Goal: Entertainment & Leisure: Browse casually

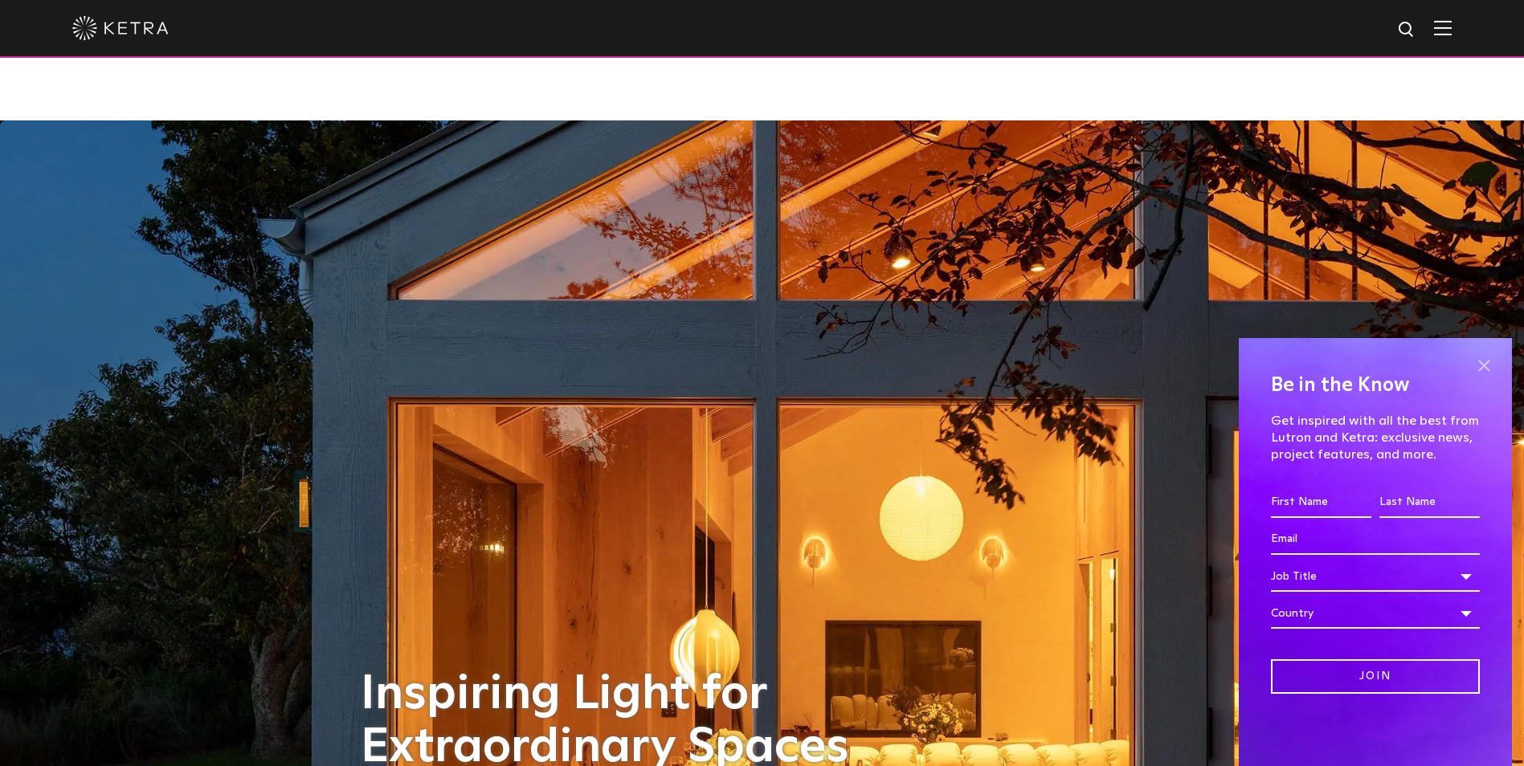
click at [1484, 365] on span at bounding box center [1484, 366] width 24 height 24
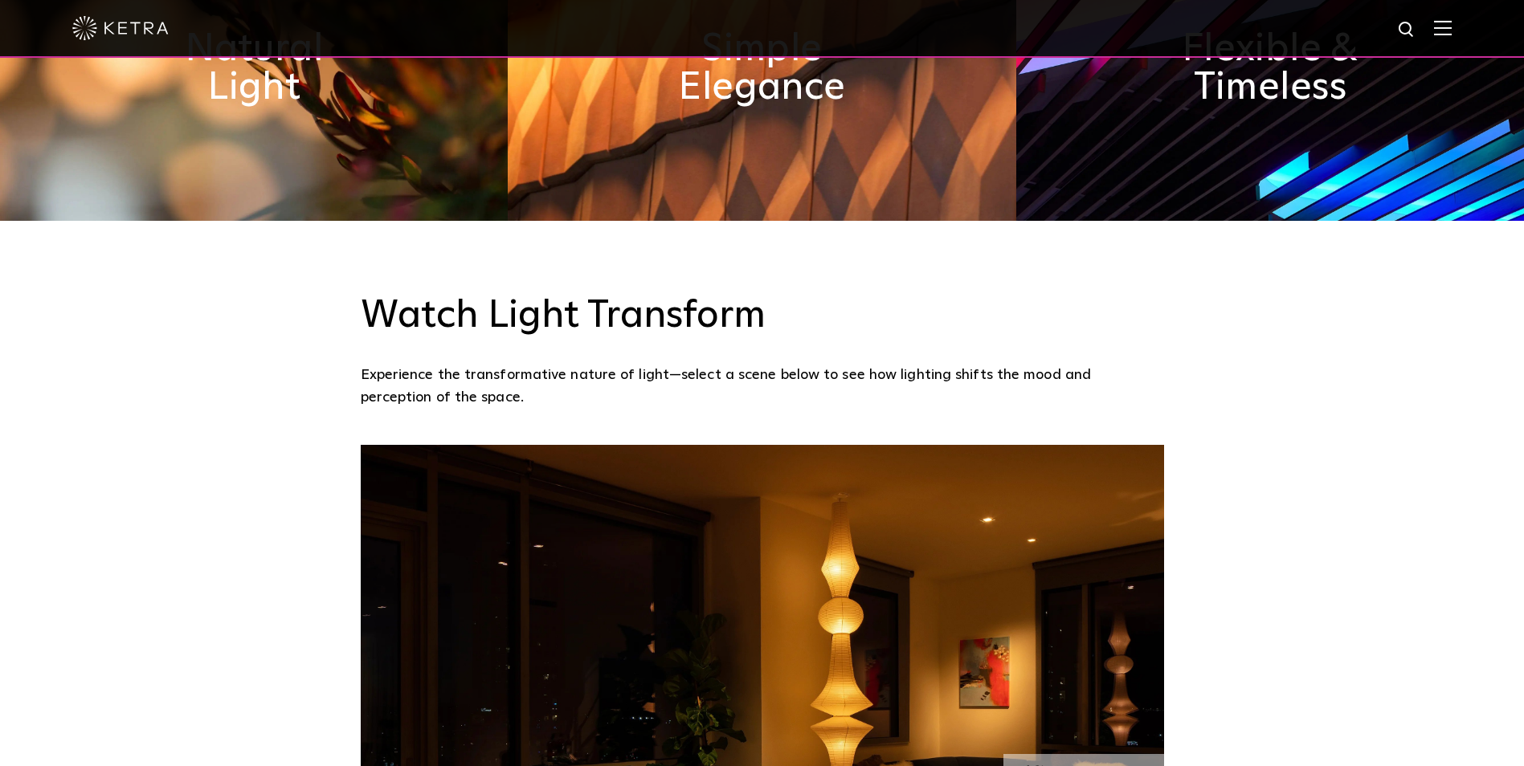
scroll to position [1285, 0]
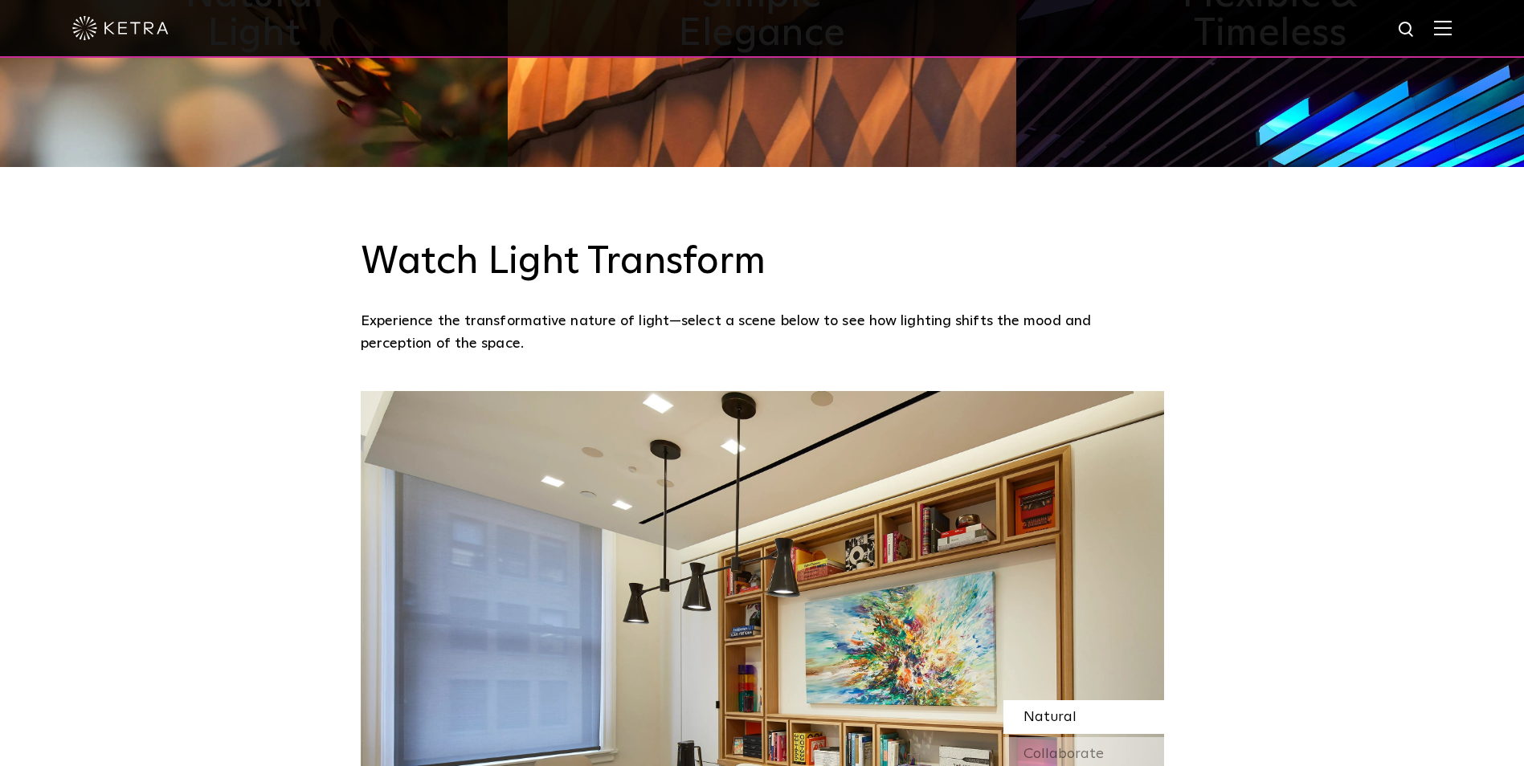
click at [774, 246] on div "Watch Light Transform Experience the transformative nature of light—select a sc…" at bounding box center [762, 279] width 1524 height 224
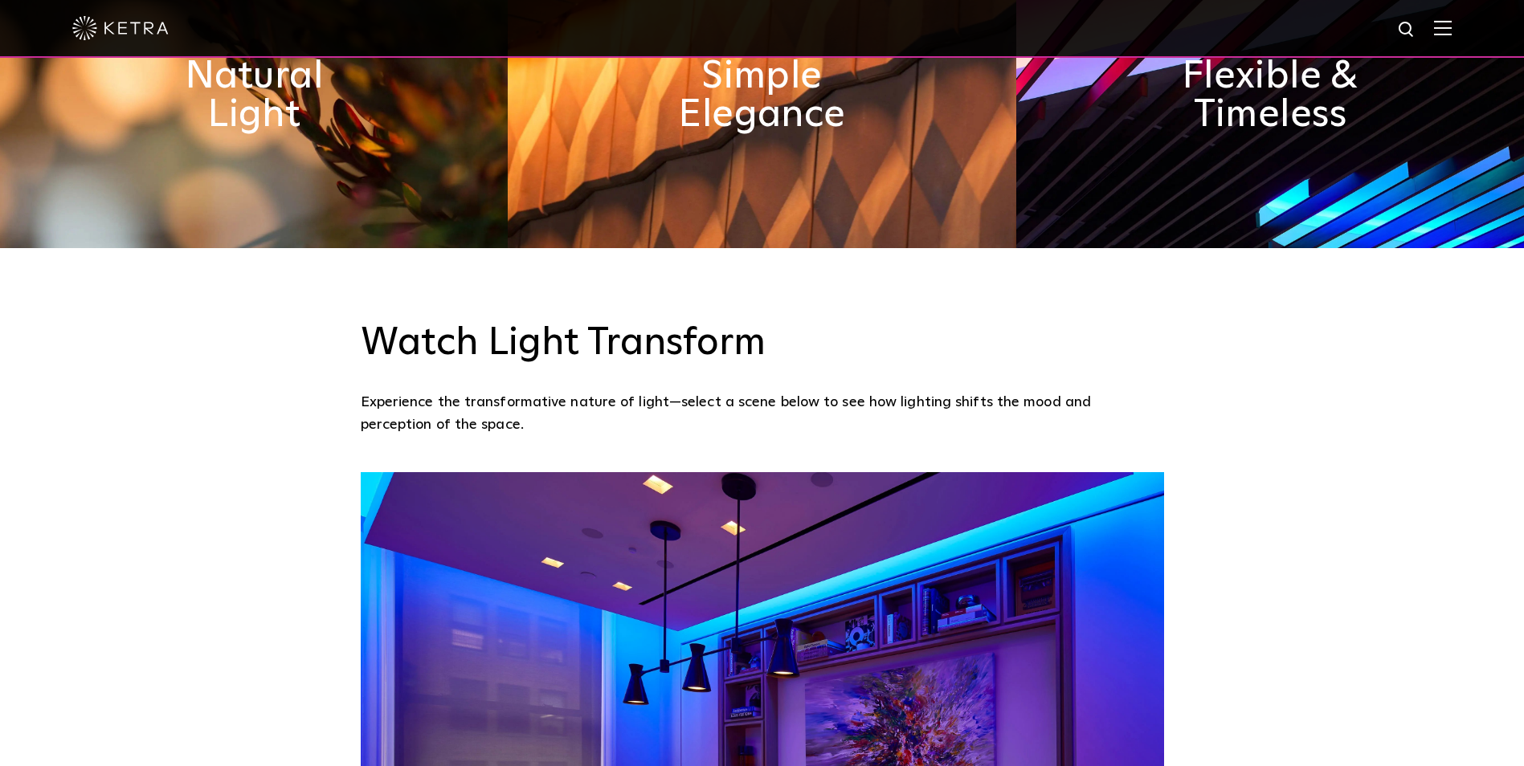
scroll to position [1205, 0]
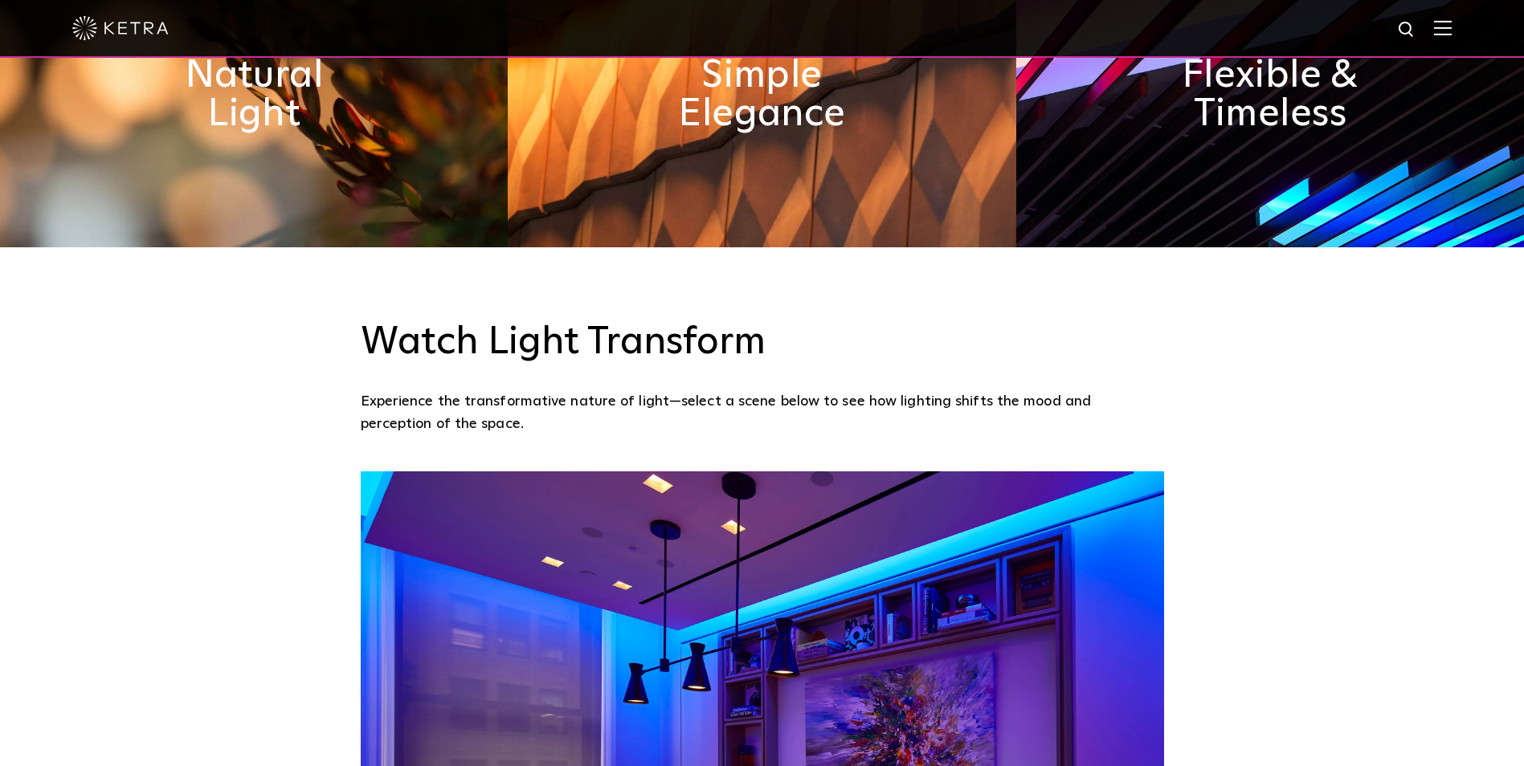
click at [1201, 326] on div "Watch Light Transform Experience the transformative nature of light—select a sc…" at bounding box center [762, 359] width 1524 height 224
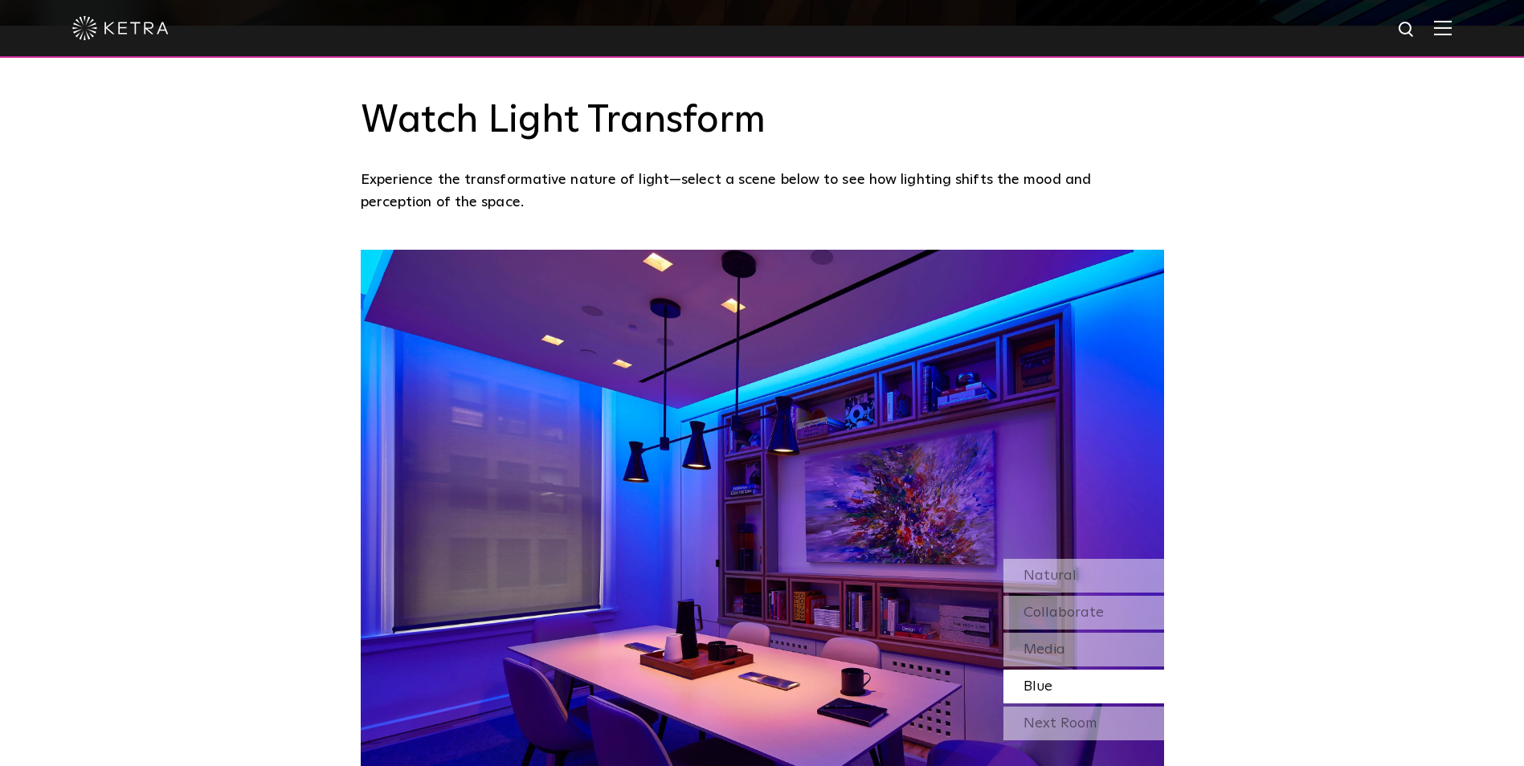
scroll to position [1446, 0]
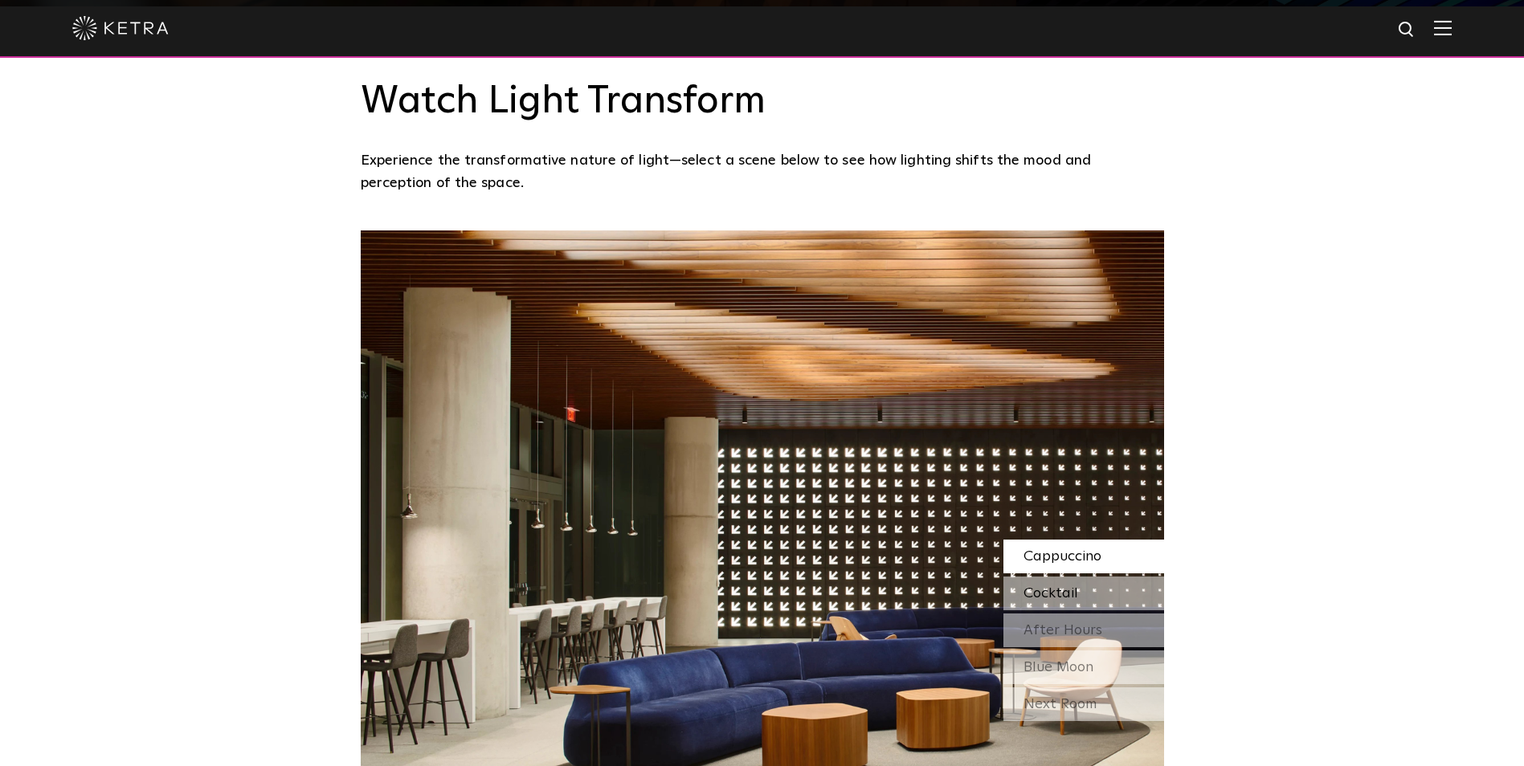
click at [1077, 577] on div "Cocktail" at bounding box center [1083, 594] width 161 height 34
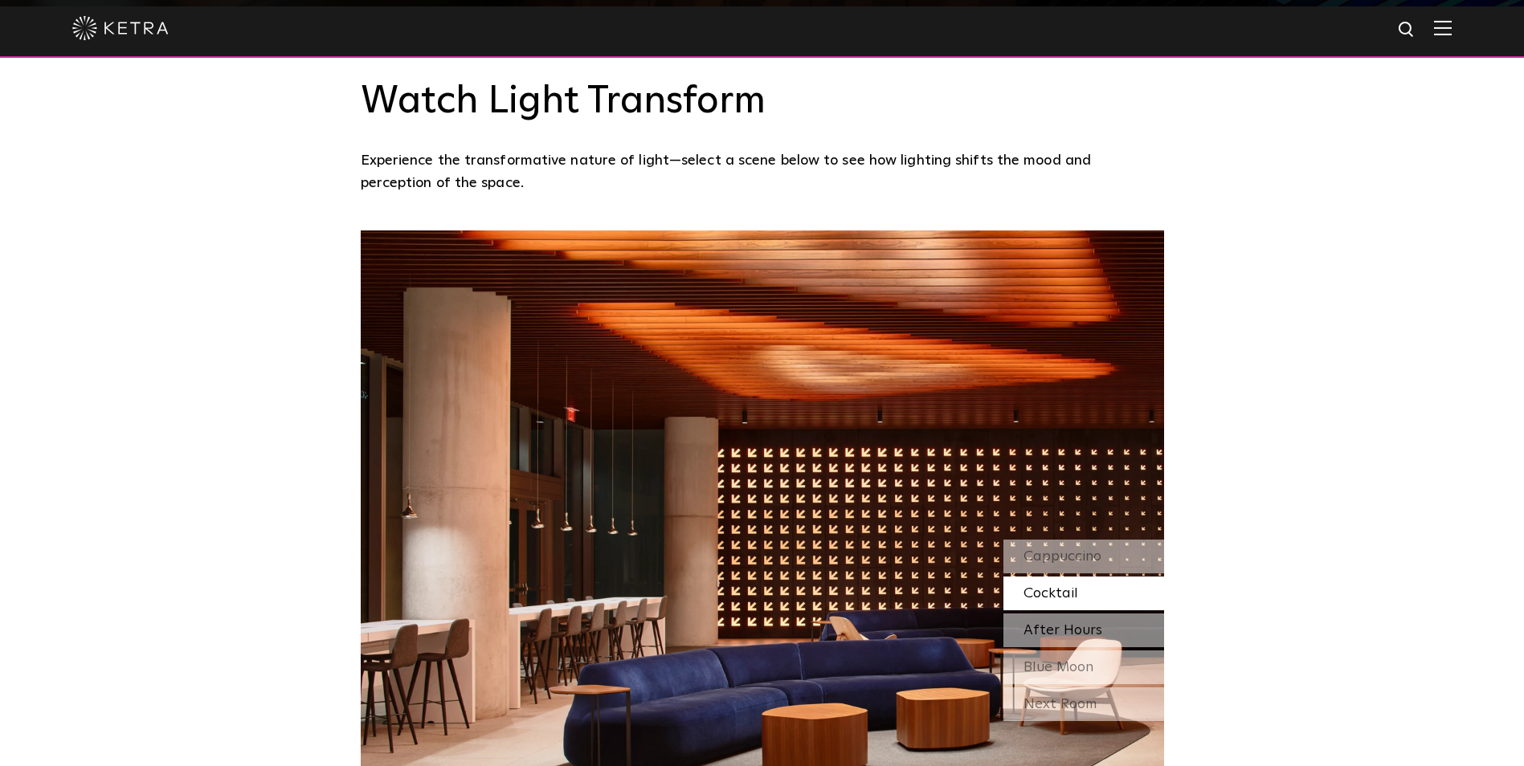
click at [1065, 623] on span "After Hours" at bounding box center [1062, 630] width 79 height 14
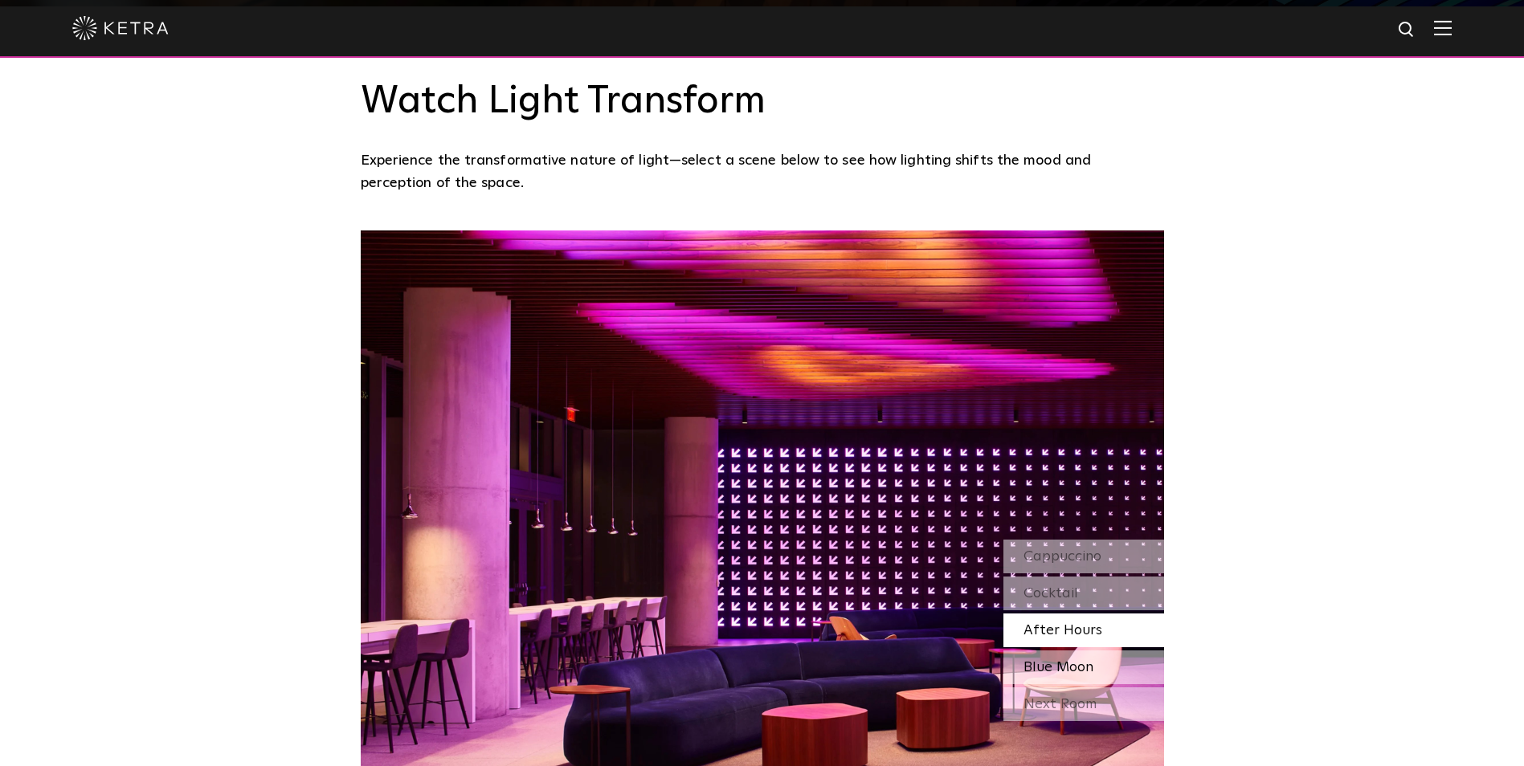
click at [1065, 660] on span "Blue Moon" at bounding box center [1058, 667] width 70 height 14
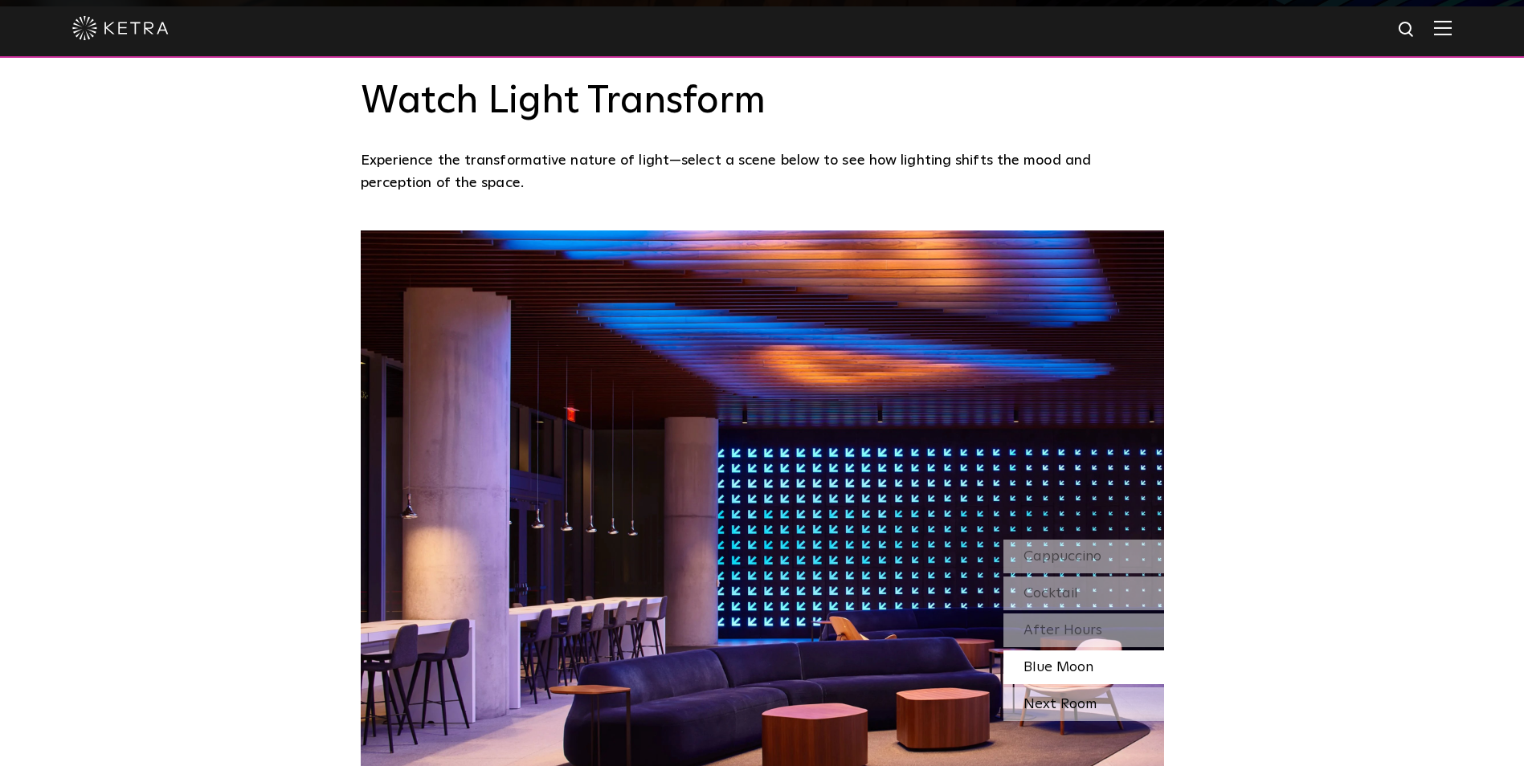
click at [1061, 688] on div "Next Room" at bounding box center [1083, 705] width 161 height 34
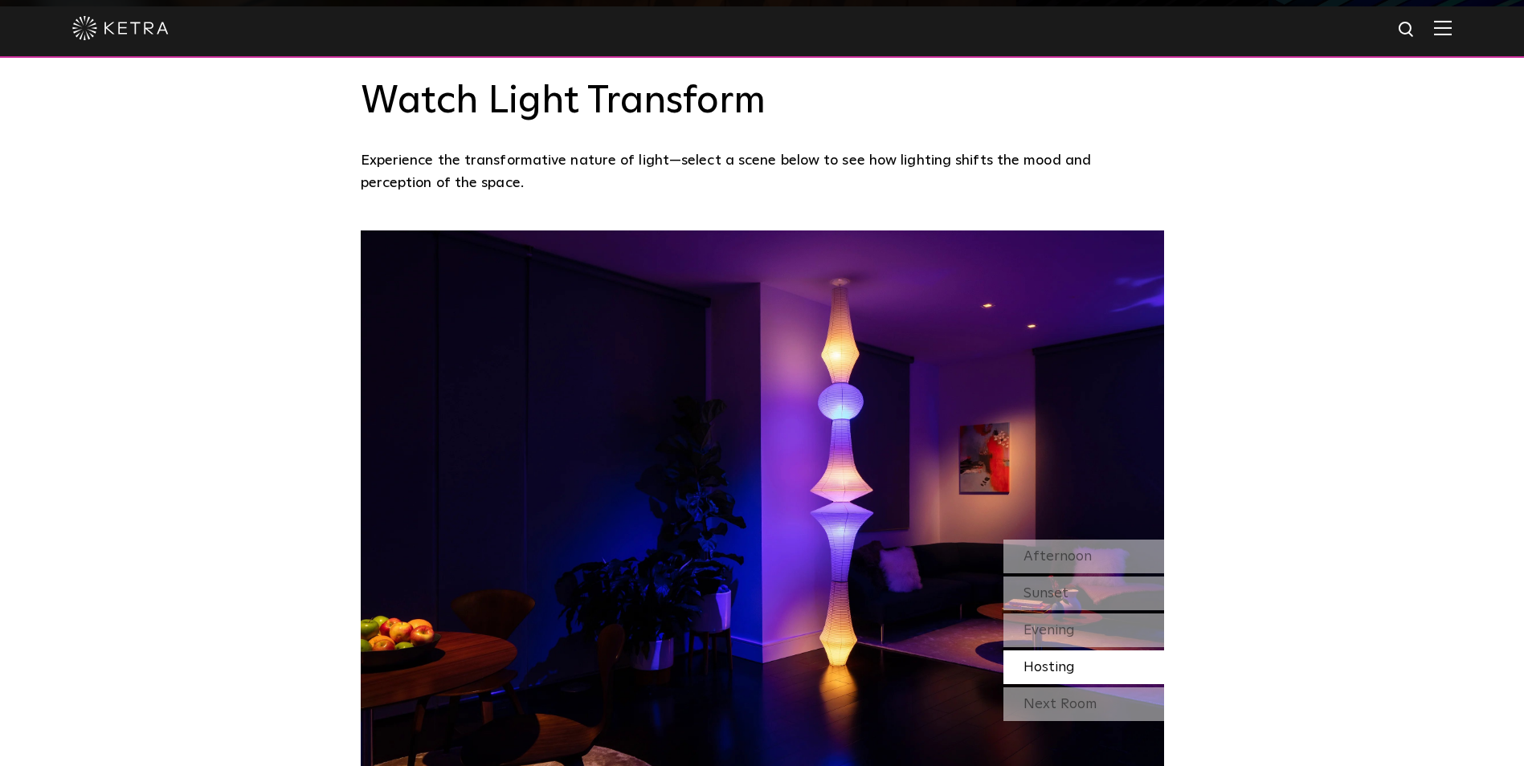
click at [1184, 468] on div "Watch Light Transform Experience the transformative nature of light—select a sc…" at bounding box center [762, 399] width 1524 height 786
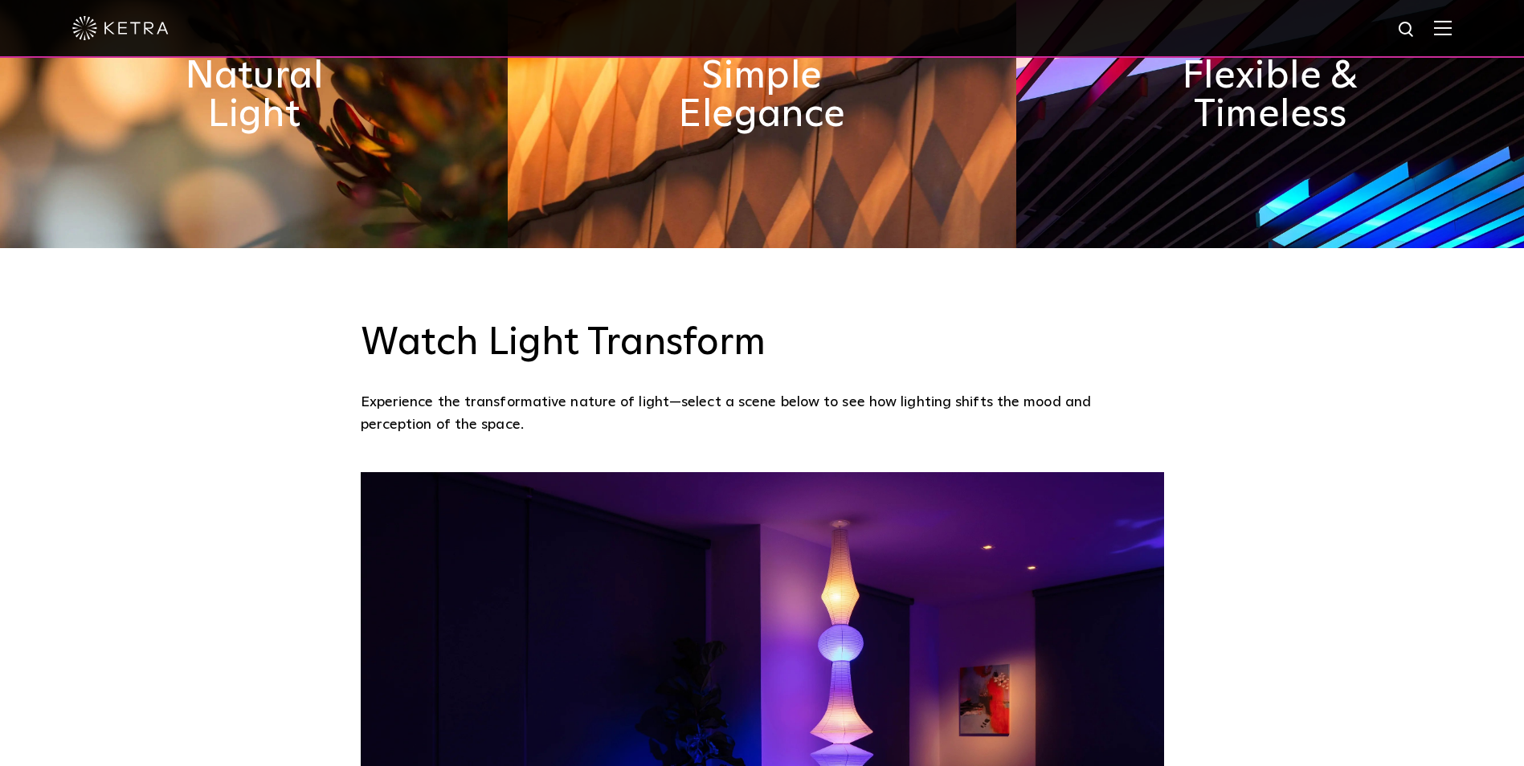
scroll to position [1125, 0]
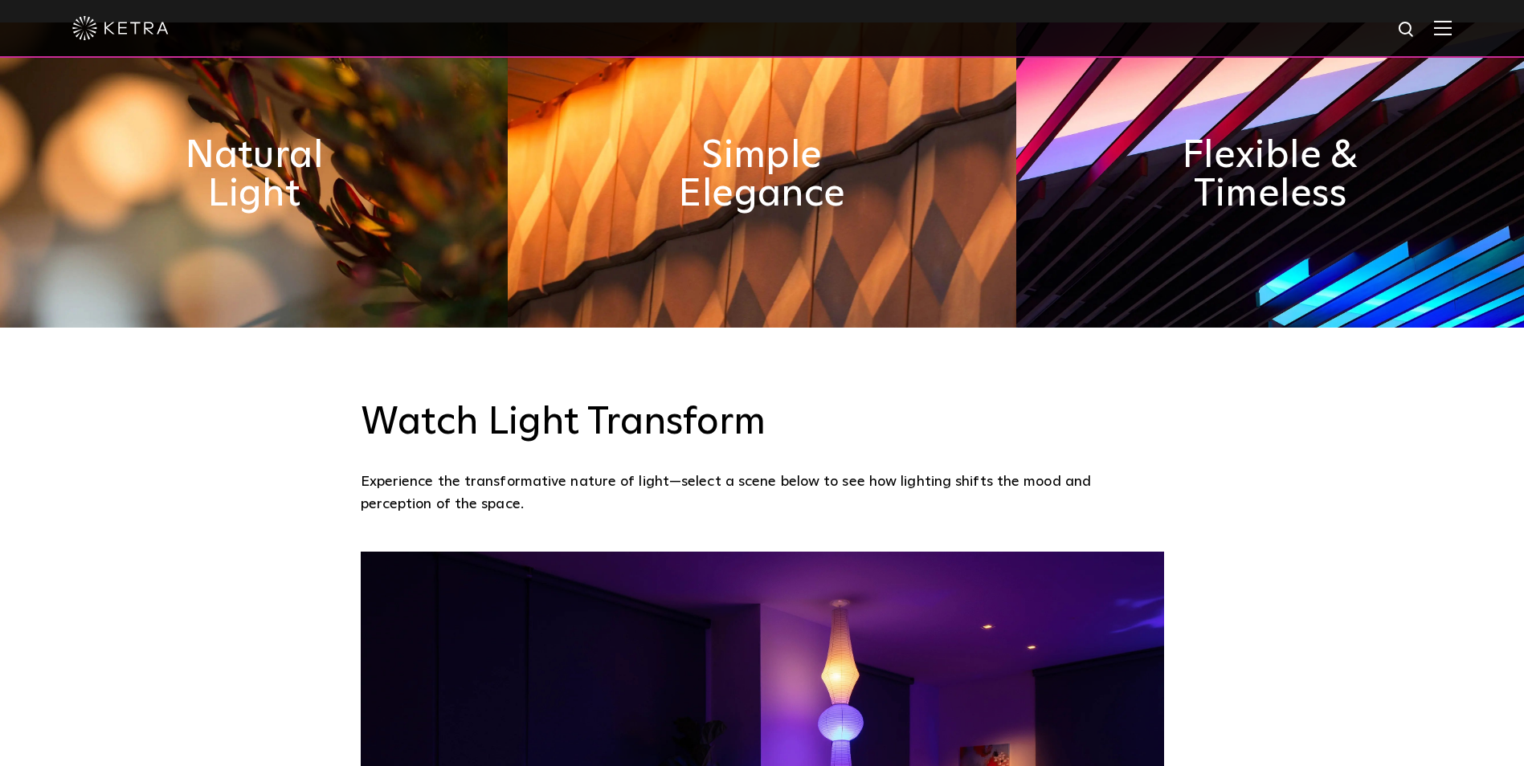
click at [764, 471] on p "Experience the transformative nature of light—select a scene below to see how l…" at bounding box center [758, 494] width 795 height 46
click at [1179, 400] on div "Watch Light Transform Experience the transformative nature of light—select a sc…" at bounding box center [762, 458] width 835 height 116
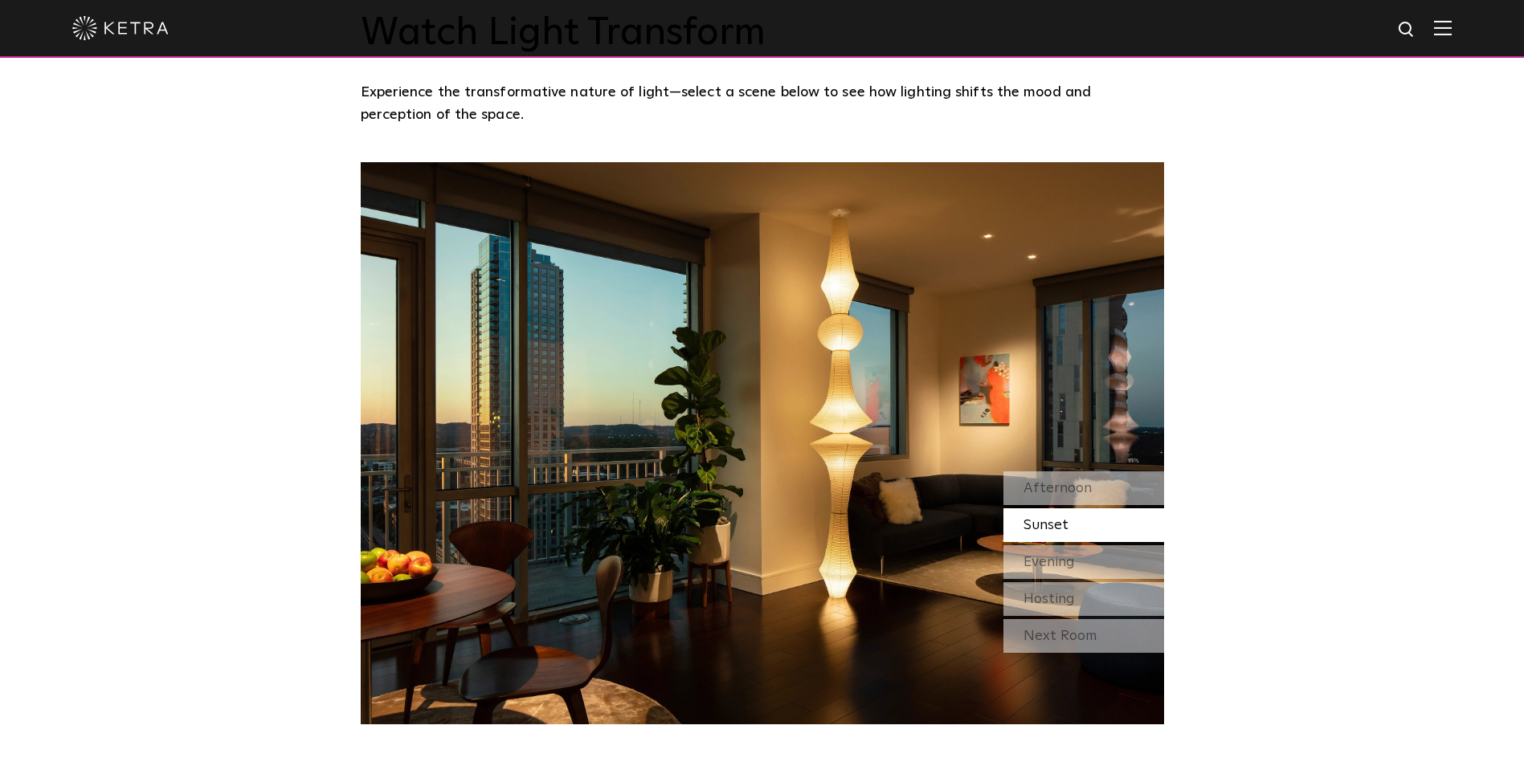
scroll to position [1526, 0]
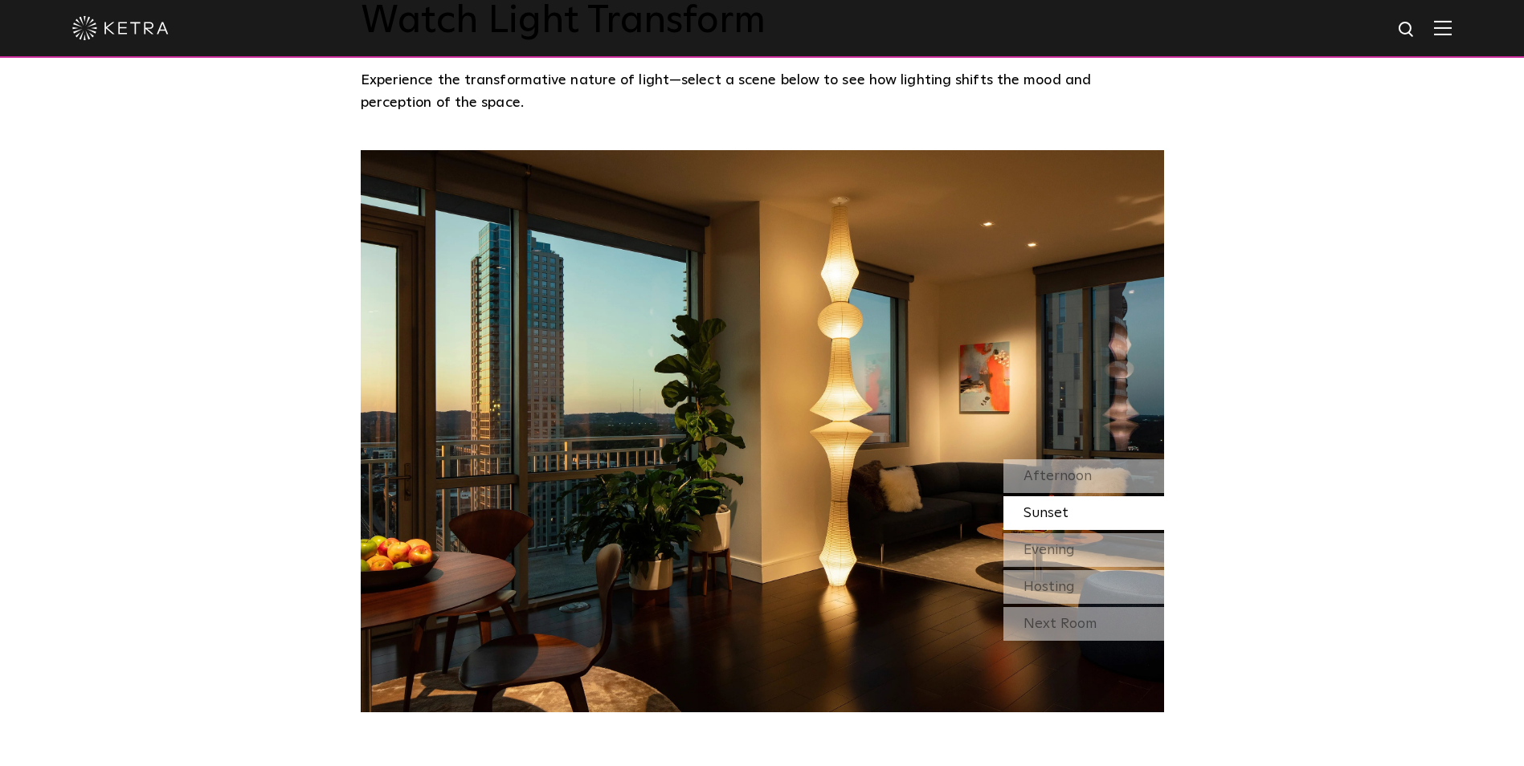
click at [1190, 292] on div "Watch Light Transform Experience the transformative nature of light—select a sc…" at bounding box center [762, 319] width 1524 height 786
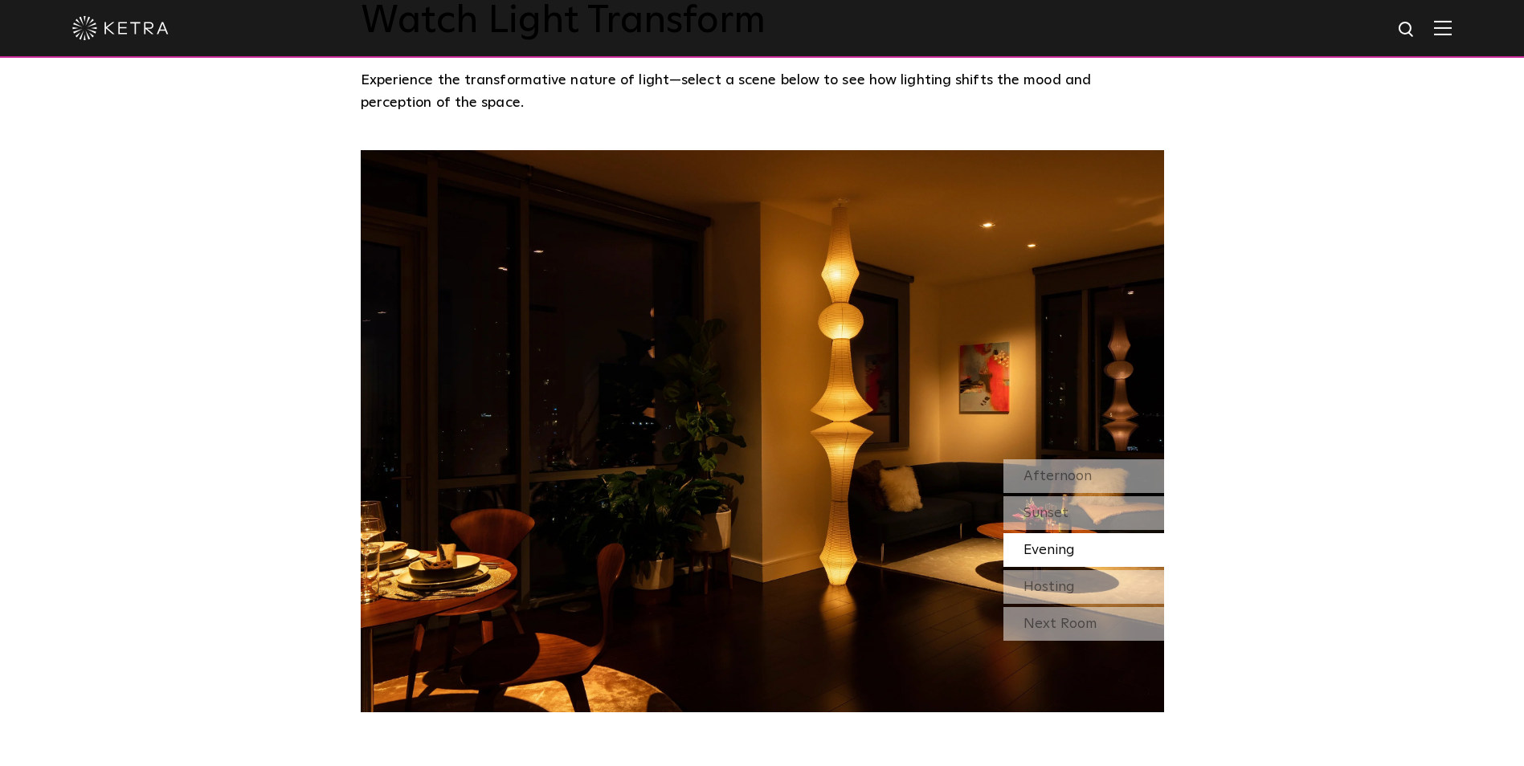
click at [1187, 309] on div "Watch Light Transform Experience the transformative nature of light—select a sc…" at bounding box center [762, 319] width 1524 height 786
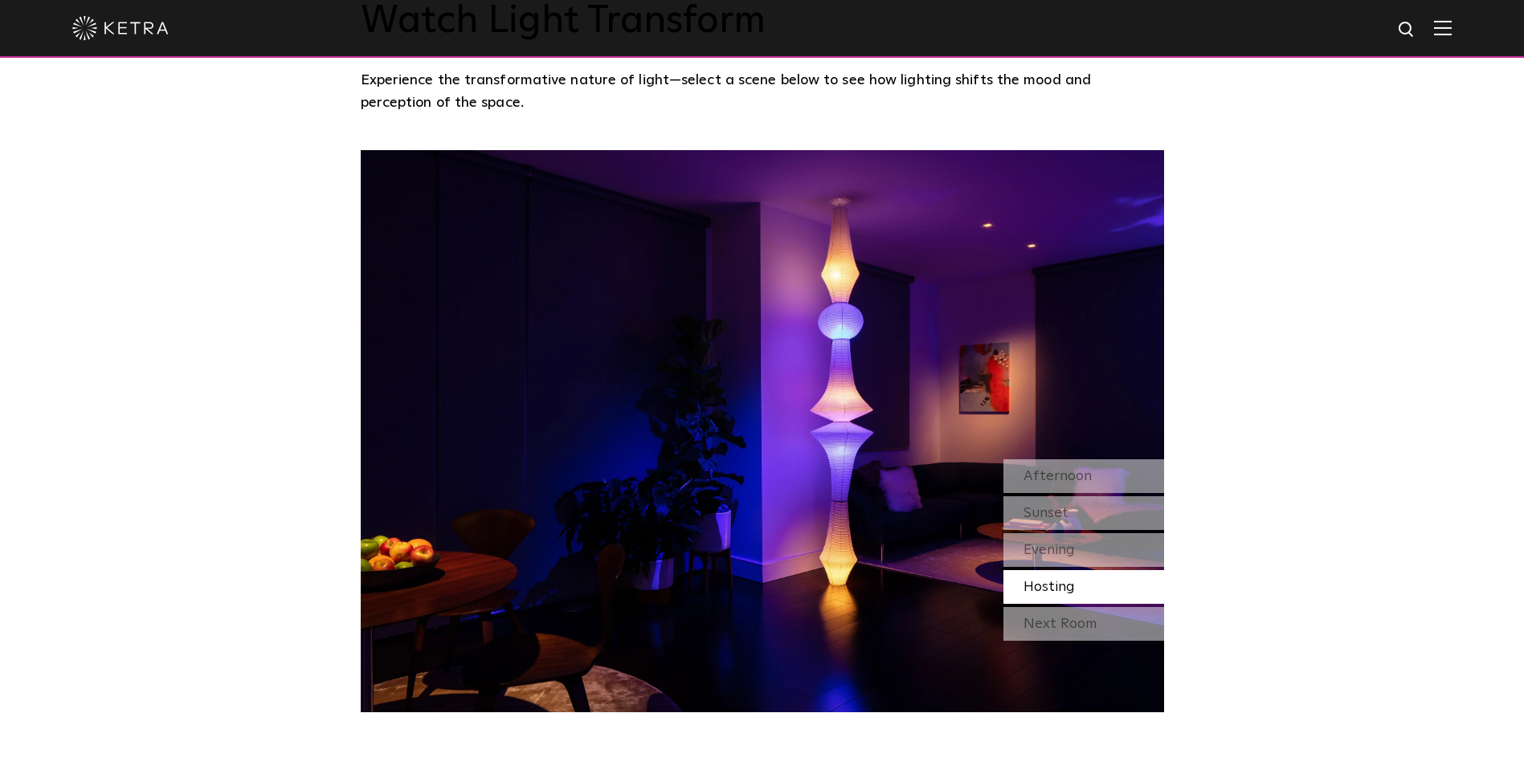
click at [1184, 309] on div "Watch Light Transform Experience the transformative nature of light—select a sc…" at bounding box center [762, 319] width 1524 height 786
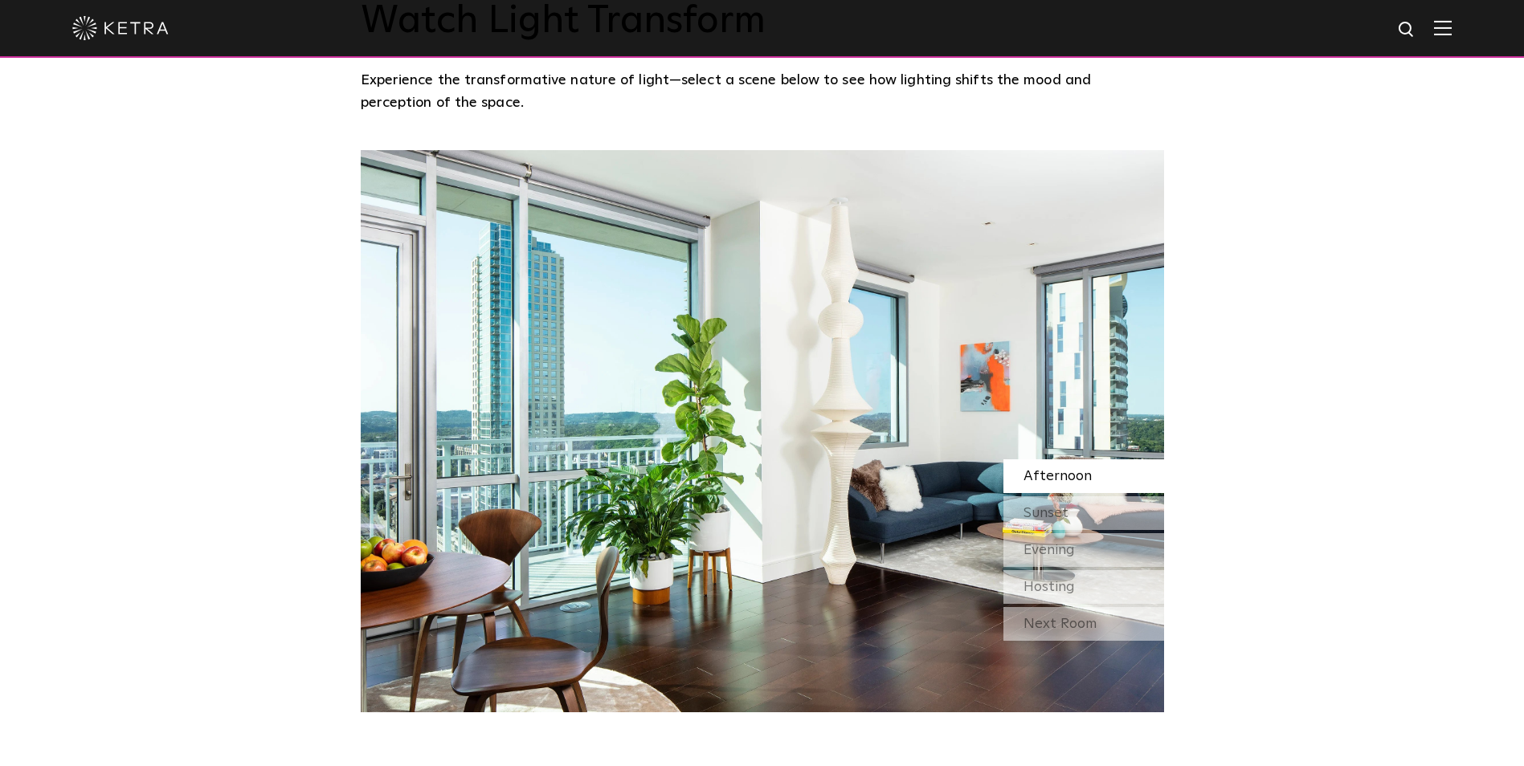
click at [1054, 469] on span "Afternoon" at bounding box center [1057, 476] width 68 height 14
click at [1039, 506] on span "Sunset" at bounding box center [1045, 513] width 45 height 14
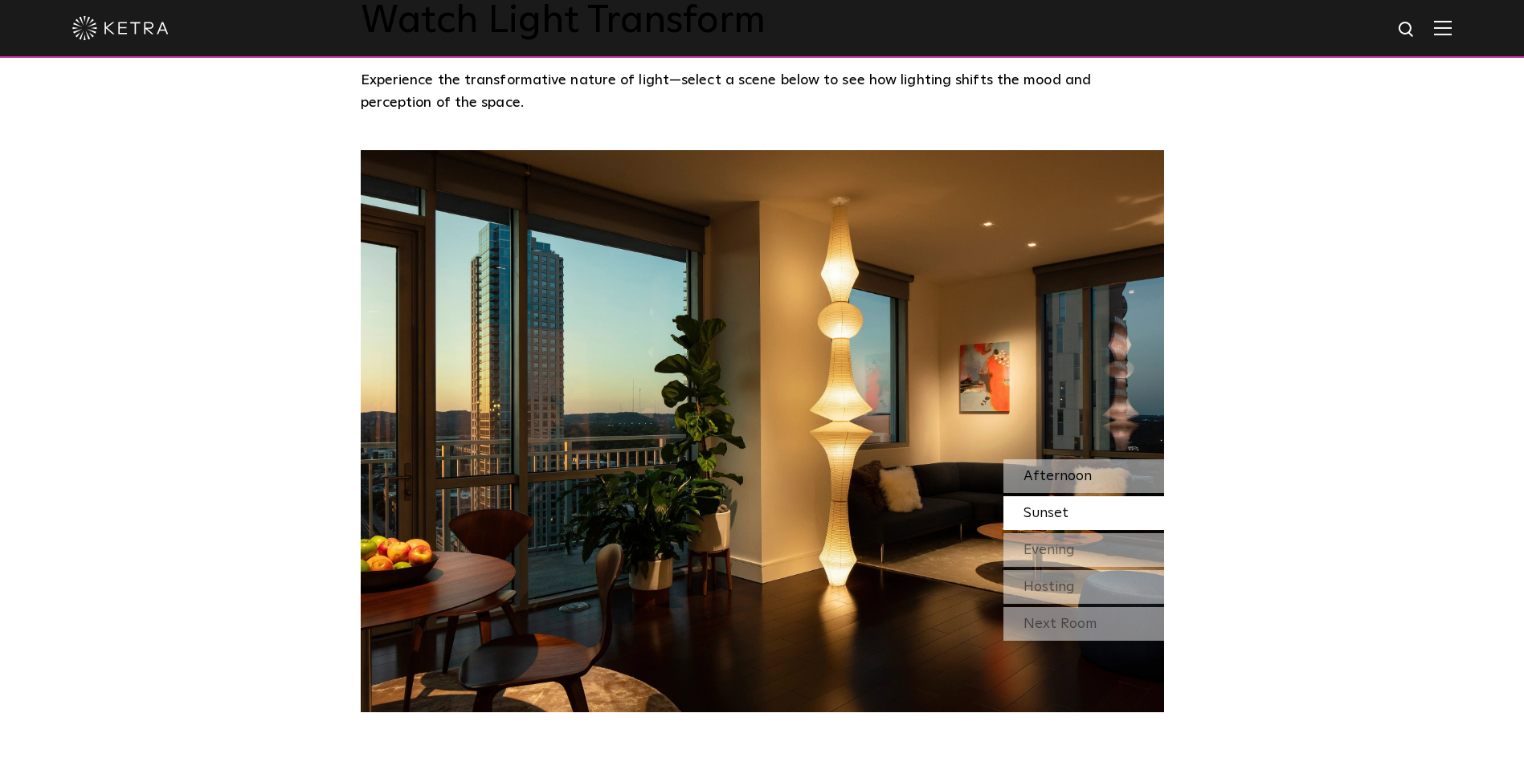
click at [1048, 469] on span "Afternoon" at bounding box center [1057, 476] width 68 height 14
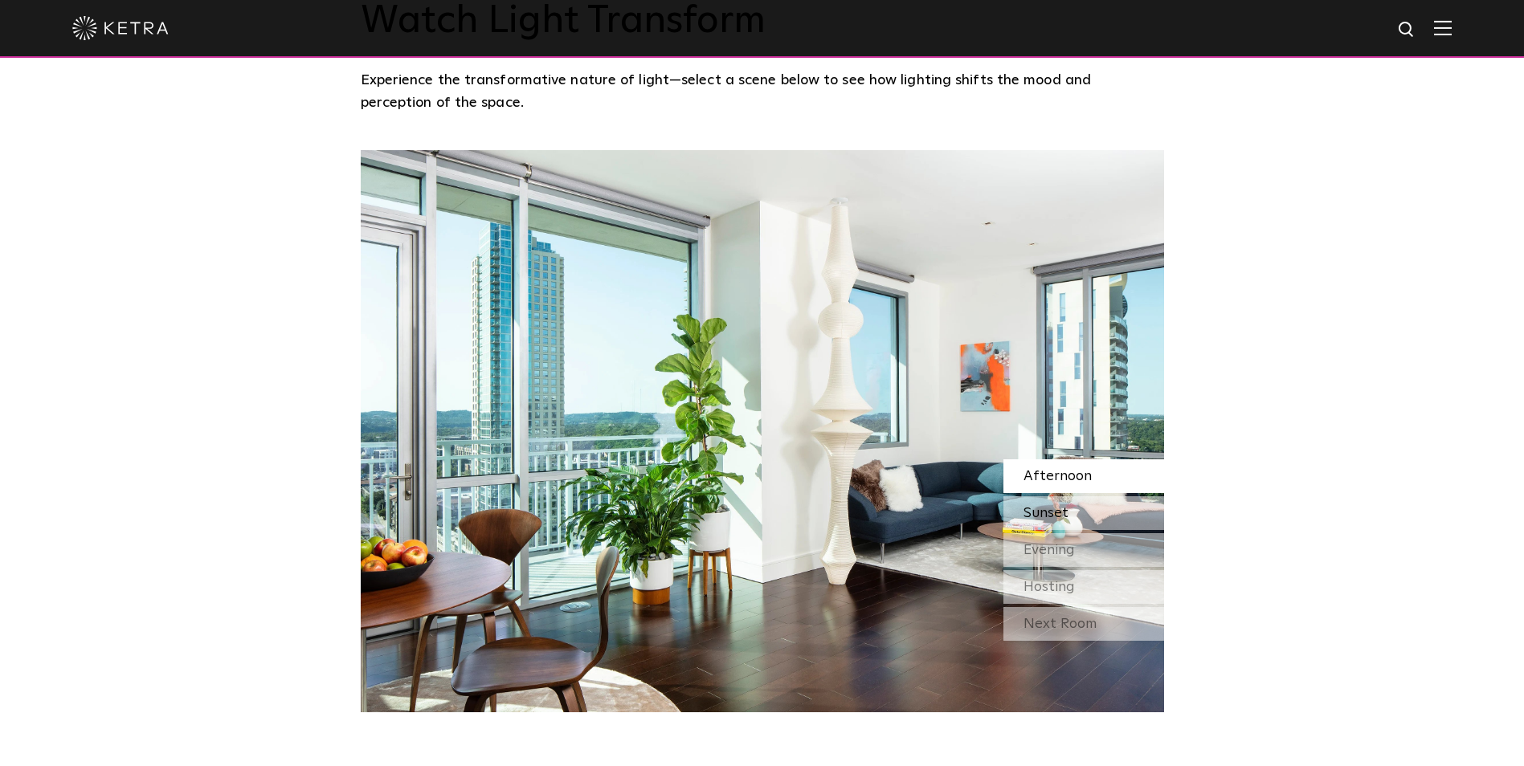
click at [1046, 506] on span "Sunset" at bounding box center [1045, 513] width 45 height 14
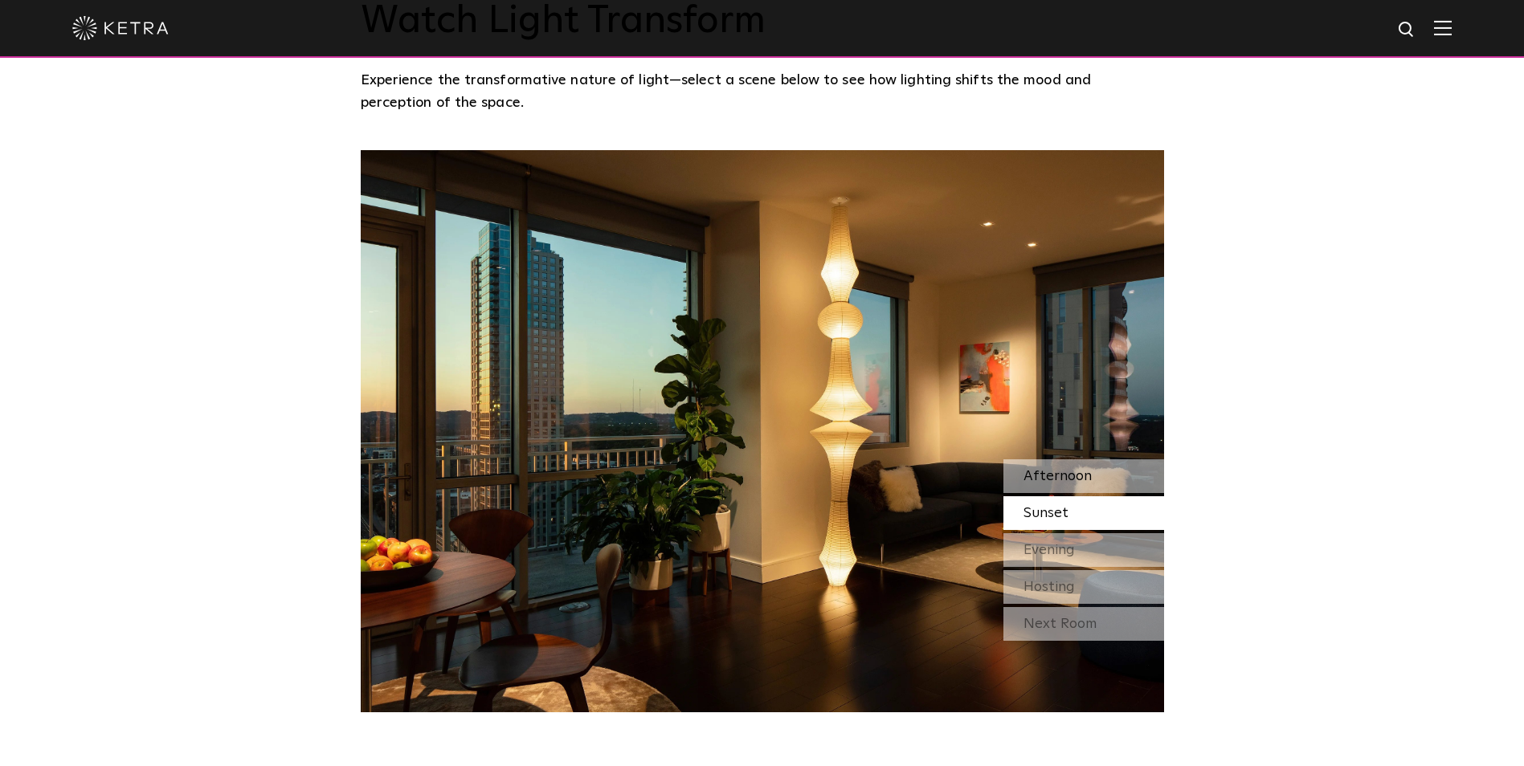
click at [1059, 469] on span "Afternoon" at bounding box center [1057, 476] width 68 height 14
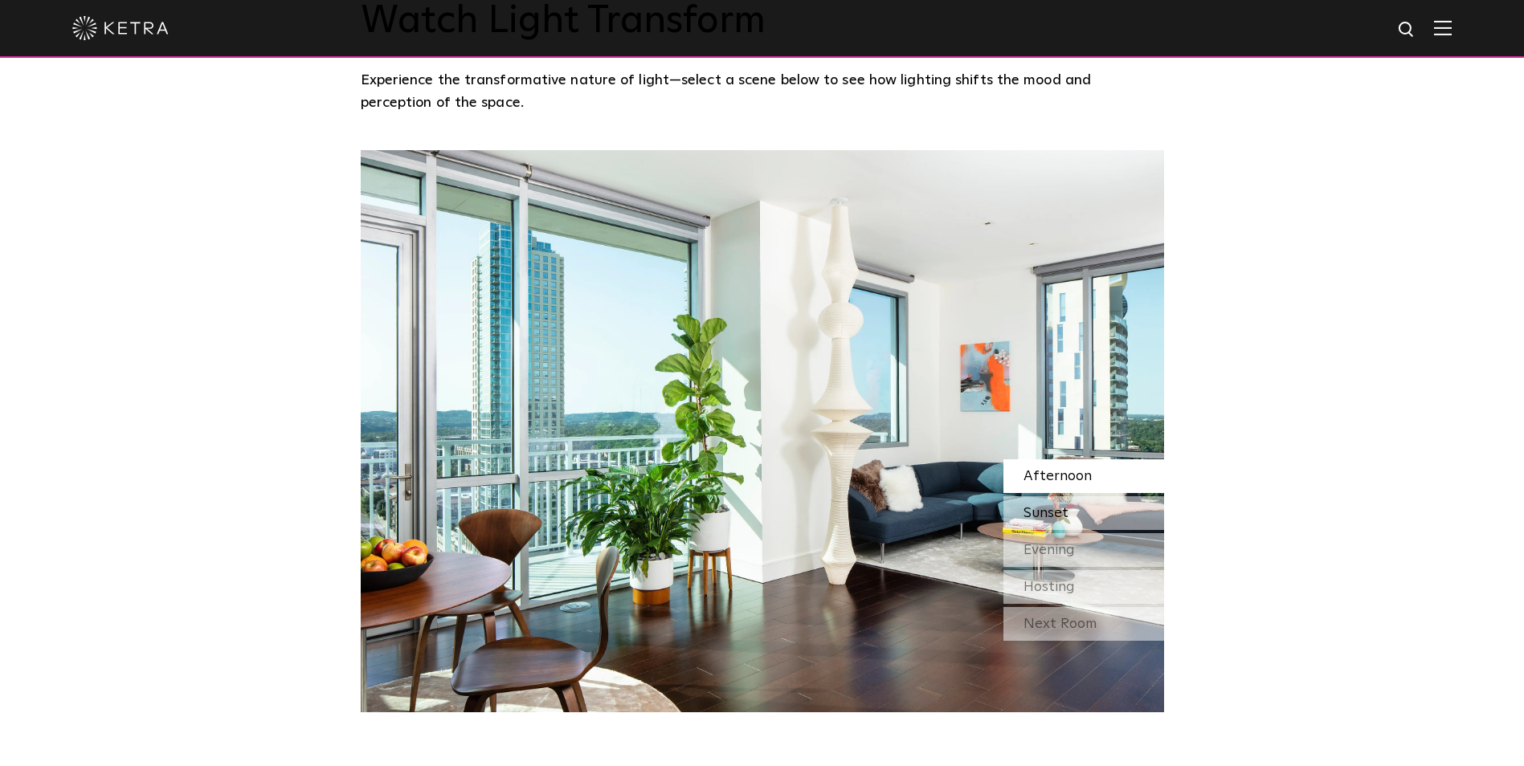
click at [1047, 506] on span "Sunset" at bounding box center [1045, 513] width 45 height 14
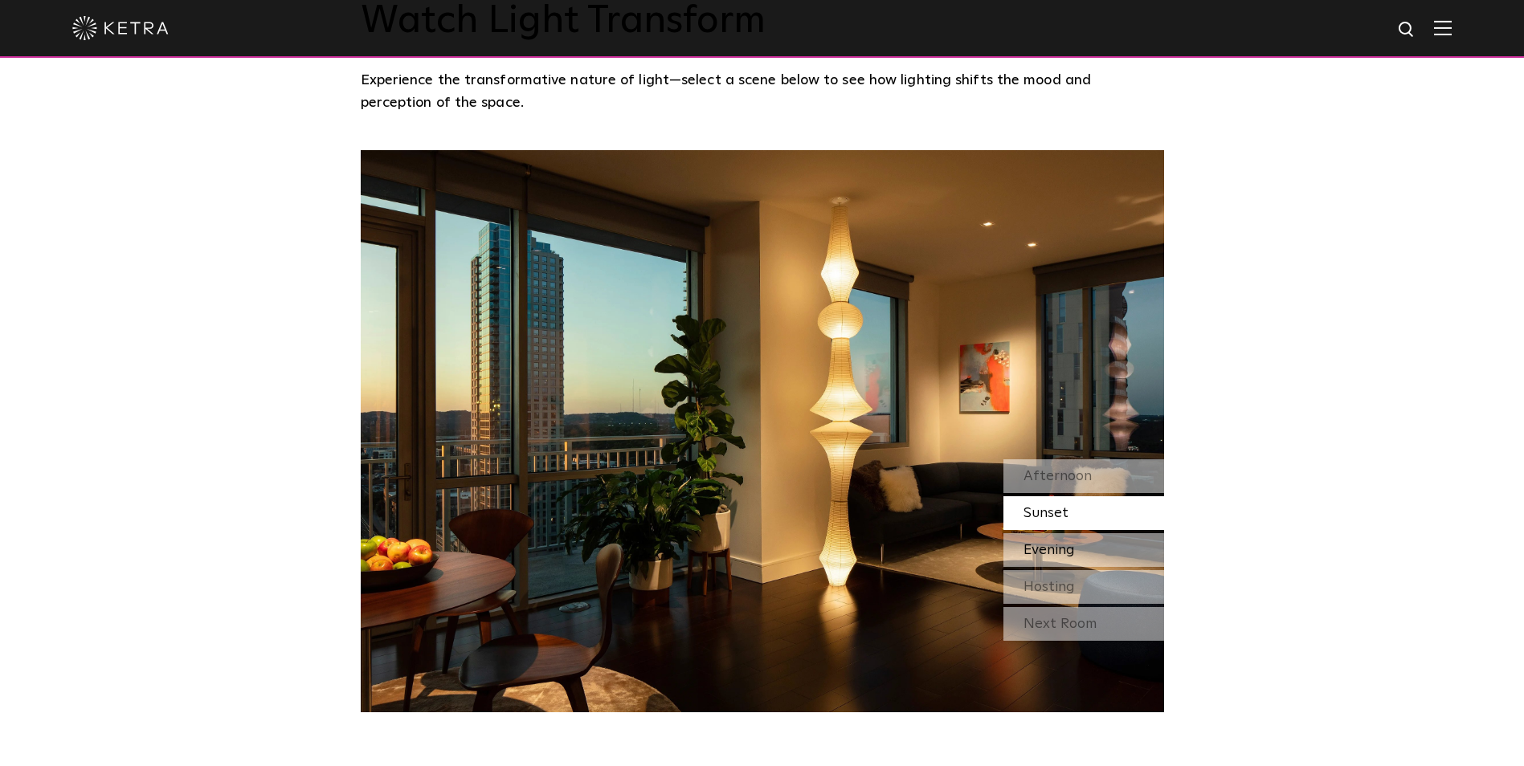
click at [1044, 543] on span "Evening" at bounding box center [1048, 550] width 51 height 14
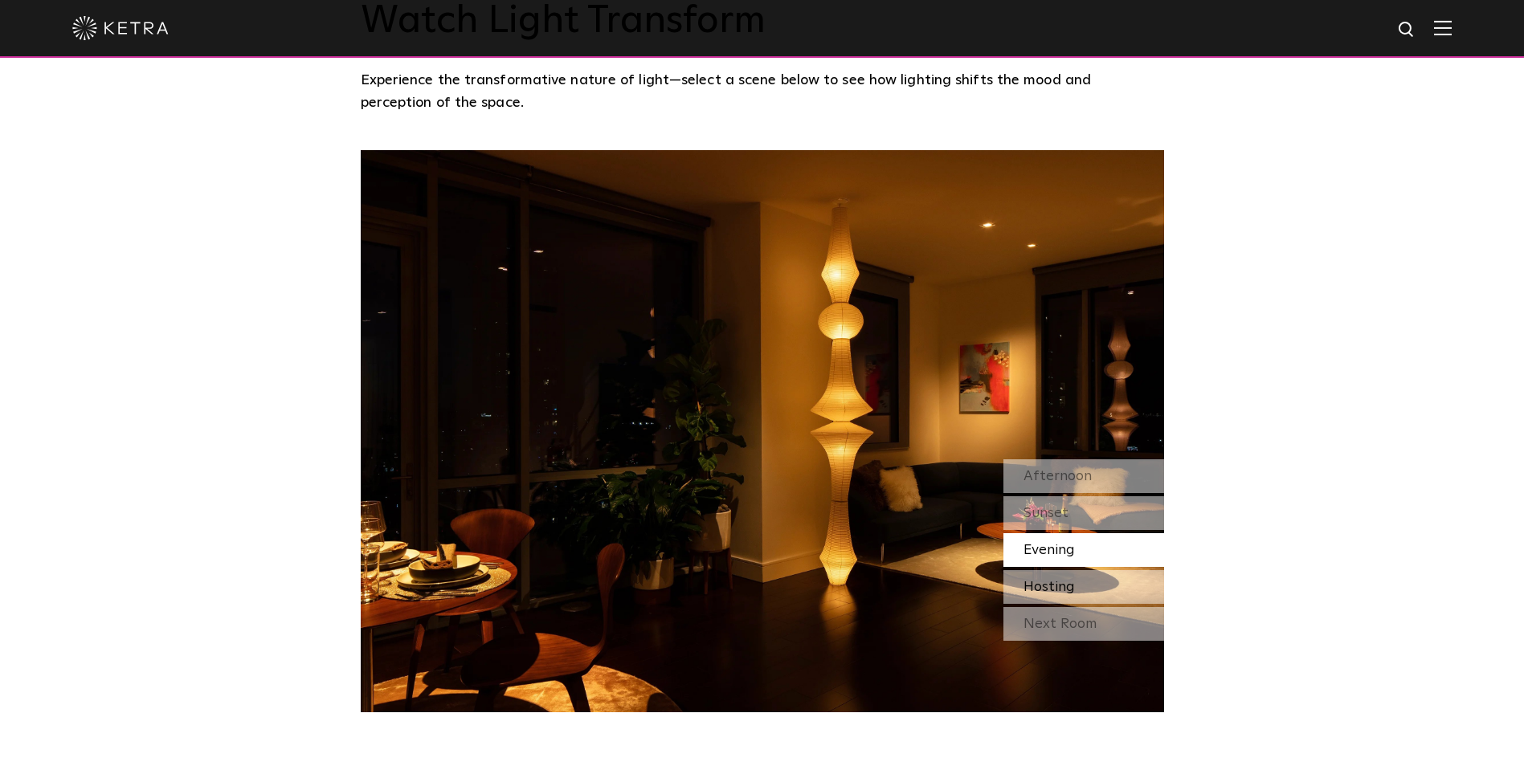
click at [1067, 580] on span "Hosting" at bounding box center [1048, 587] width 51 height 14
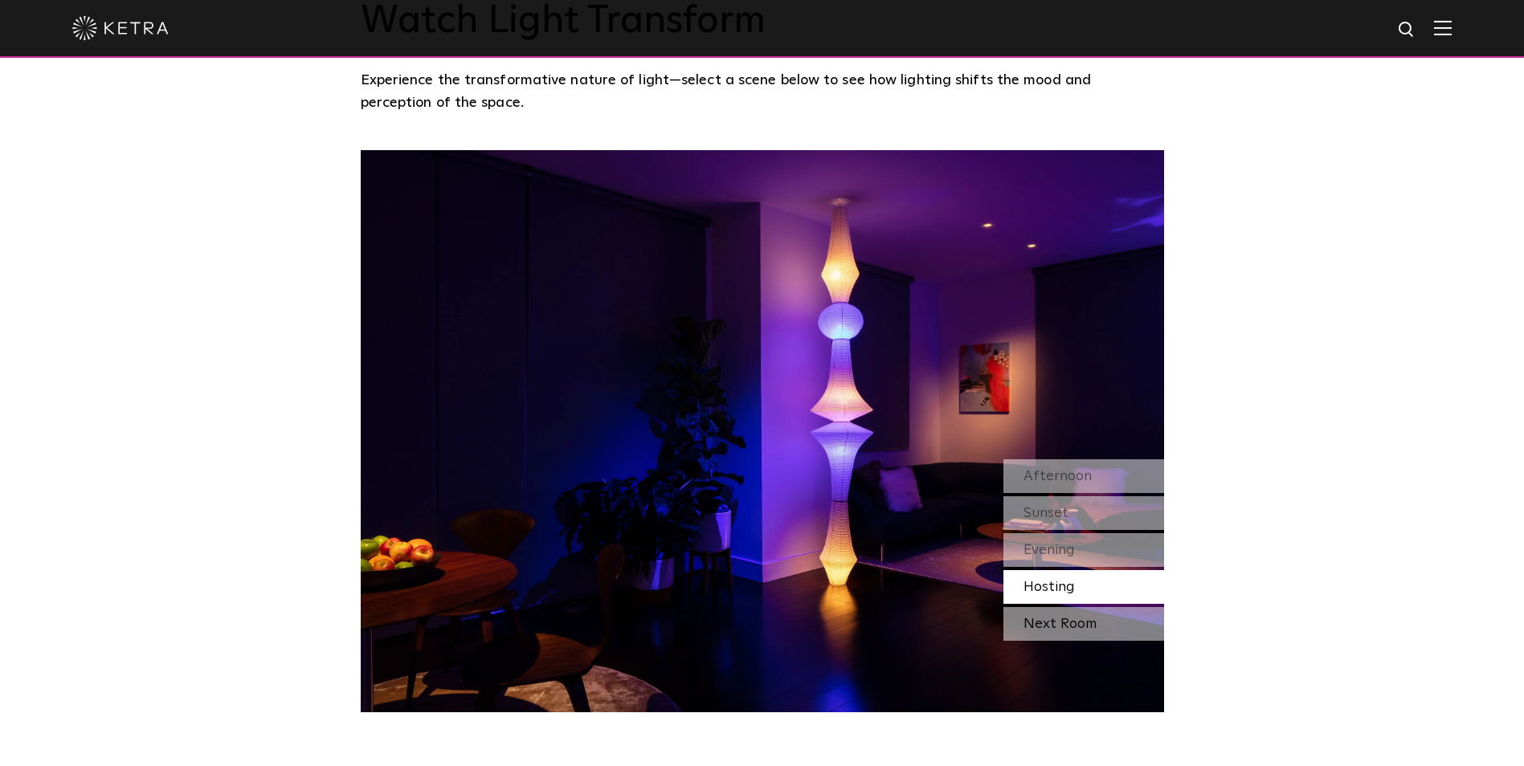
click at [1068, 607] on div "Next Room" at bounding box center [1083, 624] width 161 height 34
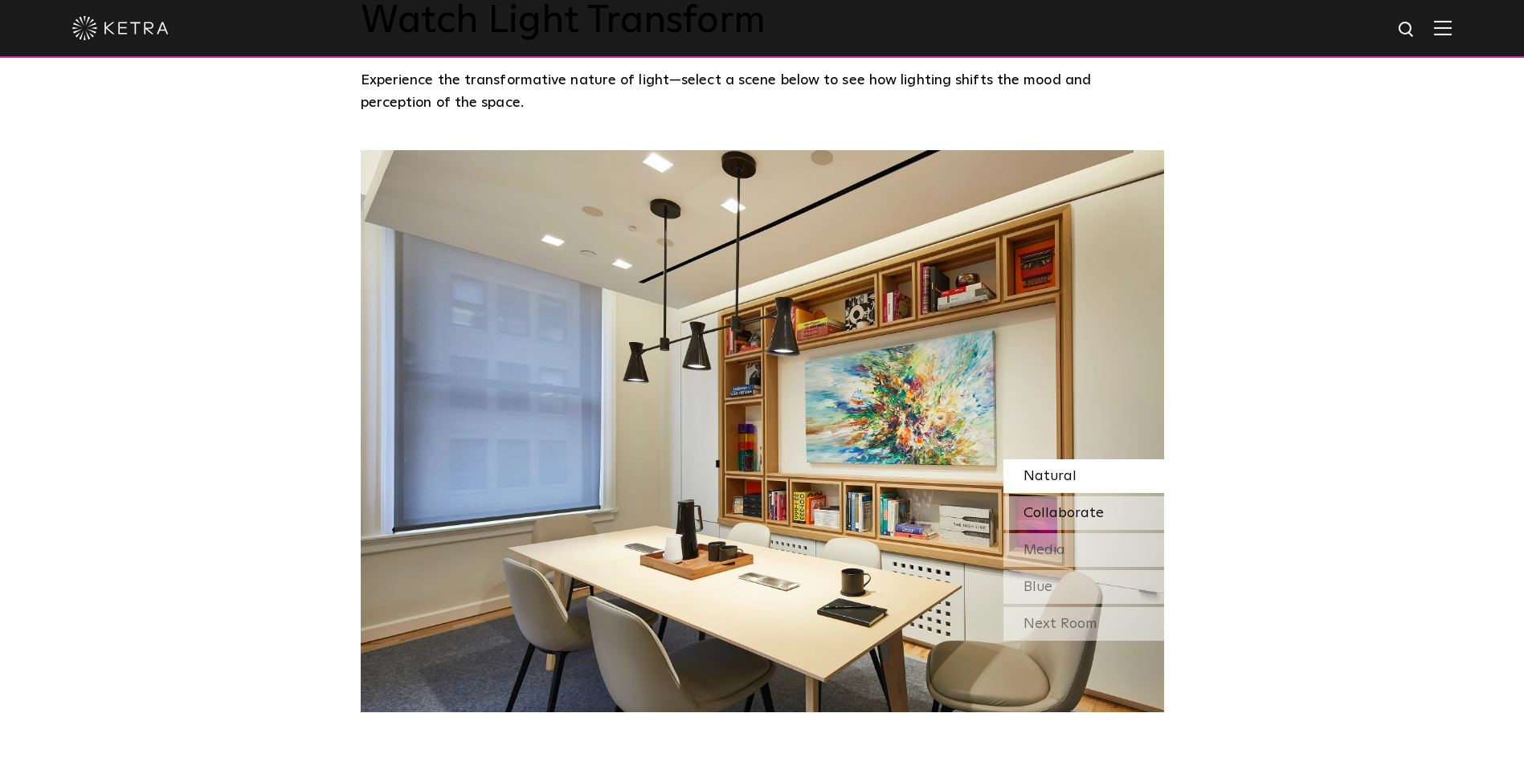
click at [1057, 506] on span "Collaborate" at bounding box center [1063, 513] width 80 height 14
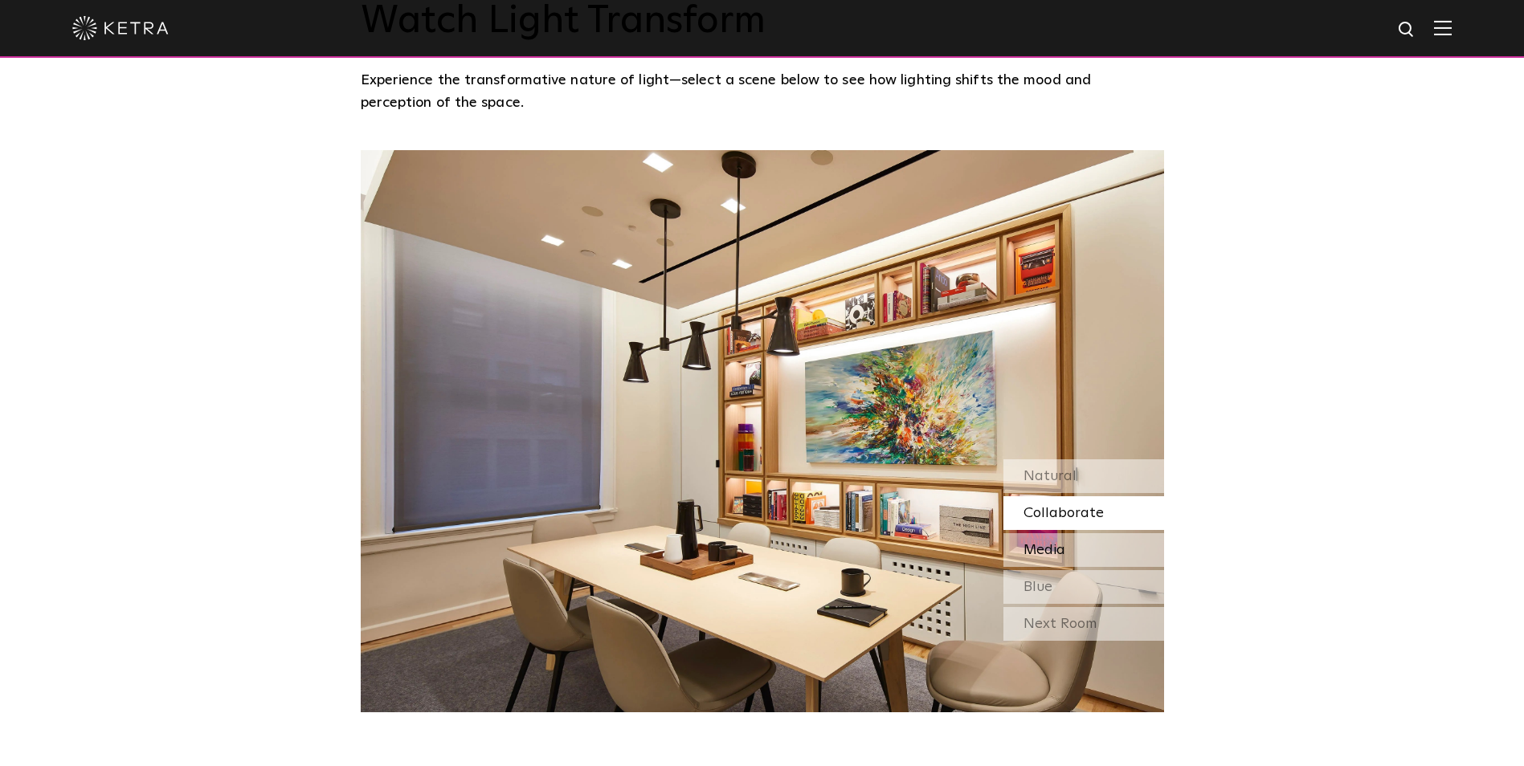
click at [1040, 543] on span "Media" at bounding box center [1044, 550] width 42 height 14
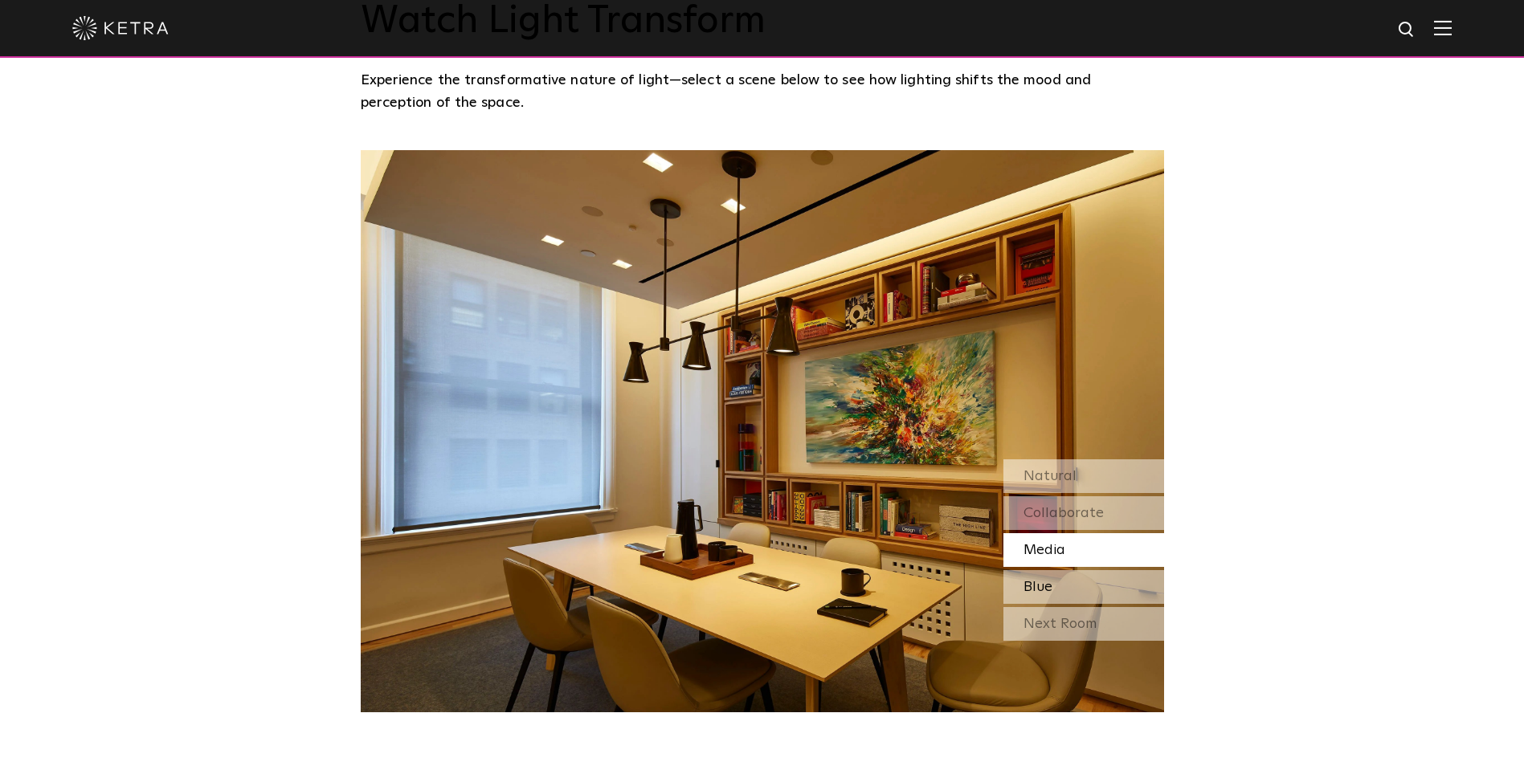
click at [1047, 580] on span "Blue" at bounding box center [1037, 587] width 29 height 14
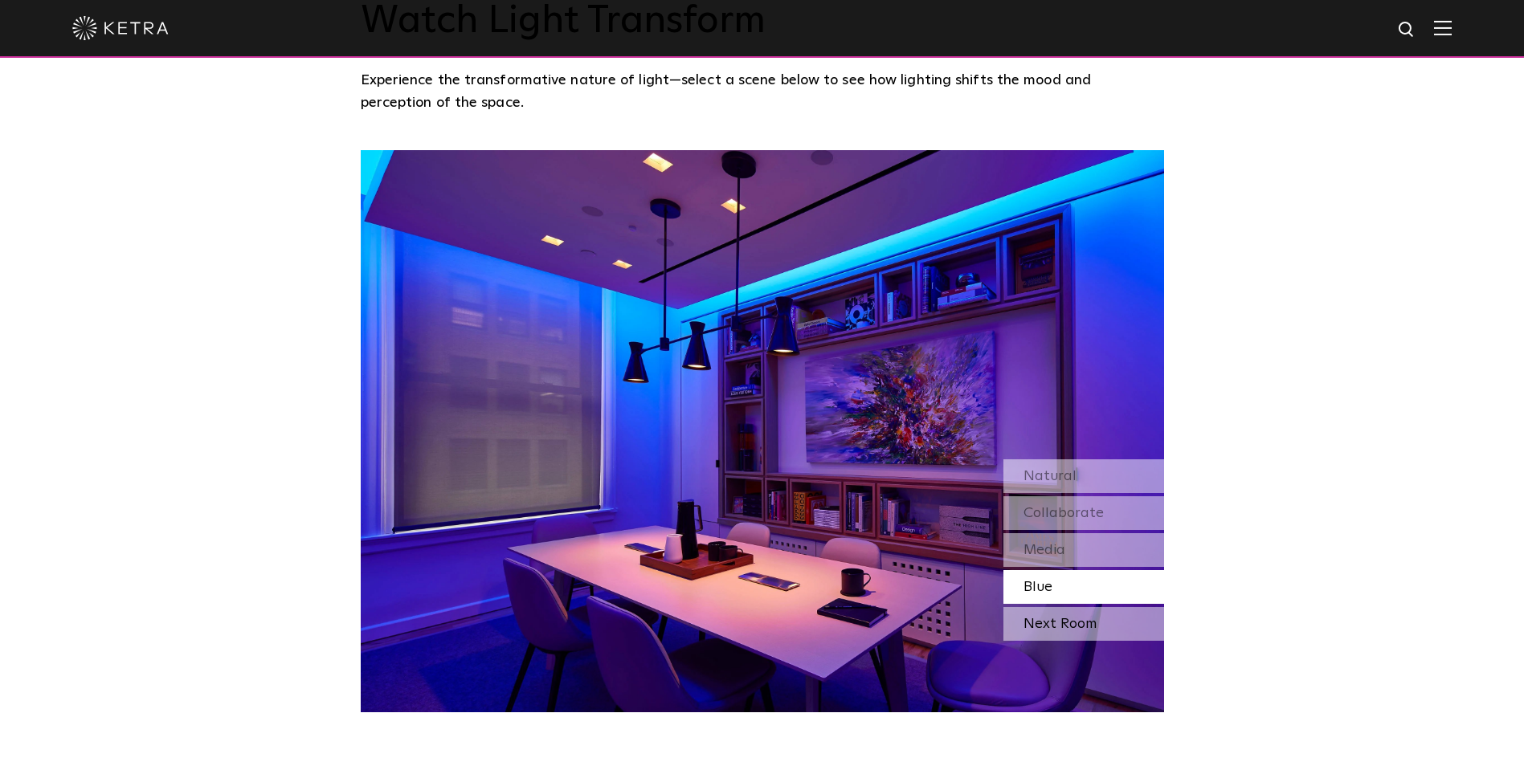
click at [1048, 607] on div "Next Room" at bounding box center [1083, 624] width 161 height 34
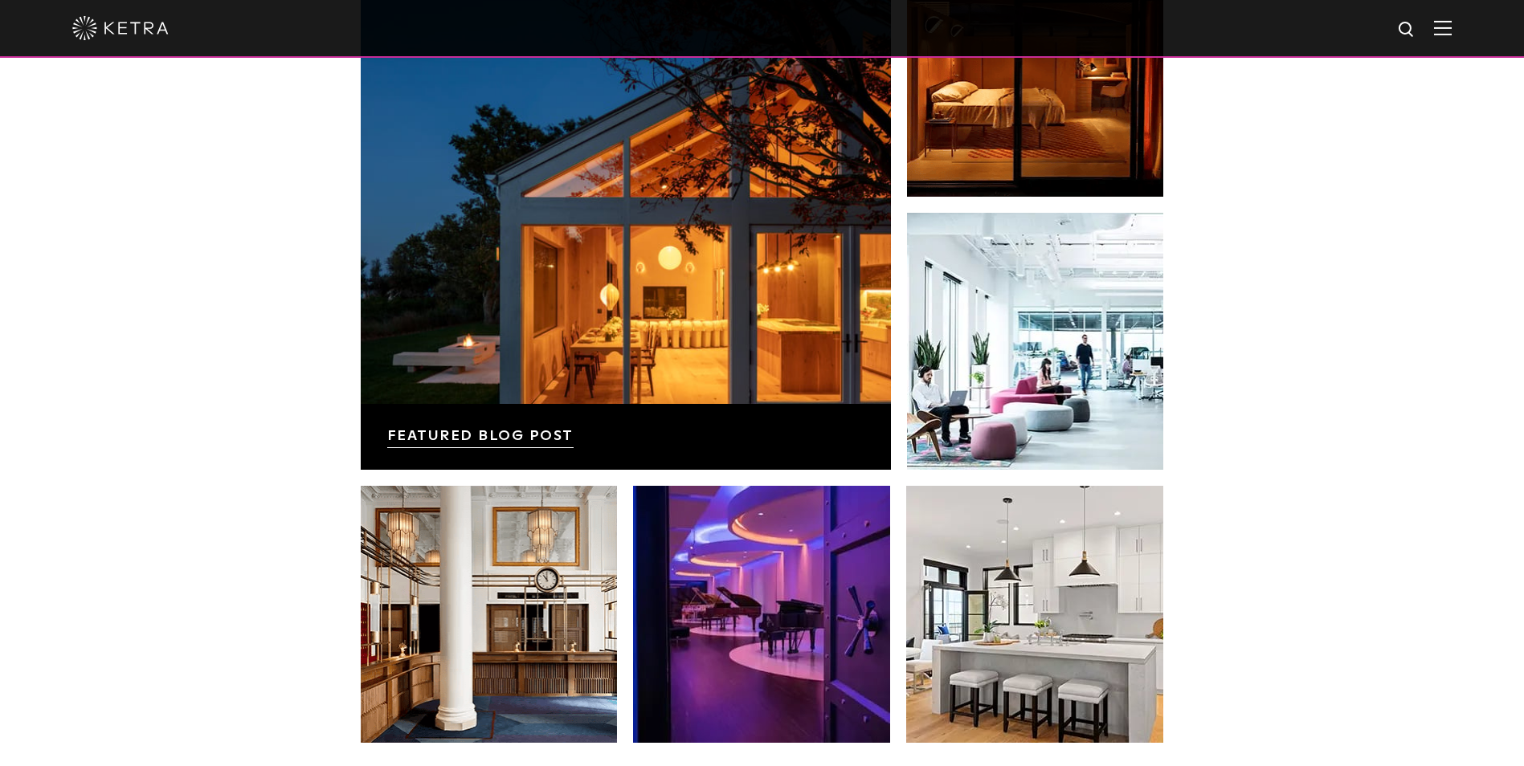
scroll to position [2972, 0]
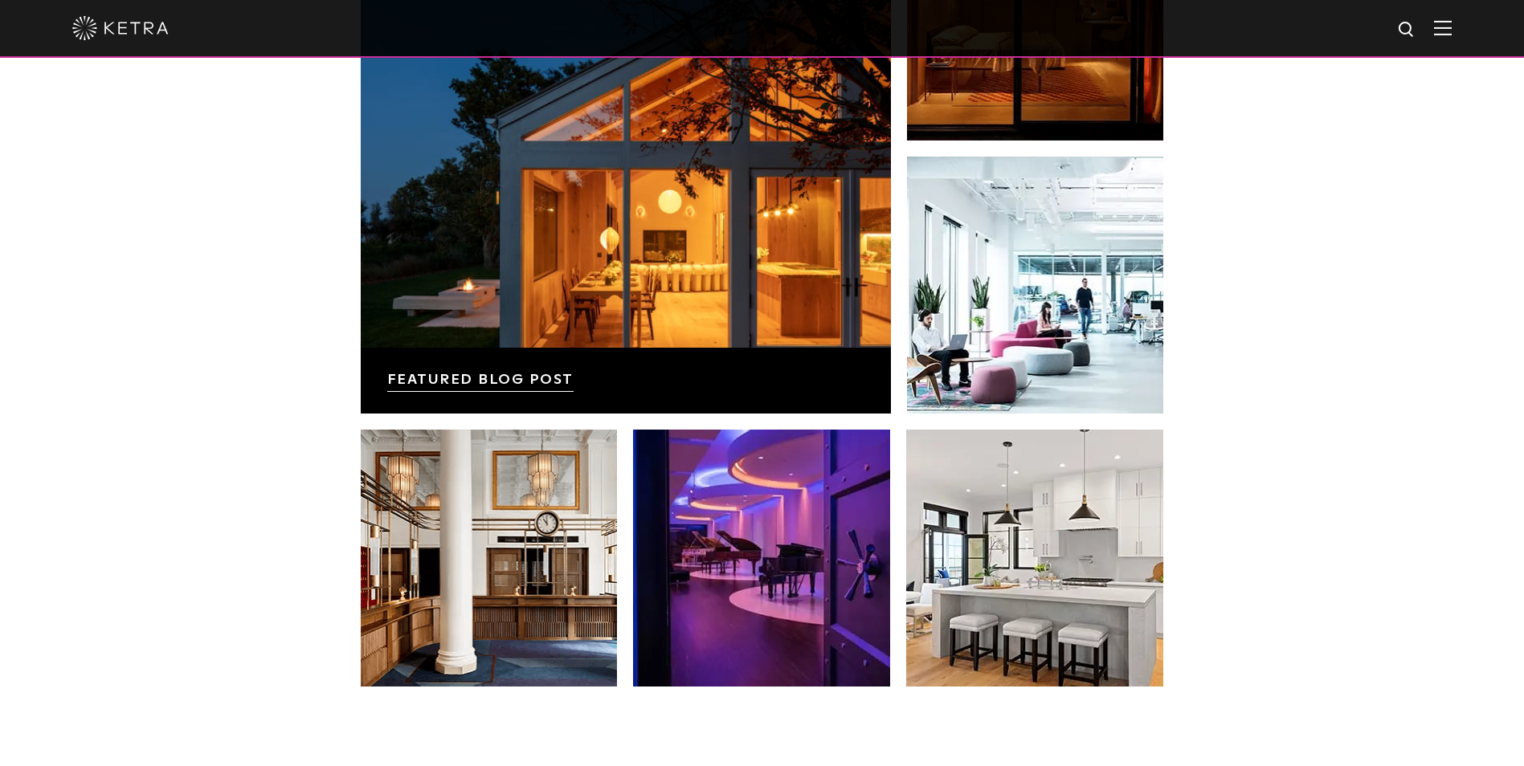
click at [1190, 460] on div "News, Insights, and Inspiration Lutron Releases First-Ever Lighting Trend Repor…" at bounding box center [762, 258] width 1524 height 1035
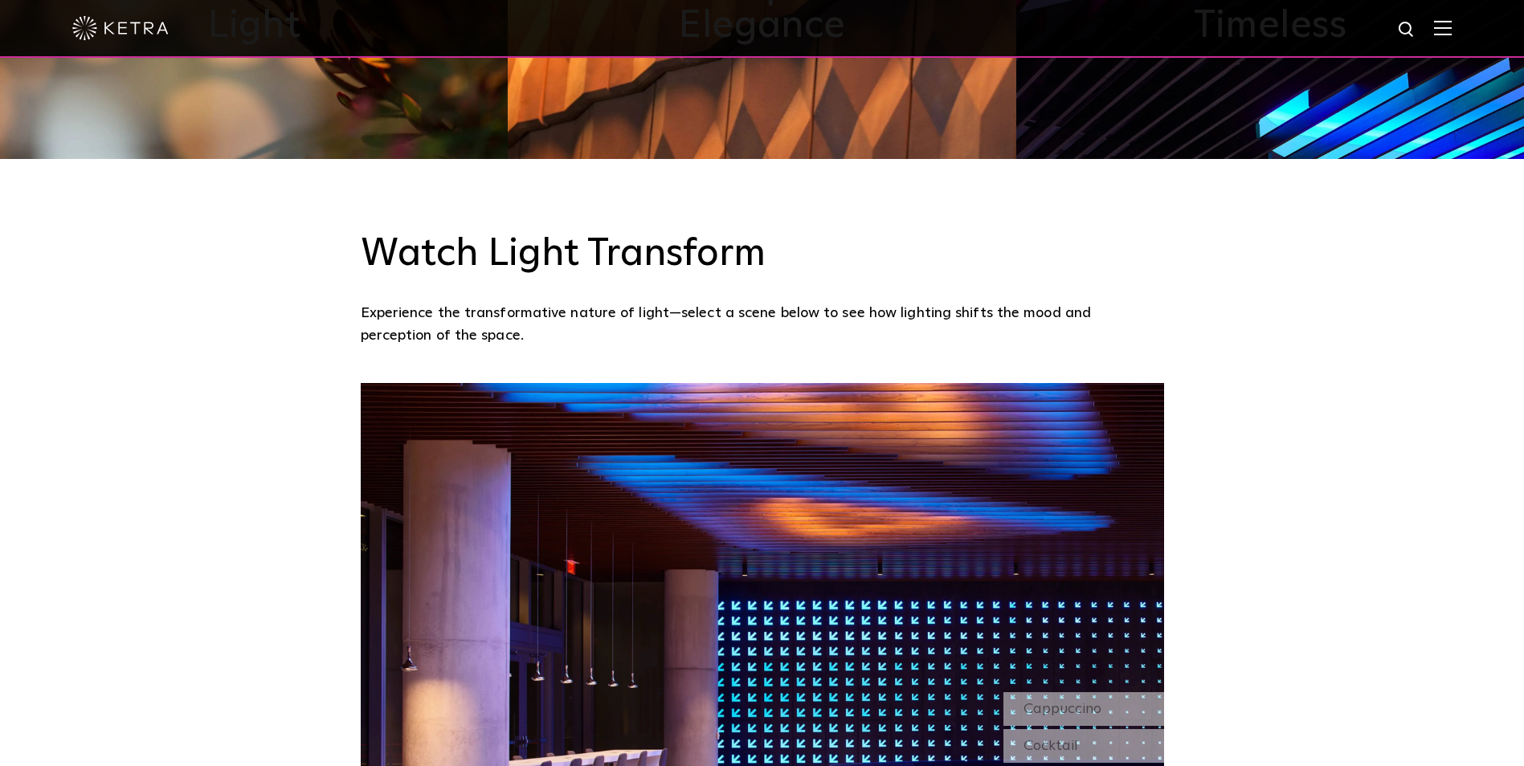
scroll to position [1285, 0]
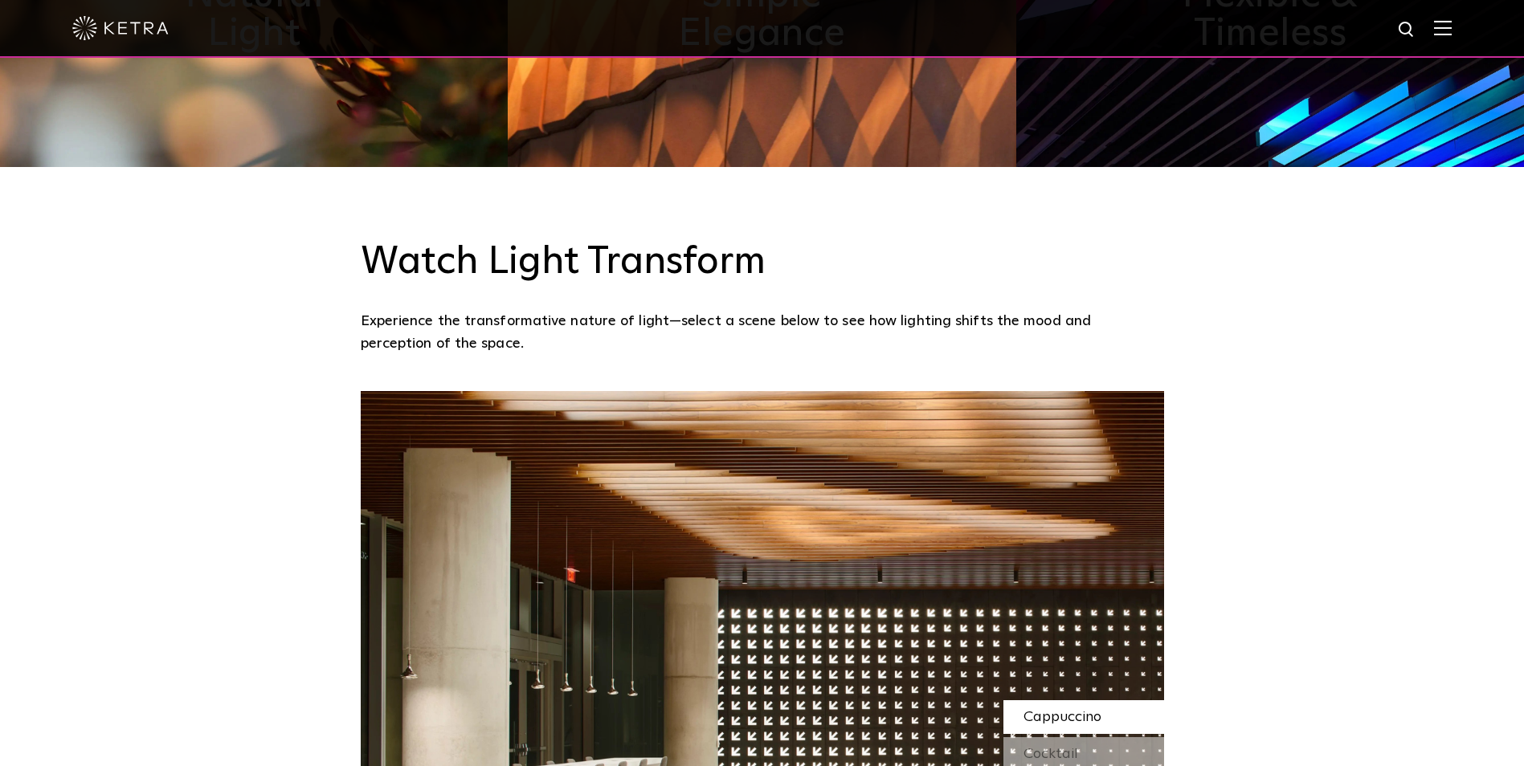
click at [1048, 710] on span "Cappuccino" at bounding box center [1062, 717] width 78 height 14
click at [1068, 747] on span "Cocktail" at bounding box center [1050, 754] width 55 height 14
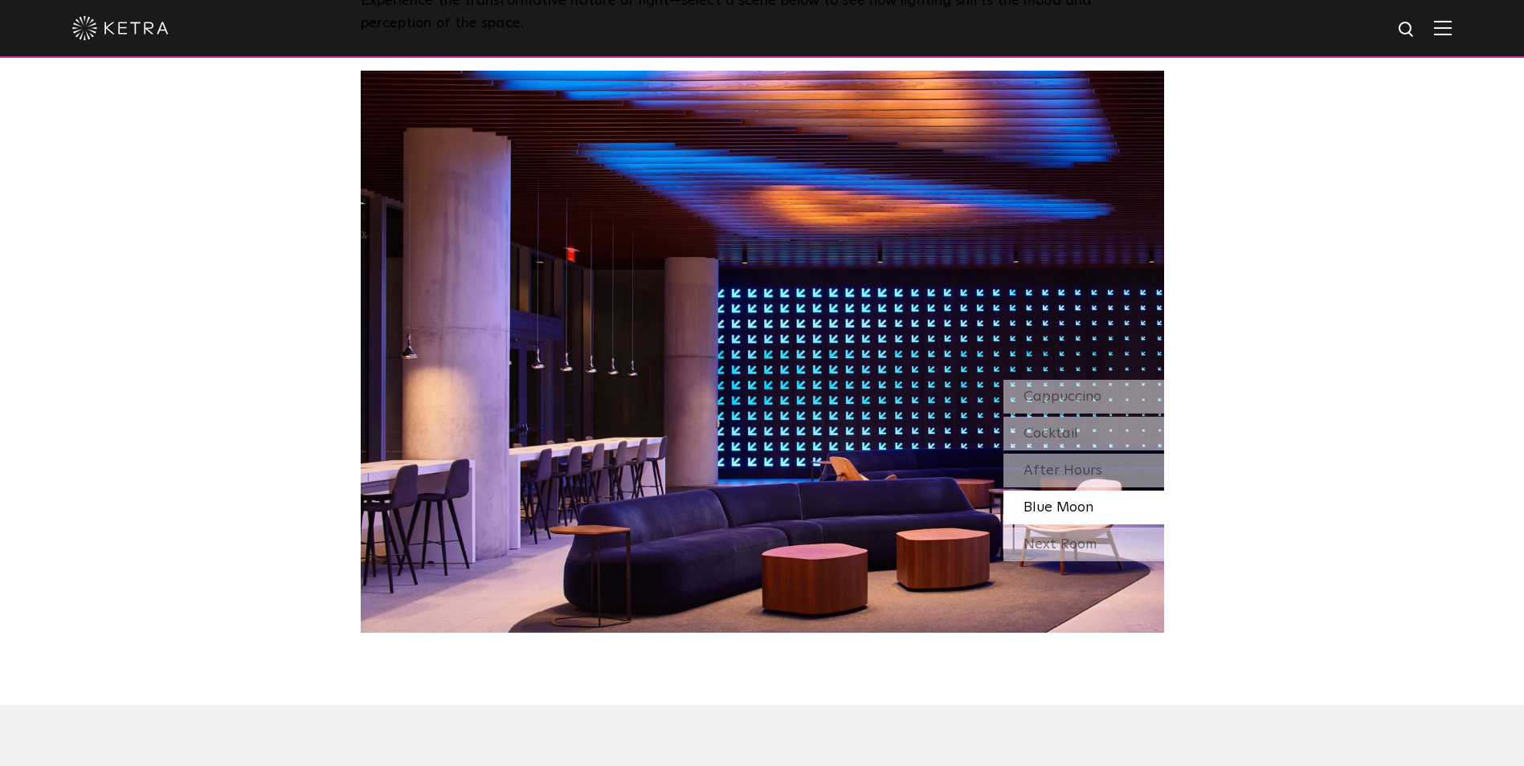
scroll to position [1607, 0]
click at [1080, 527] on div "Next Room" at bounding box center [1083, 544] width 161 height 34
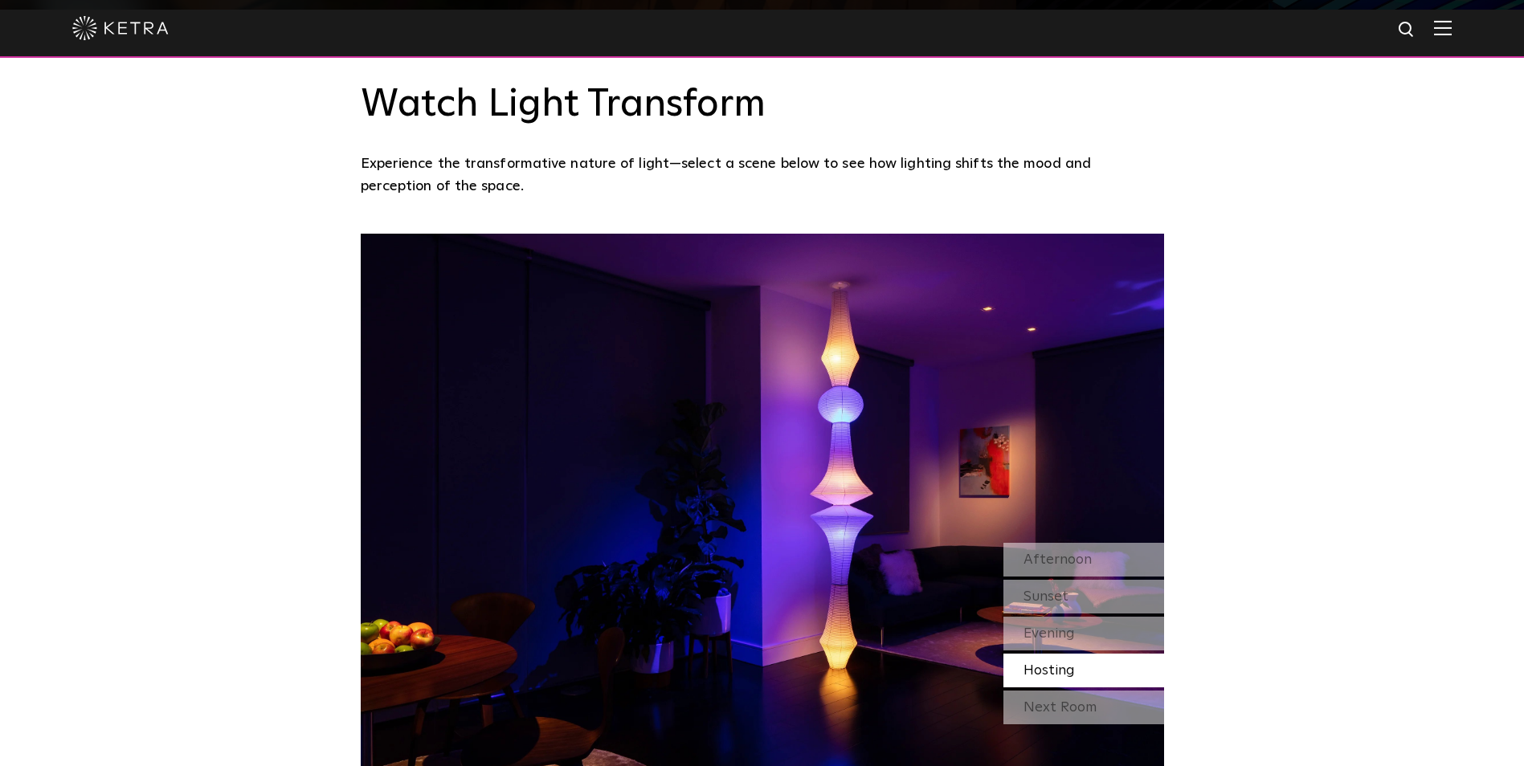
scroll to position [1125, 0]
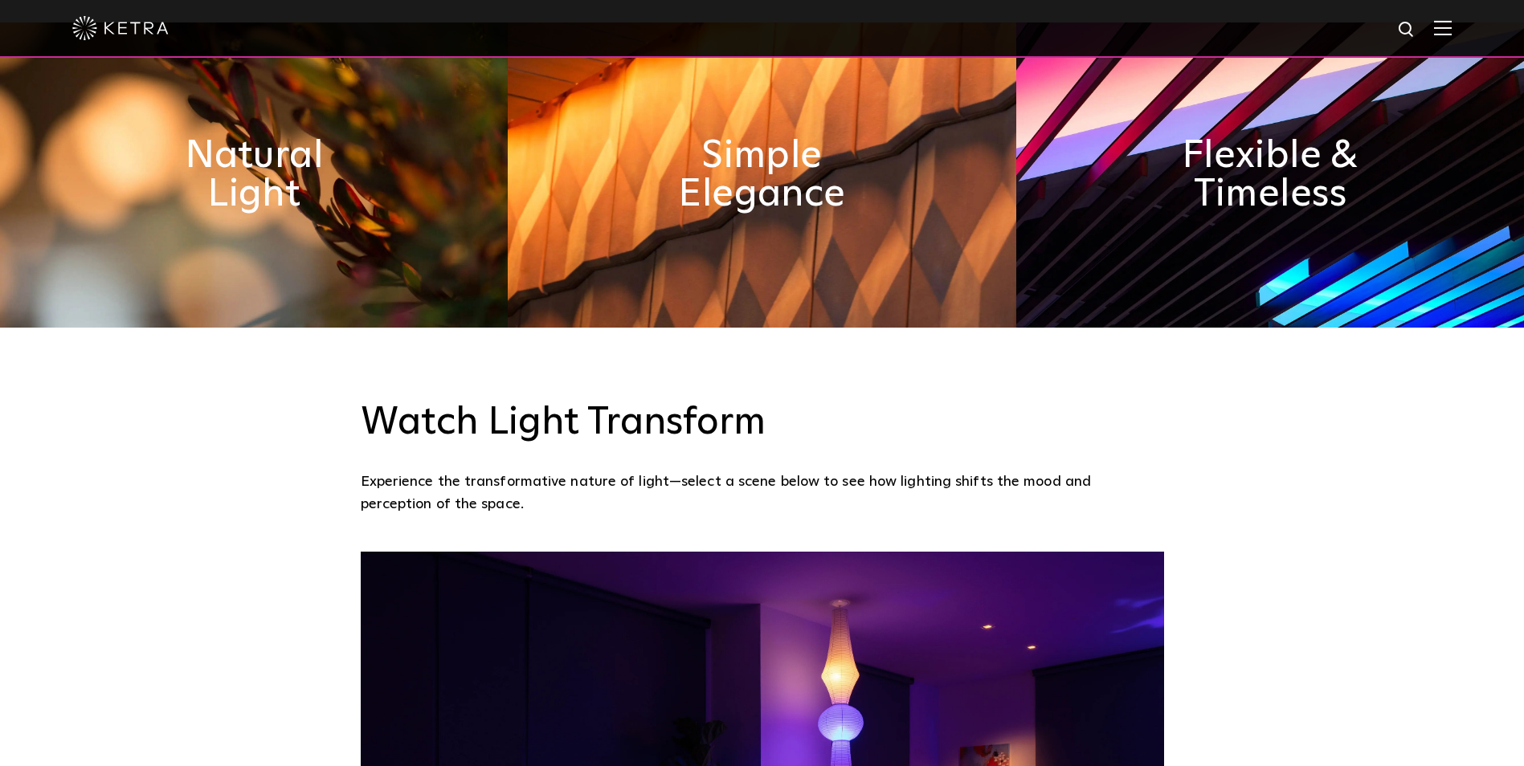
click at [1200, 398] on div "Watch Light Transform Experience the transformative nature of light—select a sc…" at bounding box center [762, 440] width 1524 height 224
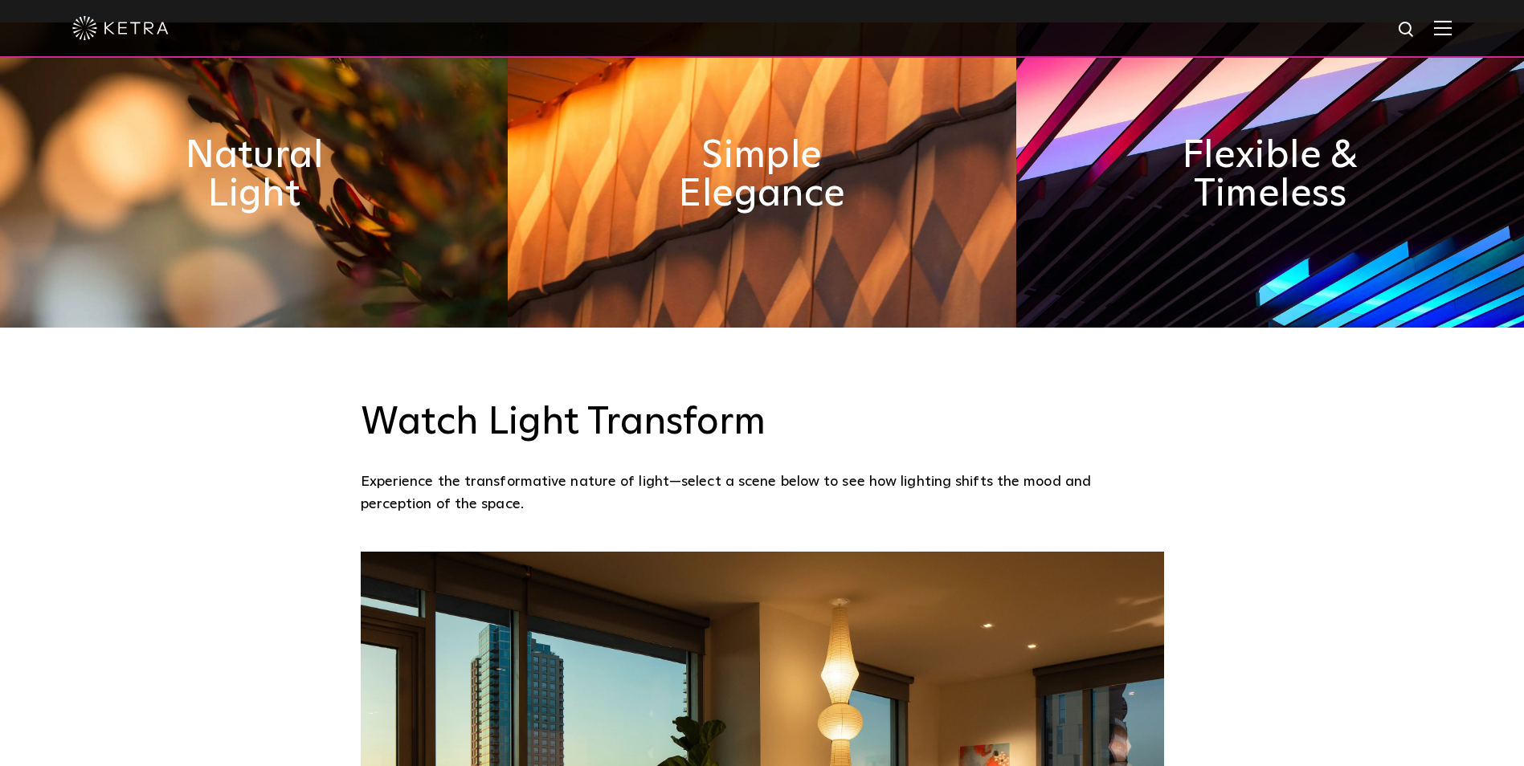
click at [1192, 602] on div "Watch Light Transform Experience the transformative nature of light—select a sc…" at bounding box center [762, 721] width 1524 height 786
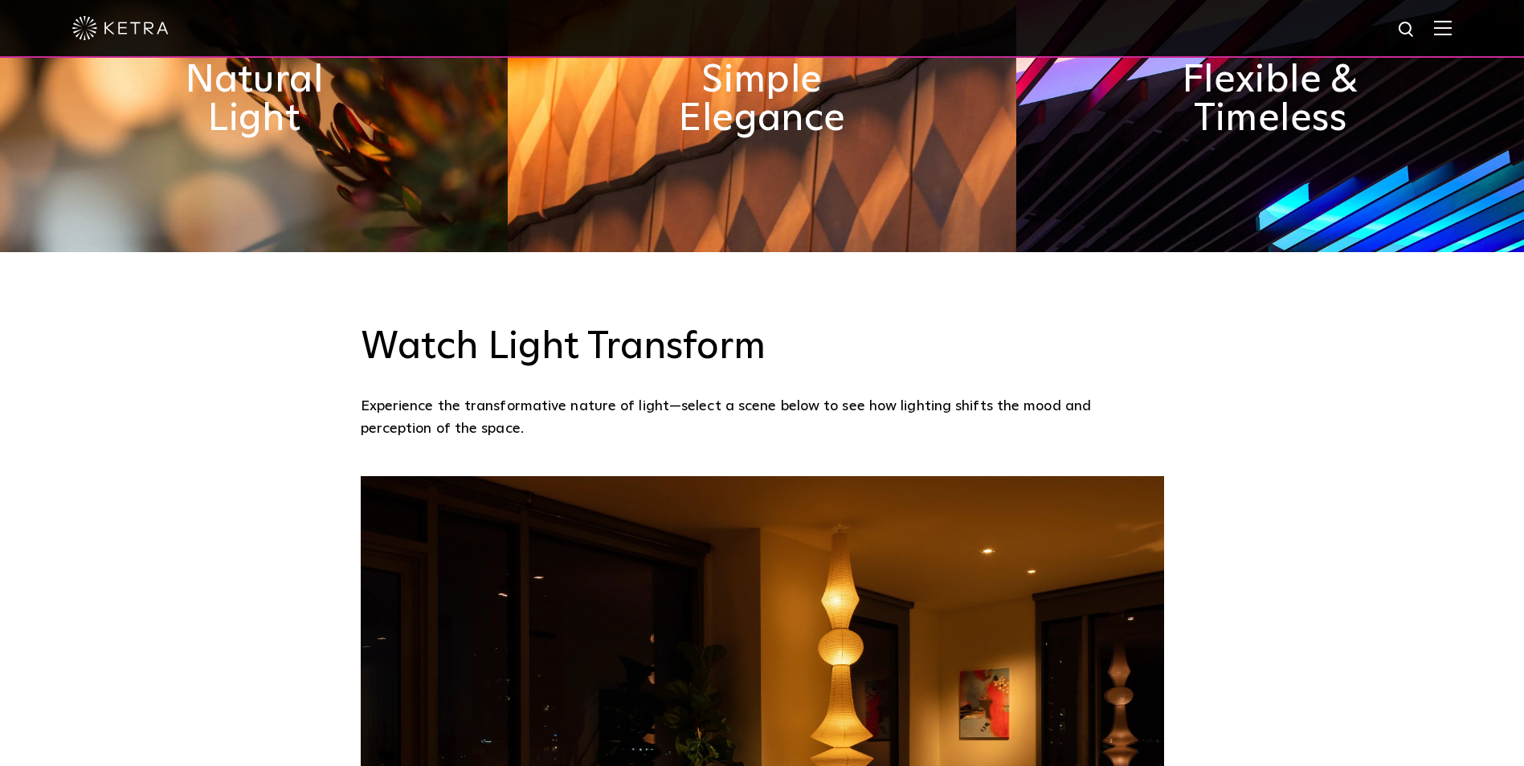
scroll to position [1205, 0]
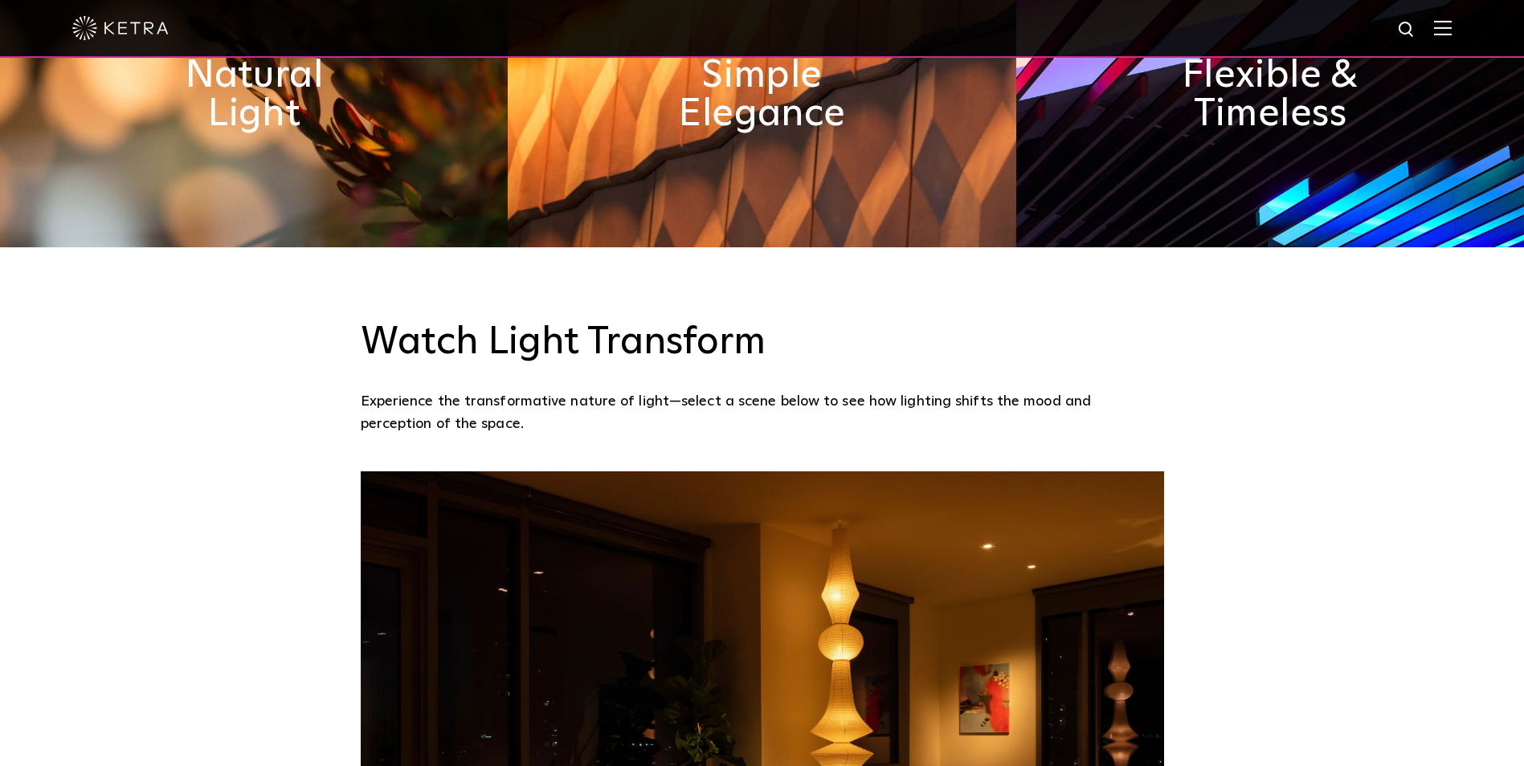
click at [1201, 394] on div "Watch Light Transform Experience the transformative nature of light—select a sc…" at bounding box center [762, 640] width 1524 height 786
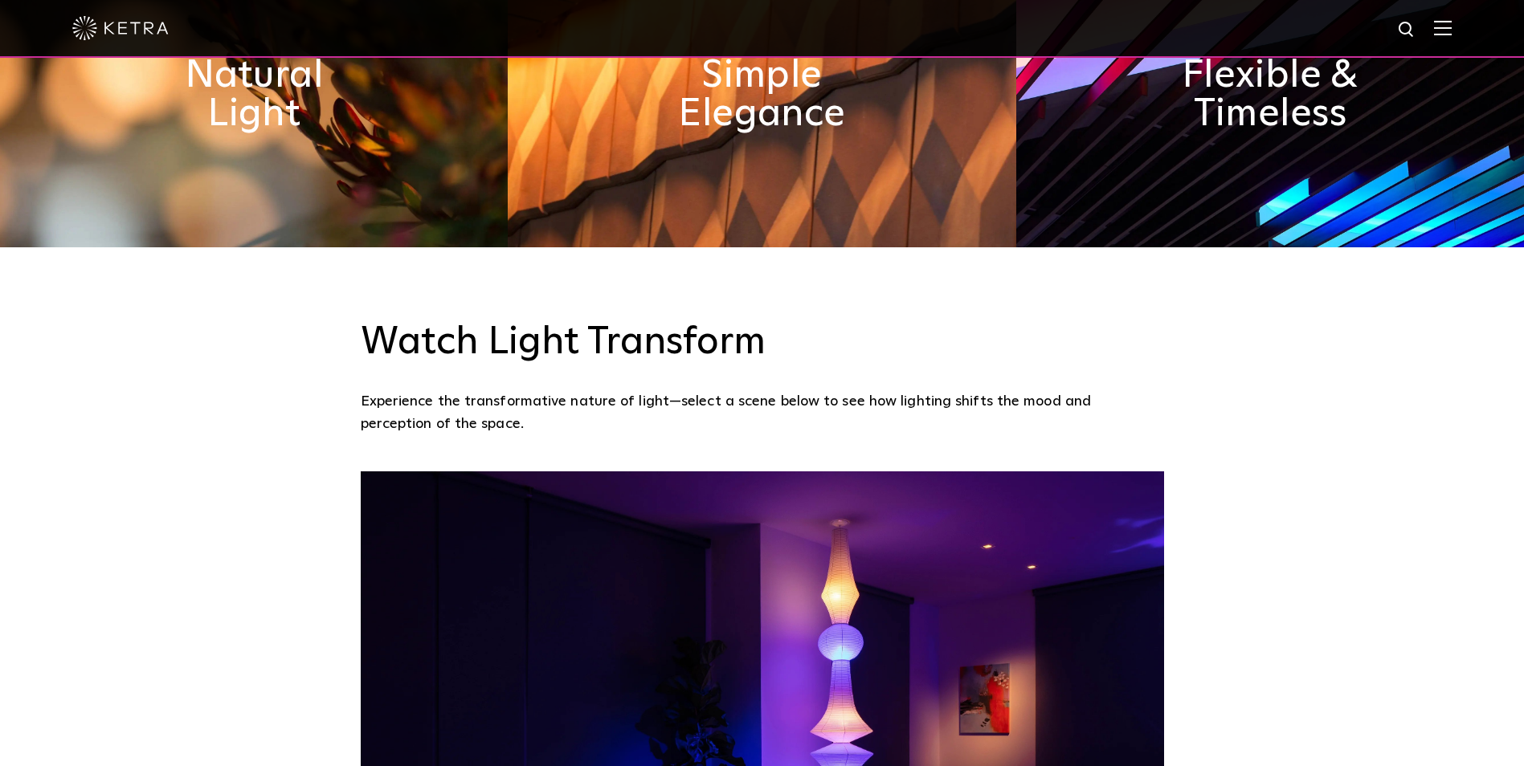
click at [1178, 320] on div "Watch Light Transform Experience the transformative nature of light—select a sc…" at bounding box center [762, 378] width 835 height 116
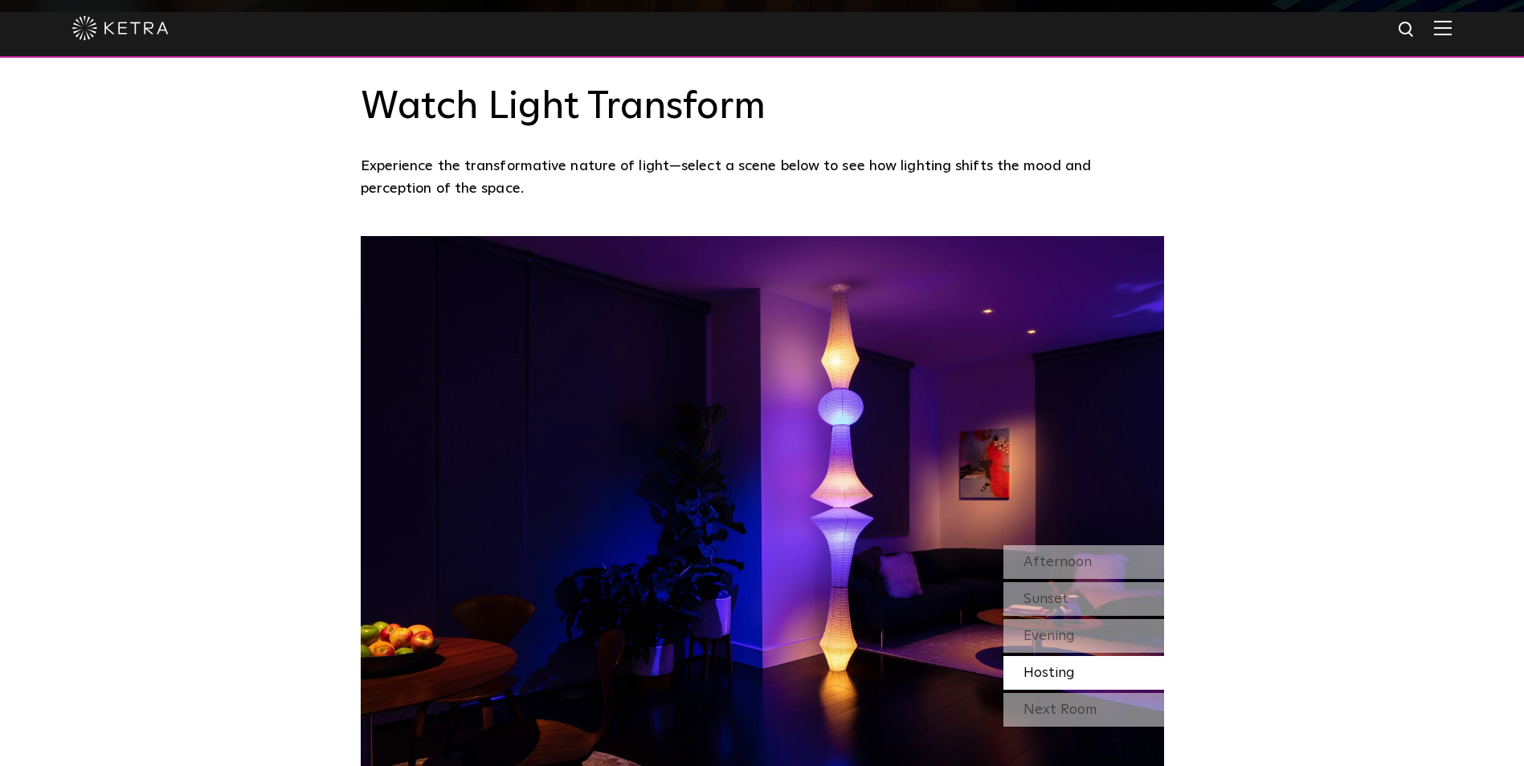
scroll to position [1526, 0]
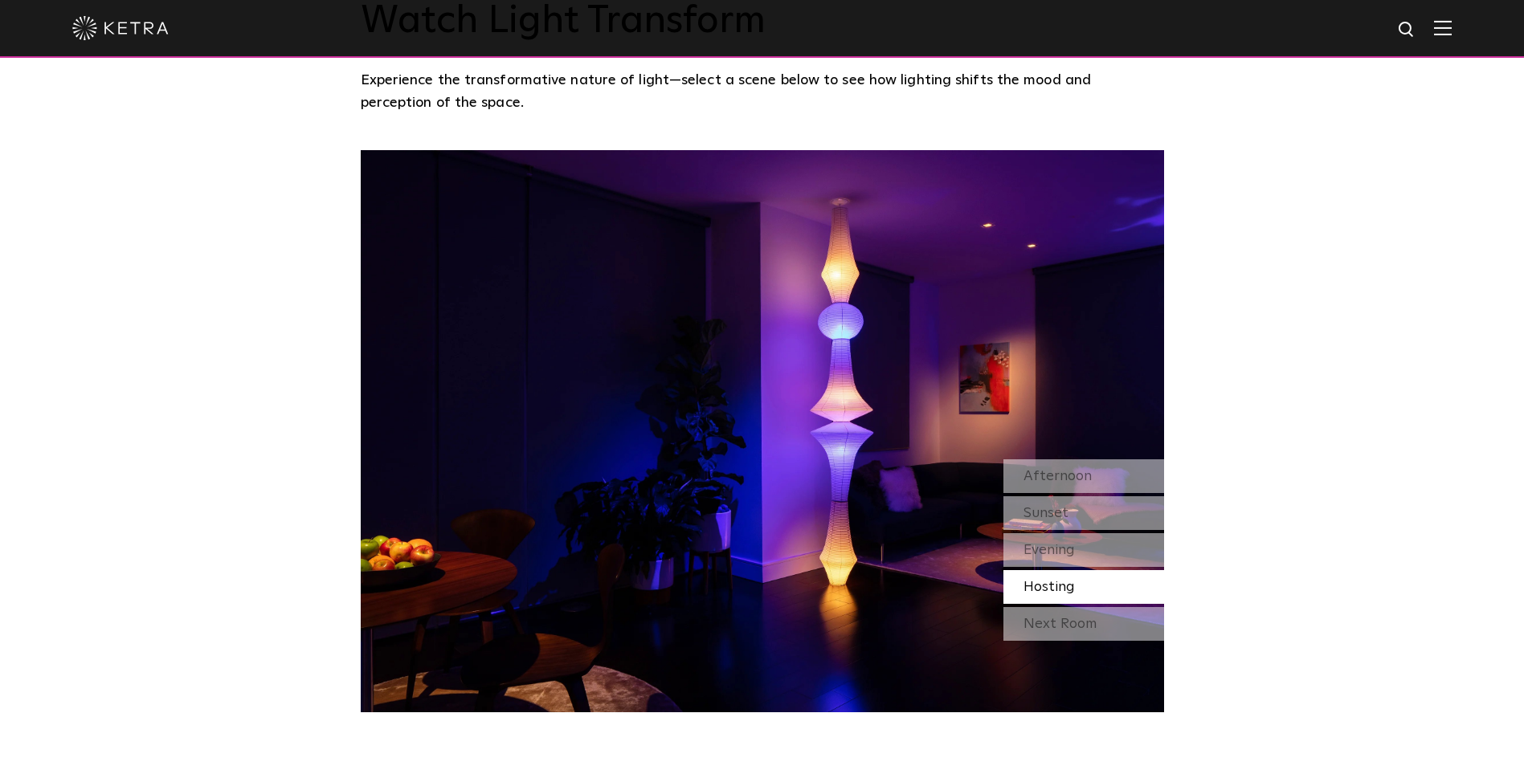
click at [1205, 203] on div "Watch Light Transform Experience the transformative nature of light—select a sc…" at bounding box center [762, 319] width 1524 height 786
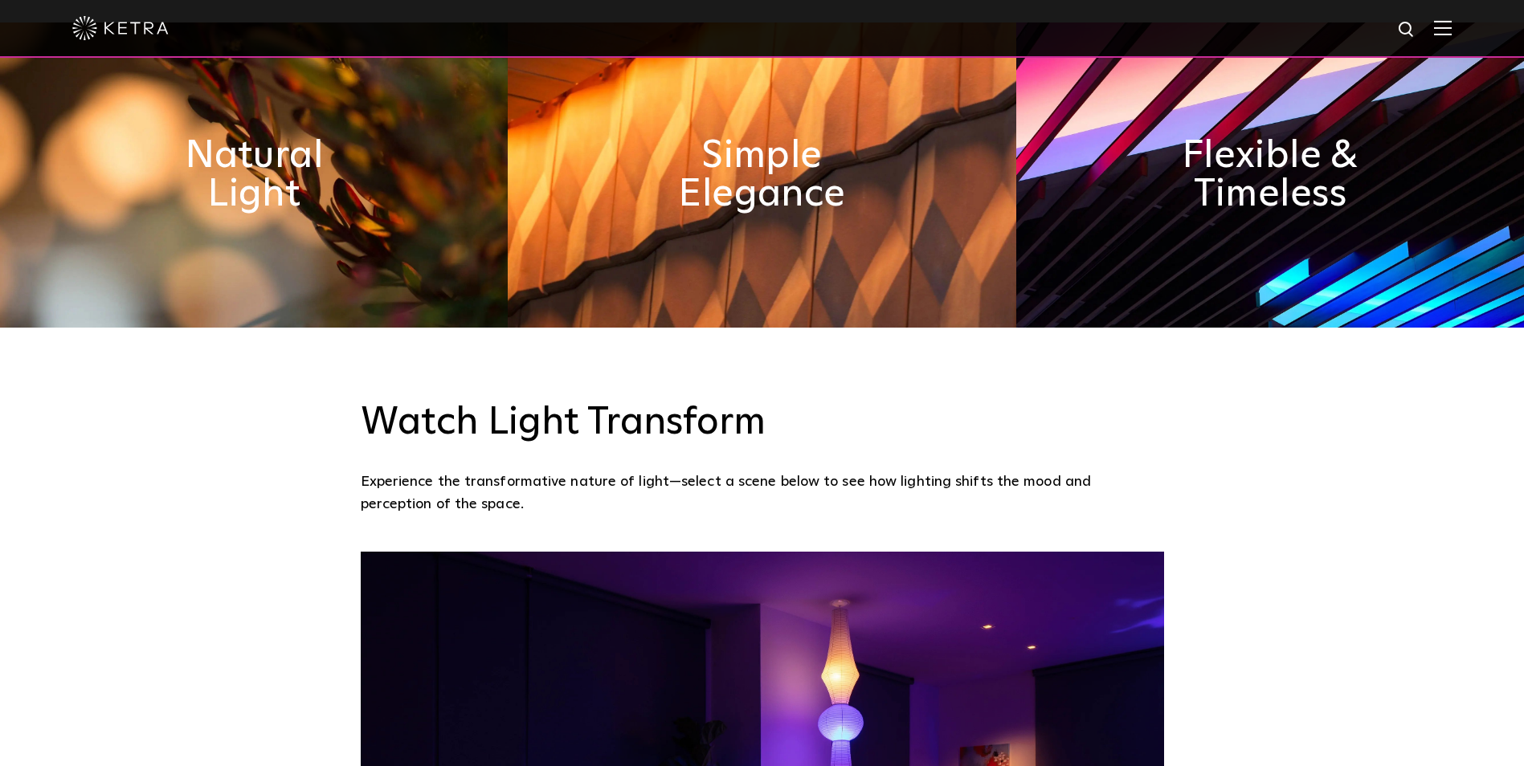
scroll to position [1205, 0]
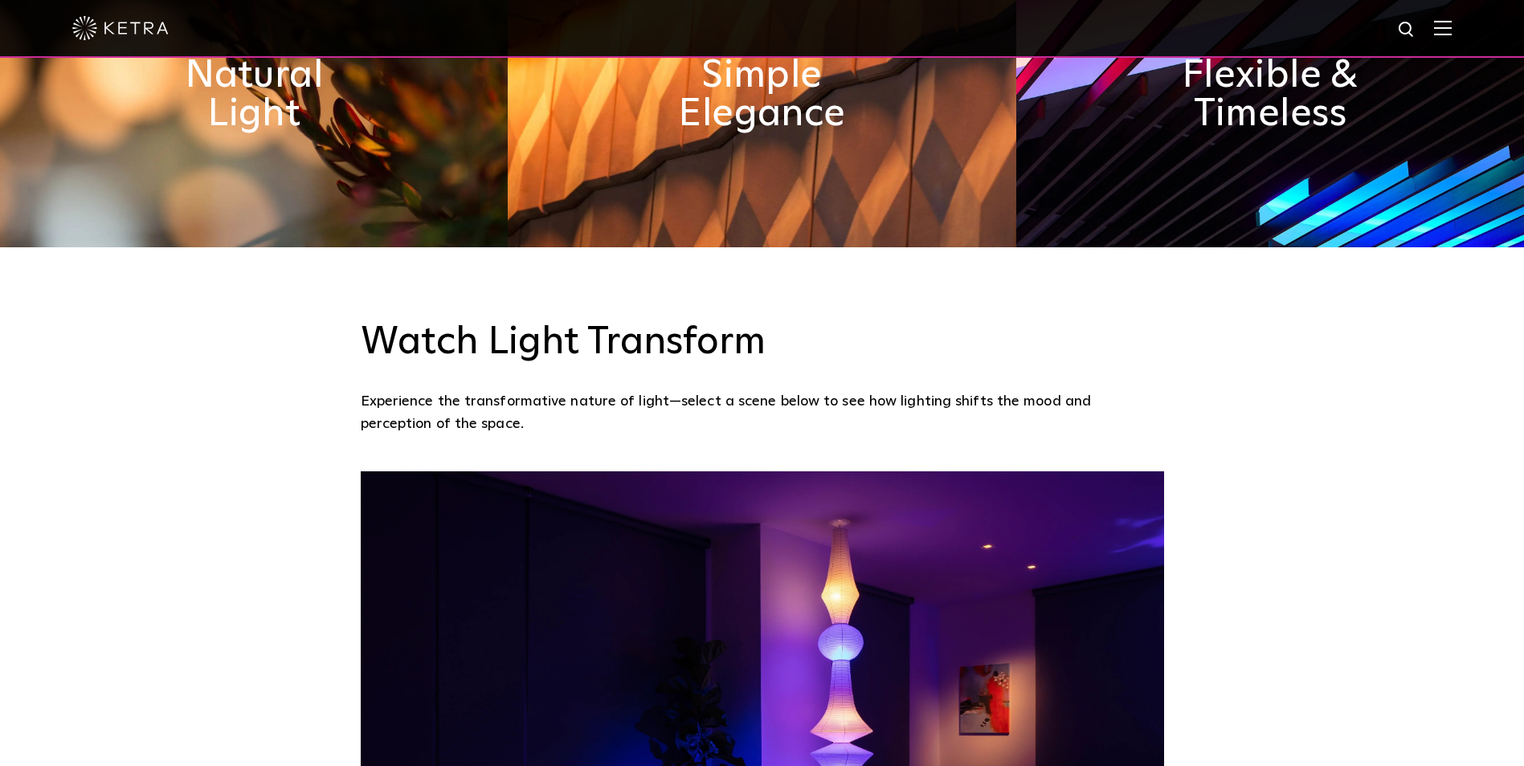
click at [1188, 397] on div "Watch Light Transform Experience the transformative nature of light—select a sc…" at bounding box center [762, 640] width 1524 height 786
click at [1188, 247] on div "Watch Light Transform Experience the transformative nature of light—select a sc…" at bounding box center [762, 359] width 1524 height 224
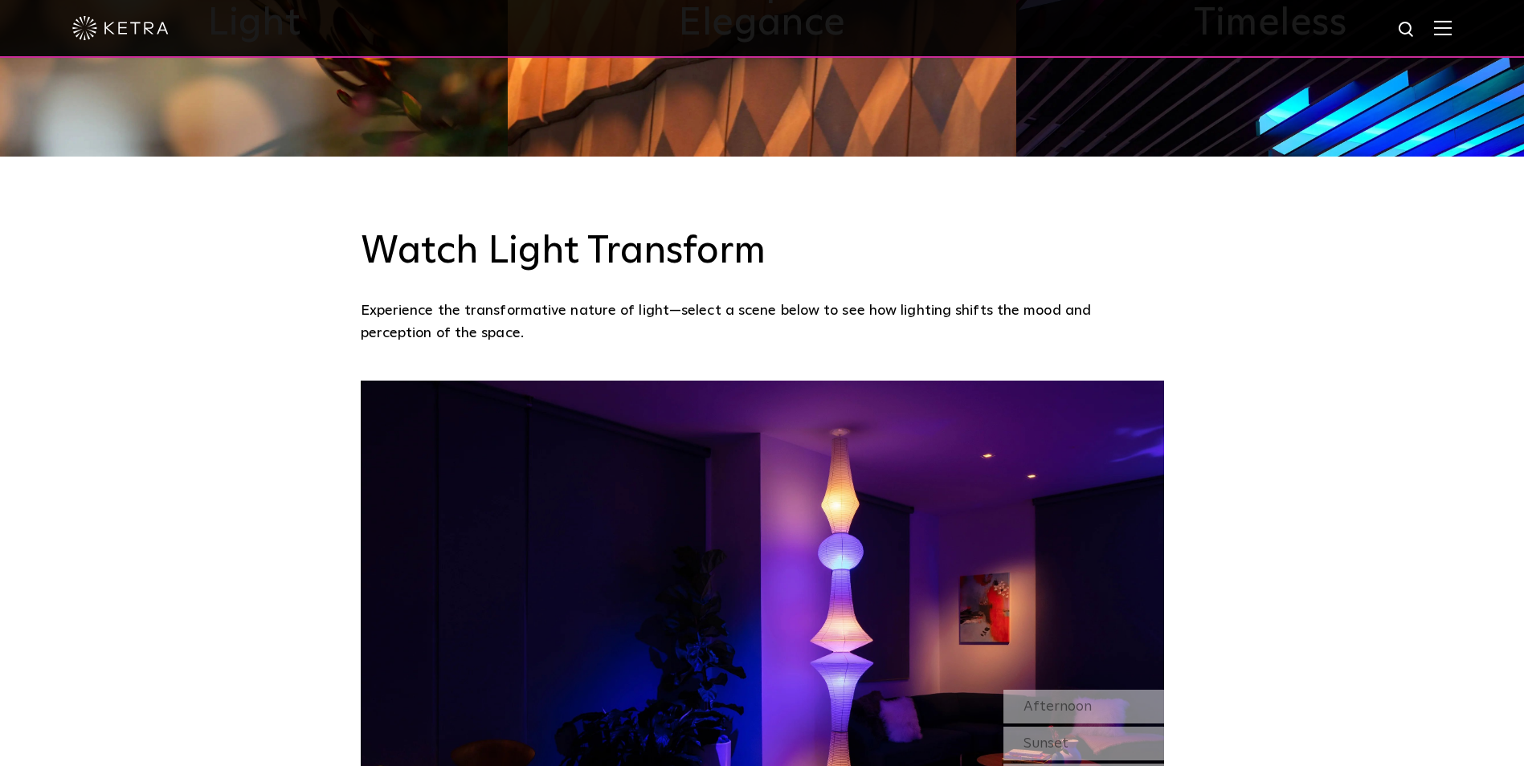
scroll to position [1687, 0]
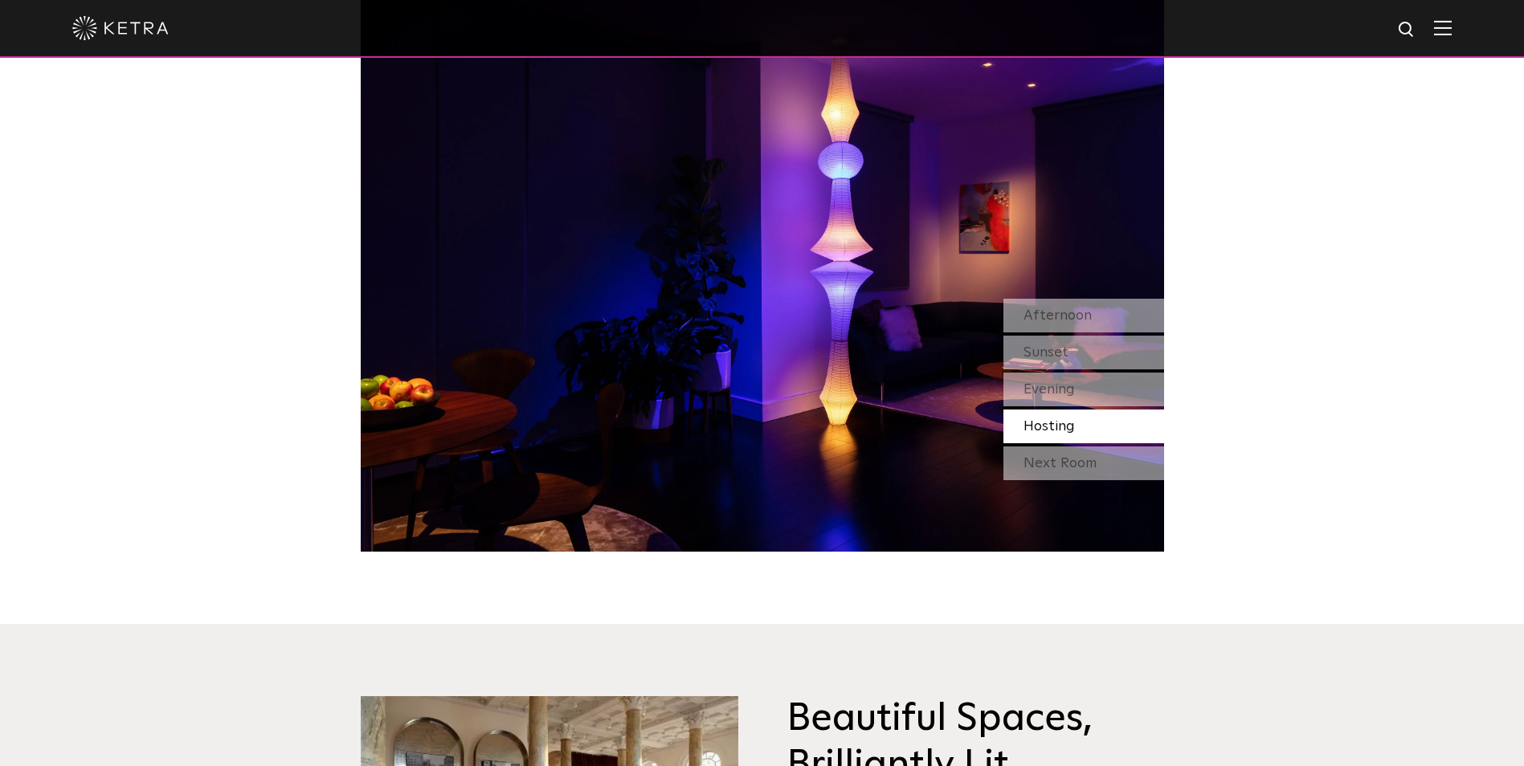
click at [1204, 364] on div "Watch Light Transform Experience the transformative nature of light—select a sc…" at bounding box center [762, 158] width 1524 height 786
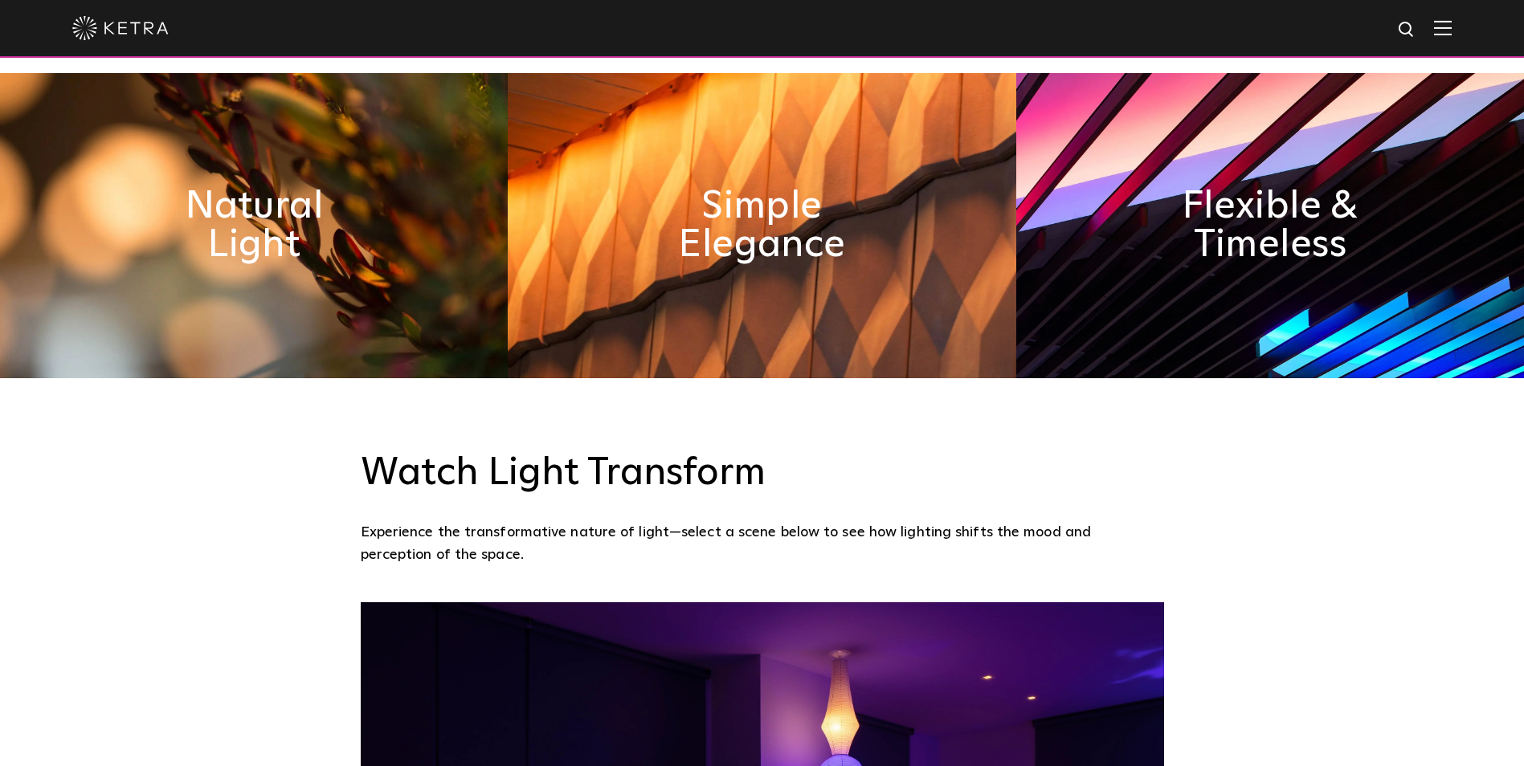
scroll to position [884, 0]
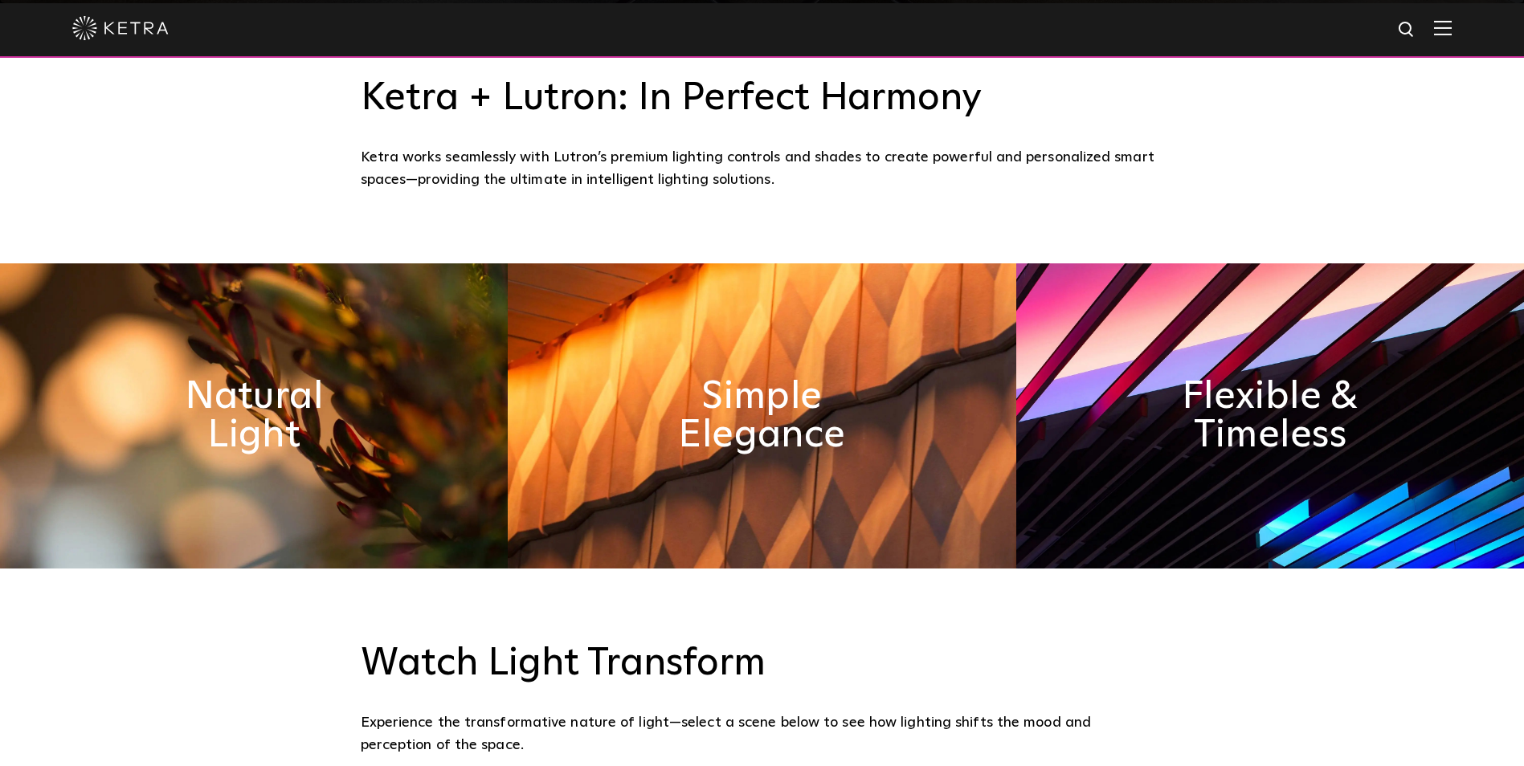
click at [1215, 569] on div "Watch Light Transform Experience the transformative nature of light—select a sc…" at bounding box center [762, 681] width 1524 height 224
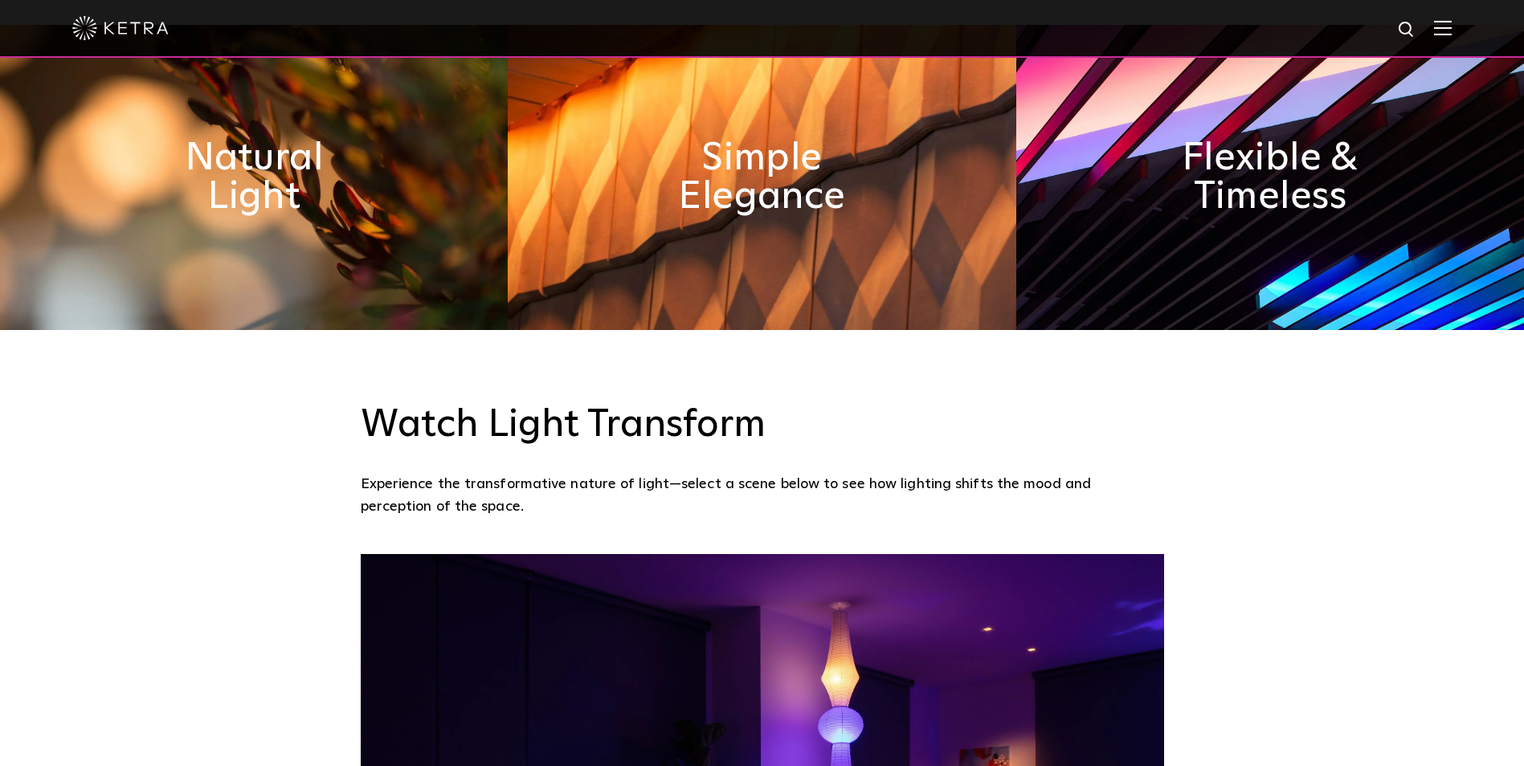
scroll to position [1125, 0]
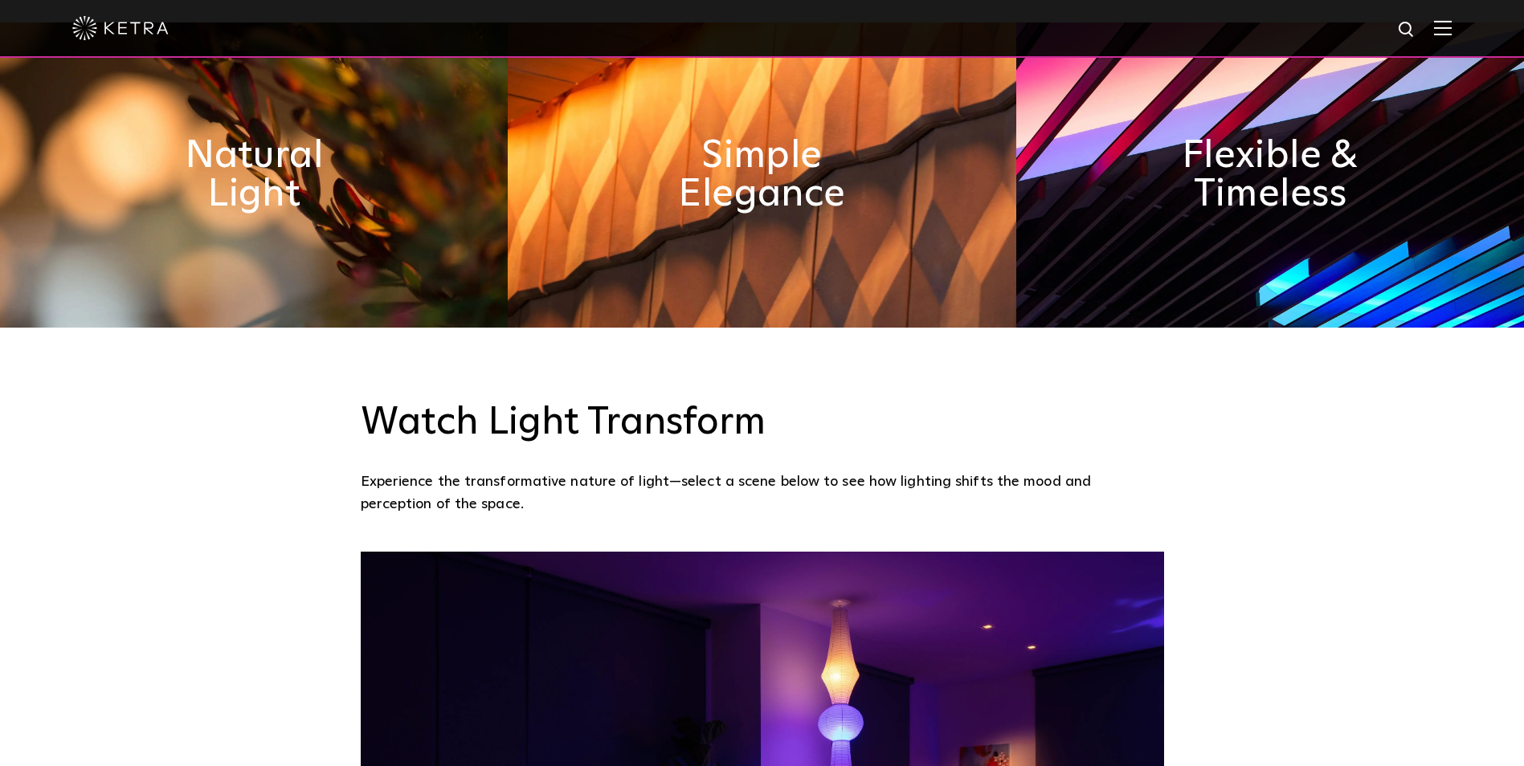
click at [1188, 448] on div "Watch Light Transform Experience the transformative nature of light—select a sc…" at bounding box center [762, 721] width 1524 height 786
click at [1176, 407] on div "Watch Light Transform Experience the transformative nature of light—select a sc…" at bounding box center [762, 440] width 1524 height 224
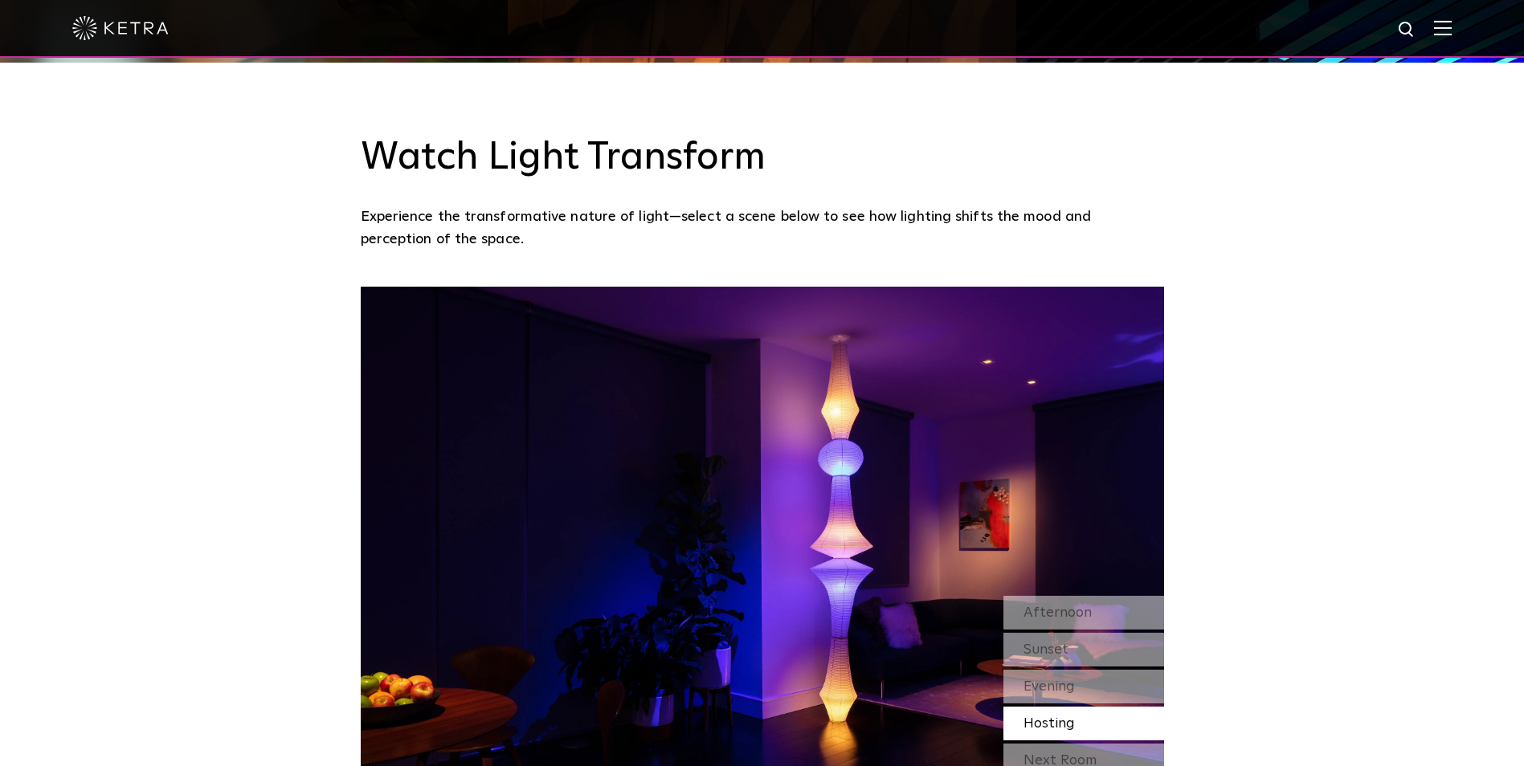
scroll to position [1446, 0]
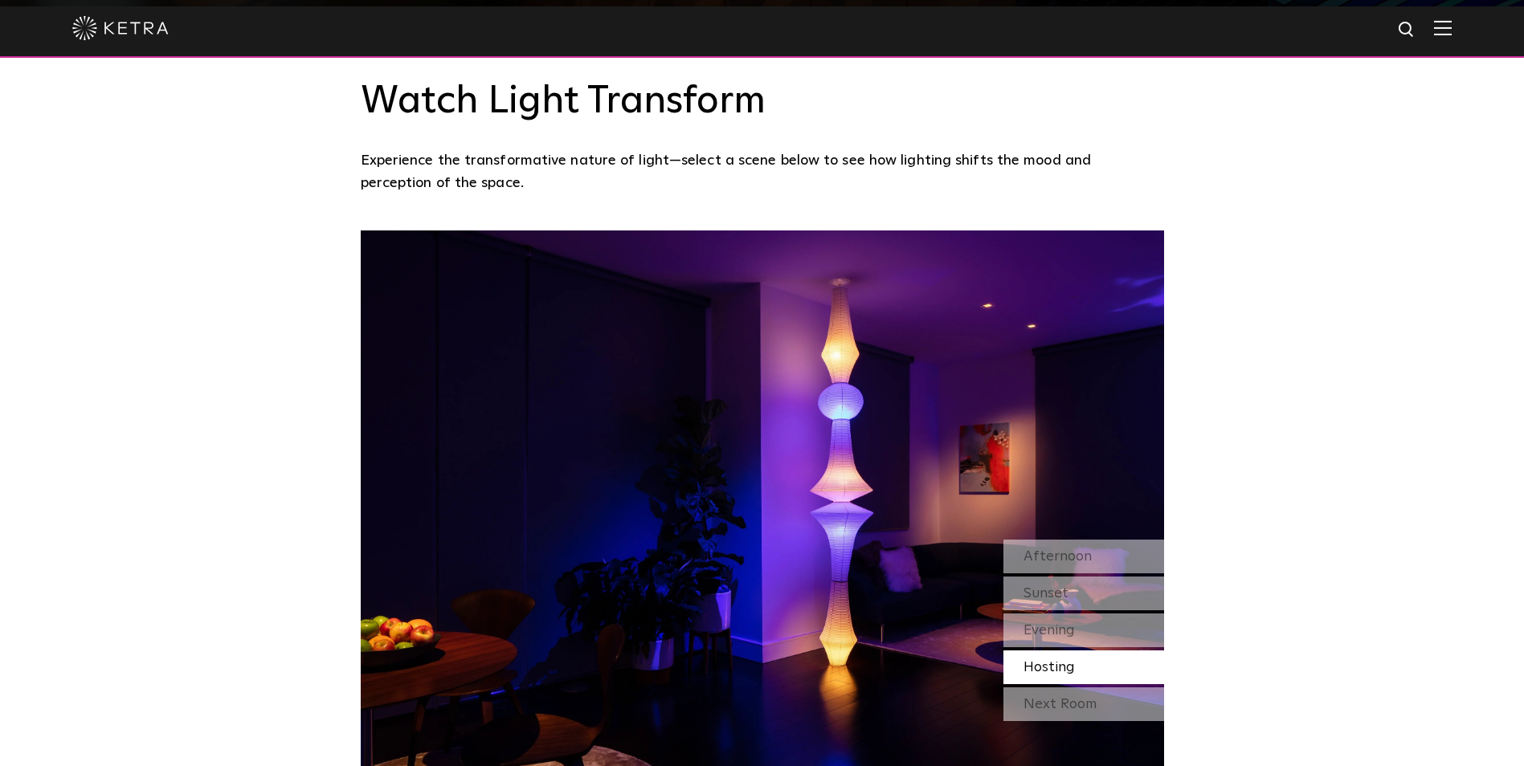
click at [1180, 345] on div "Watch Light Transform Experience the transformative nature of light—select a sc…" at bounding box center [762, 399] width 1524 height 786
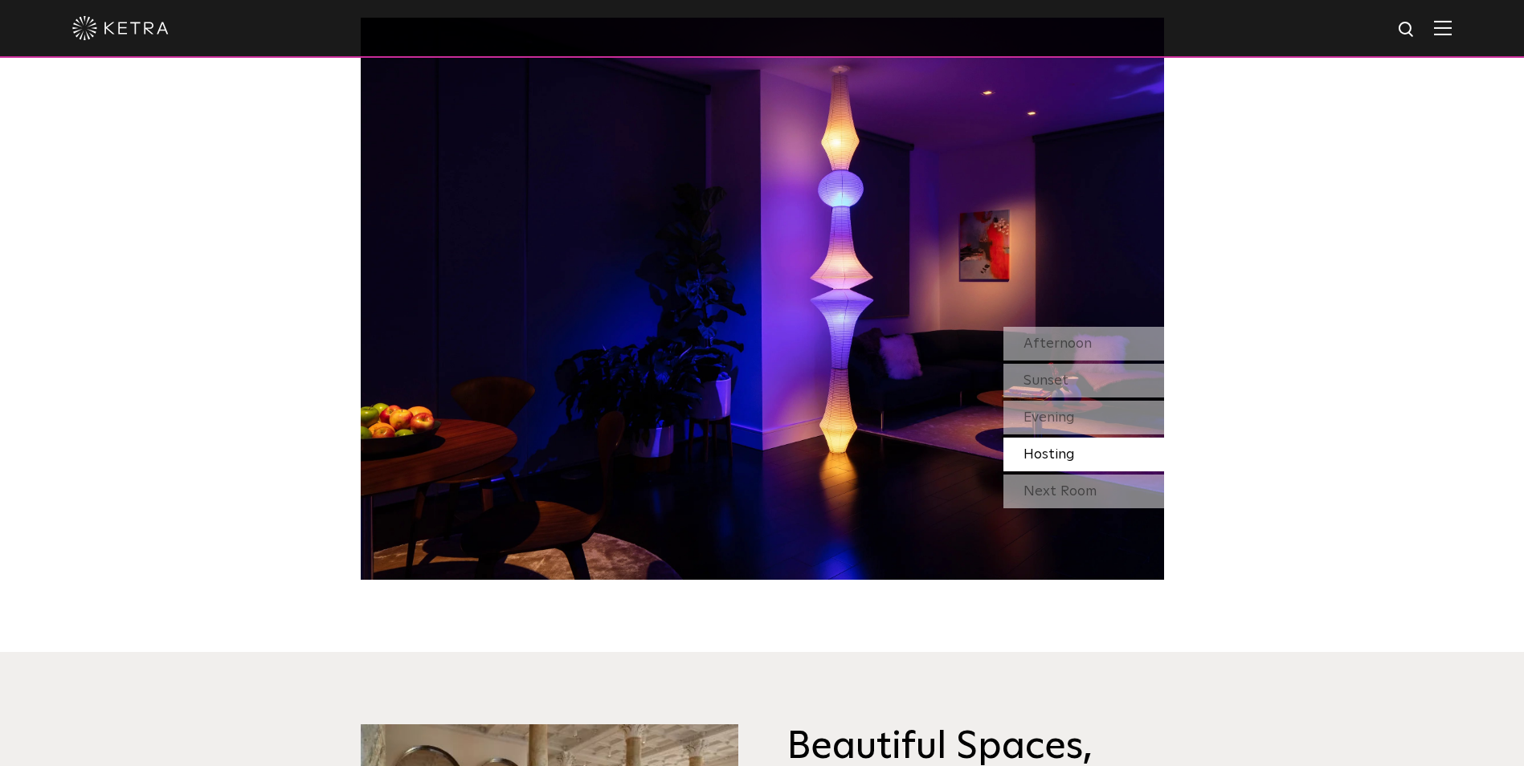
scroll to position [1687, 0]
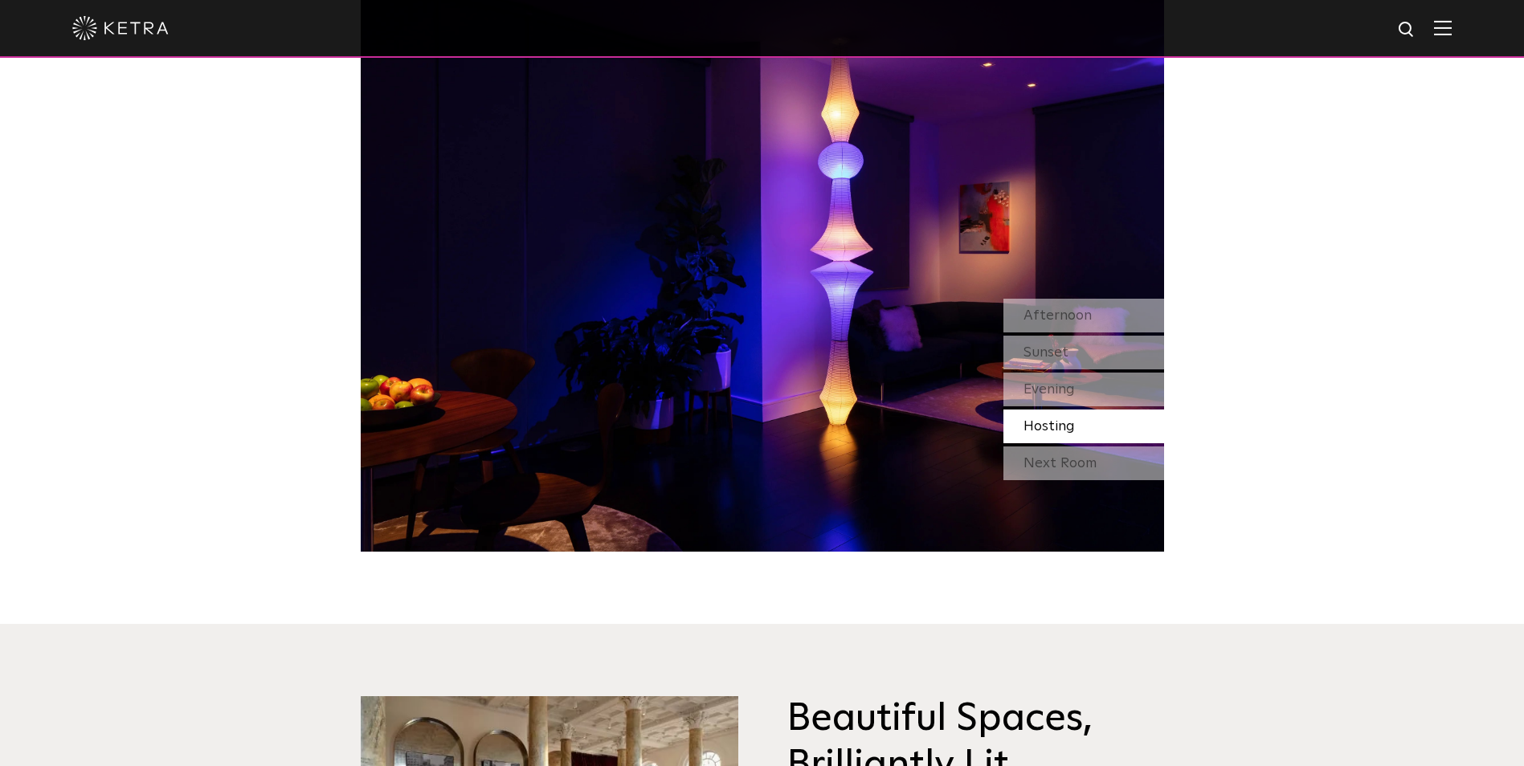
click at [1186, 337] on div "Watch Light Transform Experience the transformative nature of light—select a sc…" at bounding box center [762, 158] width 1524 height 786
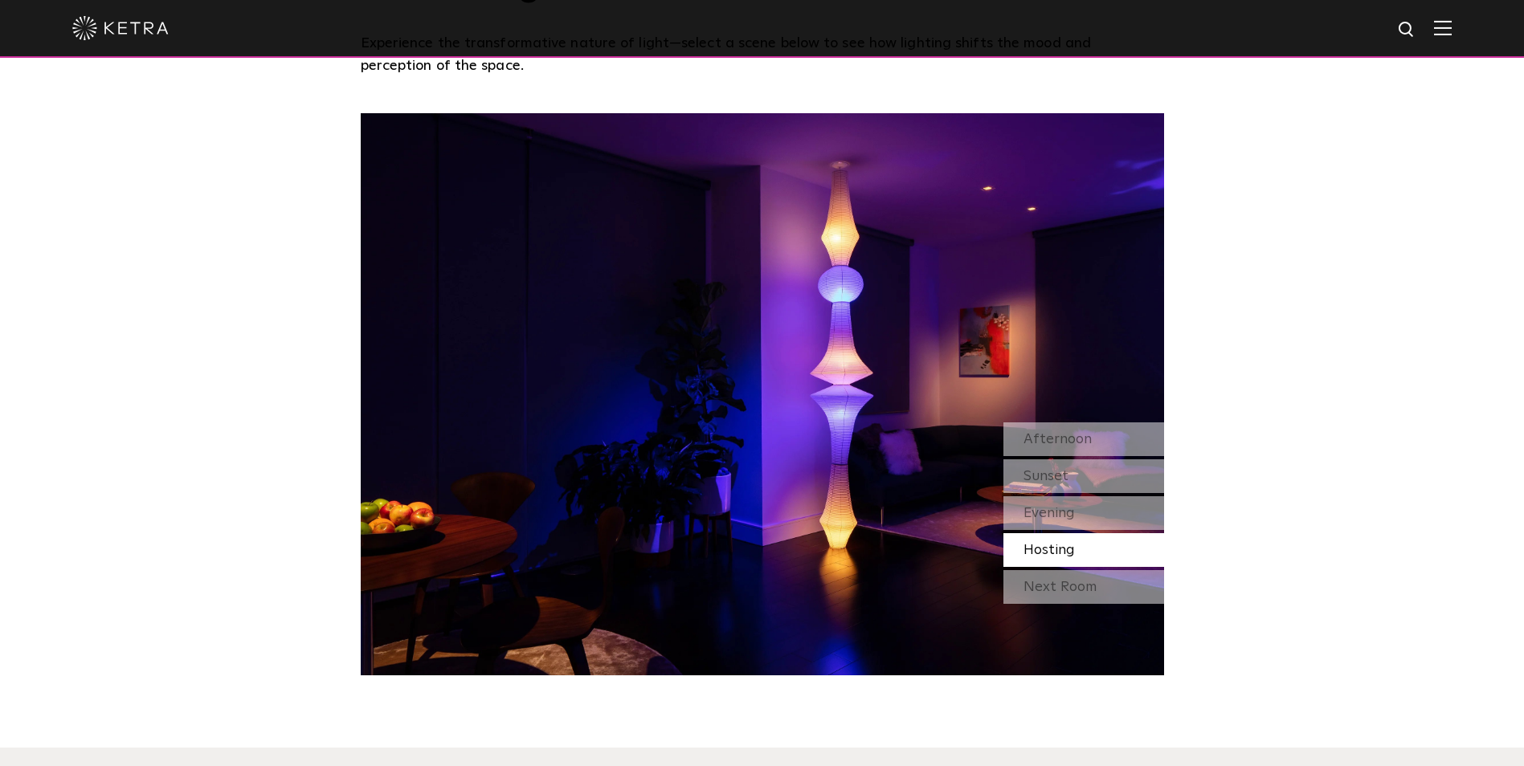
scroll to position [1607, 0]
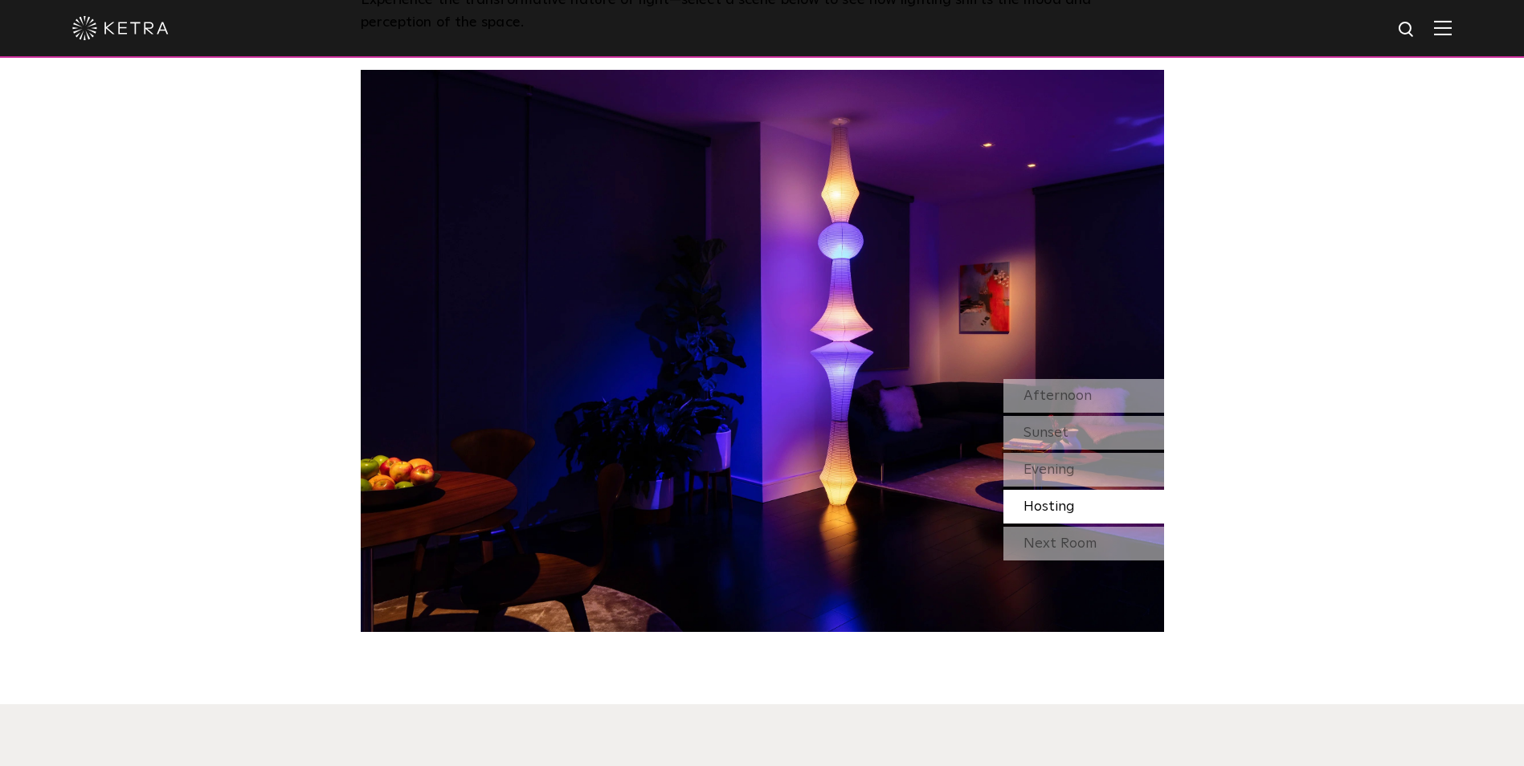
click at [1174, 357] on div "Watch Light Transform Experience the transformative nature of light—select a sc…" at bounding box center [762, 239] width 1524 height 786
click at [1177, 304] on div "Watch Light Transform Experience the transformative nature of light—select a sc…" at bounding box center [762, 239] width 1524 height 786
click at [1182, 272] on div "Watch Light Transform Experience the transformative nature of light—select a sc…" at bounding box center [762, 239] width 1524 height 786
click at [1178, 312] on div "Watch Light Transform Experience the transformative nature of light—select a sc…" at bounding box center [762, 239] width 1524 height 786
click at [1175, 276] on div "Watch Light Transform Experience the transformative nature of light—select a sc…" at bounding box center [762, 239] width 1524 height 786
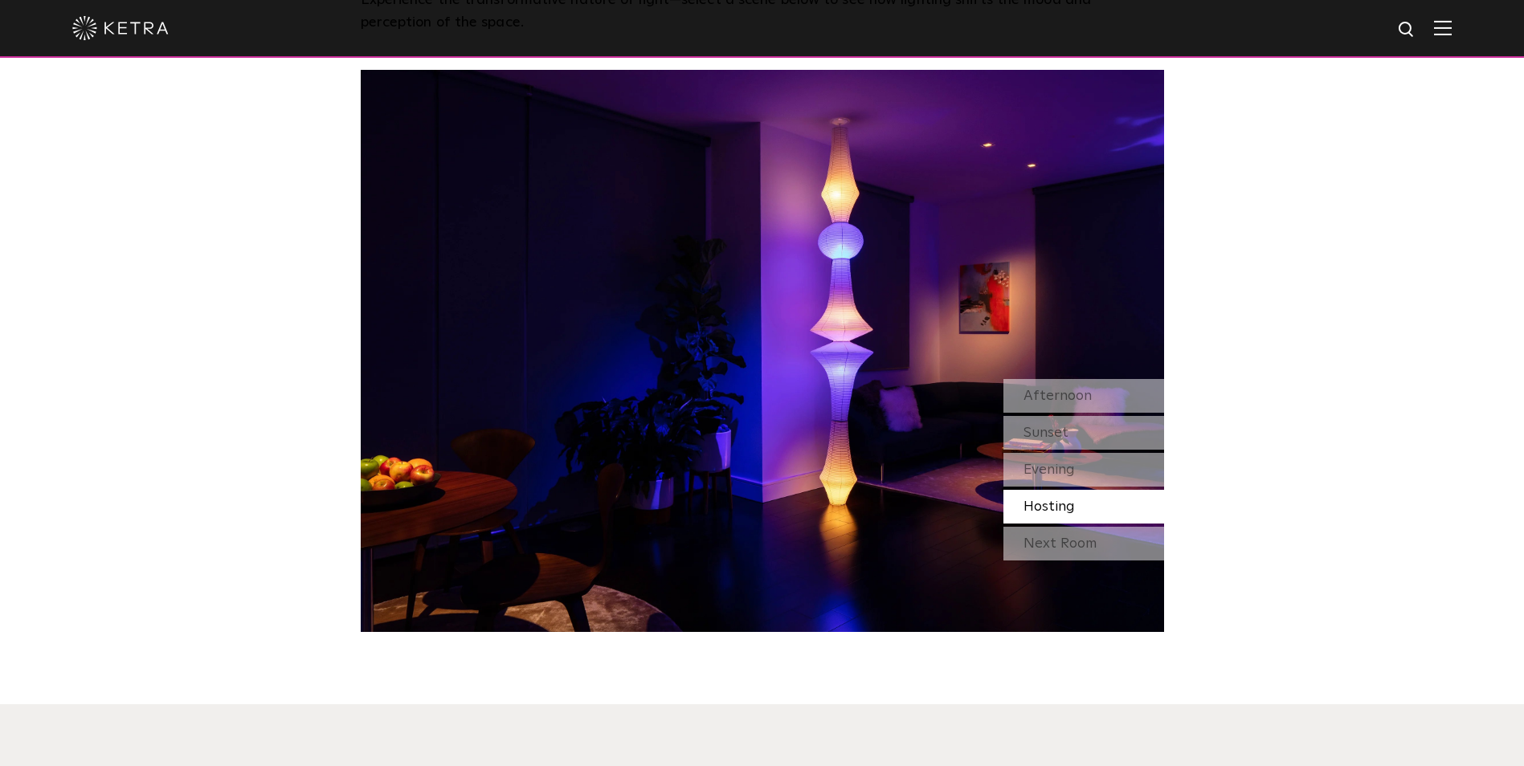
click at [1174, 315] on div "Watch Light Transform Experience the transformative nature of light—select a sc…" at bounding box center [762, 239] width 1524 height 786
click at [1174, 280] on div "Watch Light Transform Experience the transformative nature of light—select a sc…" at bounding box center [762, 239] width 1524 height 786
click at [1176, 316] on div "Watch Light Transform Experience the transformative nature of light—select a sc…" at bounding box center [762, 239] width 1524 height 786
click at [1178, 269] on div "Watch Light Transform Experience the transformative nature of light—select a sc…" at bounding box center [762, 239] width 1524 height 786
click at [1174, 312] on div "Watch Light Transform Experience the transformative nature of light—select a sc…" at bounding box center [762, 239] width 1524 height 786
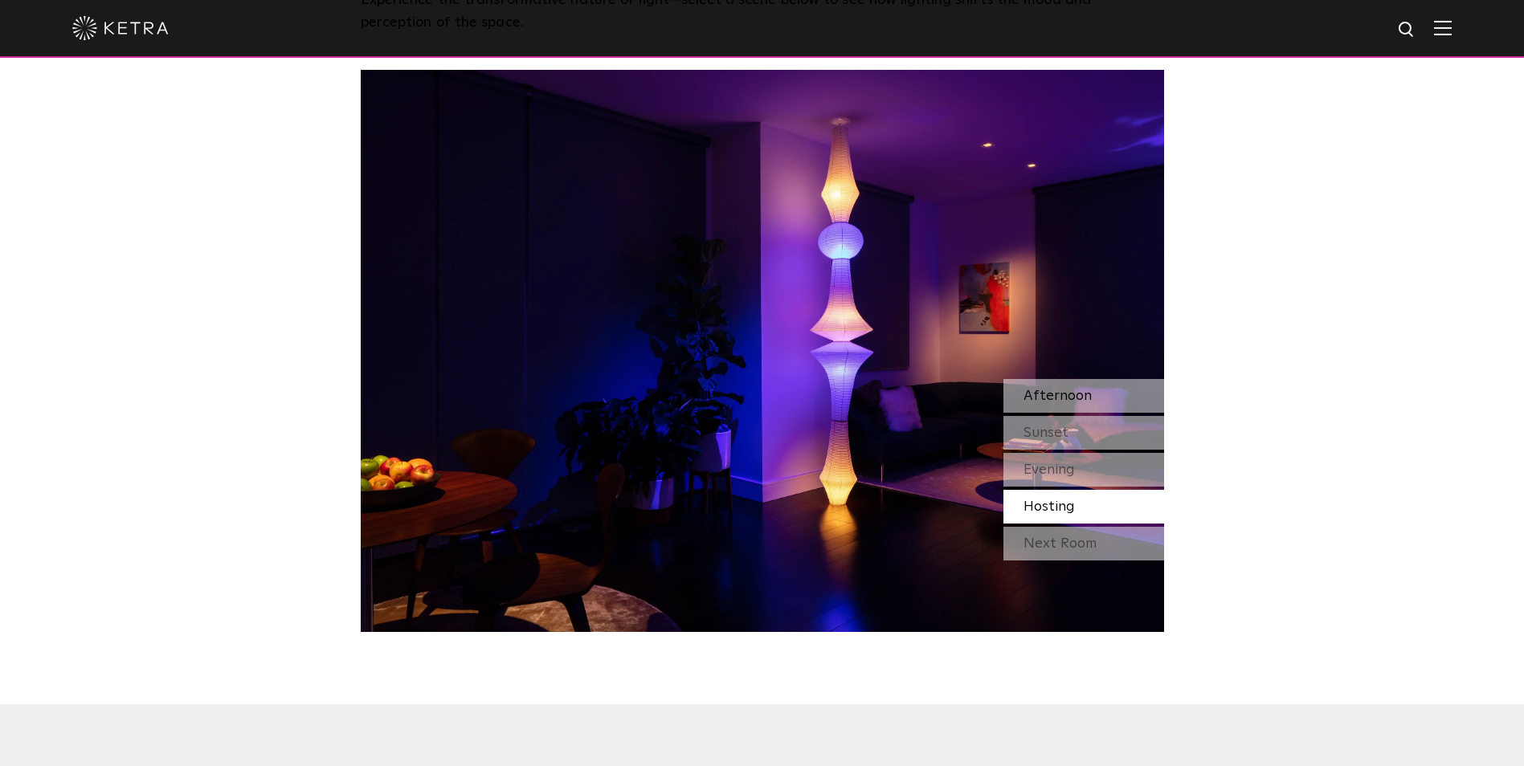
click at [1081, 389] on span "Afternoon" at bounding box center [1057, 396] width 68 height 14
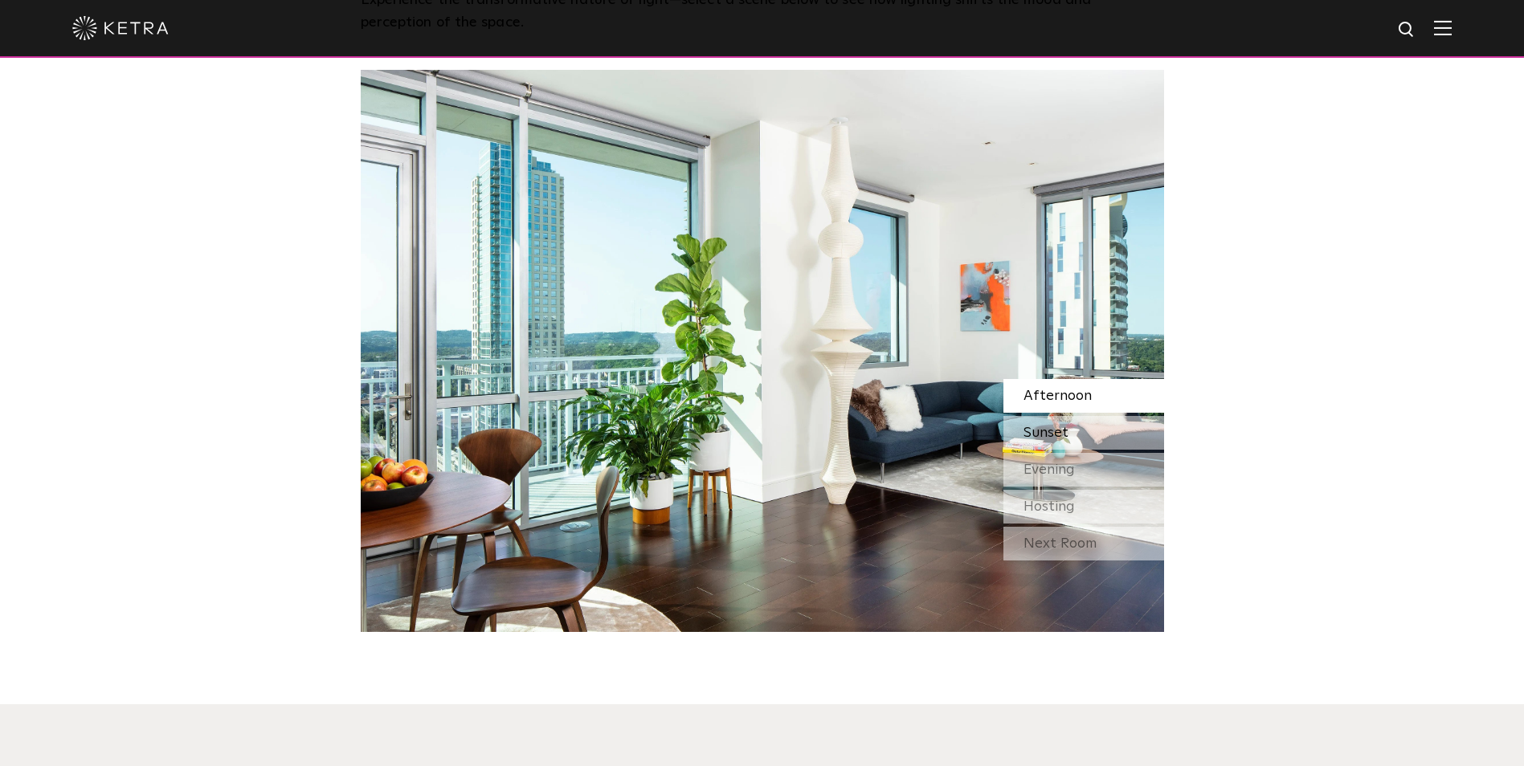
click at [1084, 416] on div "Sunset" at bounding box center [1083, 433] width 161 height 34
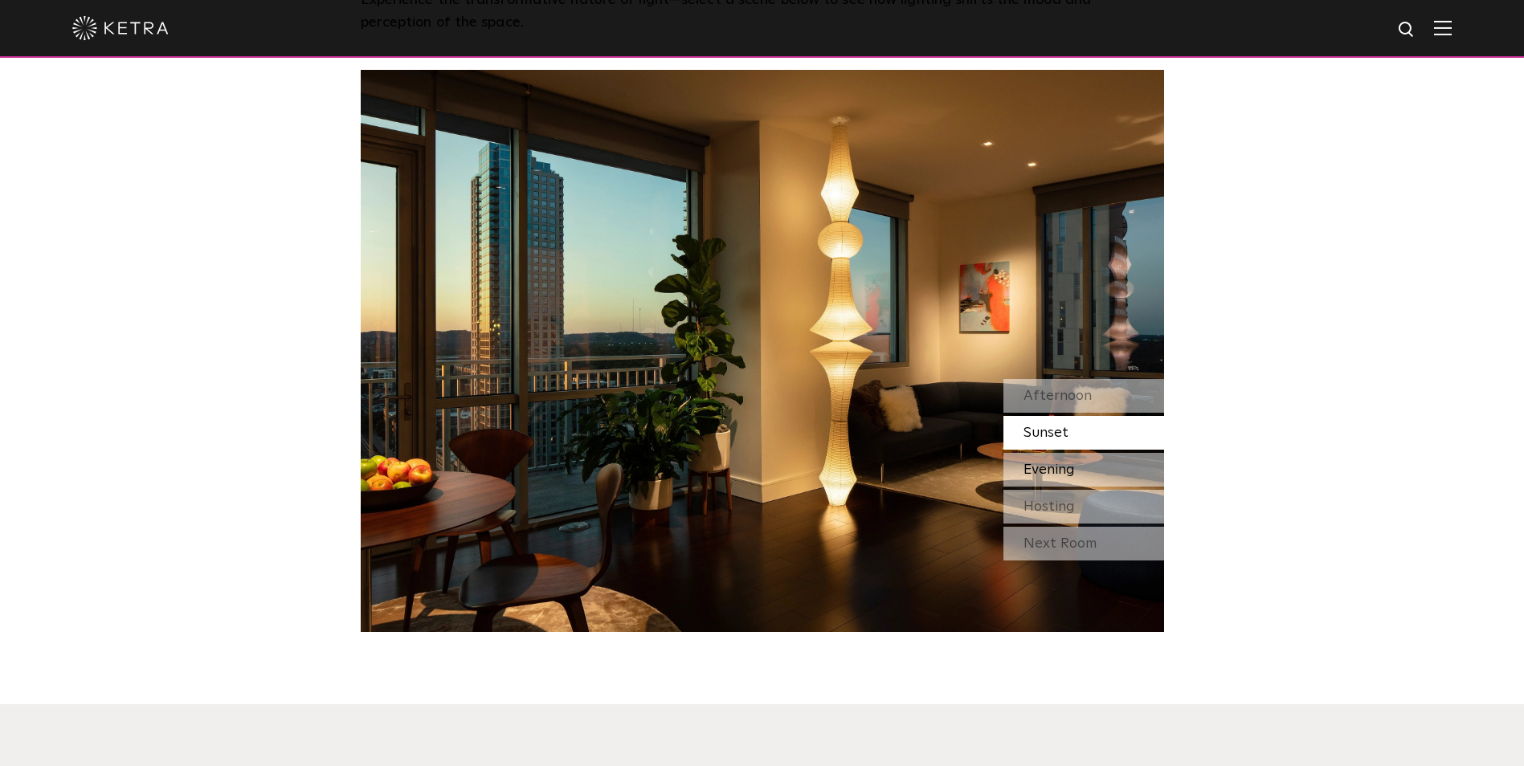
click at [1113, 453] on div "Evening" at bounding box center [1083, 470] width 161 height 34
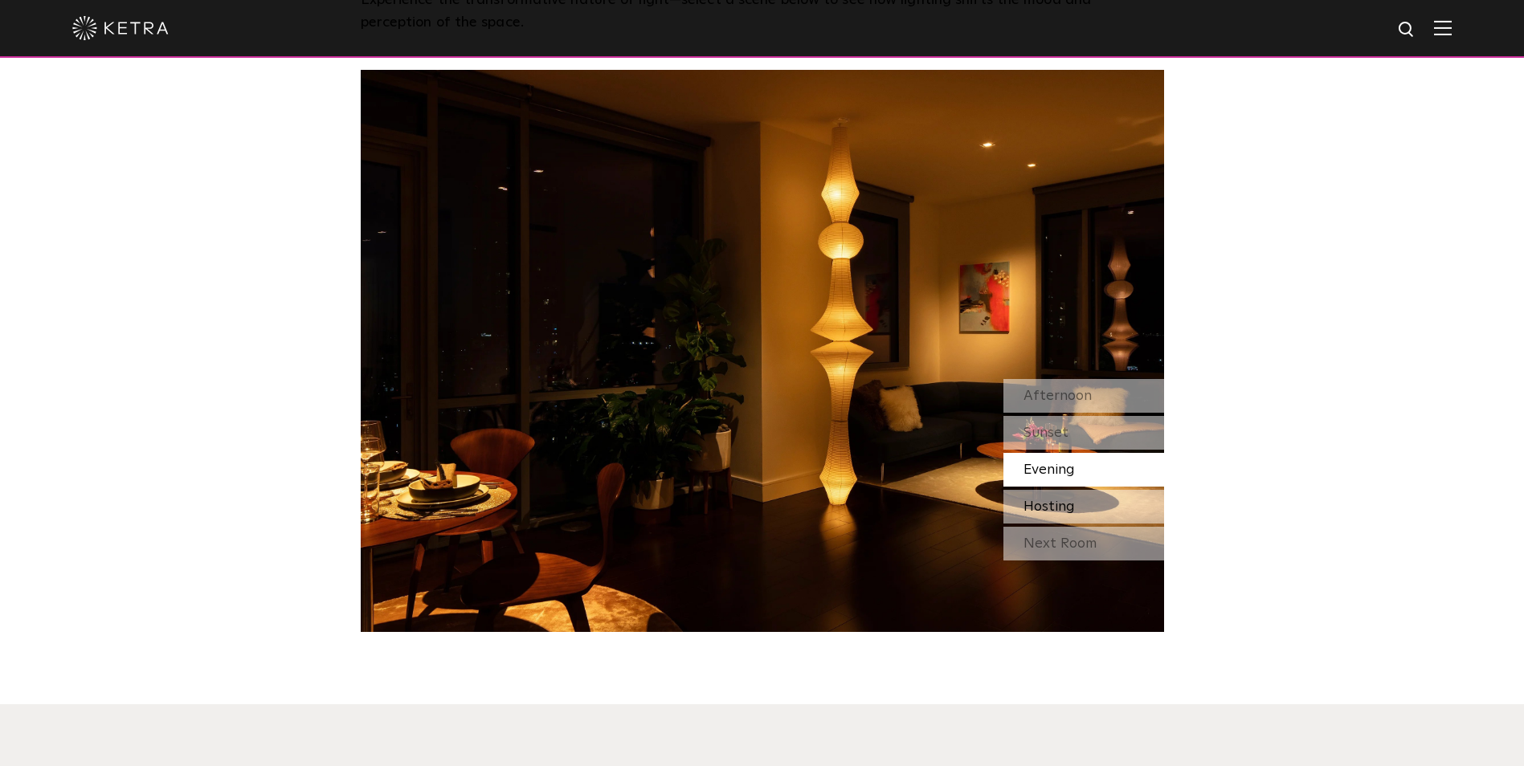
click at [1101, 490] on div "Hosting" at bounding box center [1083, 507] width 161 height 34
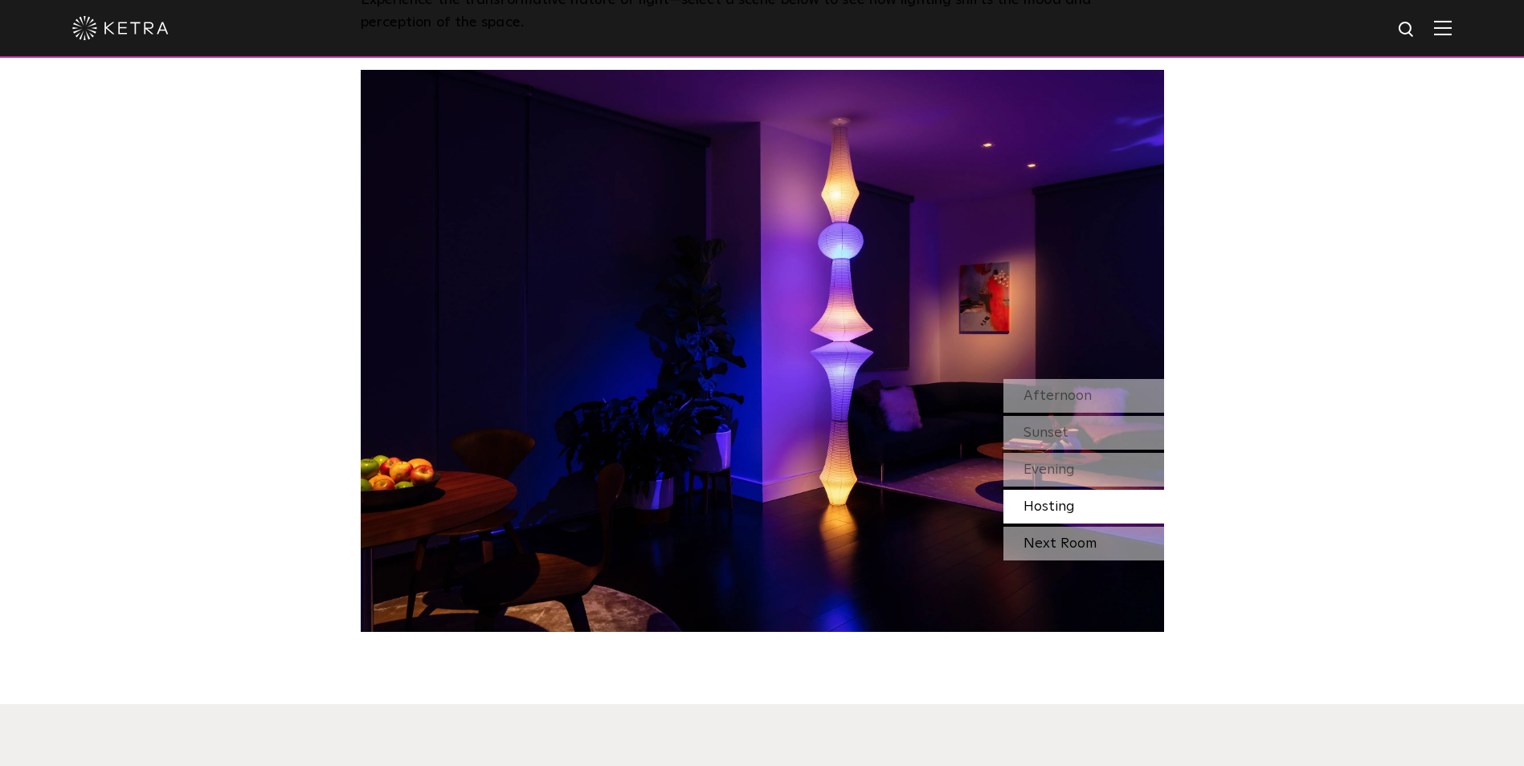
click at [1093, 527] on div "Next Room" at bounding box center [1083, 544] width 161 height 34
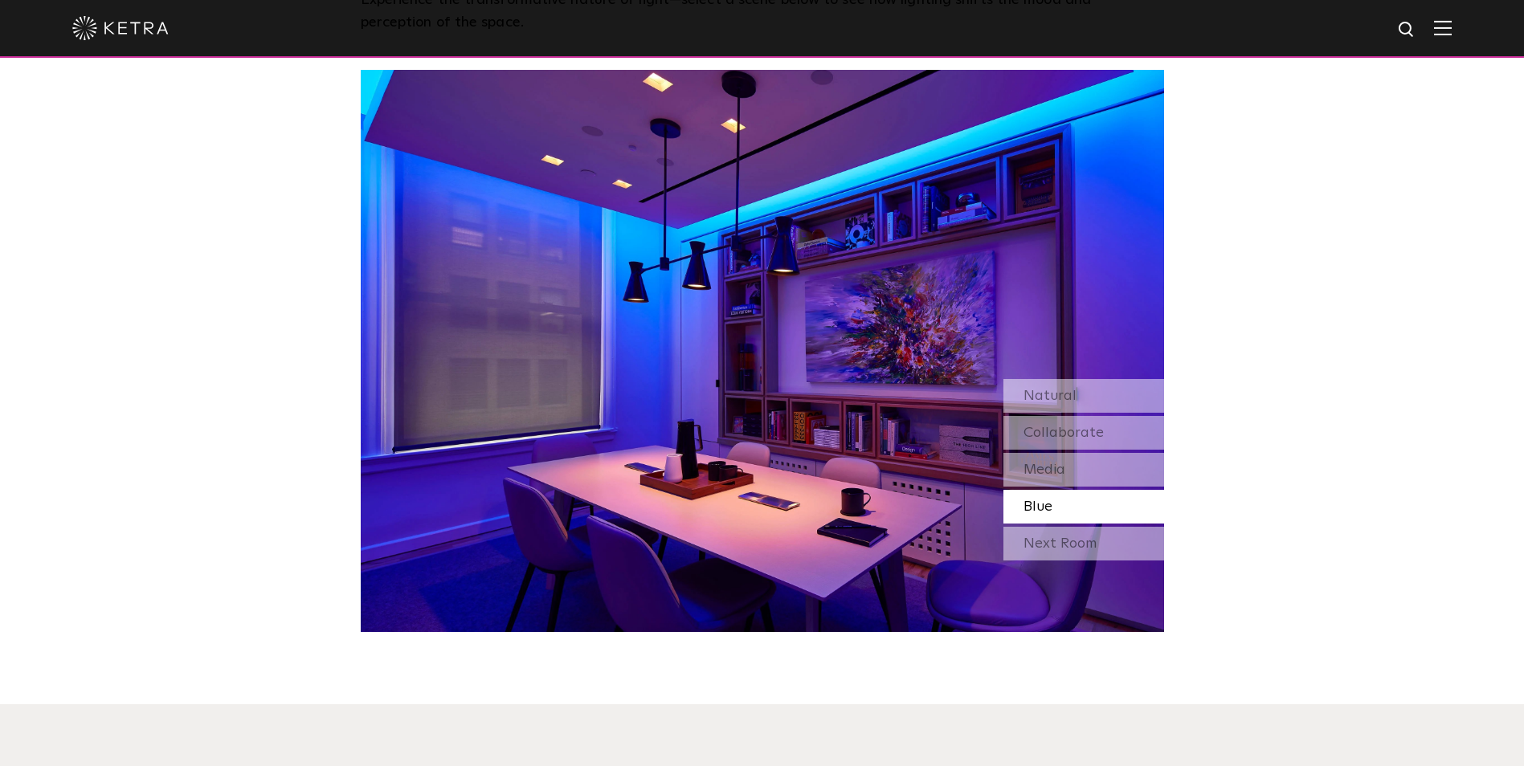
click at [1100, 490] on div "Blue" at bounding box center [1083, 507] width 161 height 34
click at [1101, 453] on div "Media" at bounding box center [1083, 470] width 161 height 34
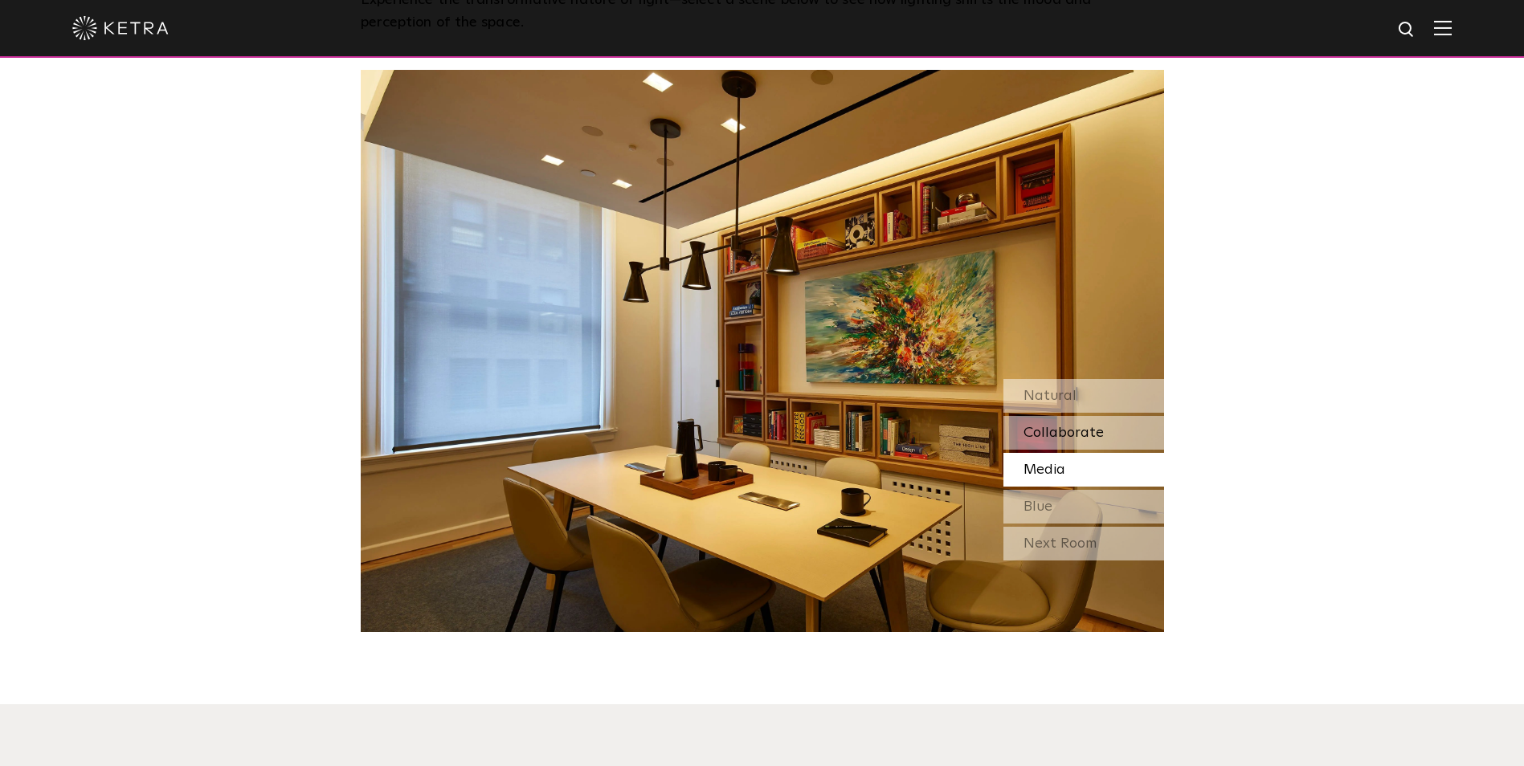
click at [1109, 416] on div "Collaborate" at bounding box center [1083, 433] width 161 height 34
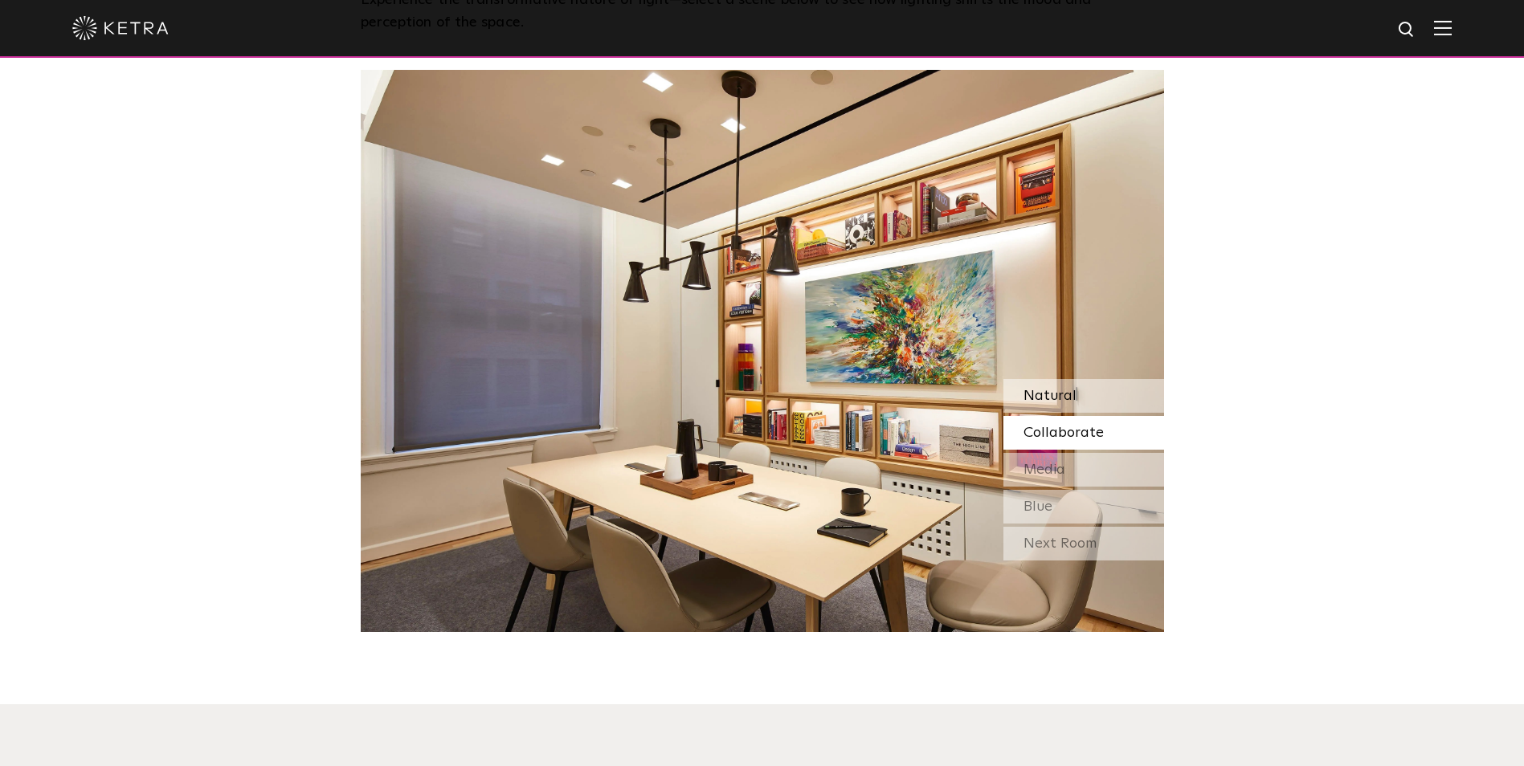
click at [1117, 379] on div "Natural" at bounding box center [1083, 396] width 161 height 34
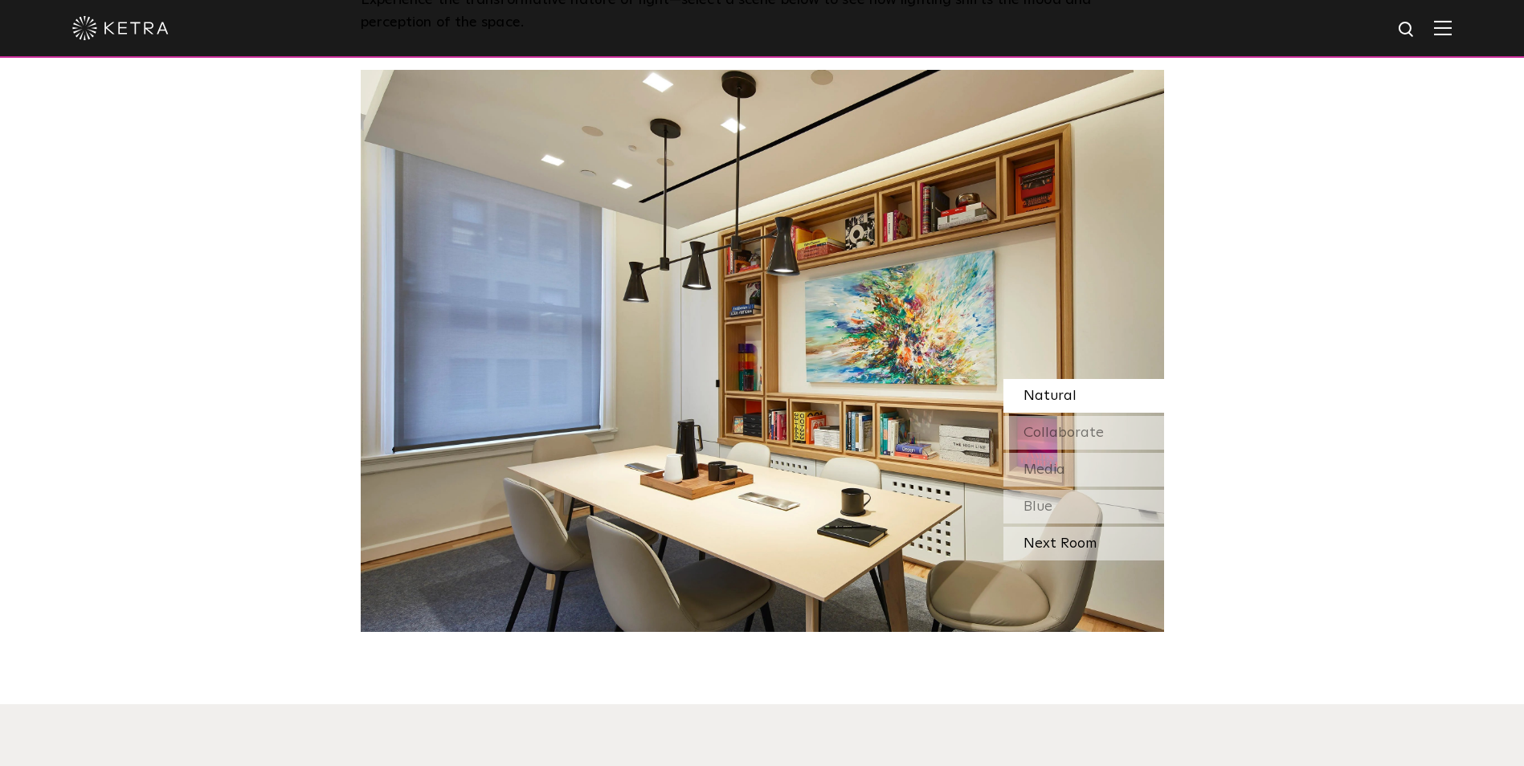
click at [1069, 527] on div "Next Room" at bounding box center [1083, 544] width 161 height 34
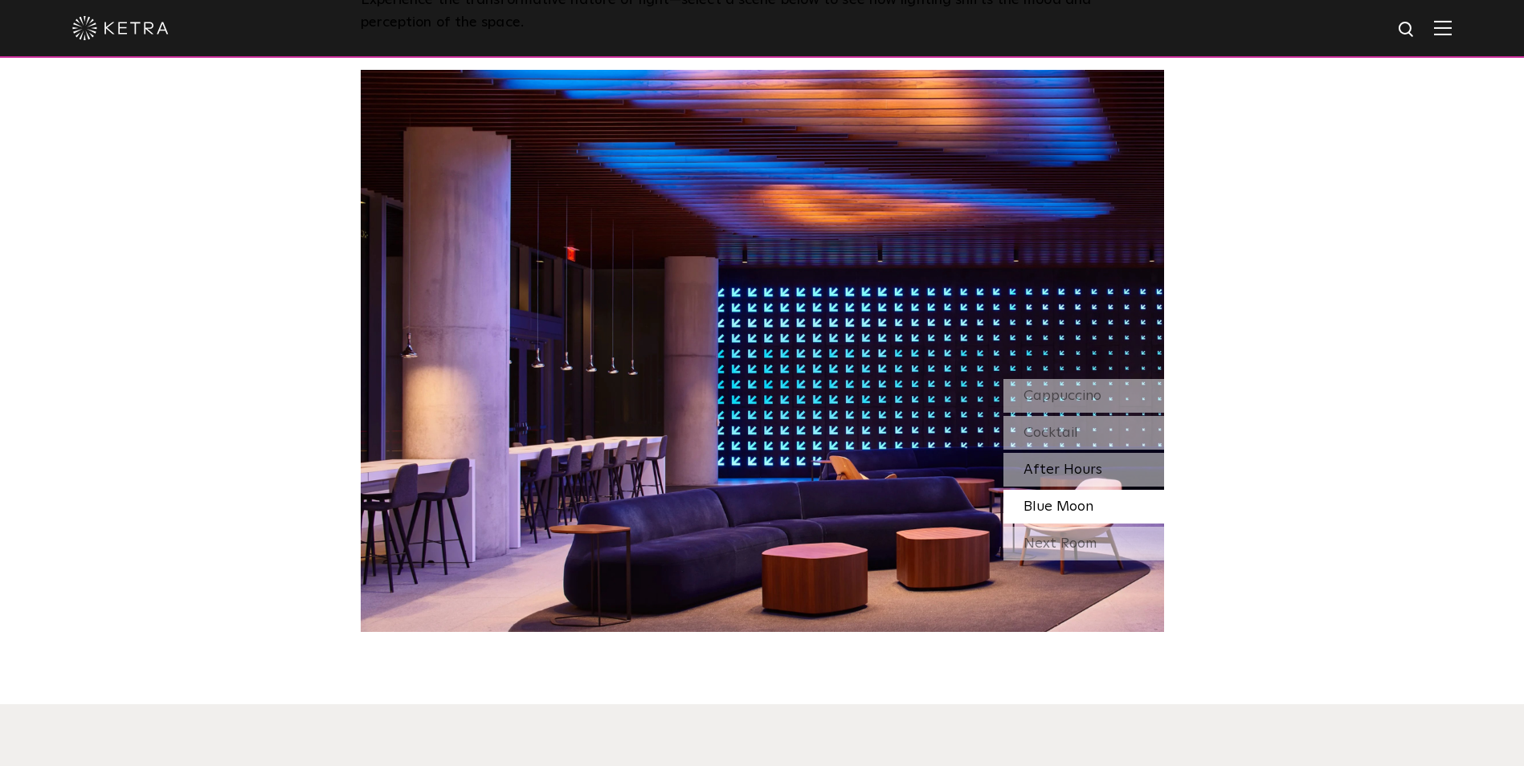
click at [1074, 463] on span "After Hours" at bounding box center [1062, 470] width 79 height 14
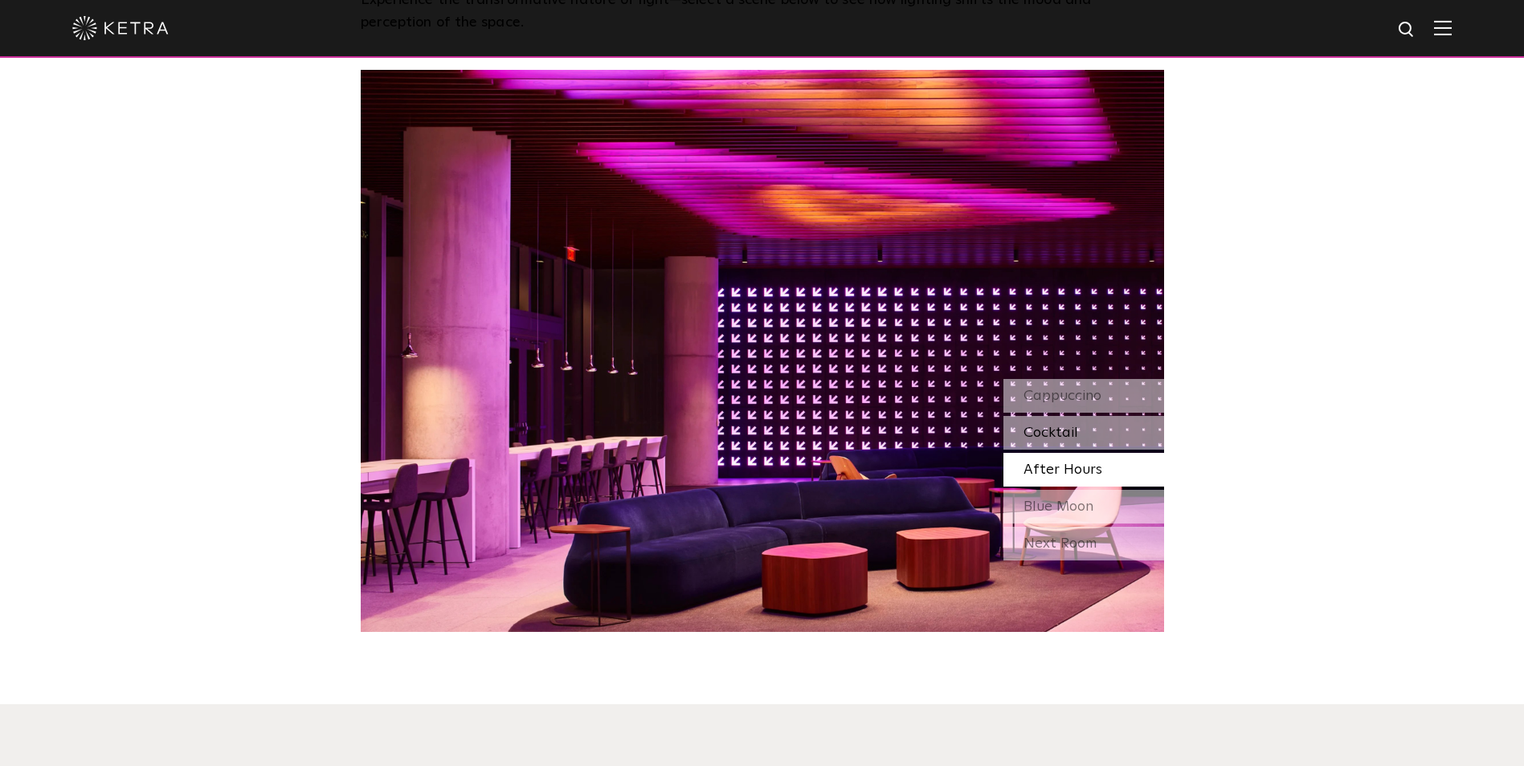
click at [1079, 416] on div "Cocktail" at bounding box center [1083, 433] width 161 height 34
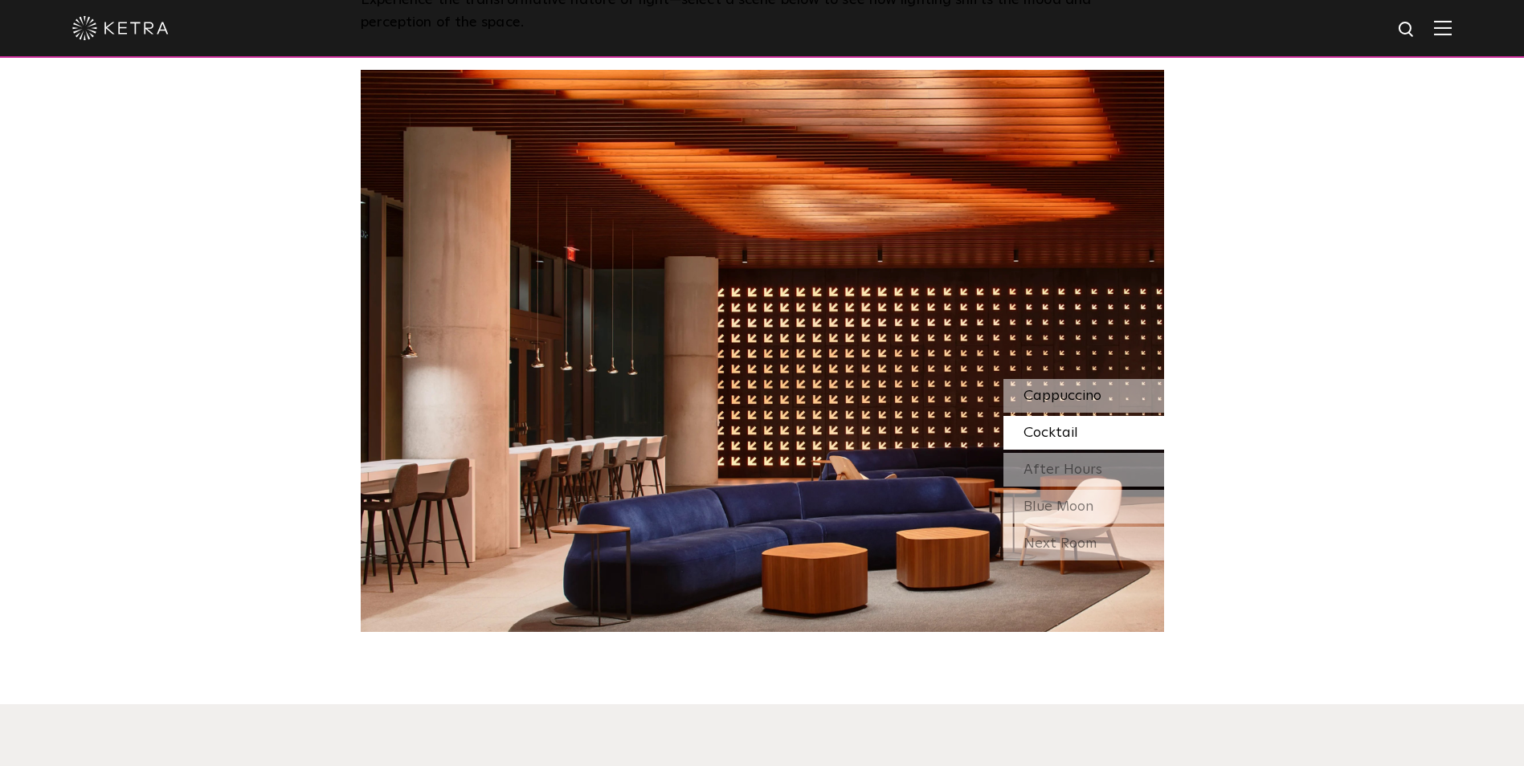
click at [1087, 389] on span "Cappuccino" at bounding box center [1062, 396] width 78 height 14
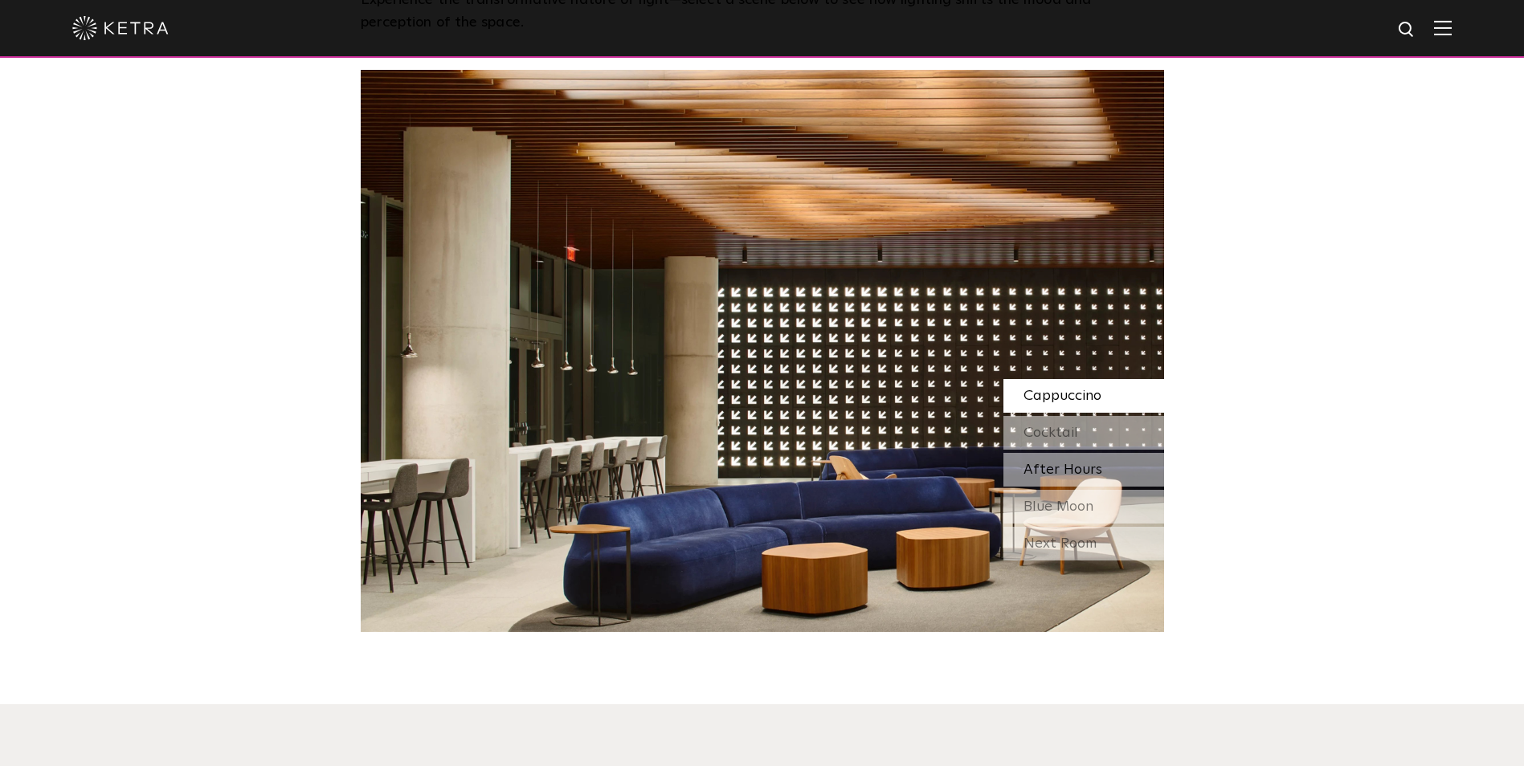
click at [1081, 463] on span "After Hours" at bounding box center [1062, 470] width 79 height 14
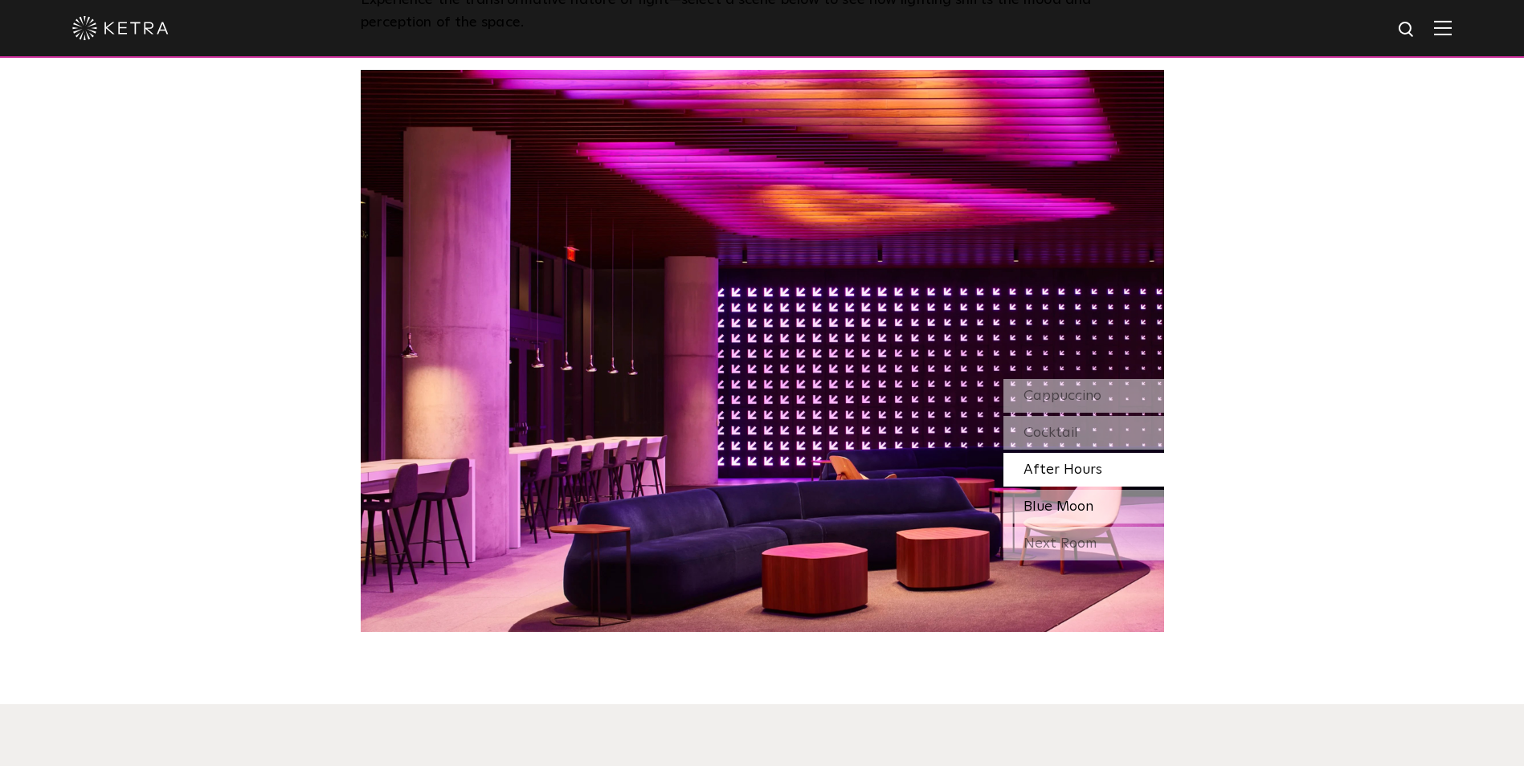
click at [1088, 500] on span "Blue Moon" at bounding box center [1058, 507] width 70 height 14
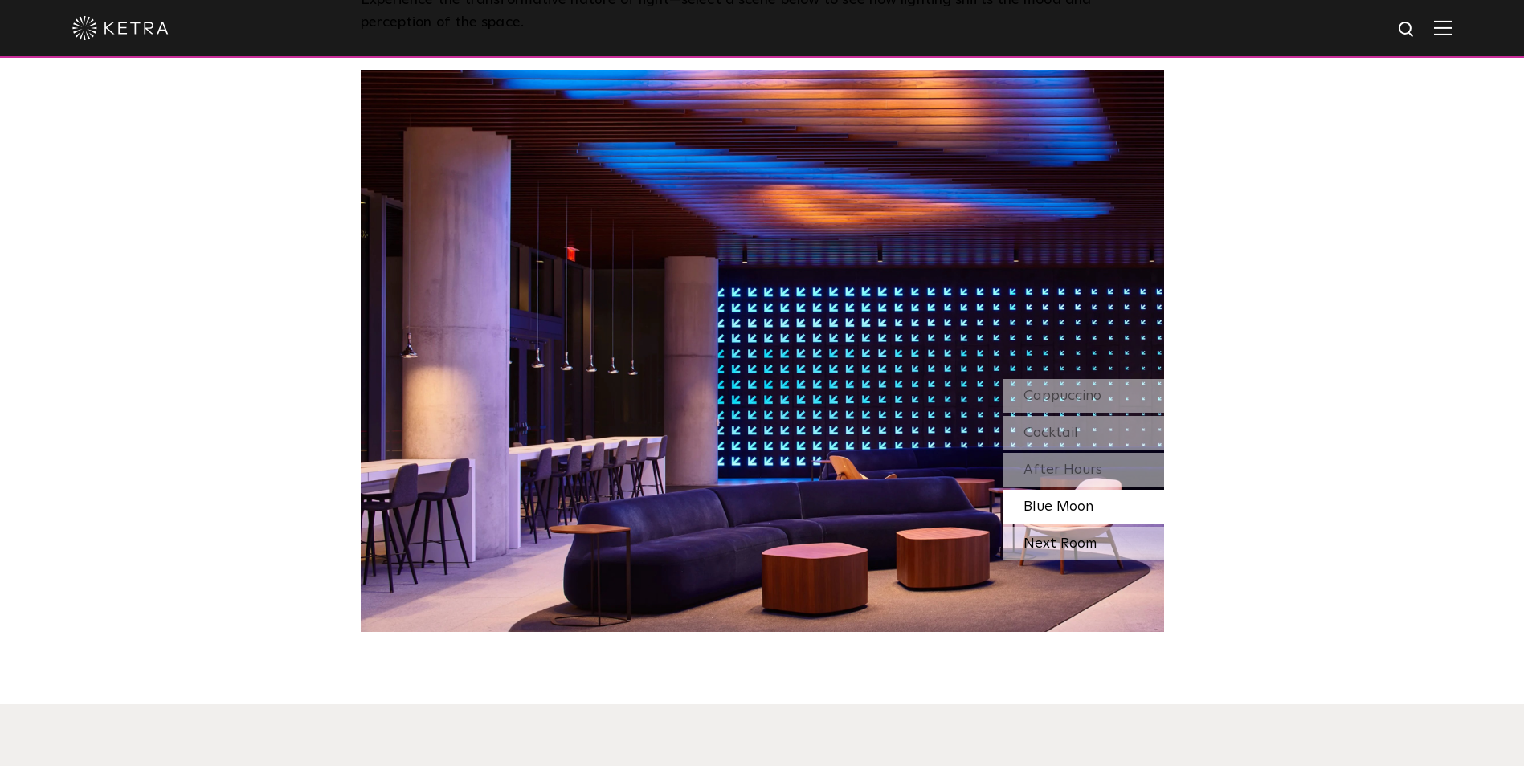
click at [1088, 527] on div "Next Room" at bounding box center [1083, 544] width 161 height 34
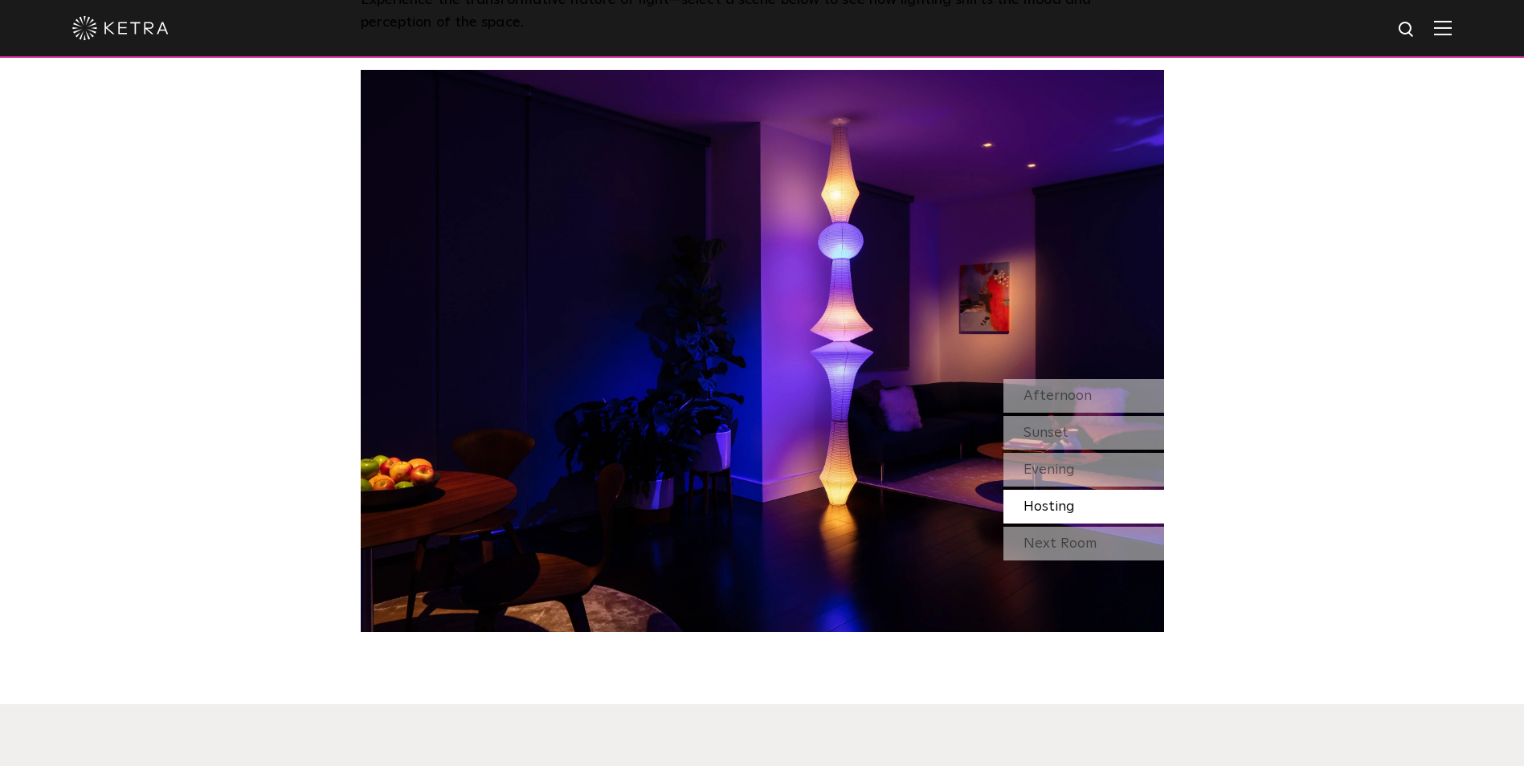
click at [1183, 429] on div "Watch Light Transform Experience the transformative nature of light—select a sc…" at bounding box center [762, 239] width 1524 height 786
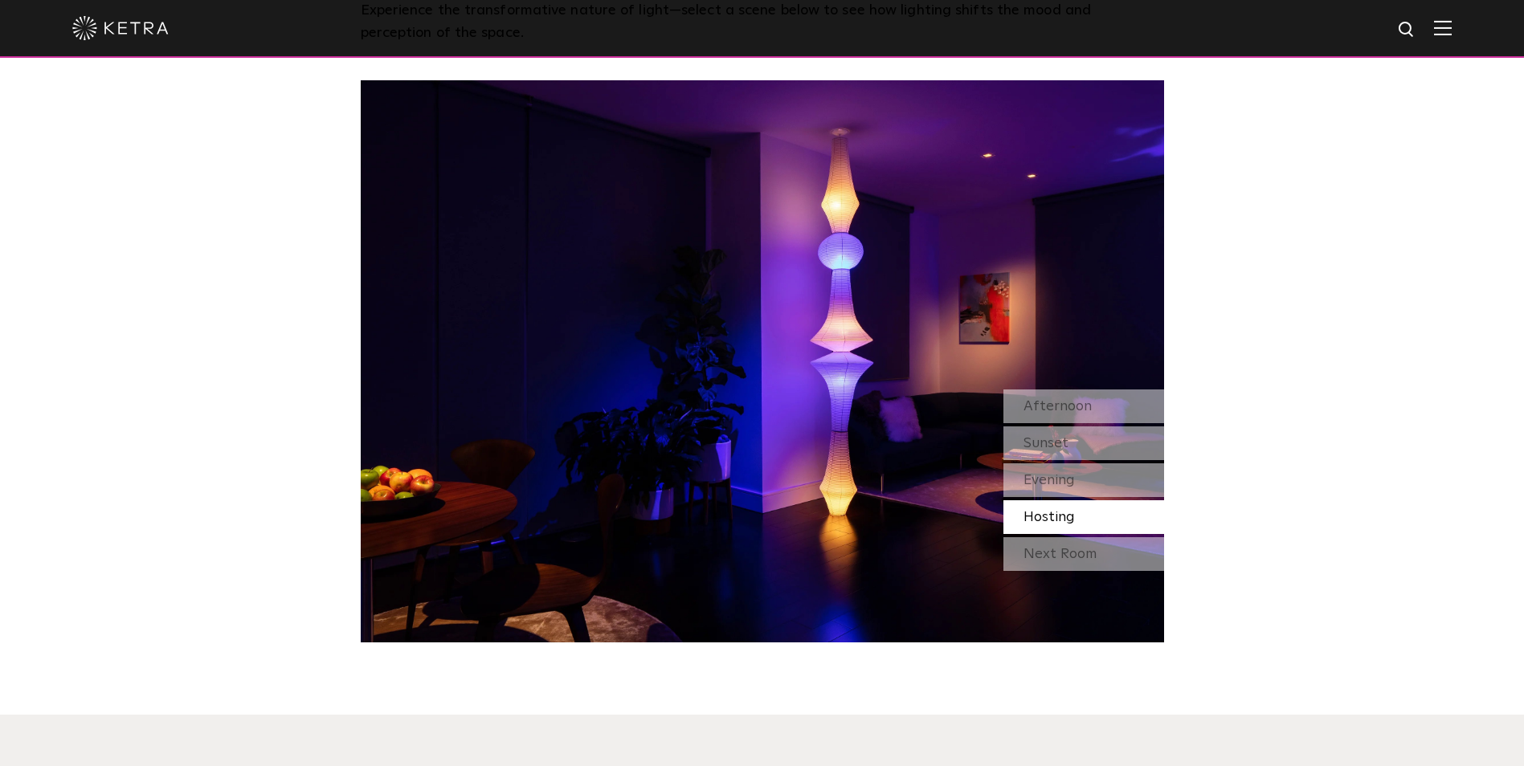
scroll to position [1446, 0]
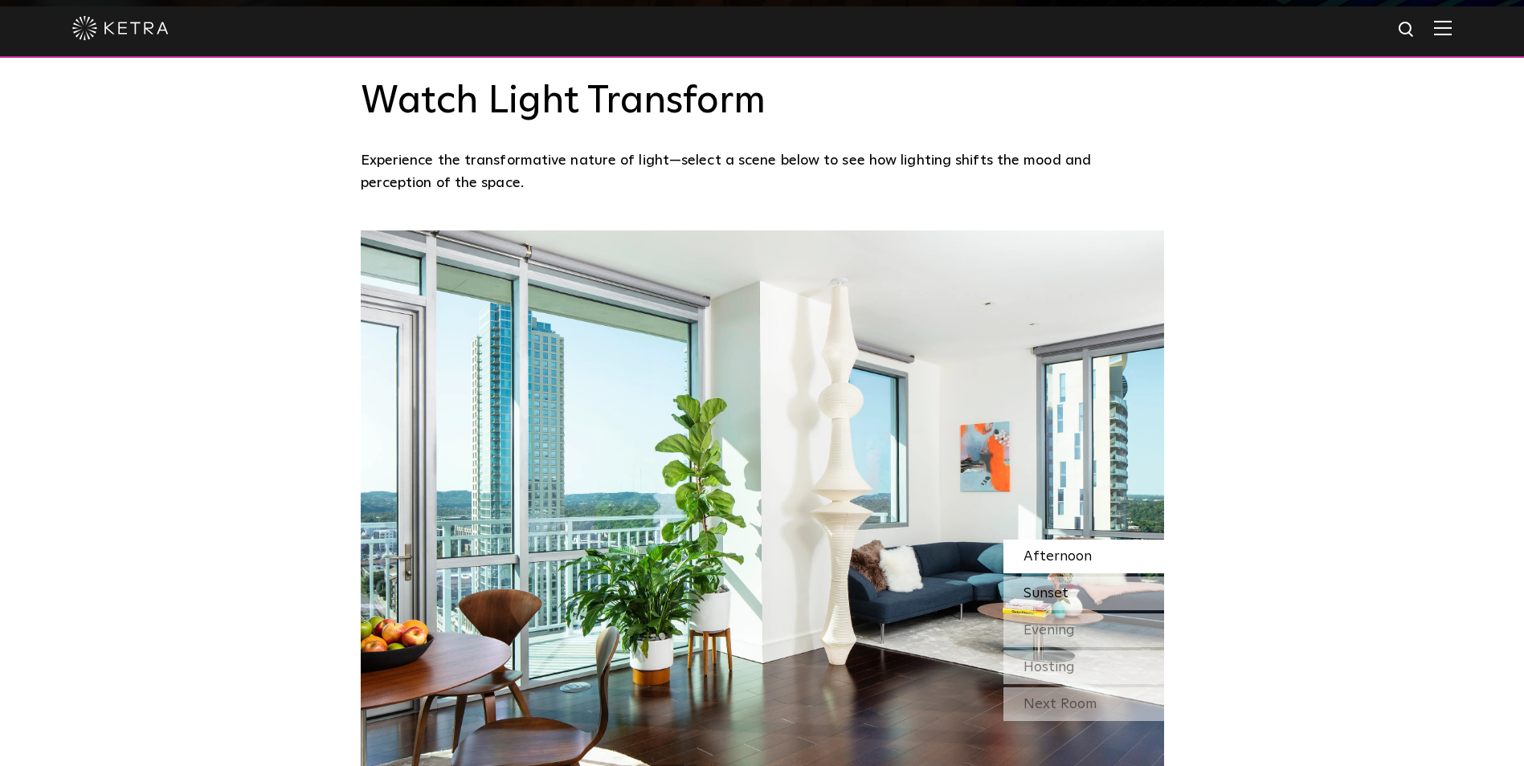
click at [1047, 586] on span "Sunset" at bounding box center [1045, 593] width 45 height 14
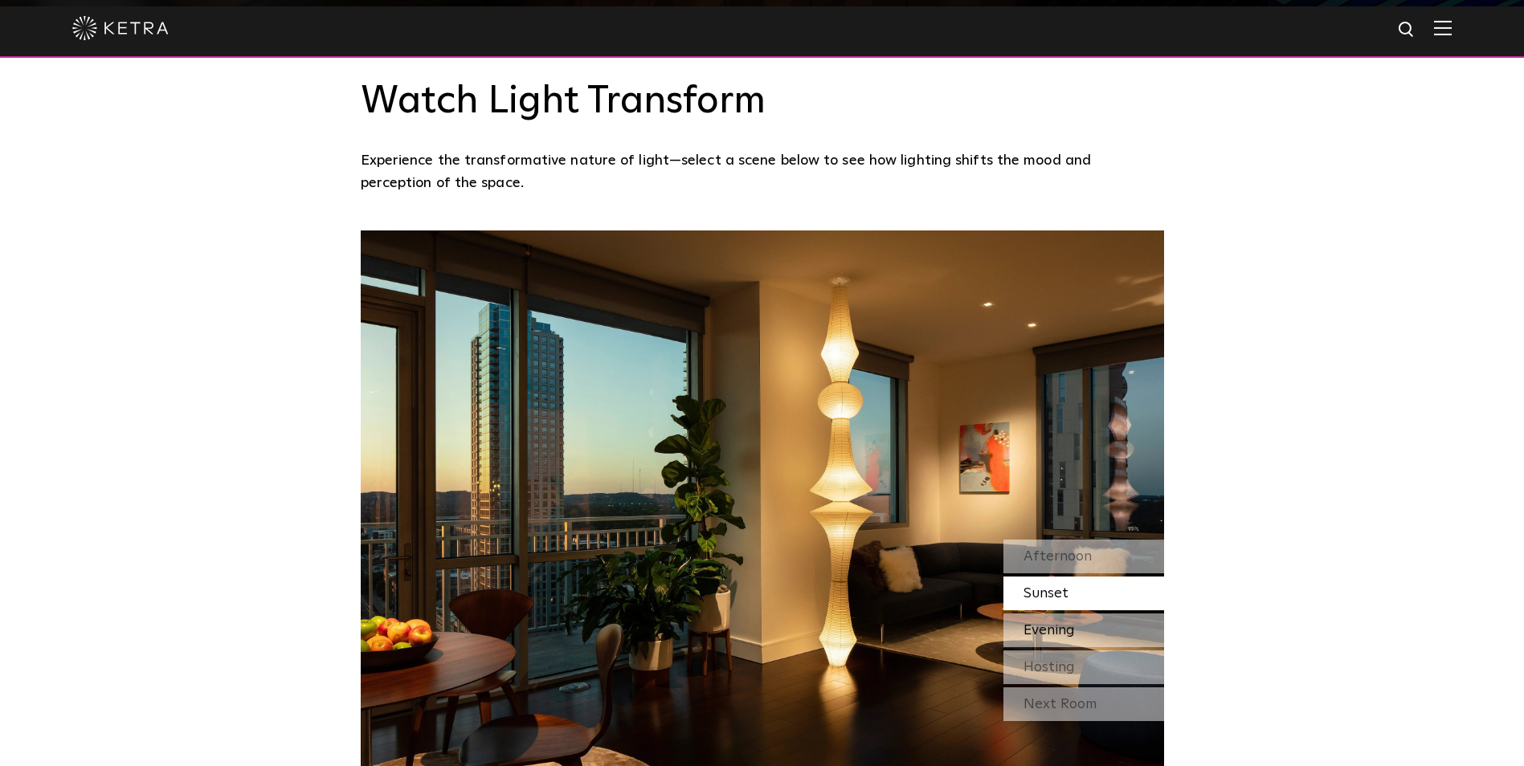
click at [1047, 623] on span "Evening" at bounding box center [1048, 630] width 51 height 14
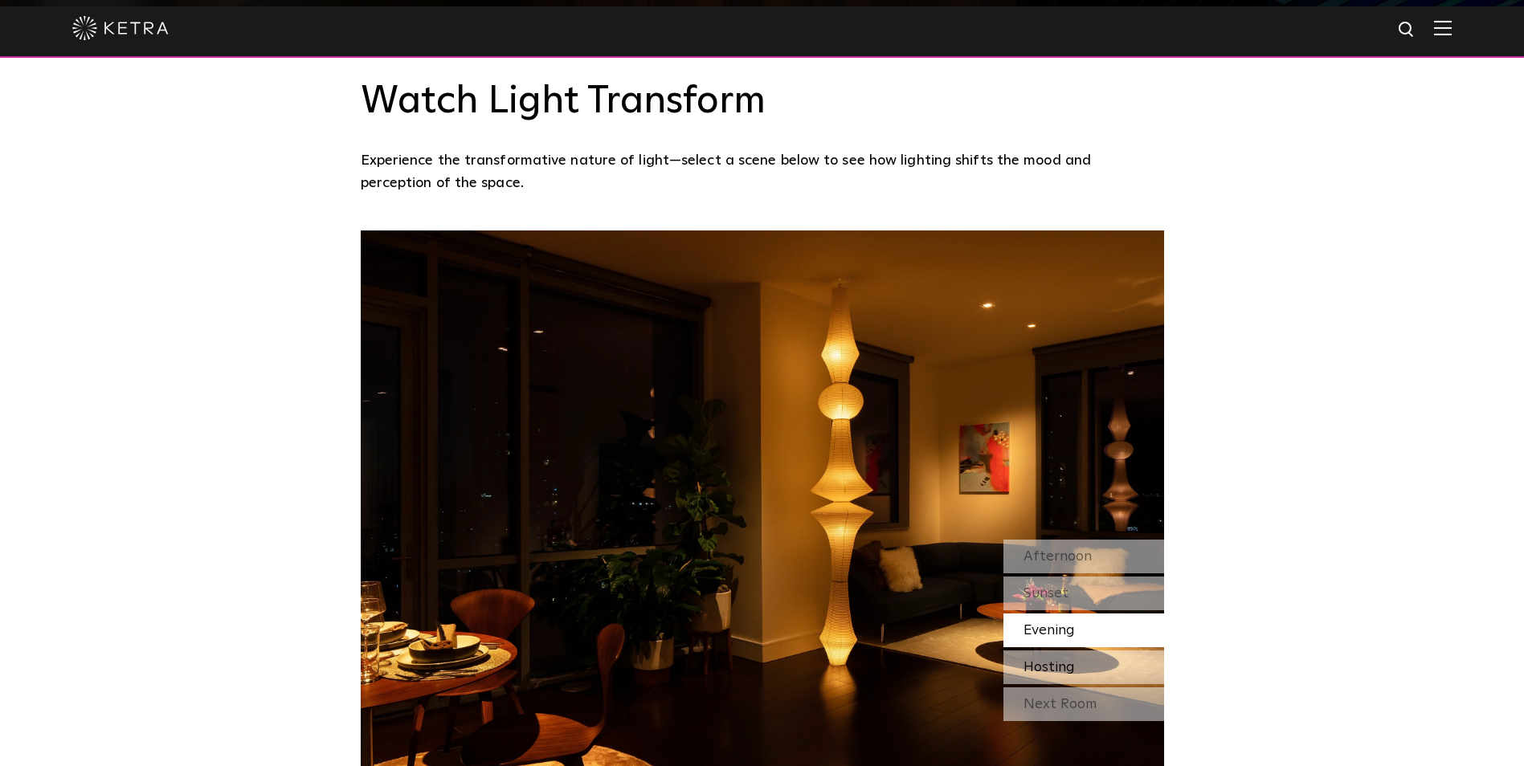
click at [1056, 660] on span "Hosting" at bounding box center [1048, 667] width 51 height 14
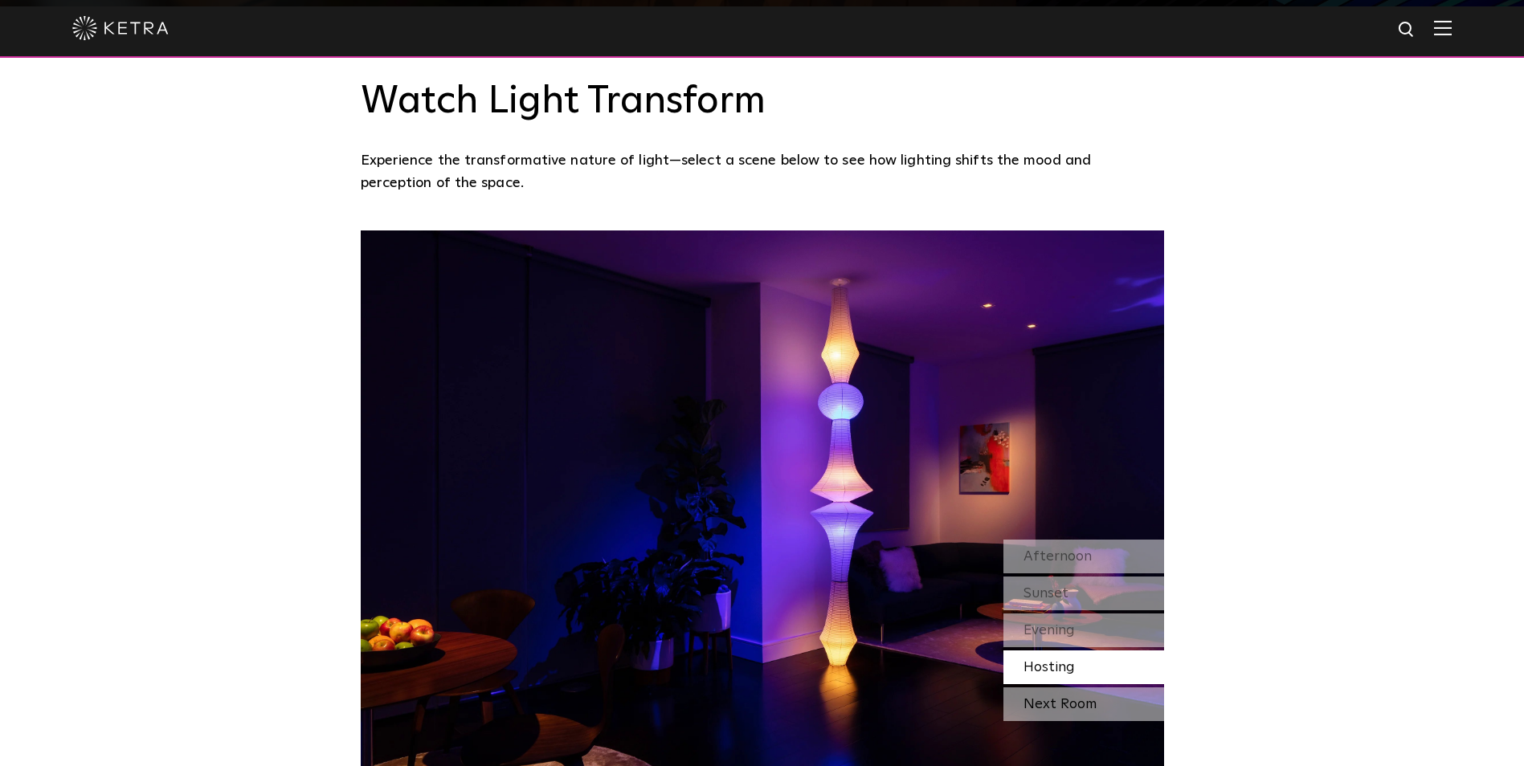
click at [1058, 688] on div "Next Room" at bounding box center [1083, 705] width 161 height 34
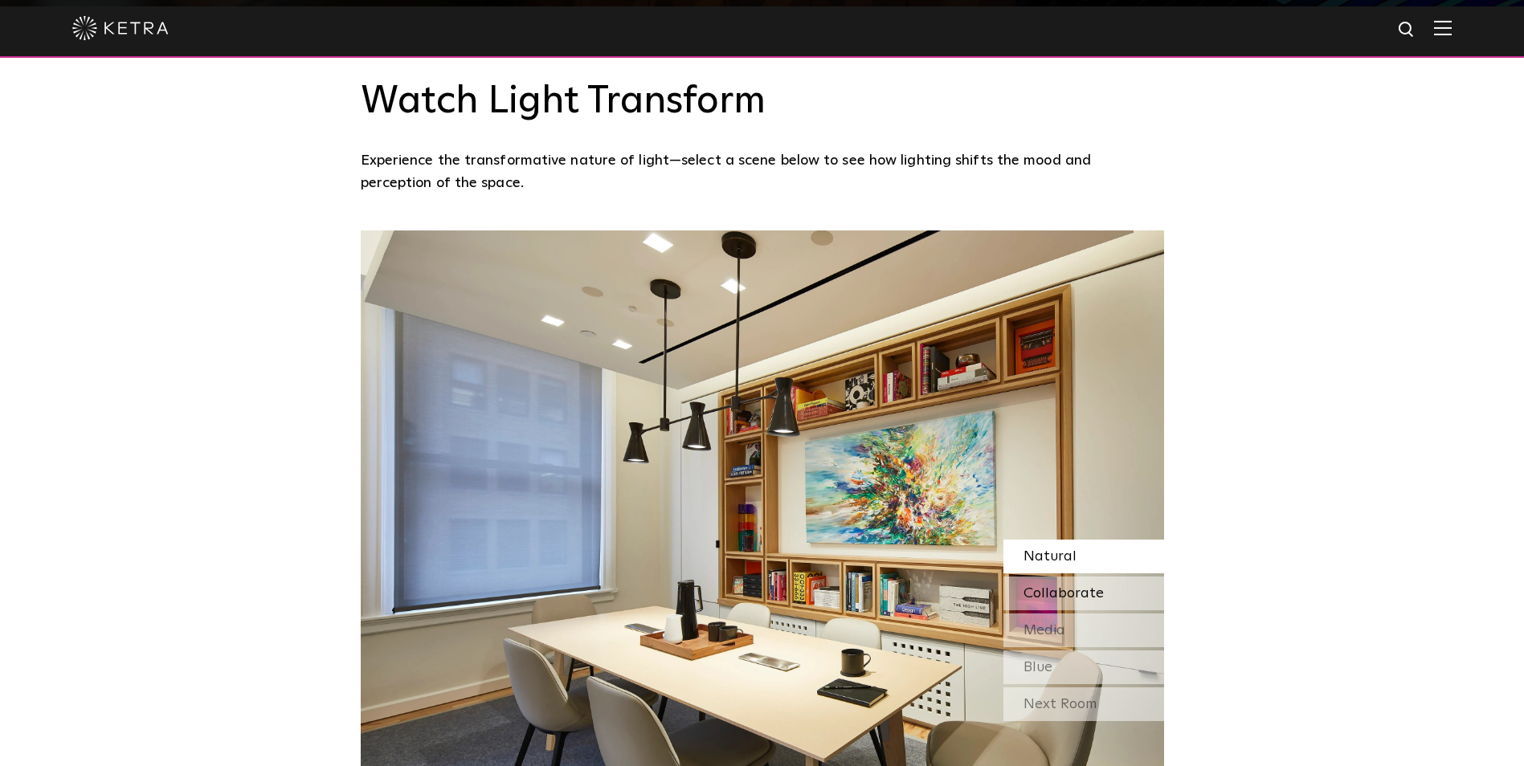
click at [1056, 577] on div "Collaborate" at bounding box center [1083, 594] width 161 height 34
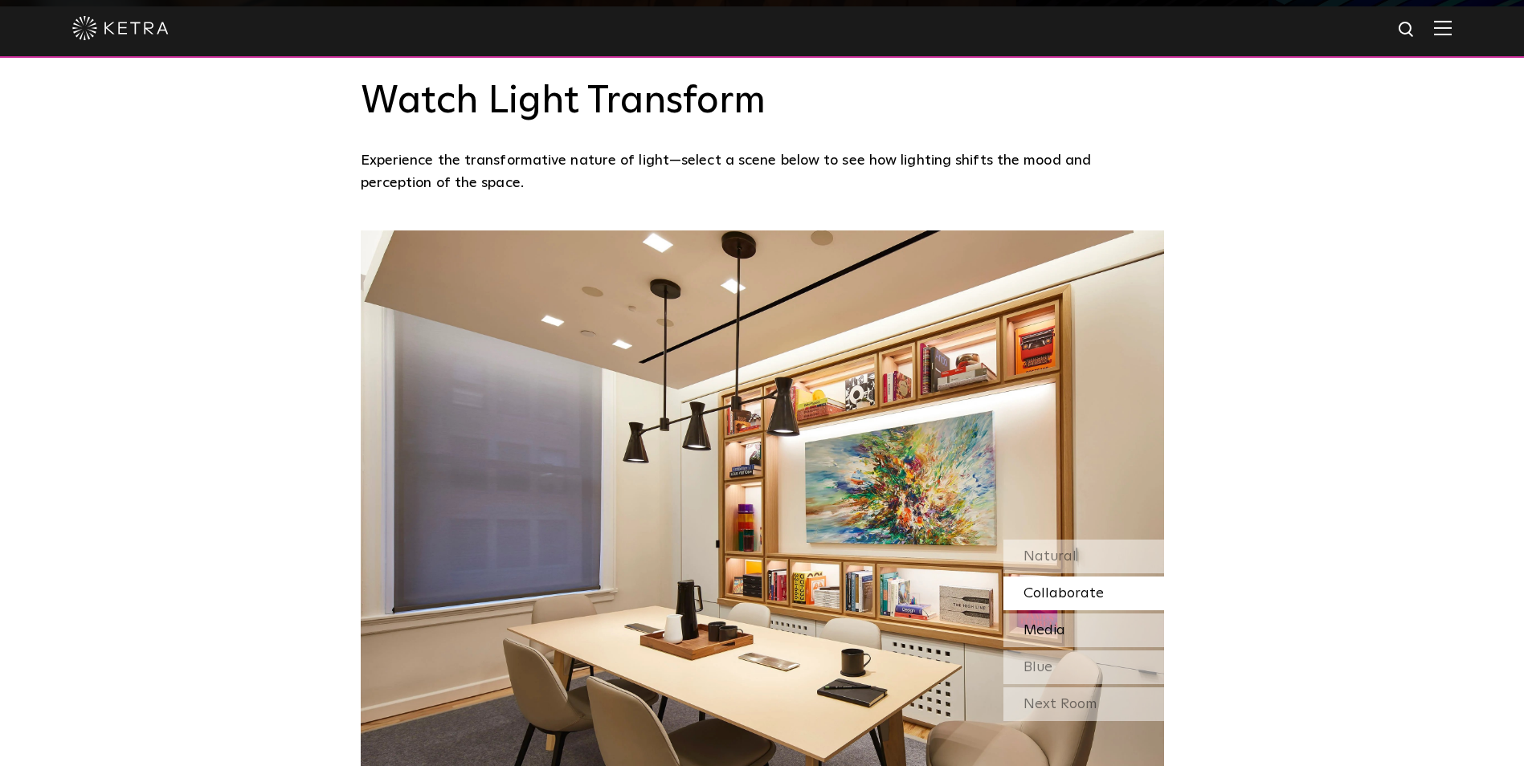
click at [1058, 623] on span "Media" at bounding box center [1044, 630] width 42 height 14
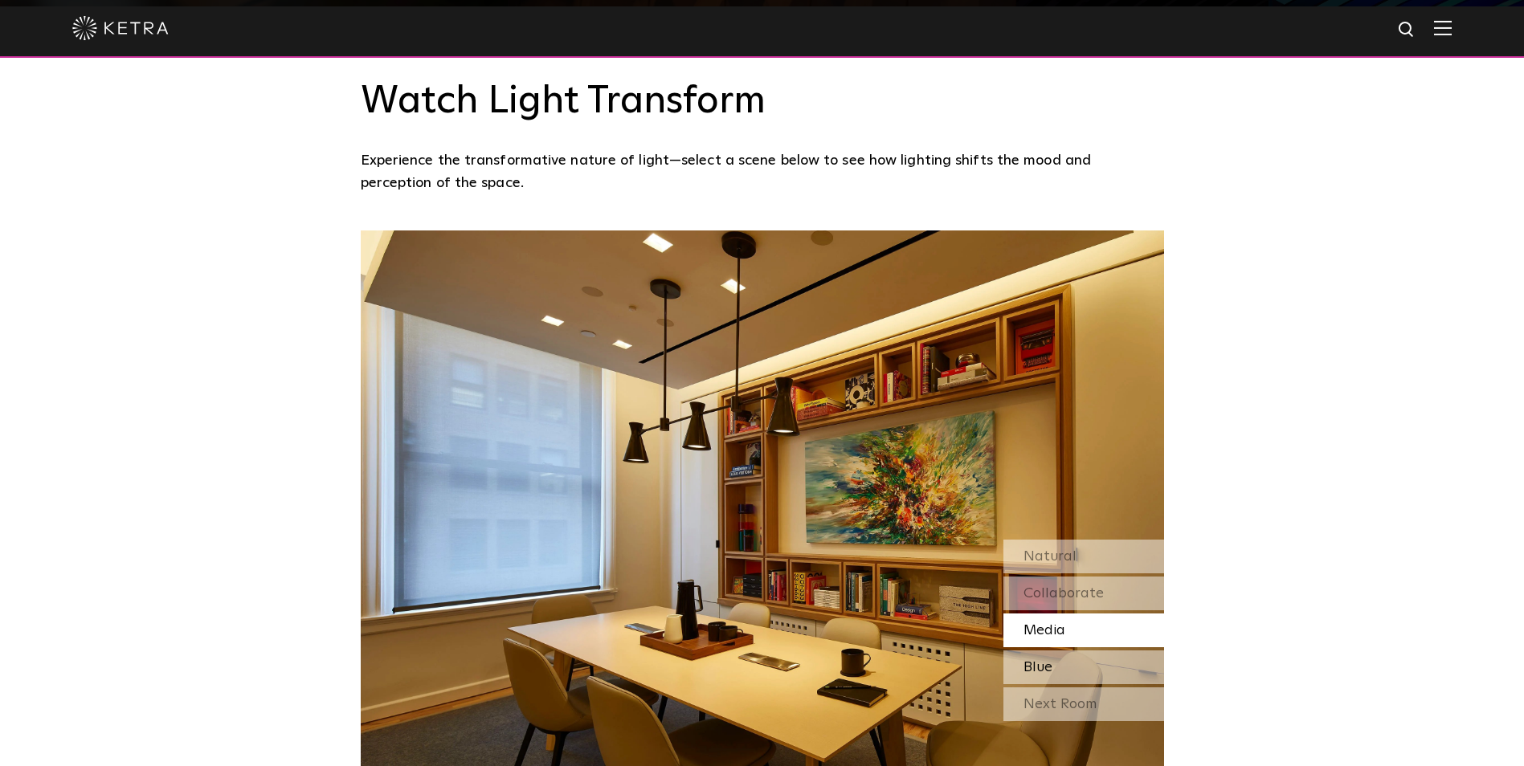
click at [1060, 651] on div "Blue" at bounding box center [1083, 668] width 161 height 34
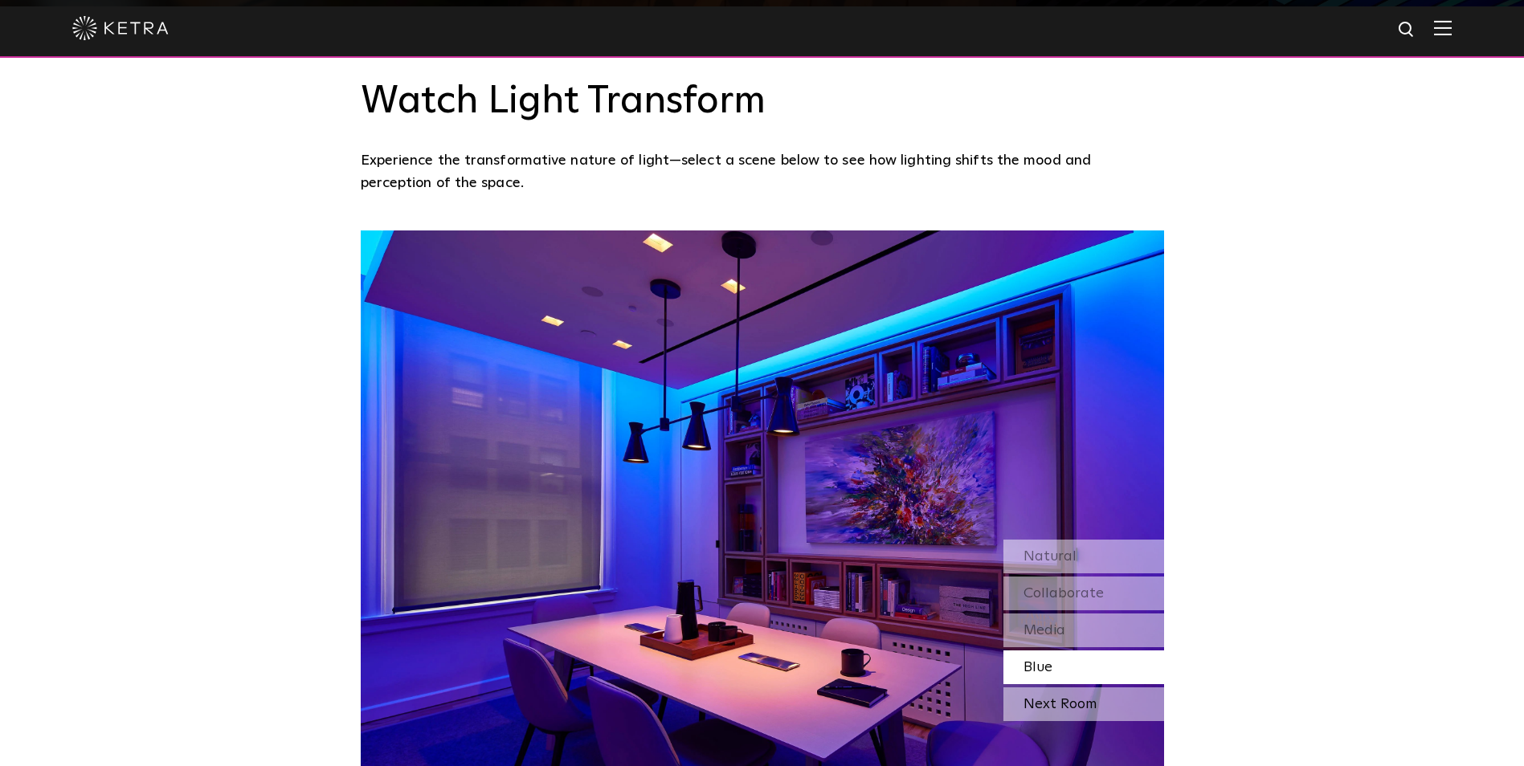
click at [1058, 688] on div "Next Room" at bounding box center [1083, 705] width 161 height 34
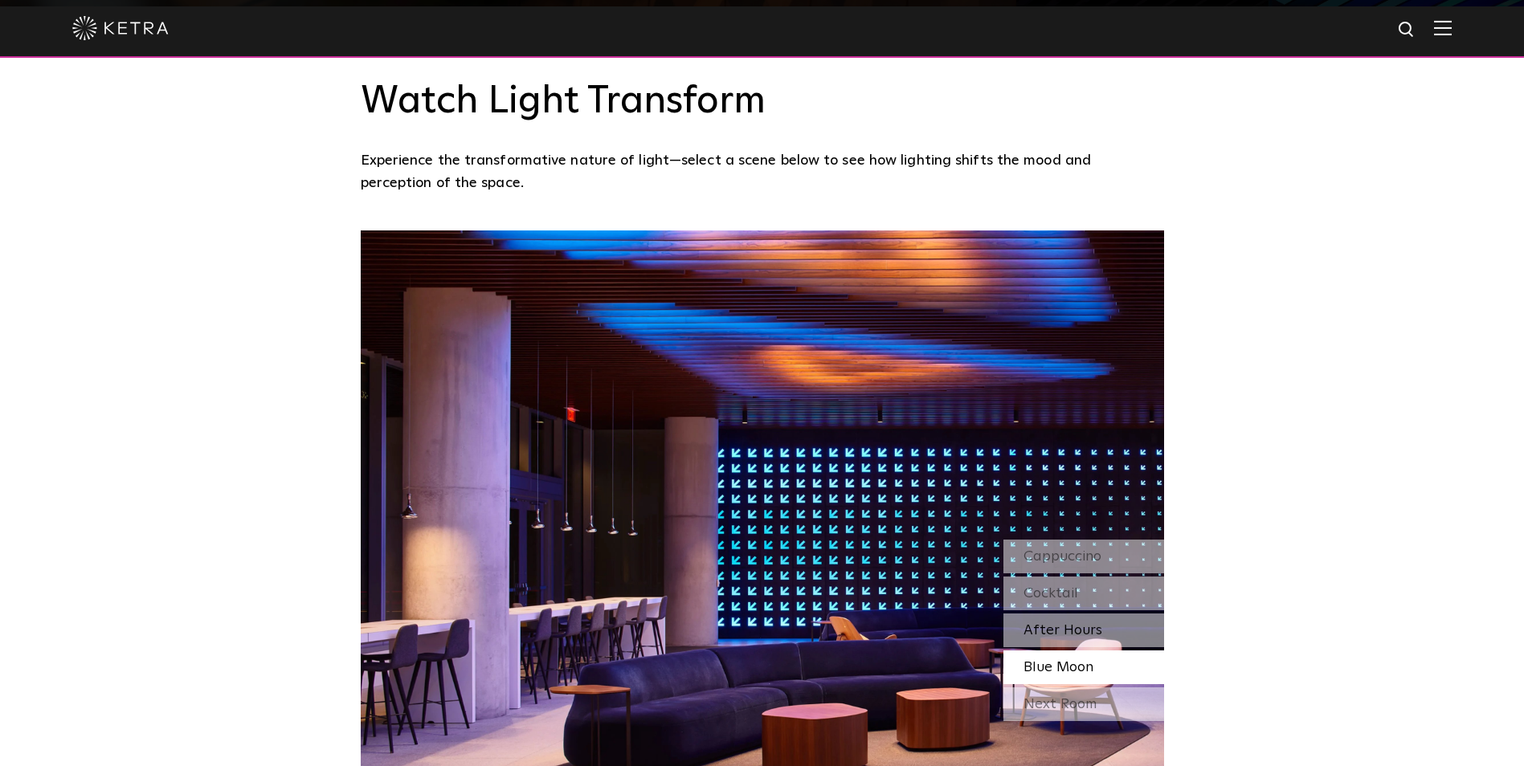
click at [1052, 623] on span "After Hours" at bounding box center [1062, 630] width 79 height 14
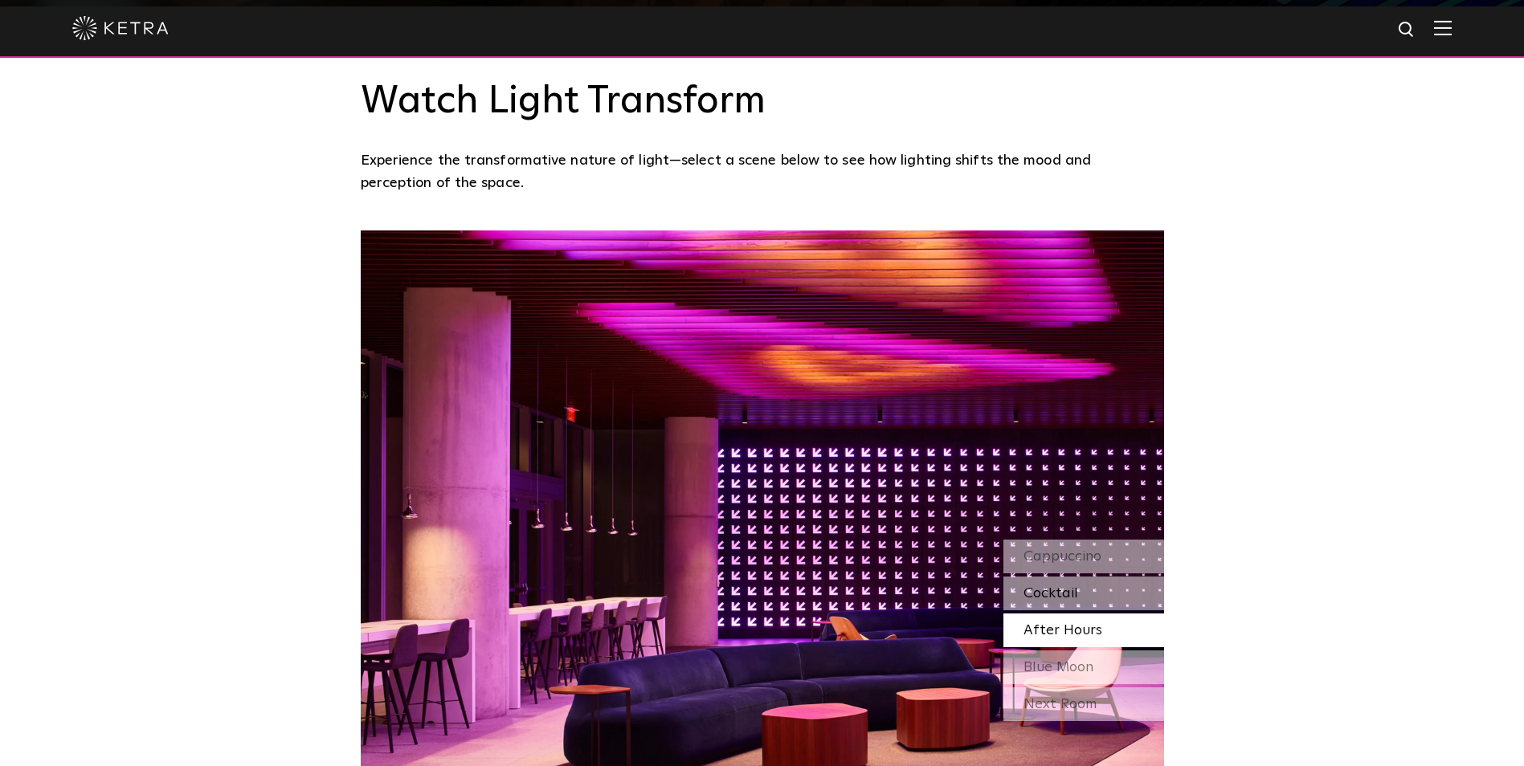
click at [1066, 586] on span "Cocktail" at bounding box center [1050, 593] width 55 height 14
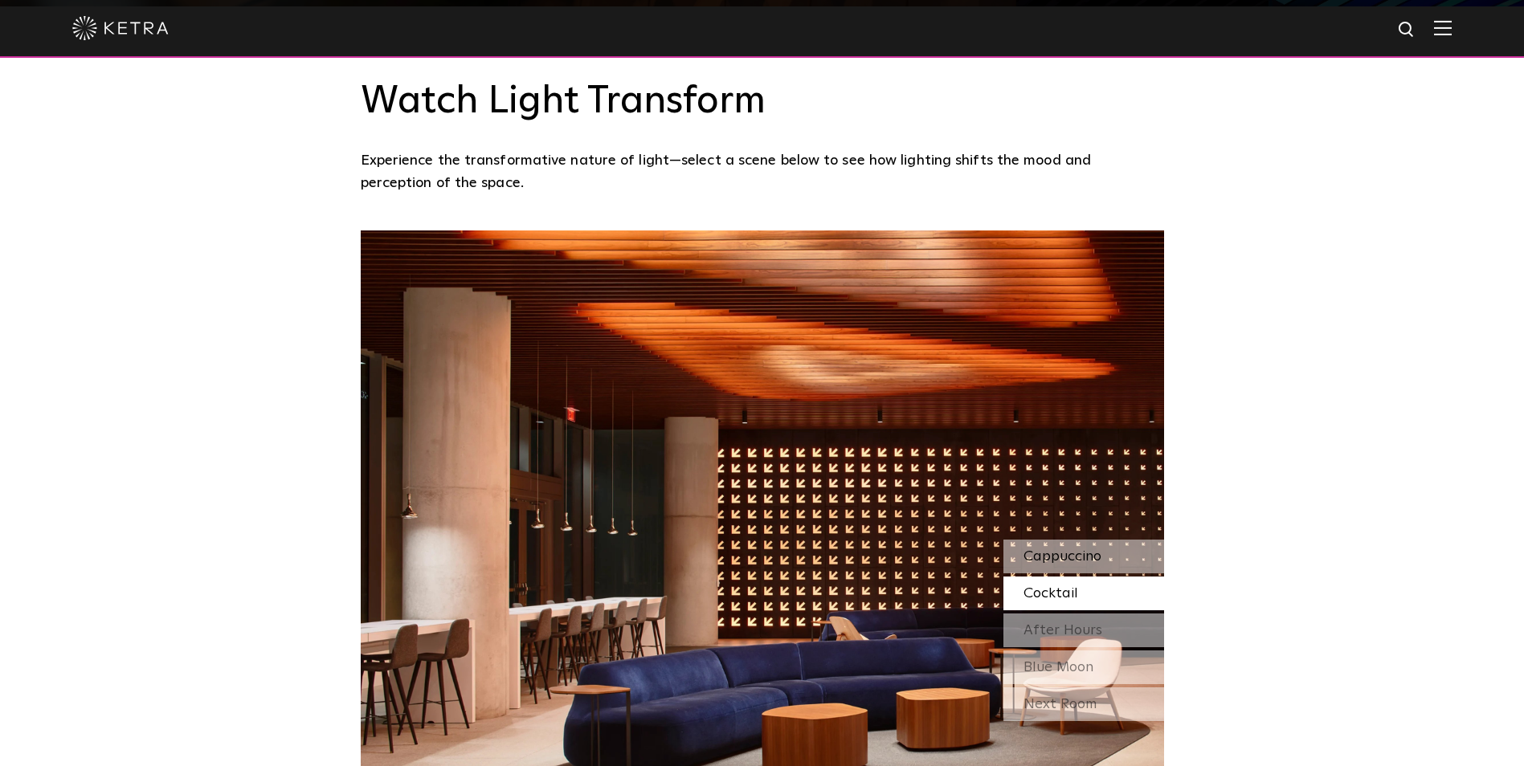
click at [1071, 540] on div "Cappuccino" at bounding box center [1083, 557] width 161 height 34
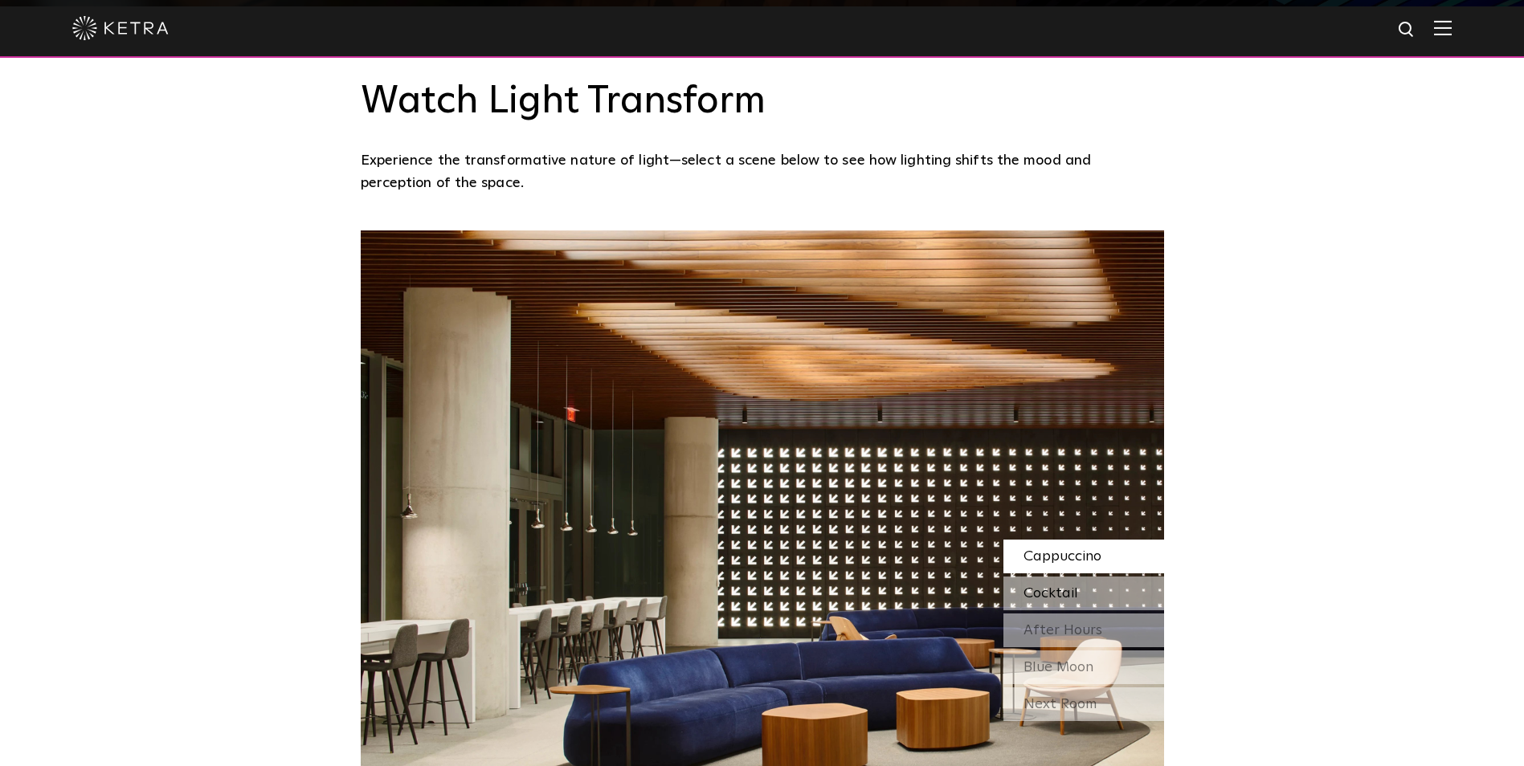
click at [1063, 586] on span "Cocktail" at bounding box center [1050, 593] width 55 height 14
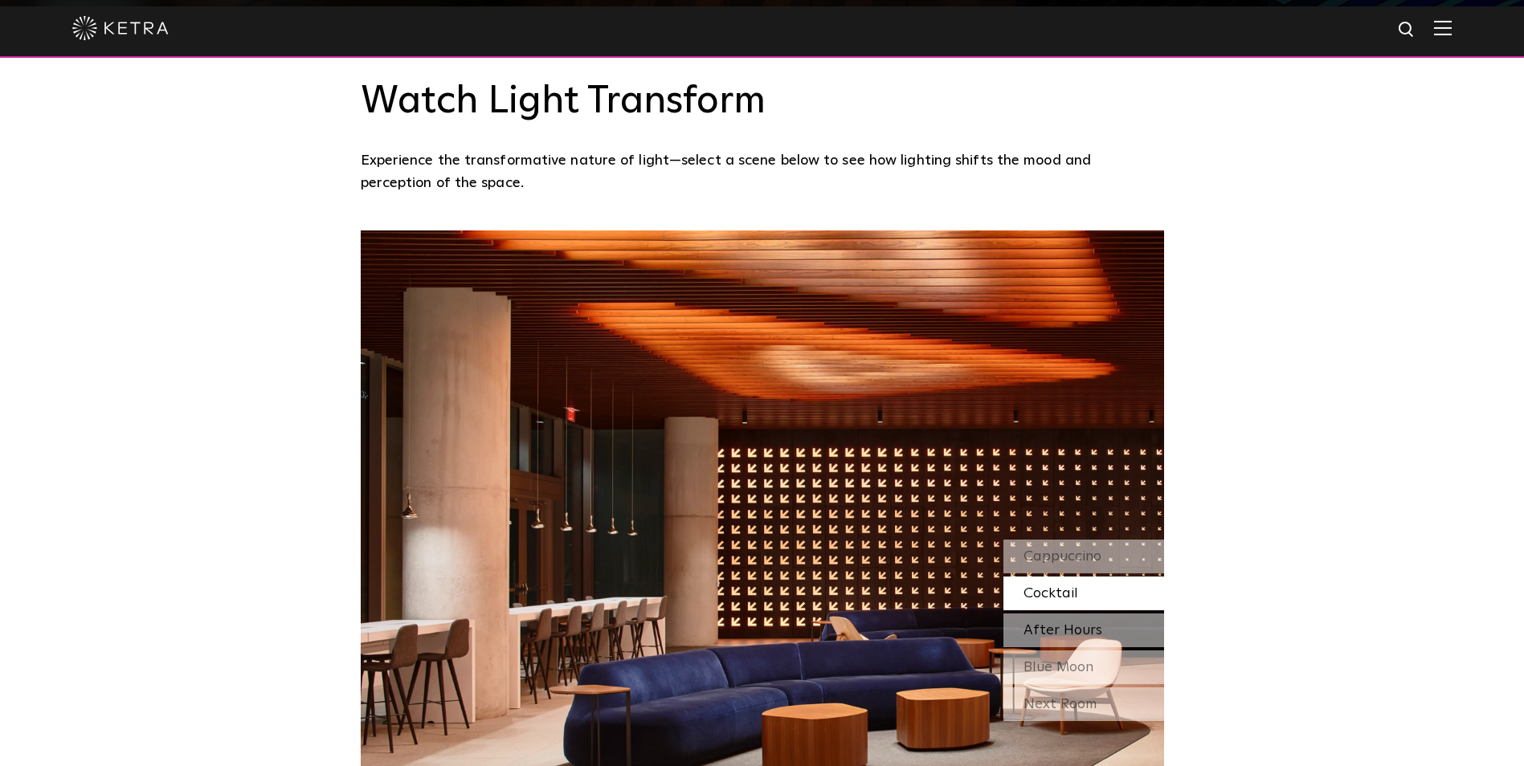
click at [1057, 623] on span "After Hours" at bounding box center [1062, 630] width 79 height 14
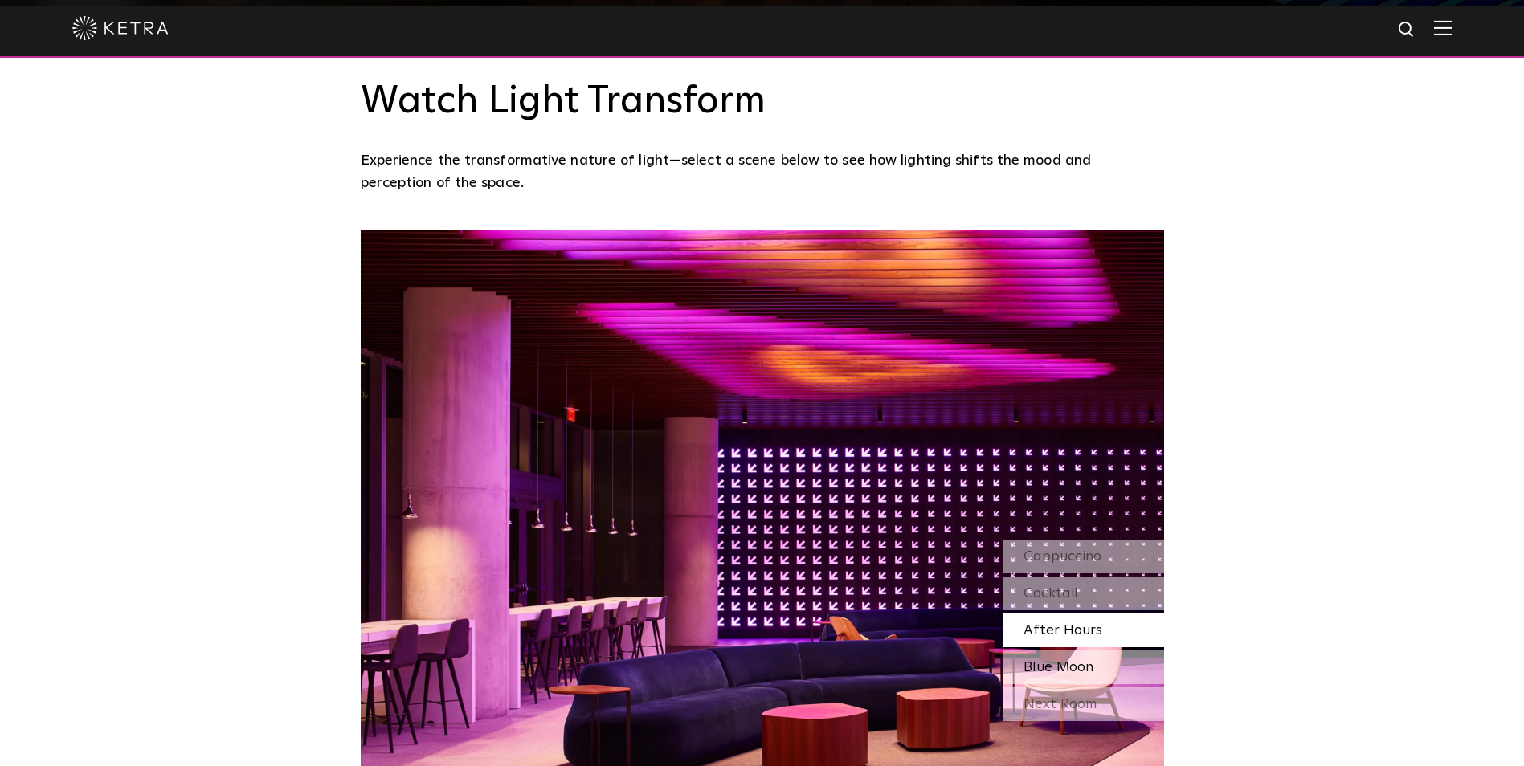
click at [1061, 660] on span "Blue Moon" at bounding box center [1058, 667] width 70 height 14
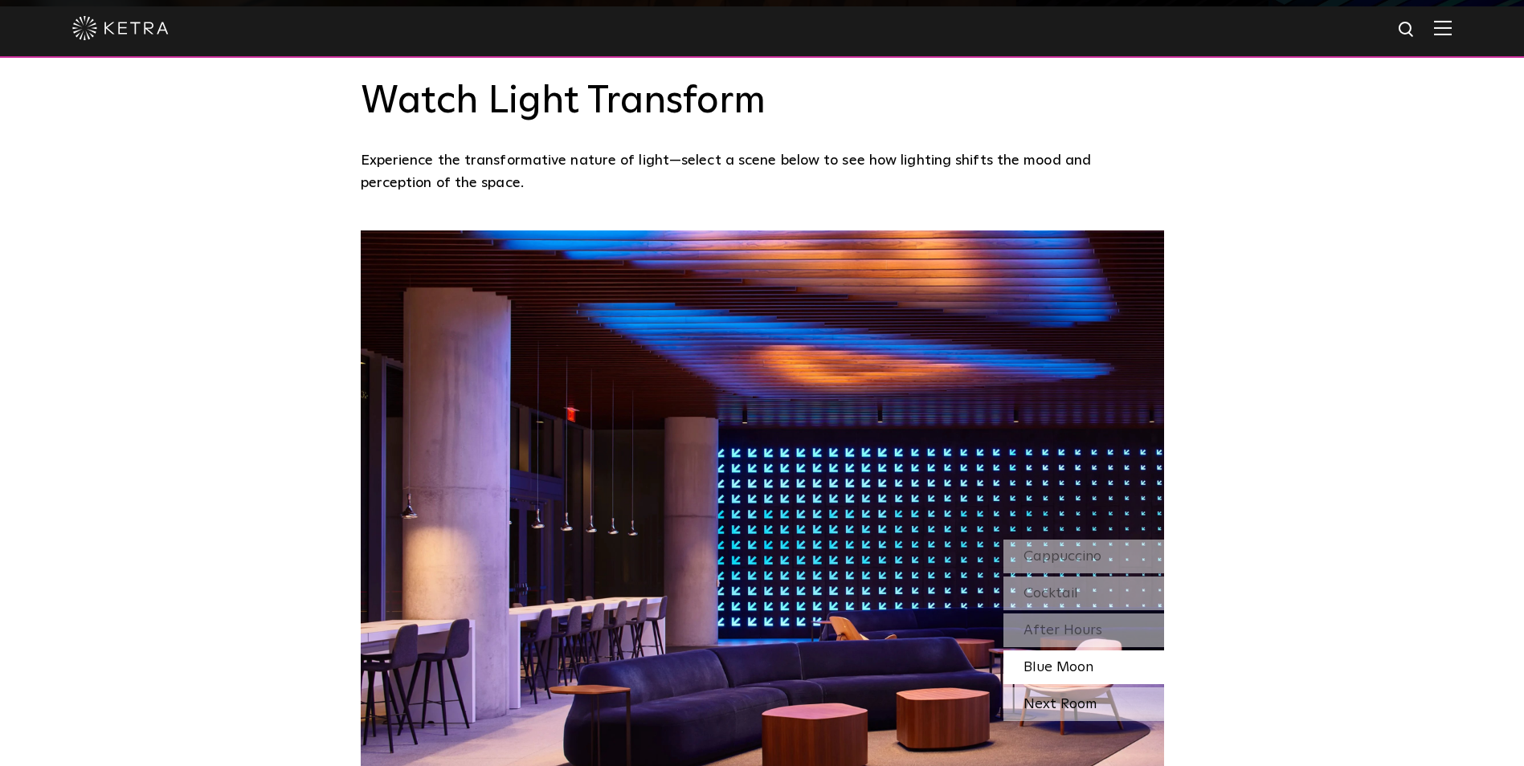
click at [1068, 688] on div "Next Room" at bounding box center [1083, 705] width 161 height 34
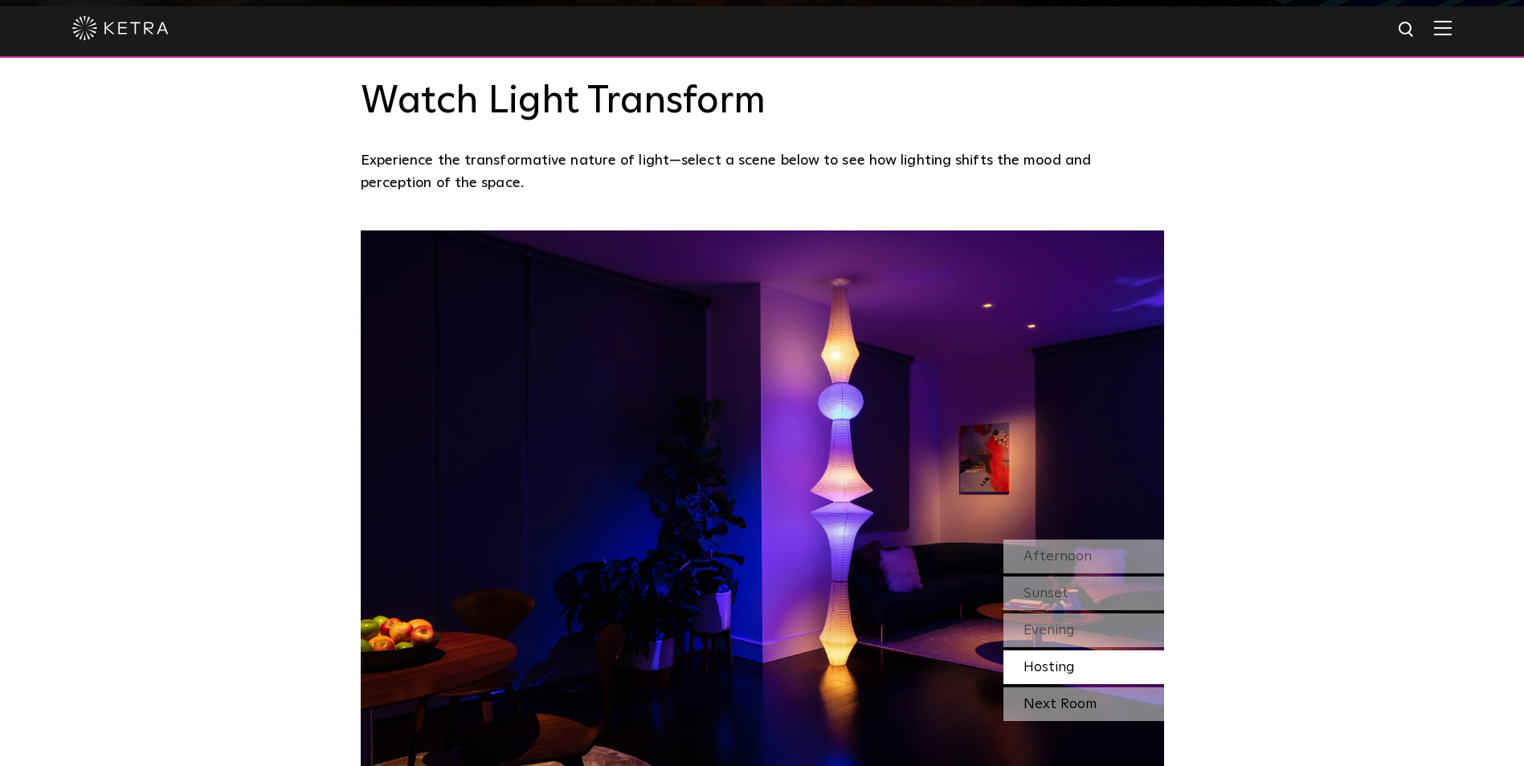
click at [1076, 688] on div "Next Room" at bounding box center [1083, 705] width 161 height 34
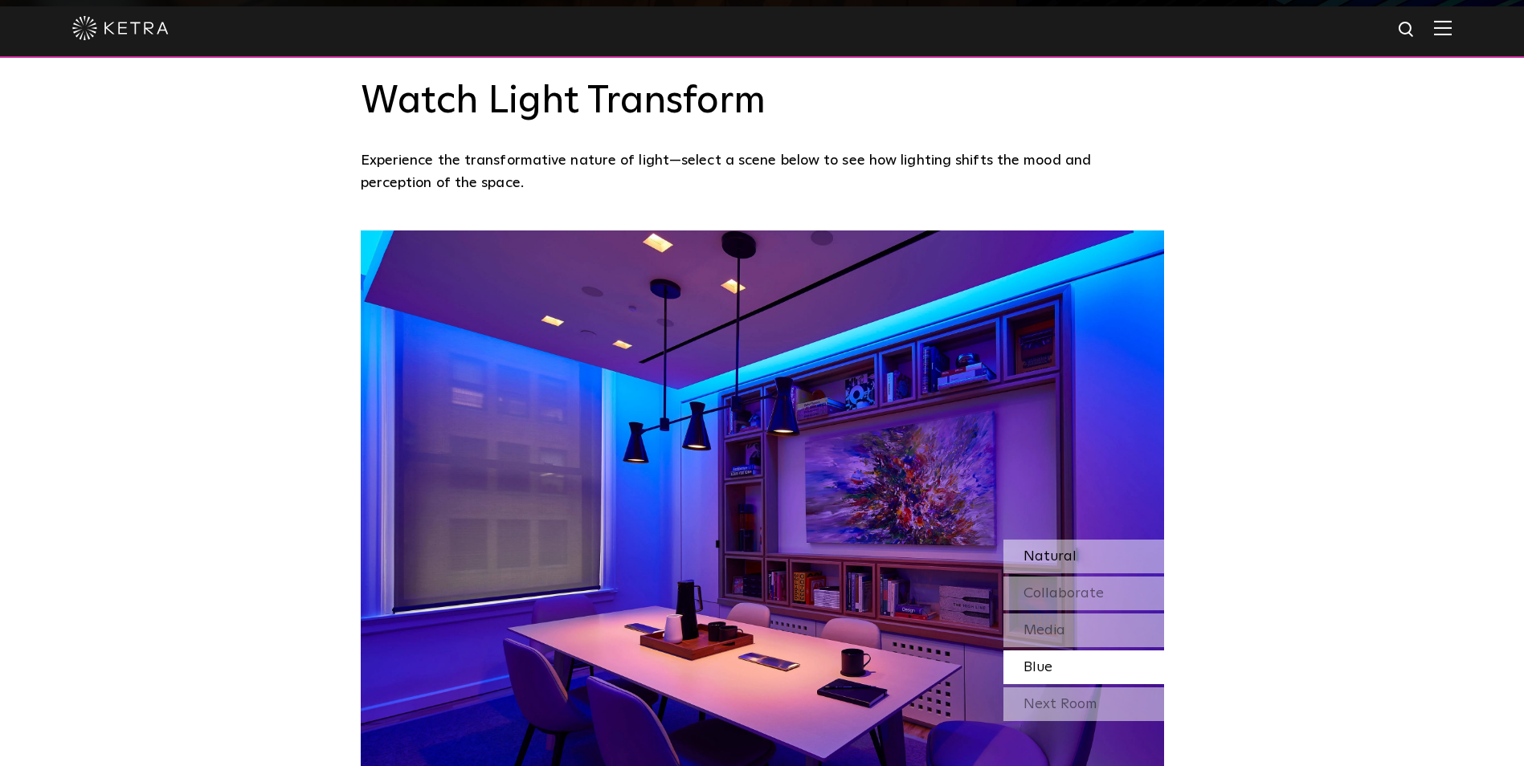
click at [1045, 549] on span "Natural" at bounding box center [1049, 556] width 53 height 14
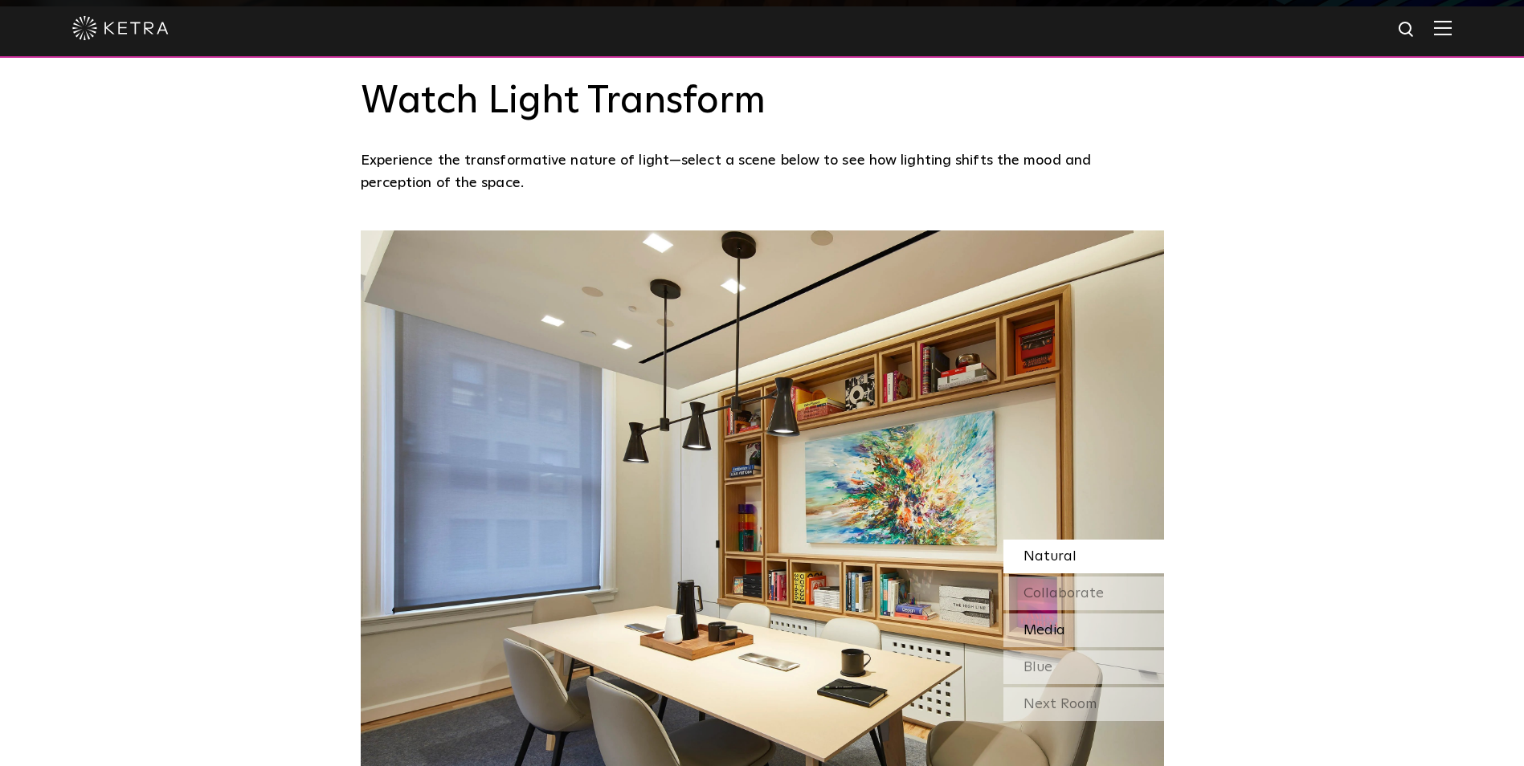
drag, startPoint x: 1054, startPoint y: 472, endPoint x: 1043, endPoint y: 493, distance: 24.1
click at [1054, 586] on span "Collaborate" at bounding box center [1063, 593] width 80 height 14
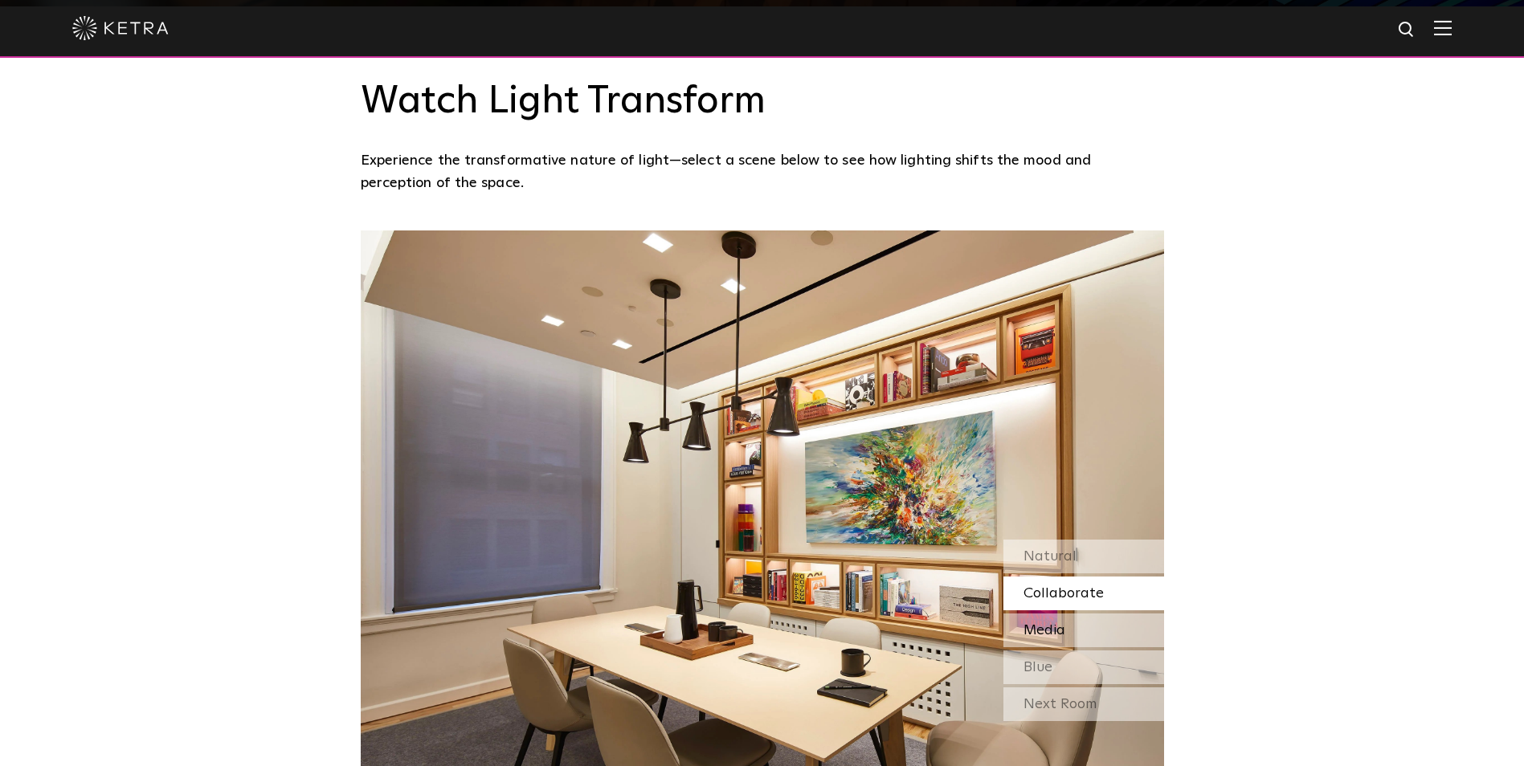
click at [1047, 623] on span "Media" at bounding box center [1044, 630] width 42 height 14
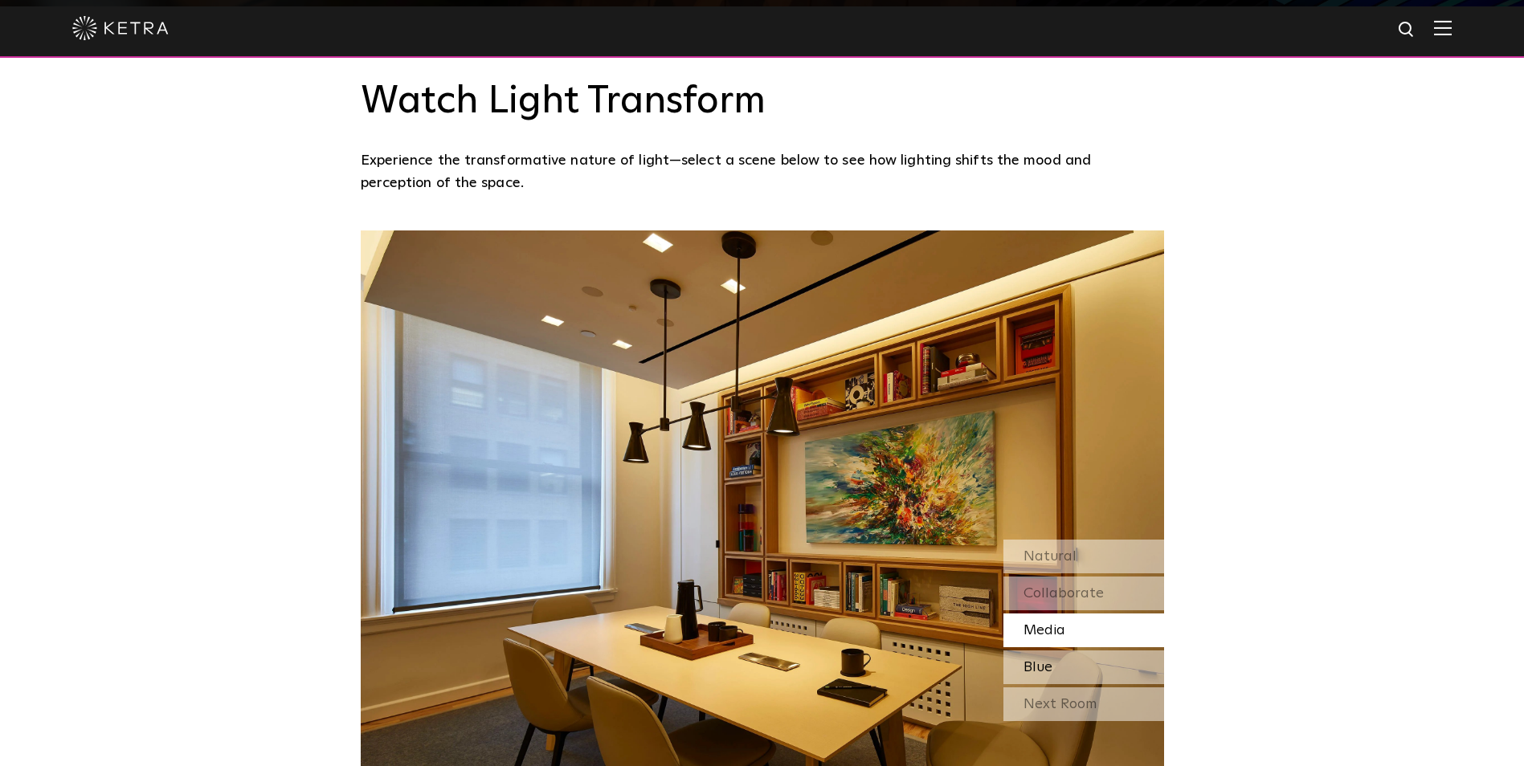
click at [1050, 660] on span "Blue" at bounding box center [1037, 667] width 29 height 14
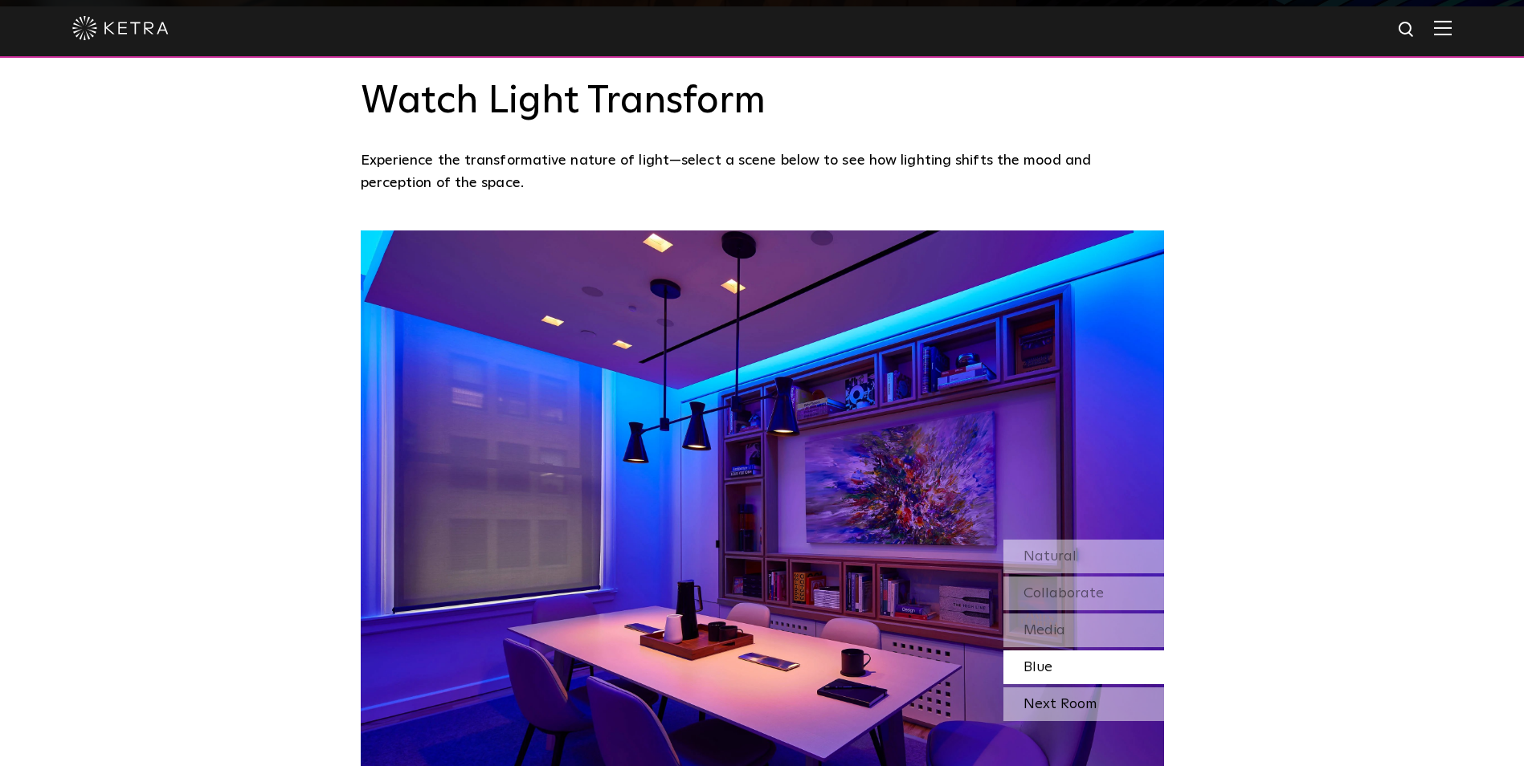
click at [1076, 688] on div "Next Room" at bounding box center [1083, 705] width 161 height 34
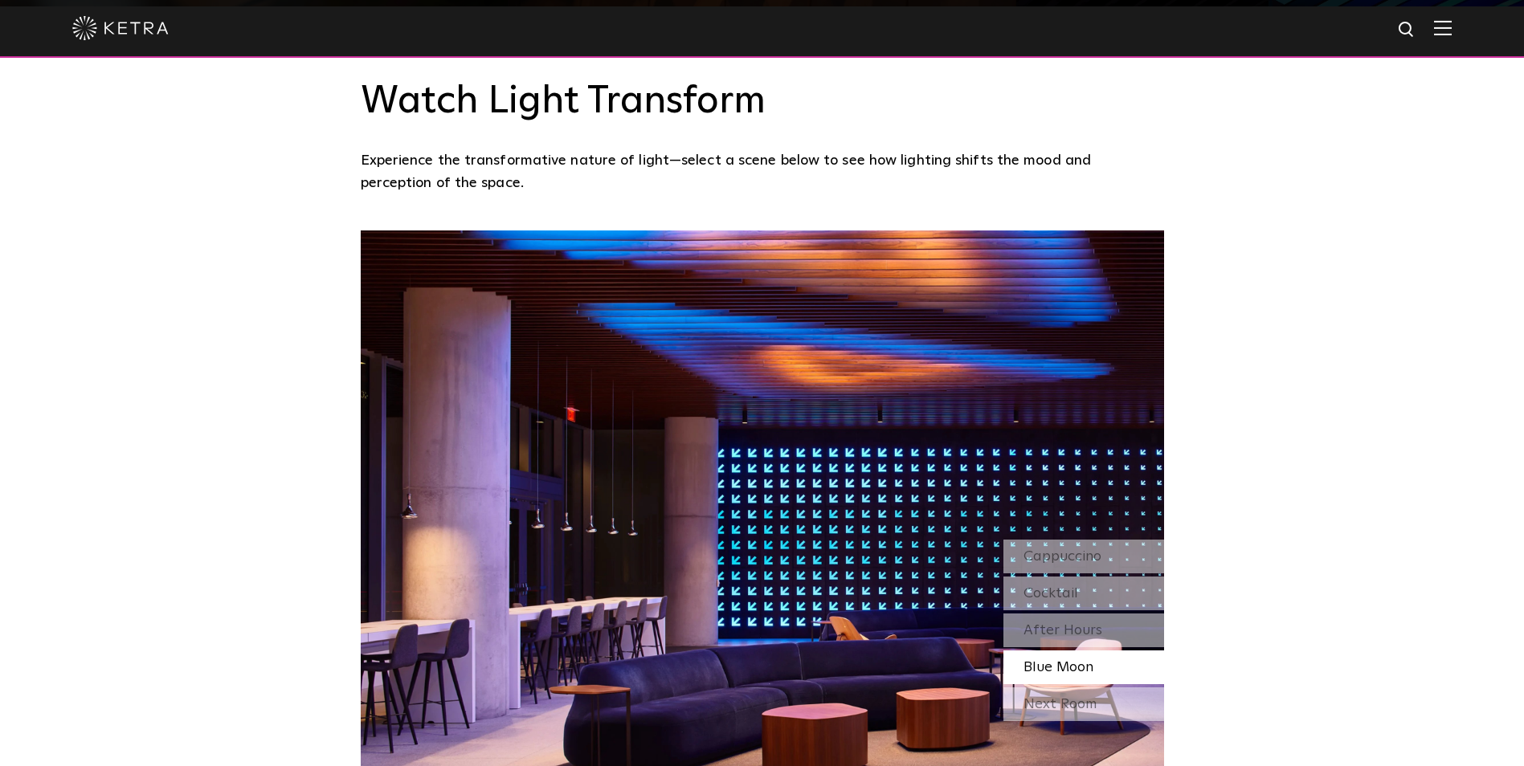
click at [1189, 583] on div "Watch Light Transform Experience the transformative nature of light—select a sc…" at bounding box center [762, 399] width 1524 height 786
click at [1178, 581] on div "Watch Light Transform Experience the transformative nature of light—select a sc…" at bounding box center [762, 399] width 1524 height 786
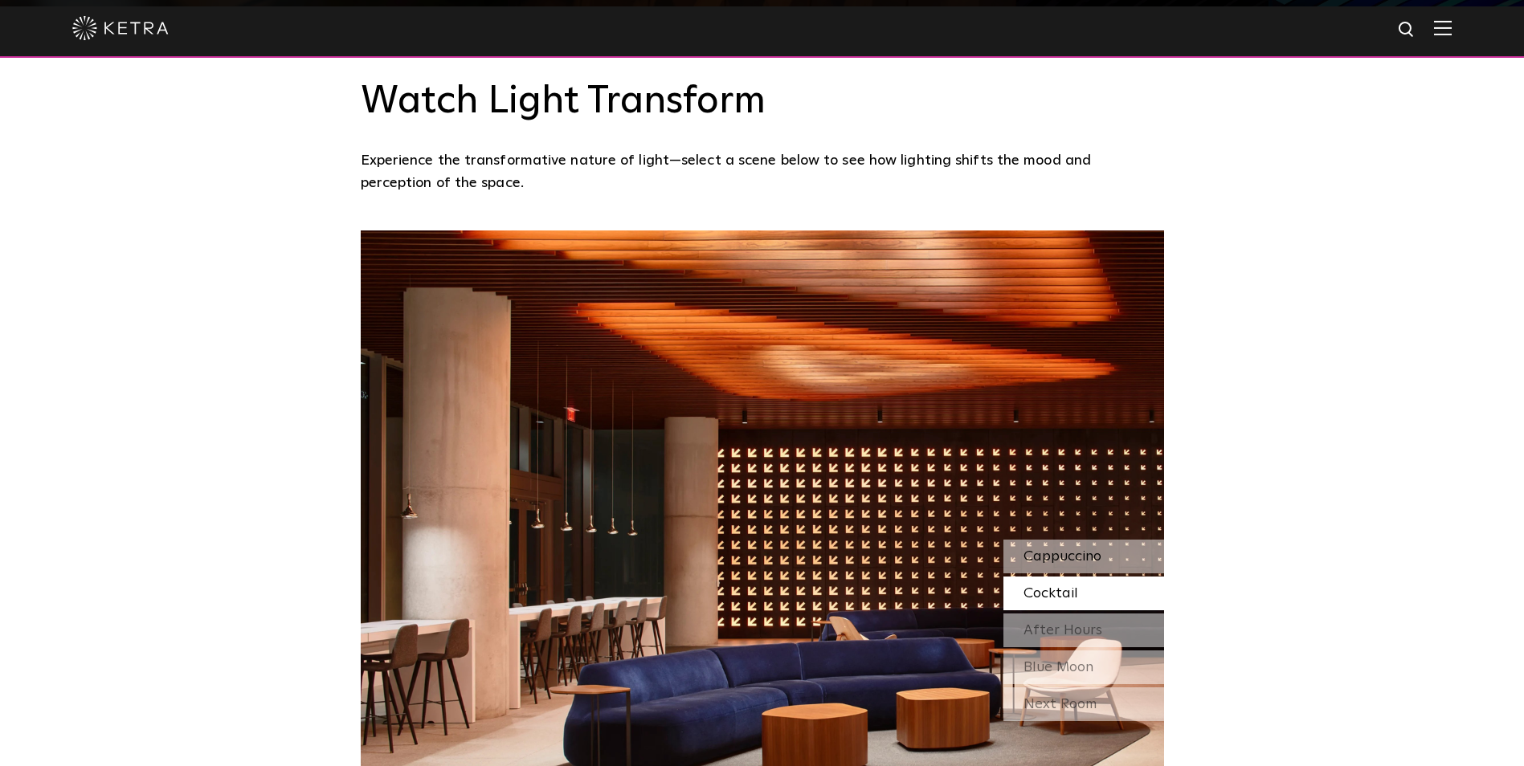
click at [1061, 549] on span "Cappuccino" at bounding box center [1062, 556] width 78 height 14
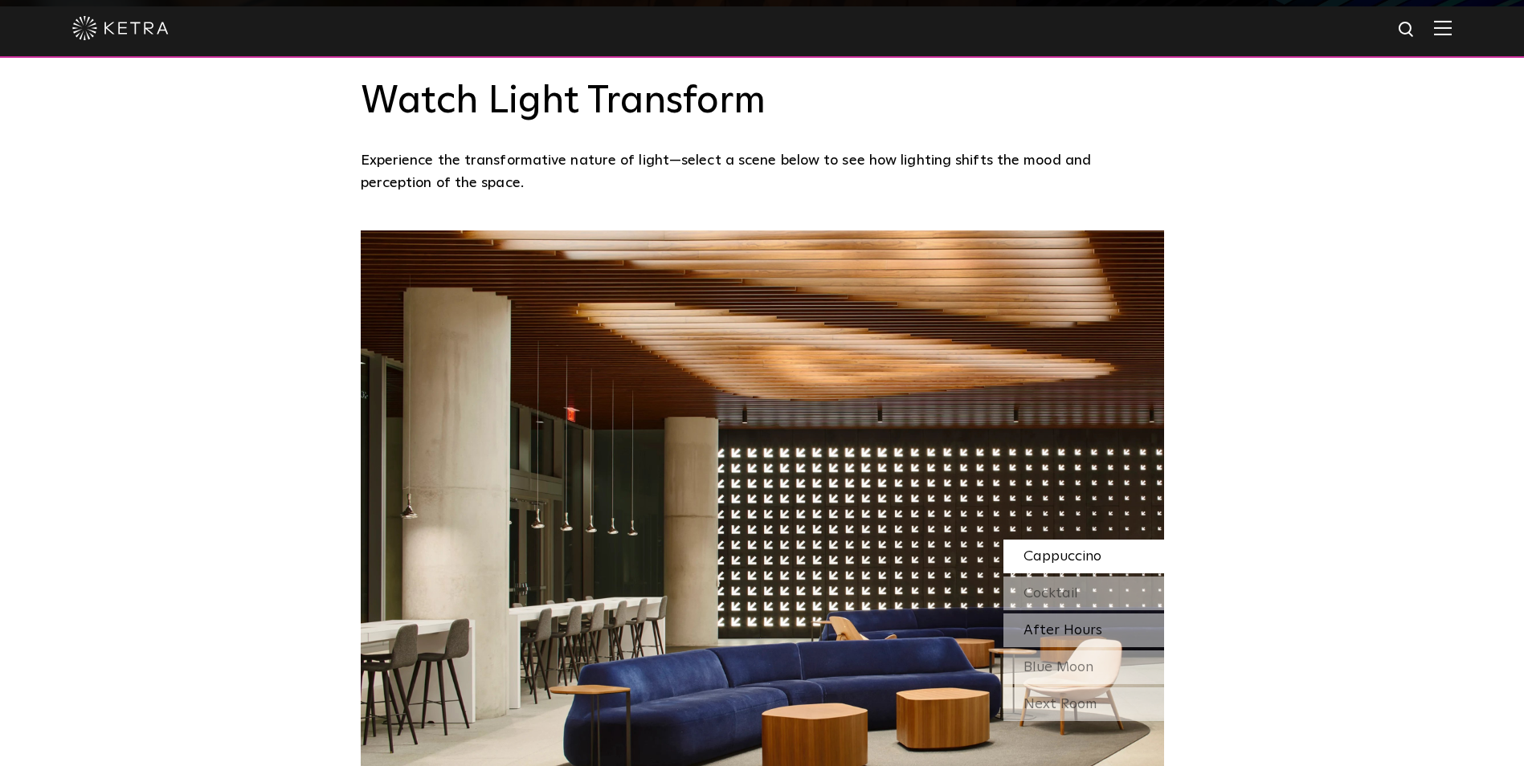
click at [1052, 623] on span "After Hours" at bounding box center [1062, 630] width 79 height 14
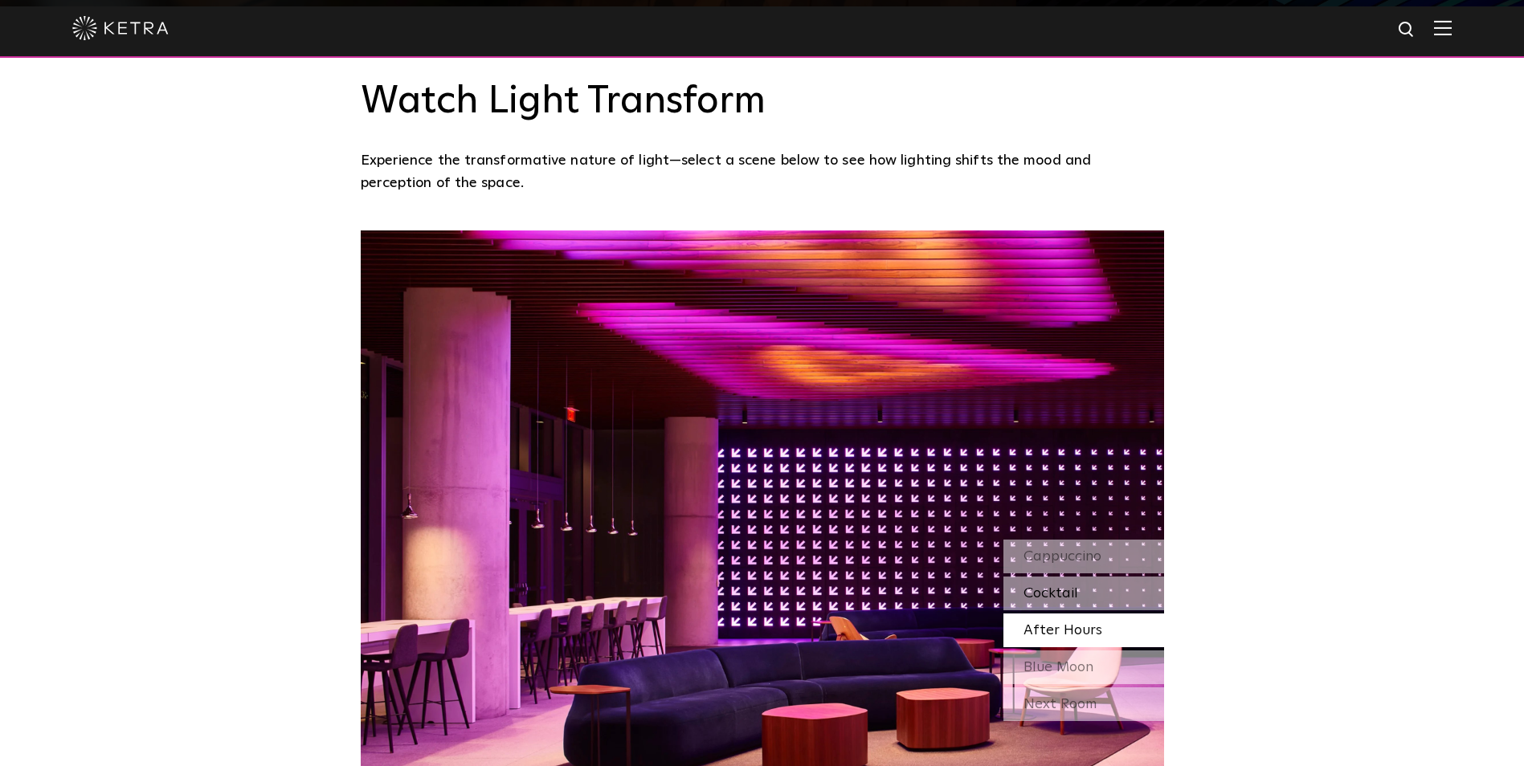
click at [1065, 586] on span "Cocktail" at bounding box center [1050, 593] width 55 height 14
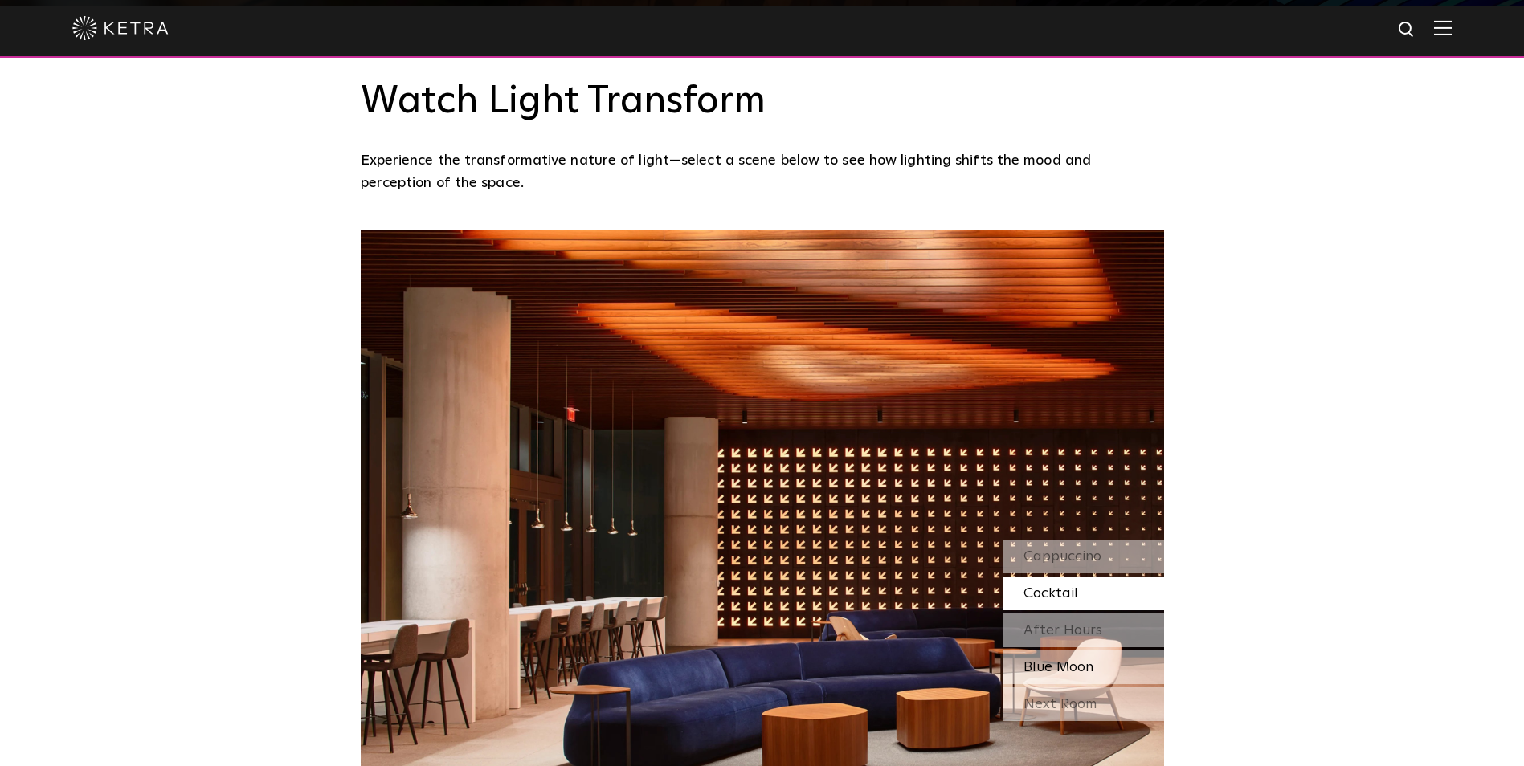
drag, startPoint x: 1065, startPoint y: 536, endPoint x: 1077, endPoint y: 564, distance: 30.6
click at [1066, 651] on div "Blue Moon" at bounding box center [1083, 668] width 161 height 34
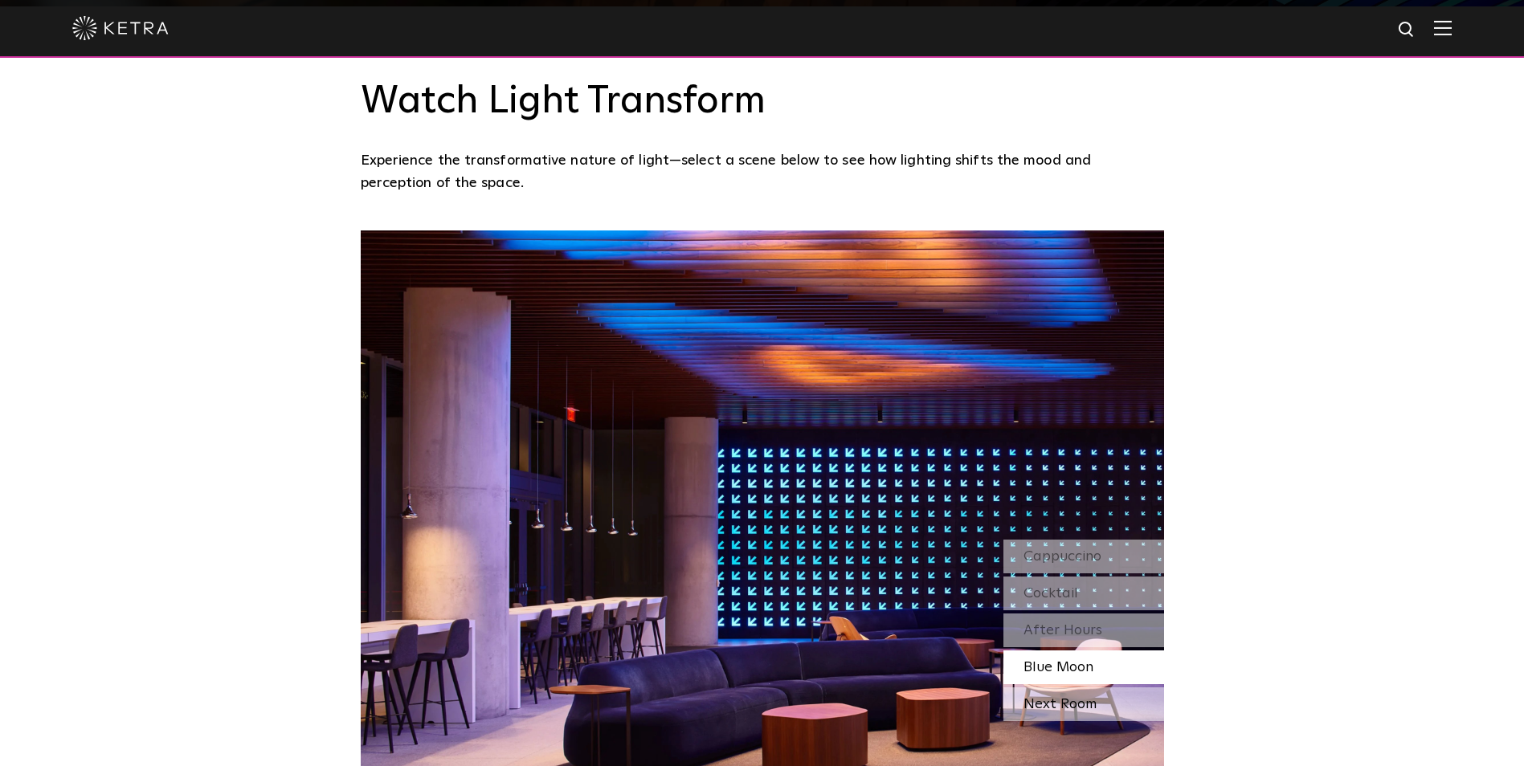
click at [1079, 688] on div "Next Room" at bounding box center [1083, 705] width 161 height 34
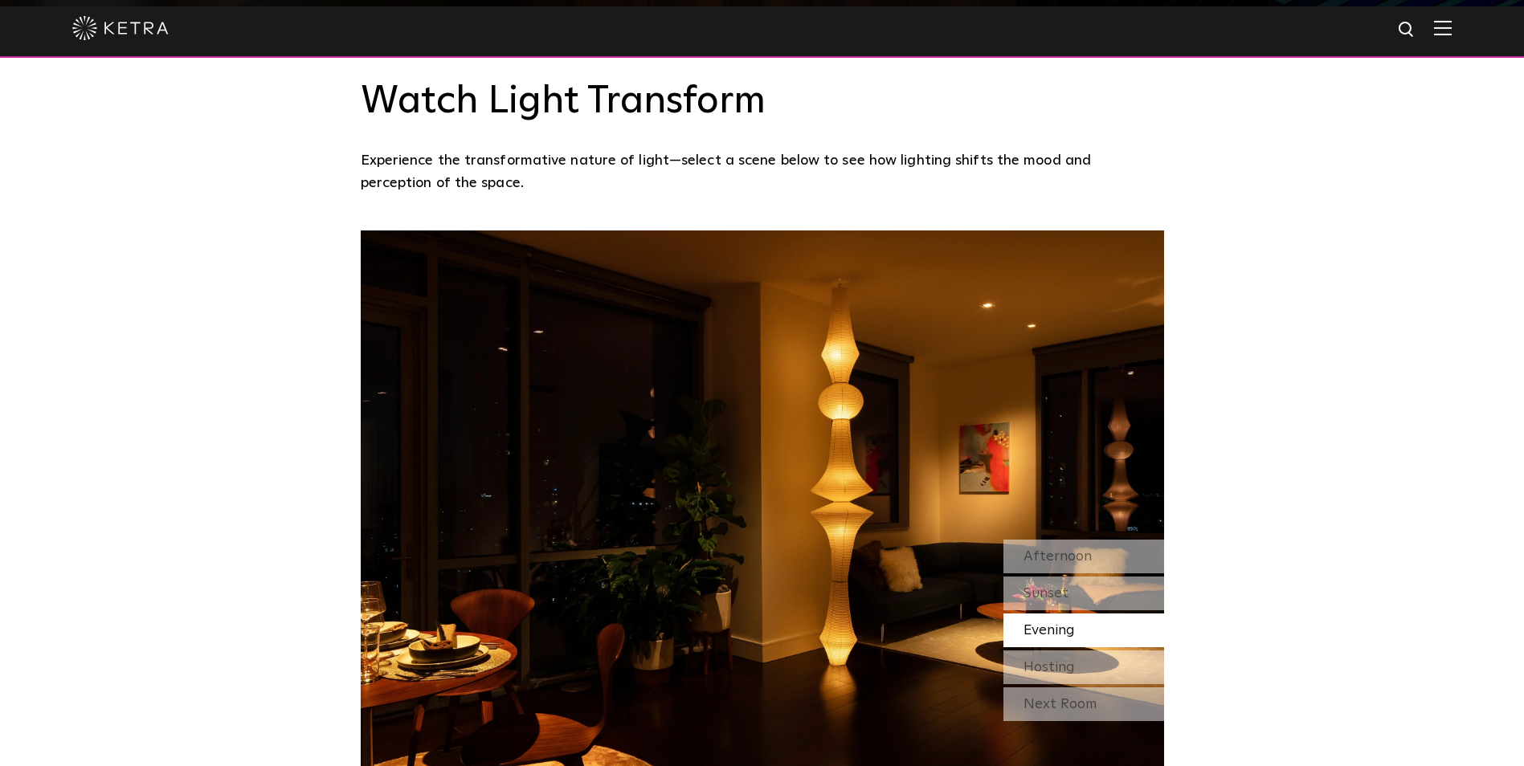
click at [1068, 623] on span "Evening" at bounding box center [1048, 630] width 51 height 14
click at [1062, 549] on span "Afternoon" at bounding box center [1057, 556] width 68 height 14
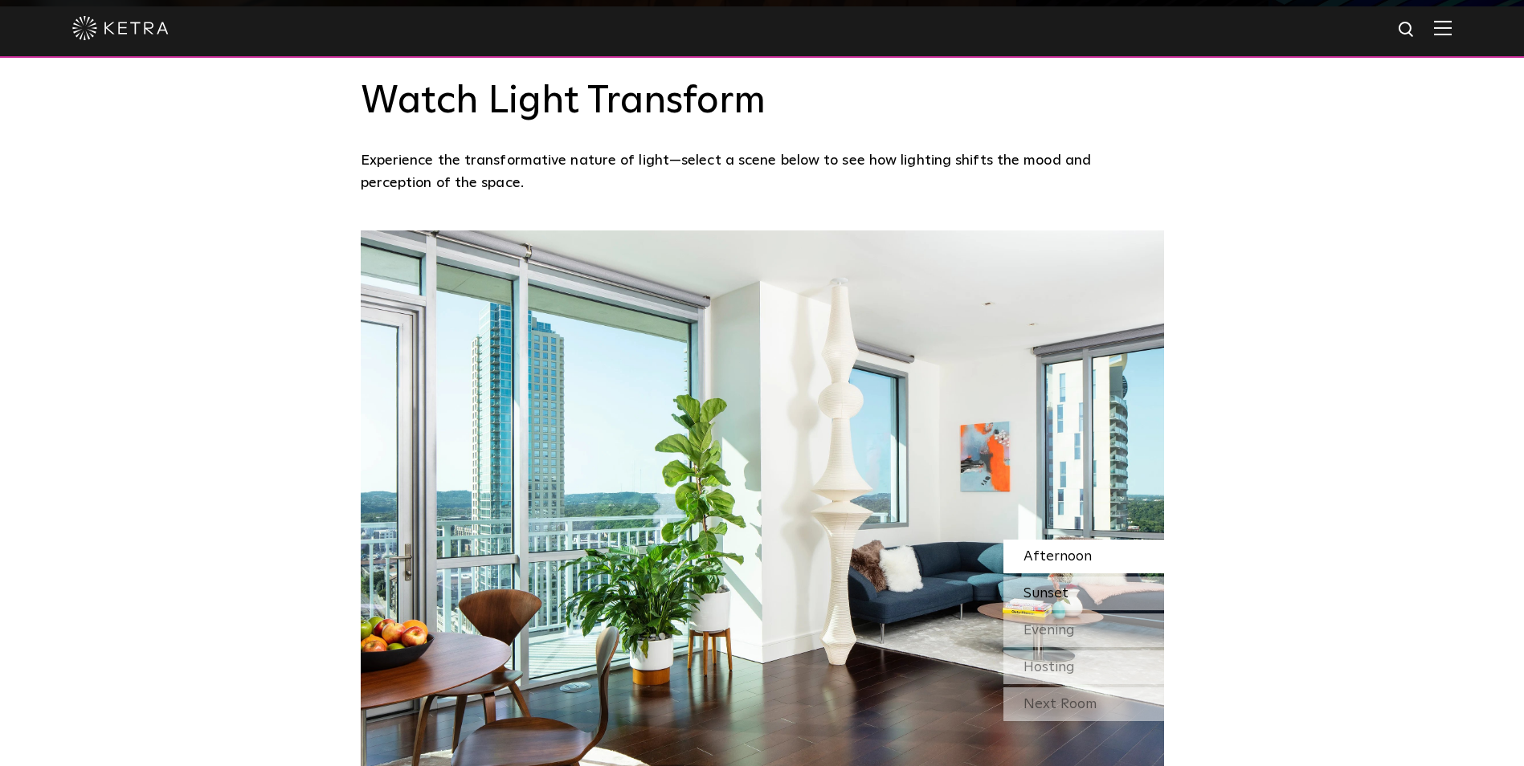
click at [1058, 586] on span "Sunset" at bounding box center [1045, 593] width 45 height 14
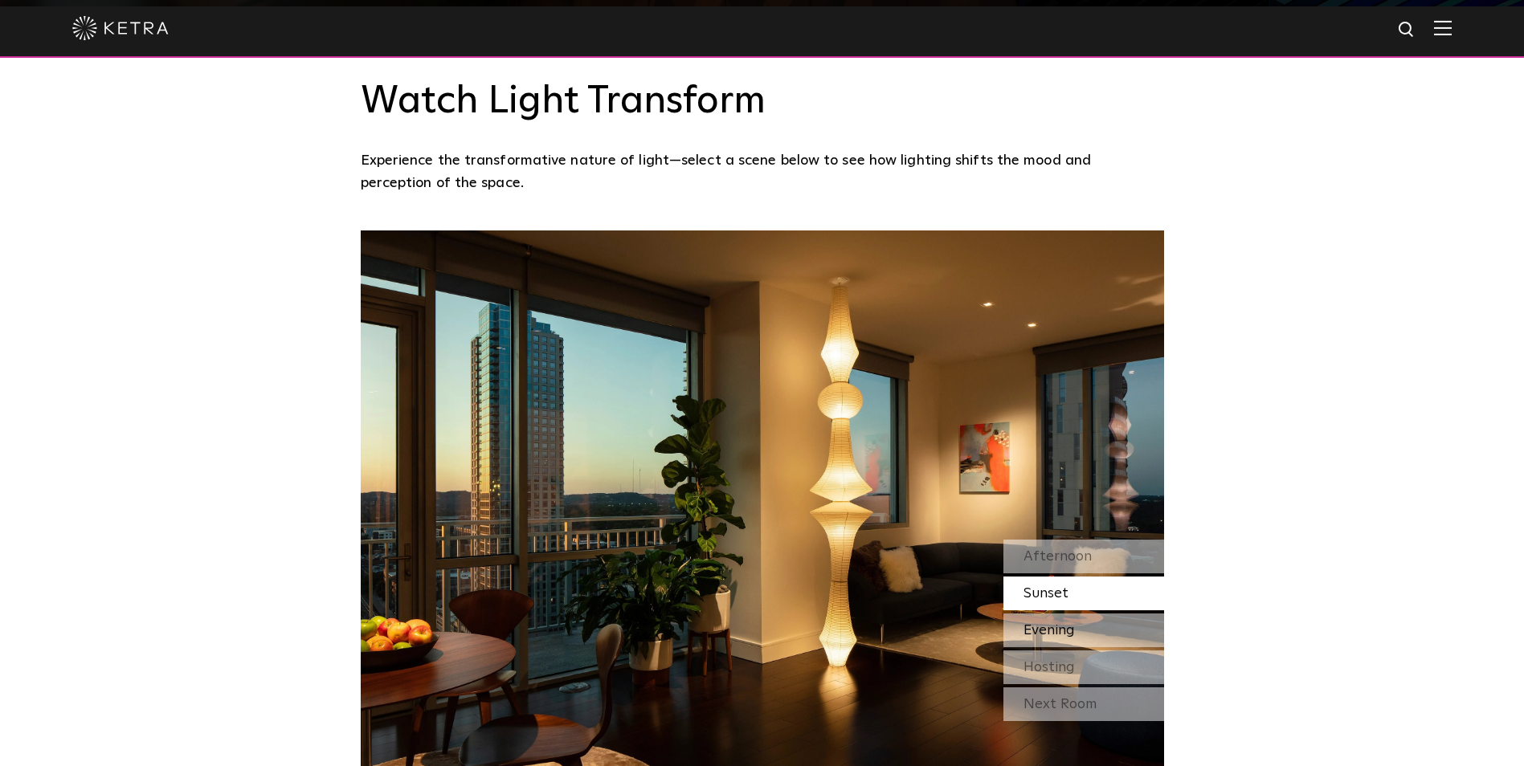
click at [1064, 623] on span "Evening" at bounding box center [1048, 630] width 51 height 14
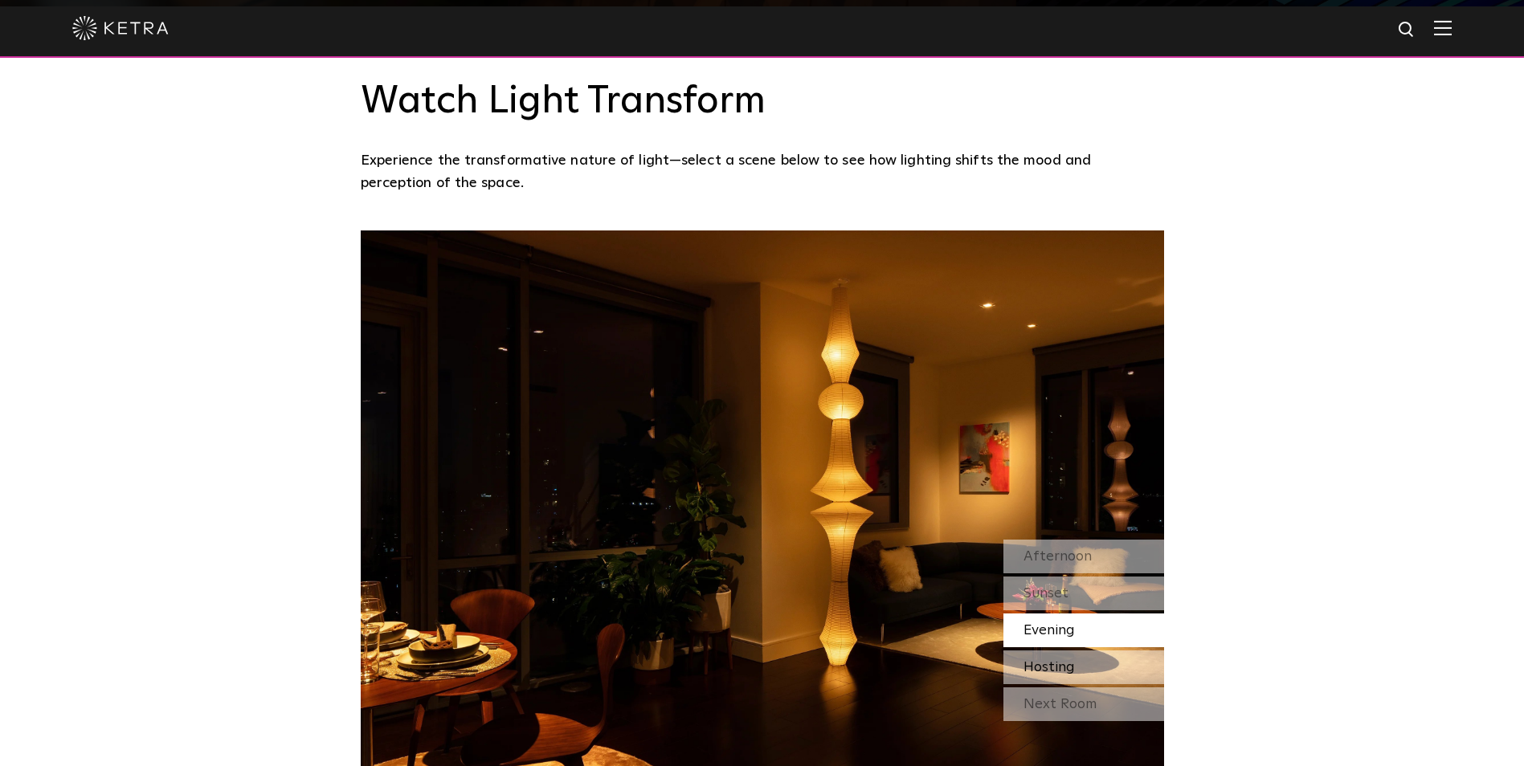
click at [1070, 660] on span "Hosting" at bounding box center [1048, 667] width 51 height 14
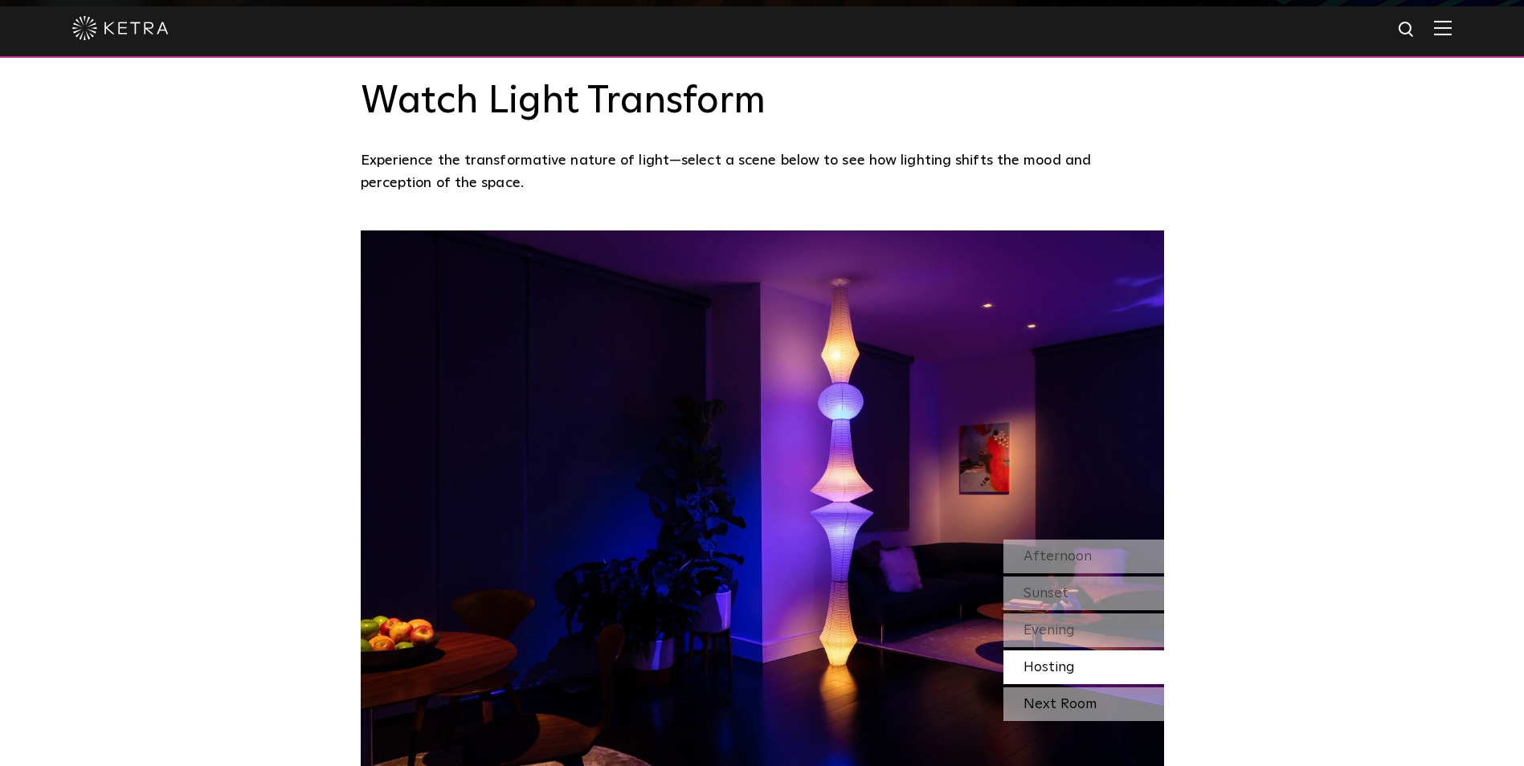
click at [1071, 688] on div "Next Room" at bounding box center [1083, 705] width 161 height 34
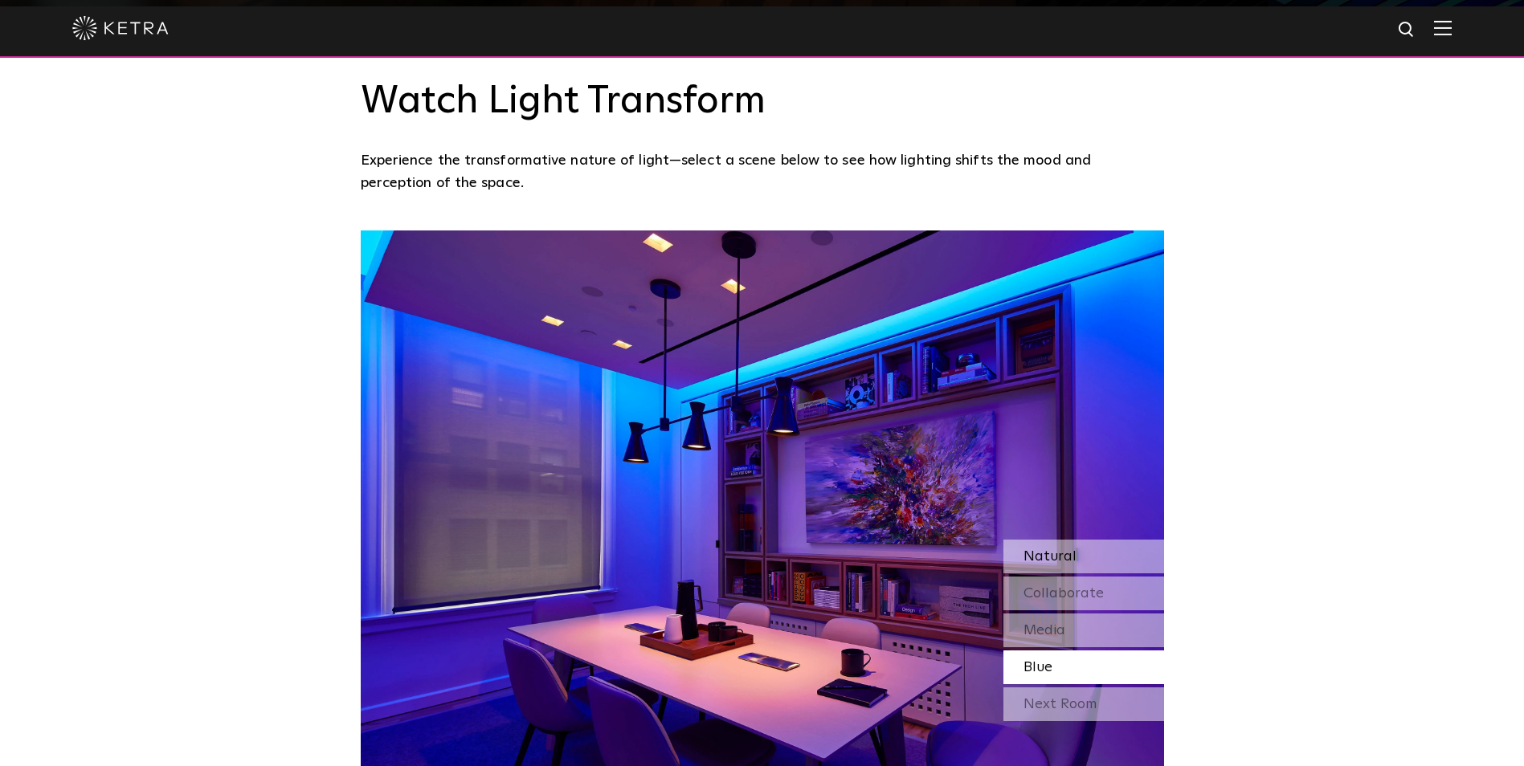
click at [1047, 549] on span "Natural" at bounding box center [1049, 556] width 53 height 14
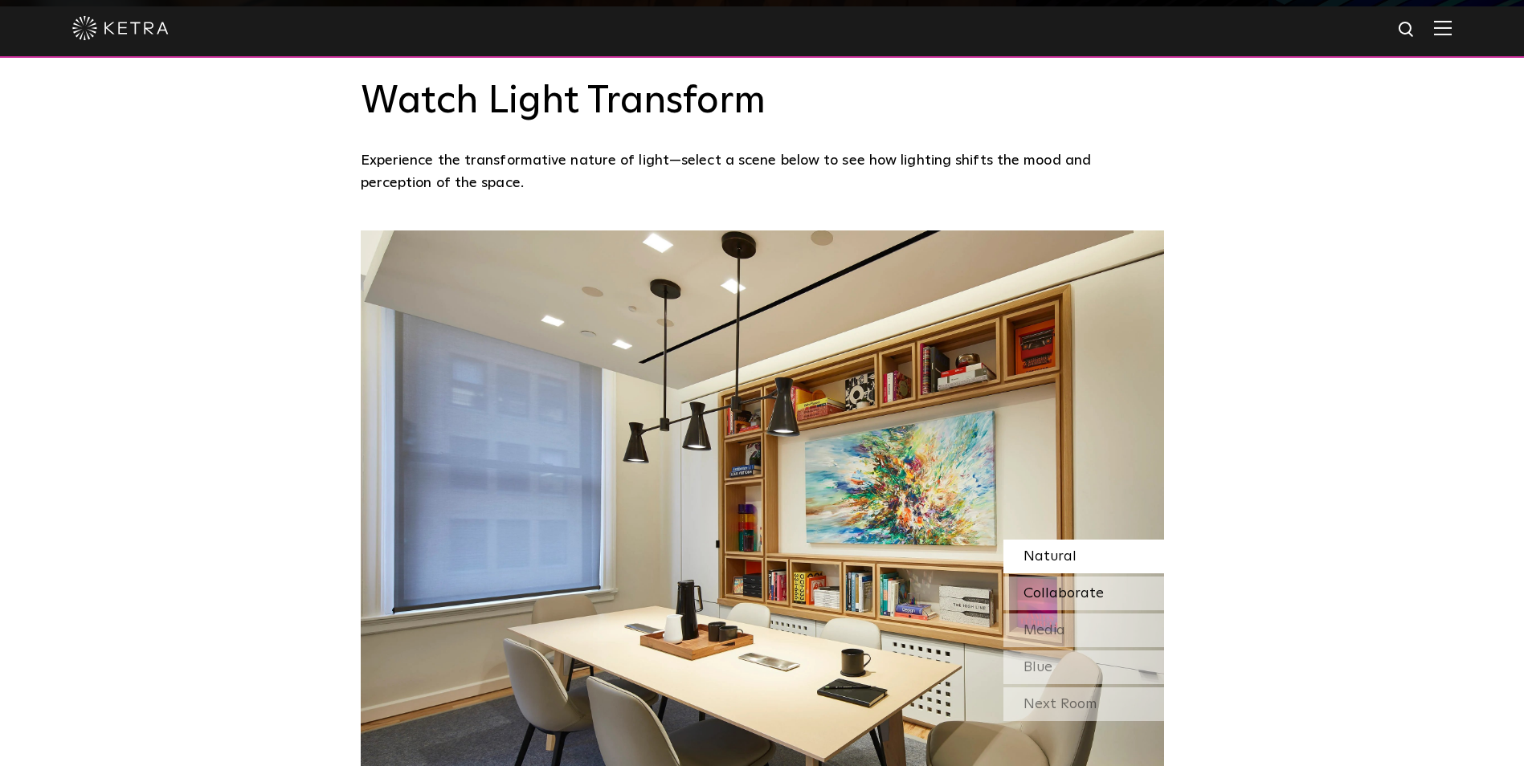
click at [1039, 586] on span "Collaborate" at bounding box center [1063, 593] width 80 height 14
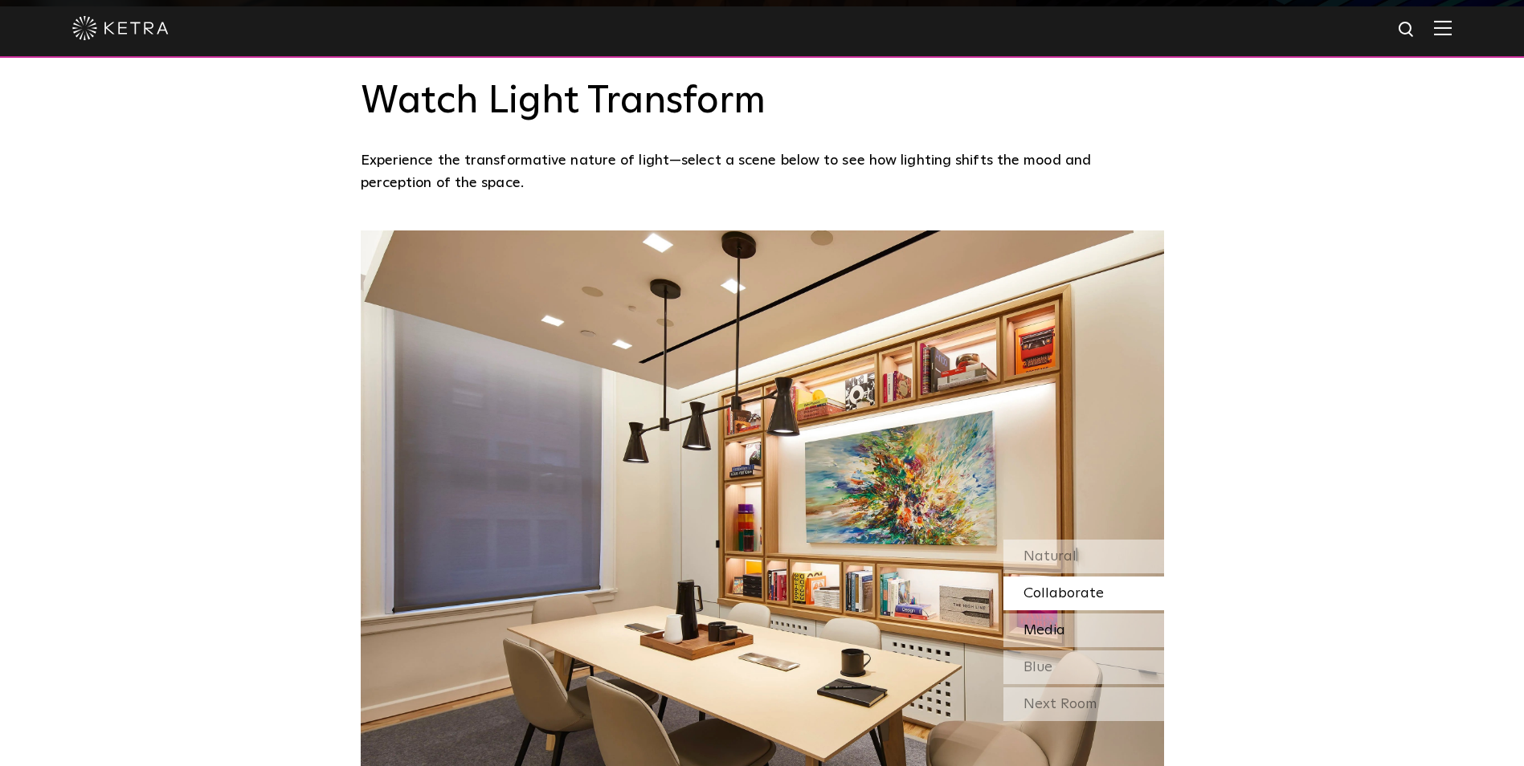
click at [1047, 623] on span "Media" at bounding box center [1044, 630] width 42 height 14
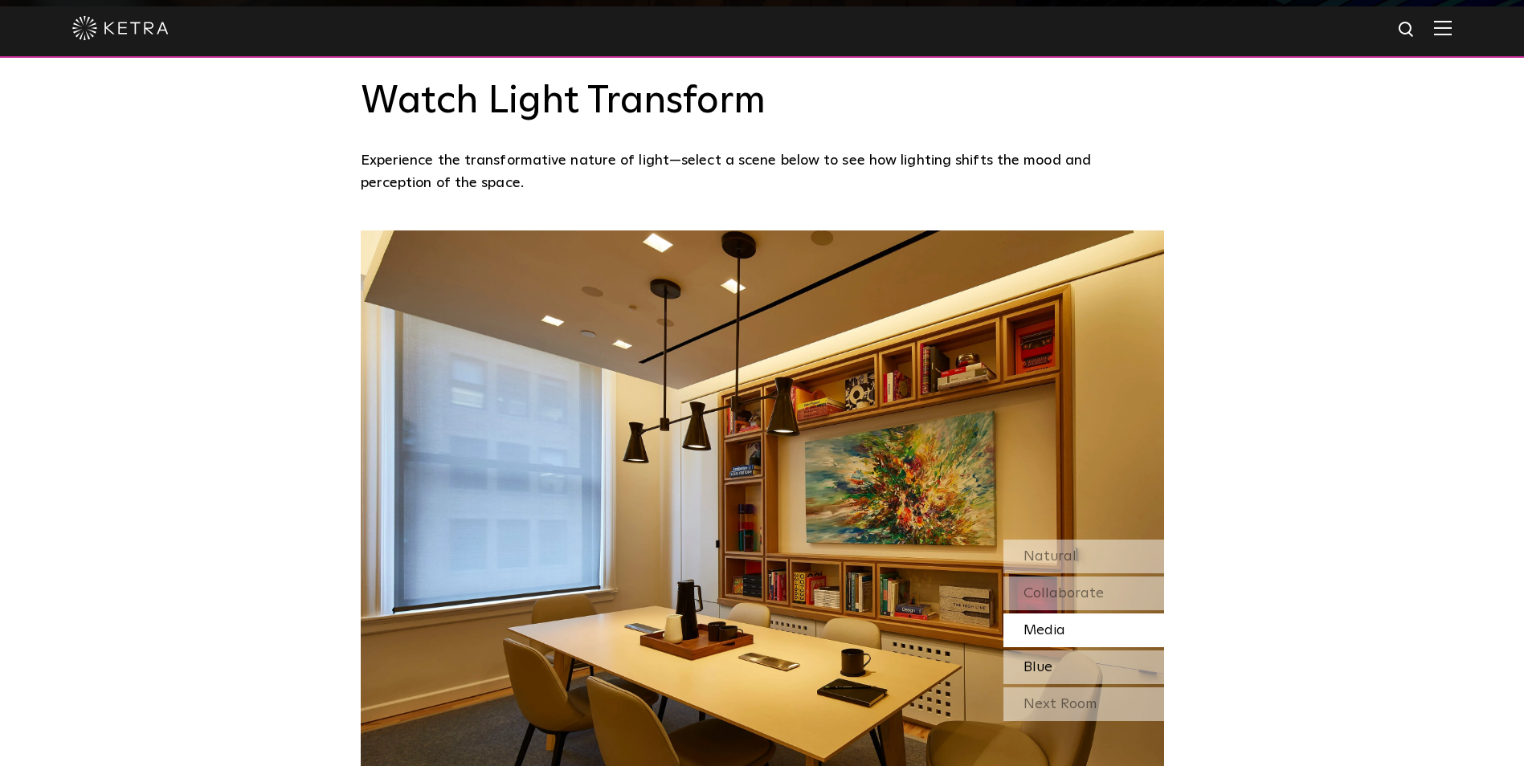
click at [1040, 660] on span "Blue" at bounding box center [1037, 667] width 29 height 14
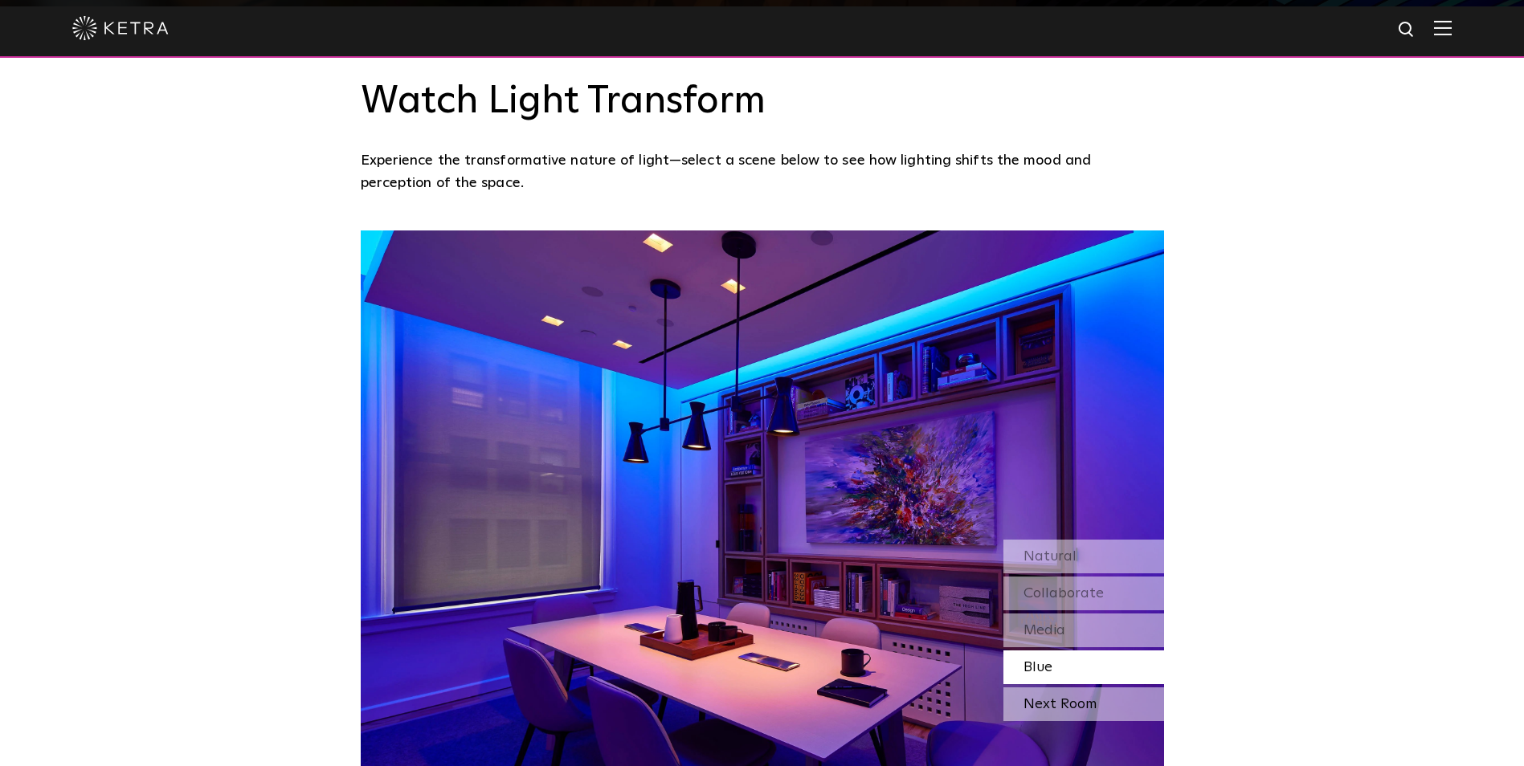
click at [1053, 688] on div "Next Room" at bounding box center [1083, 705] width 161 height 34
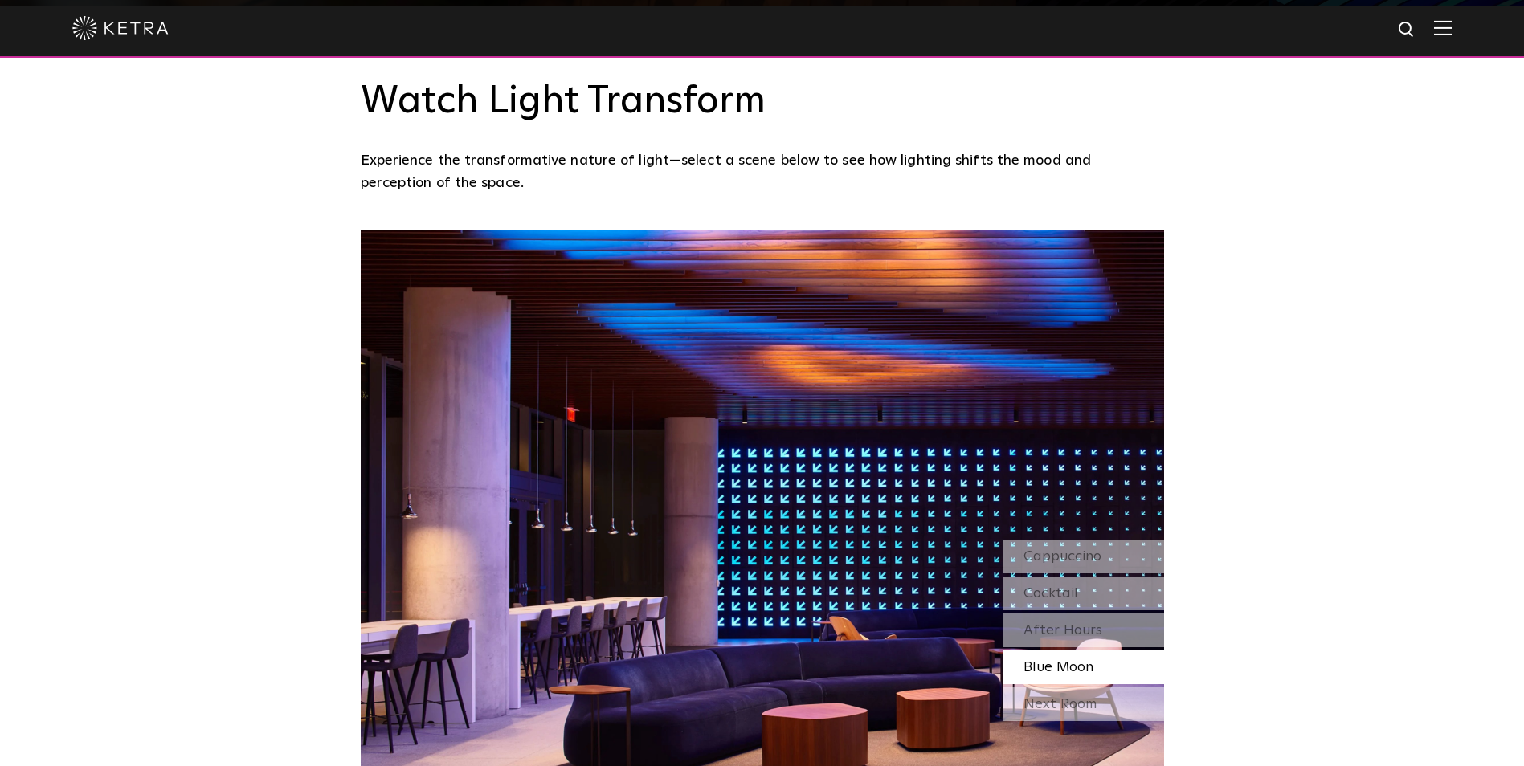
click at [1051, 660] on span "Blue Moon" at bounding box center [1058, 667] width 70 height 14
click at [1059, 623] on span "After Hours" at bounding box center [1062, 630] width 79 height 14
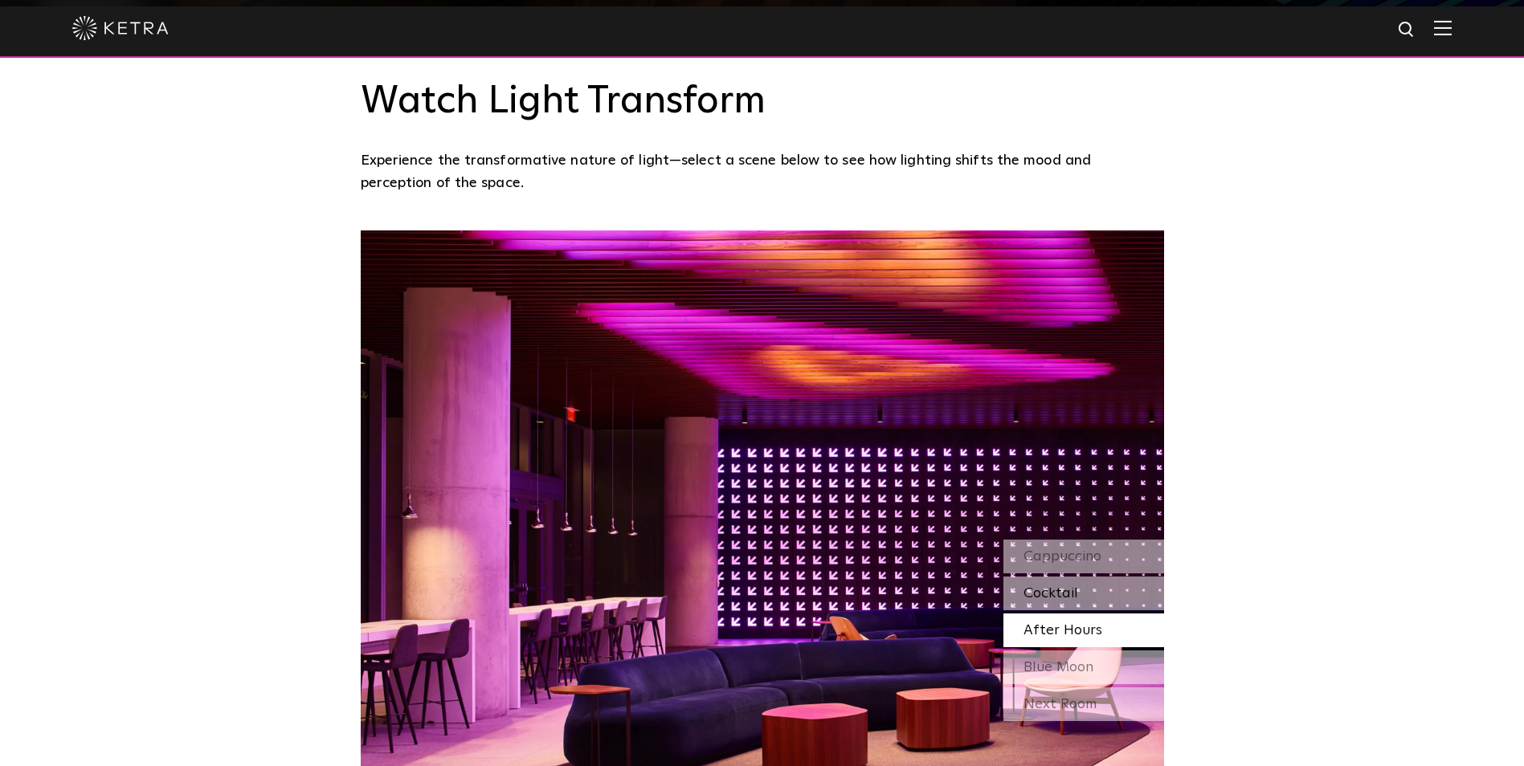
click at [1061, 586] on span "Cocktail" at bounding box center [1050, 593] width 55 height 14
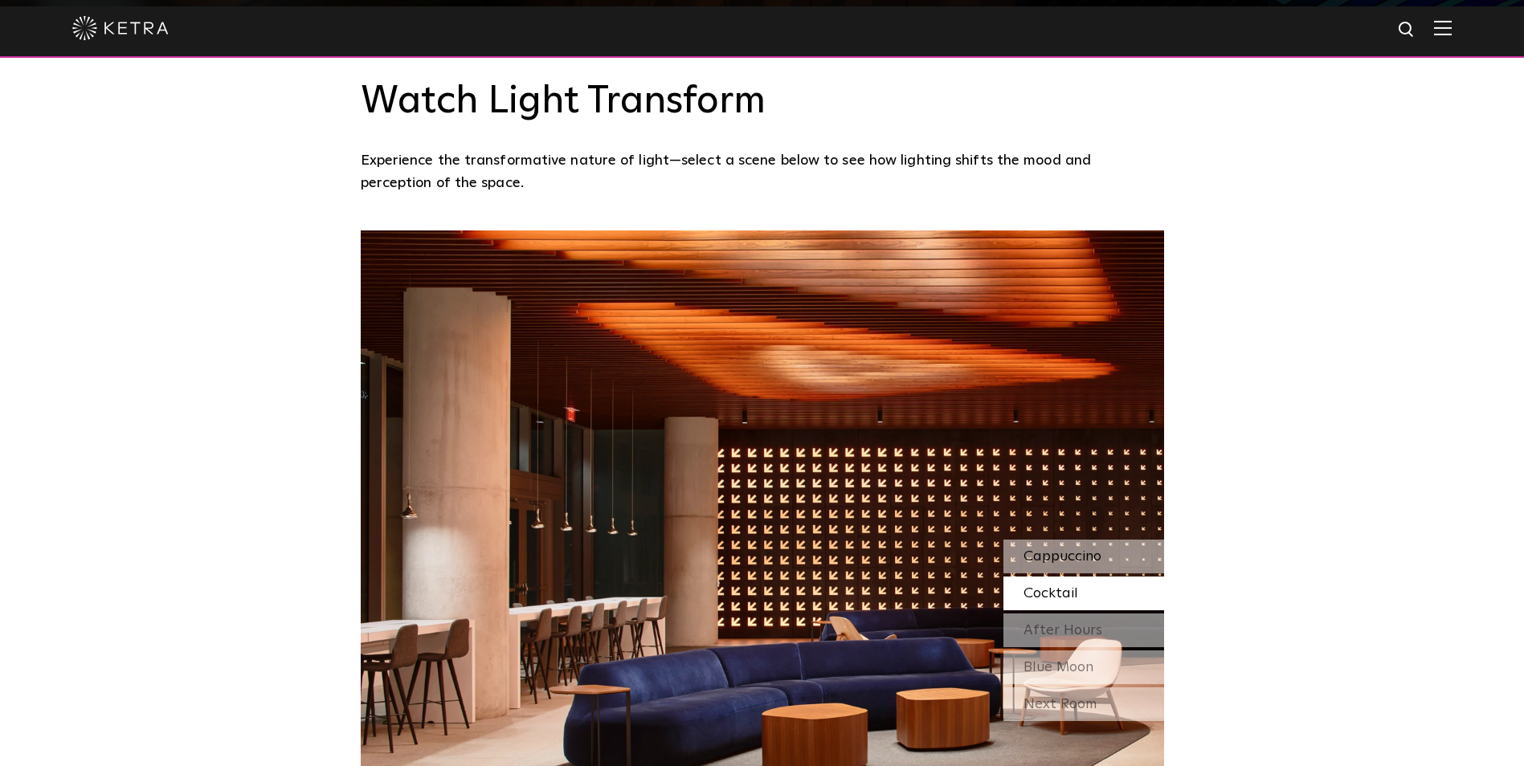
click at [1073, 549] on span "Cappuccino" at bounding box center [1062, 556] width 78 height 14
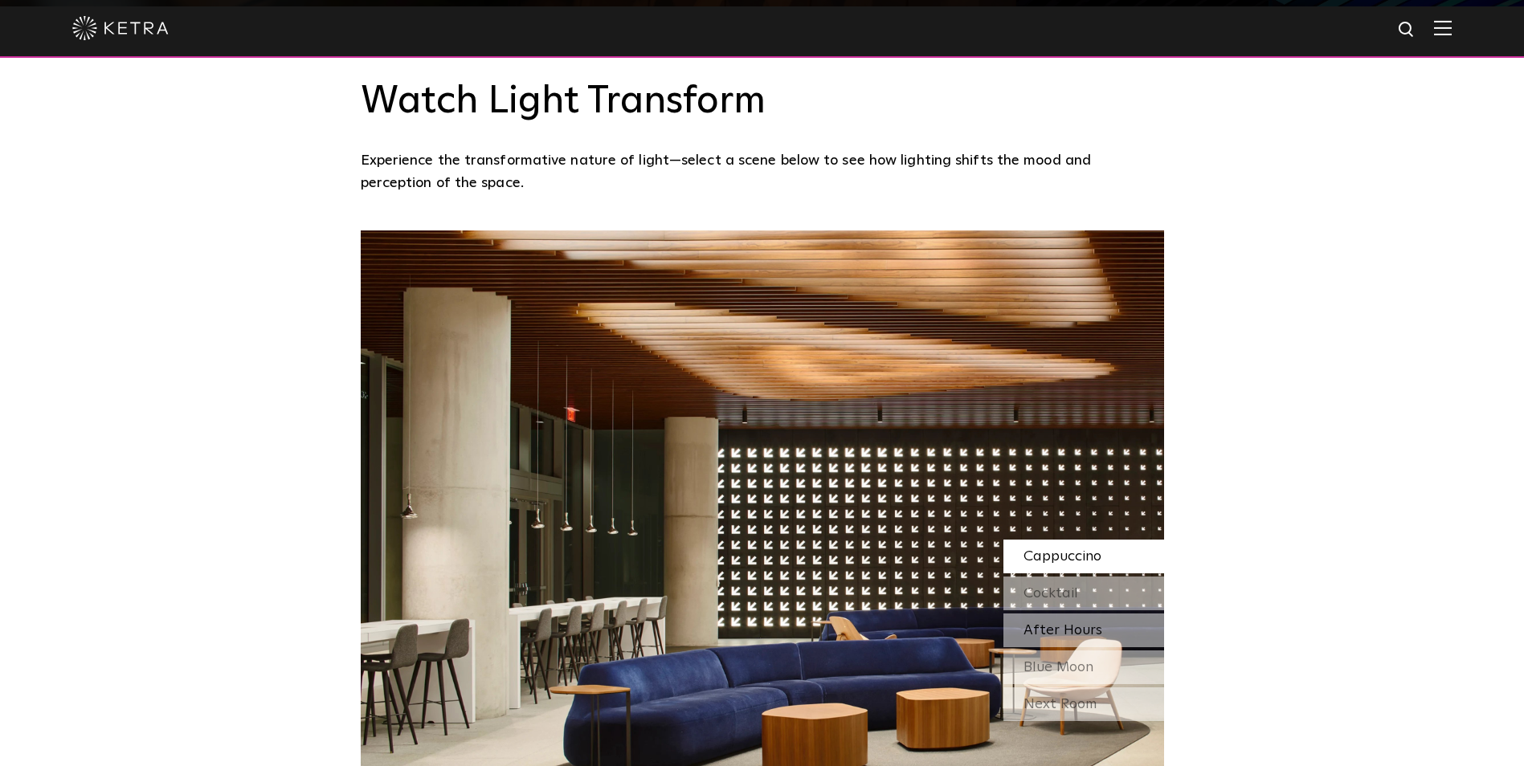
click at [1065, 623] on span "After Hours" at bounding box center [1062, 630] width 79 height 14
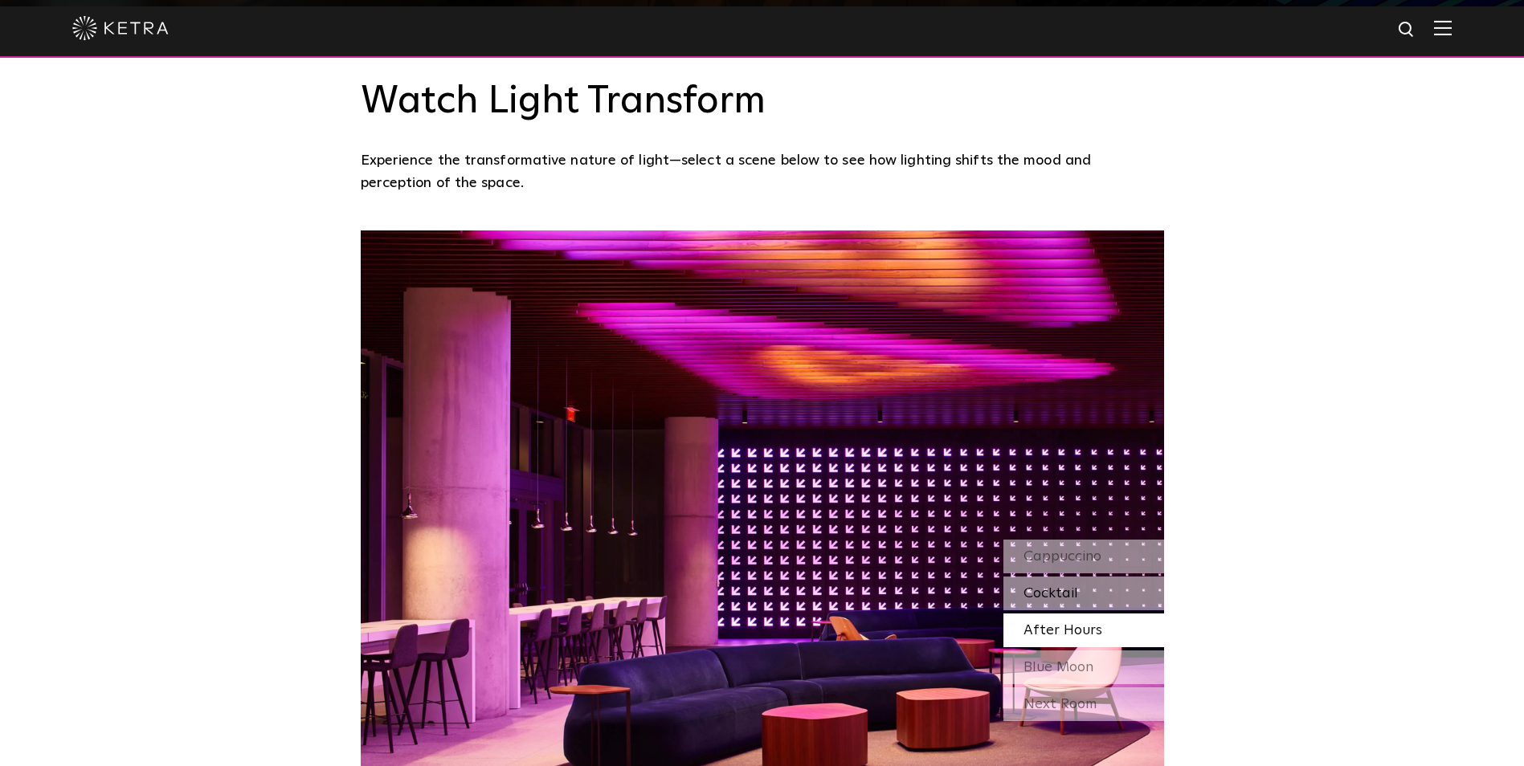
click at [1072, 586] on span "Cocktail" at bounding box center [1050, 593] width 55 height 14
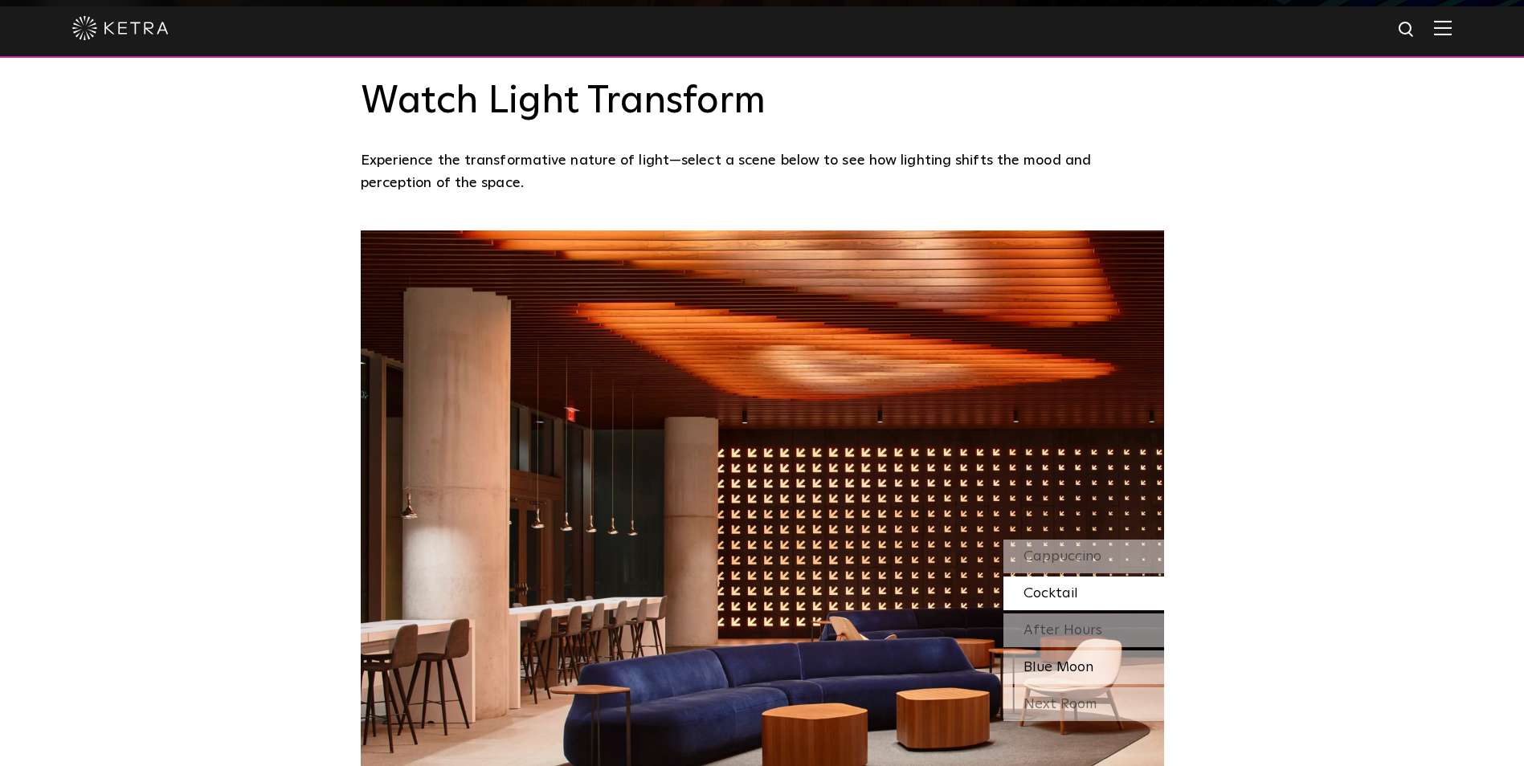
click at [1069, 660] on span "Blue Moon" at bounding box center [1058, 667] width 70 height 14
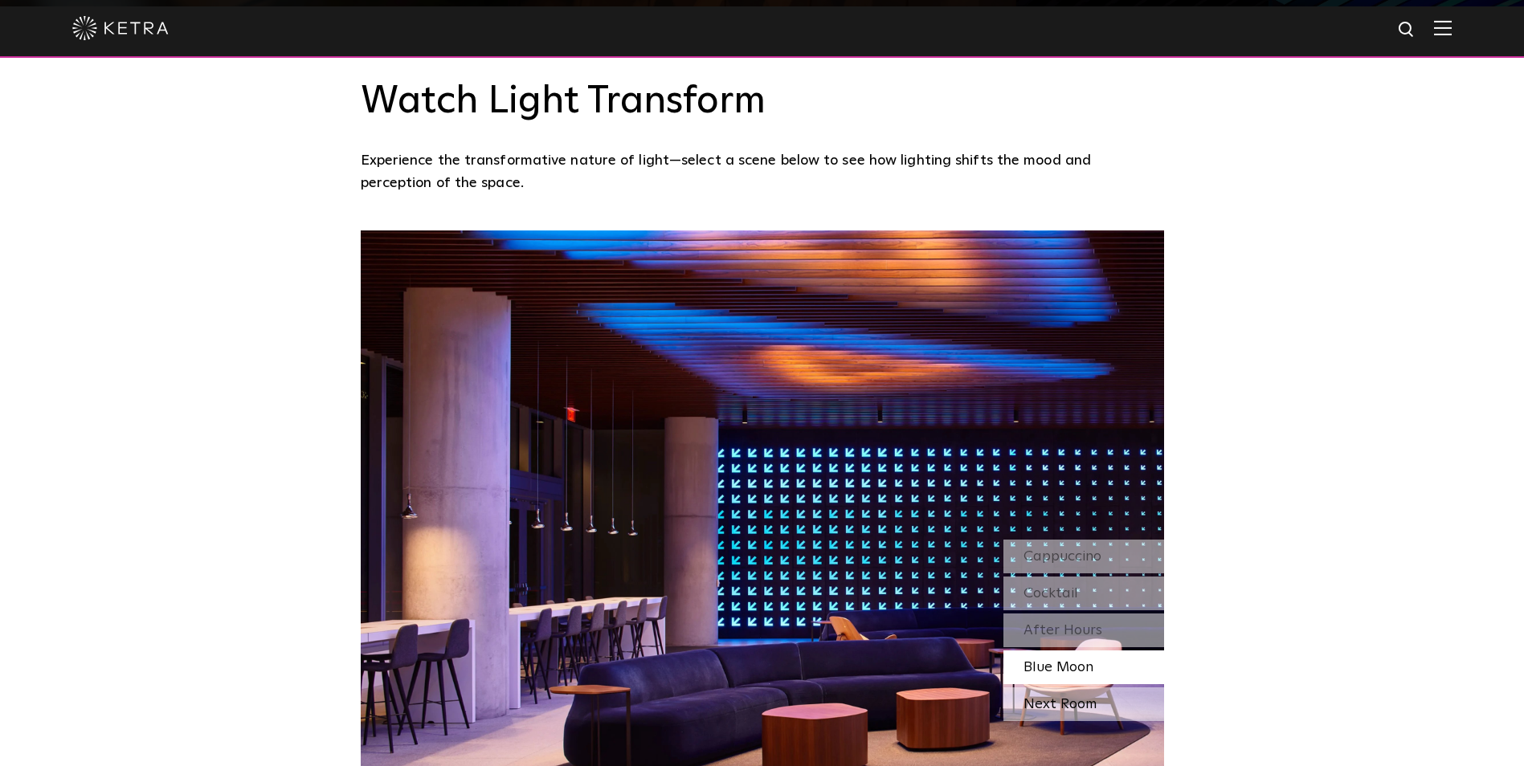
click at [1073, 688] on div "Next Room" at bounding box center [1083, 705] width 161 height 34
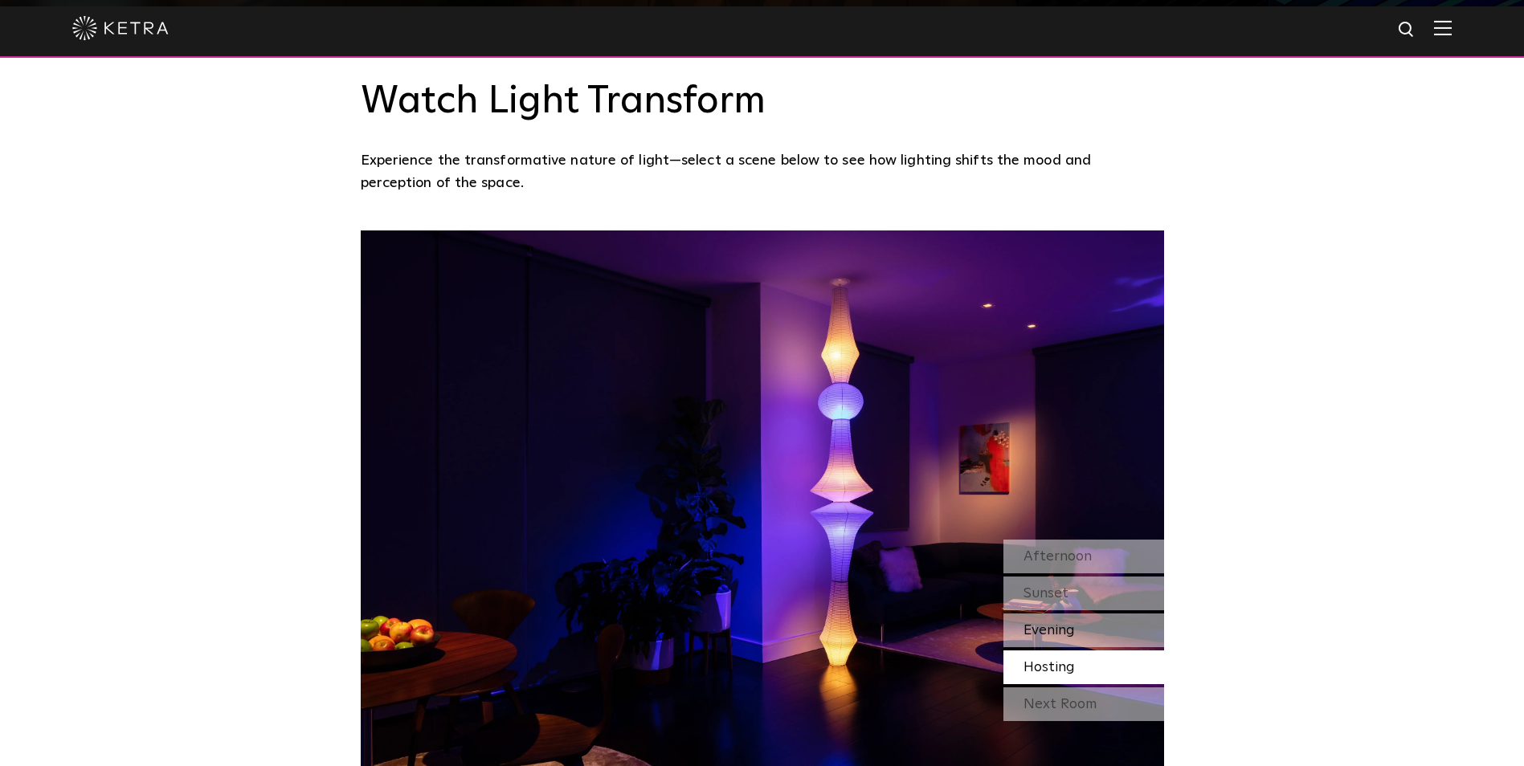
click at [1079, 614] on div "Evening" at bounding box center [1083, 631] width 161 height 34
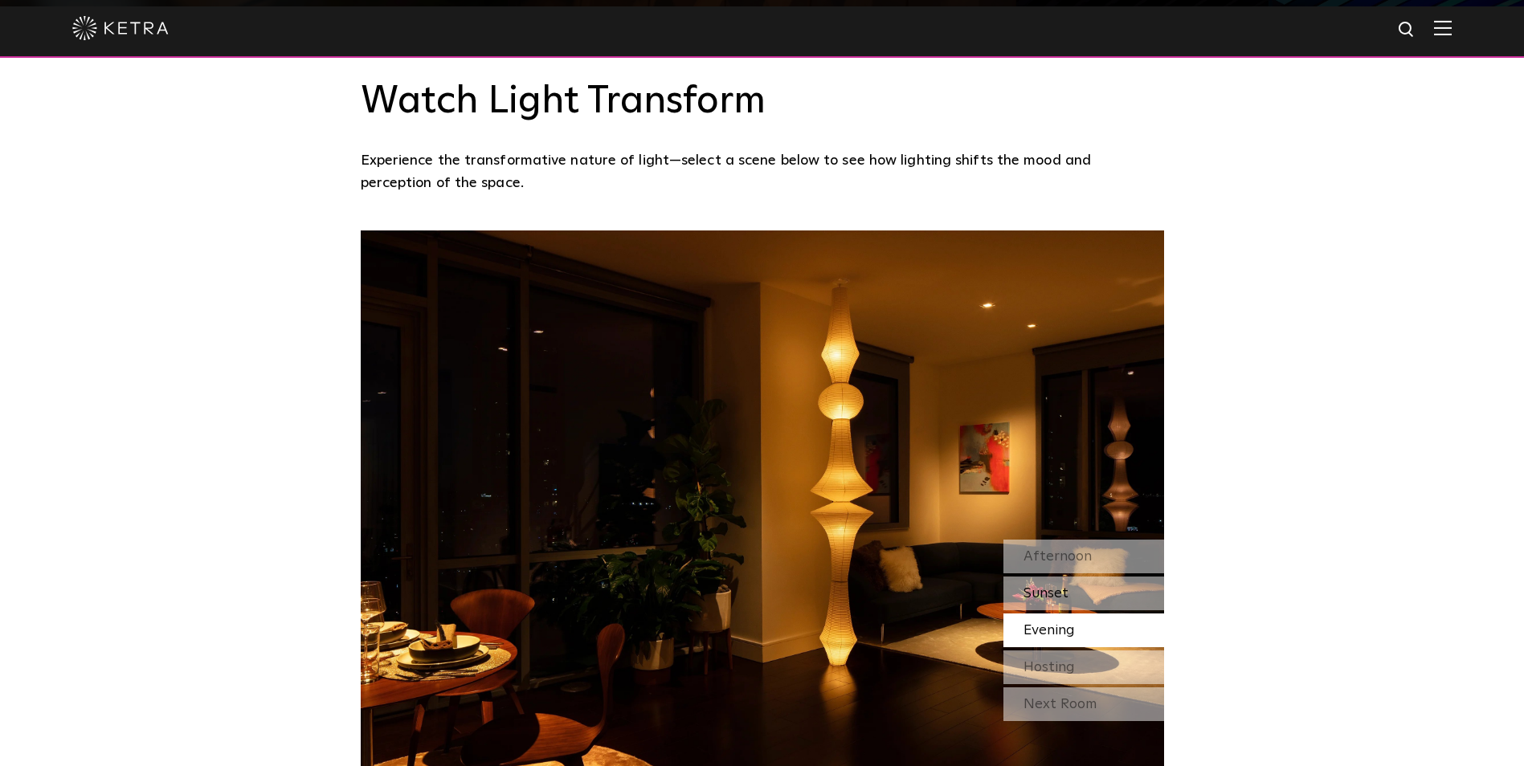
click at [1072, 577] on div "Sunset" at bounding box center [1083, 594] width 161 height 34
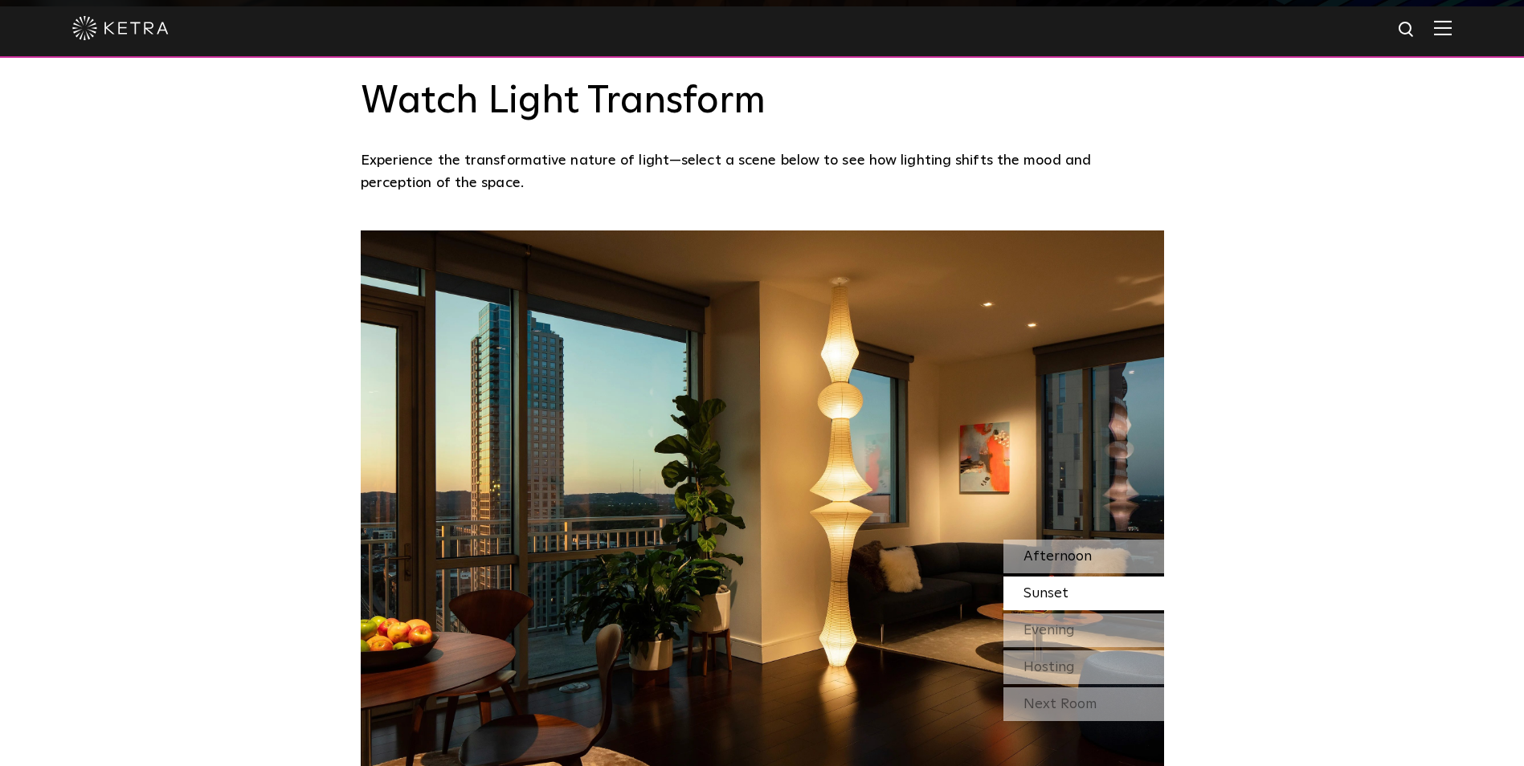
click at [1077, 549] on span "Afternoon" at bounding box center [1057, 556] width 68 height 14
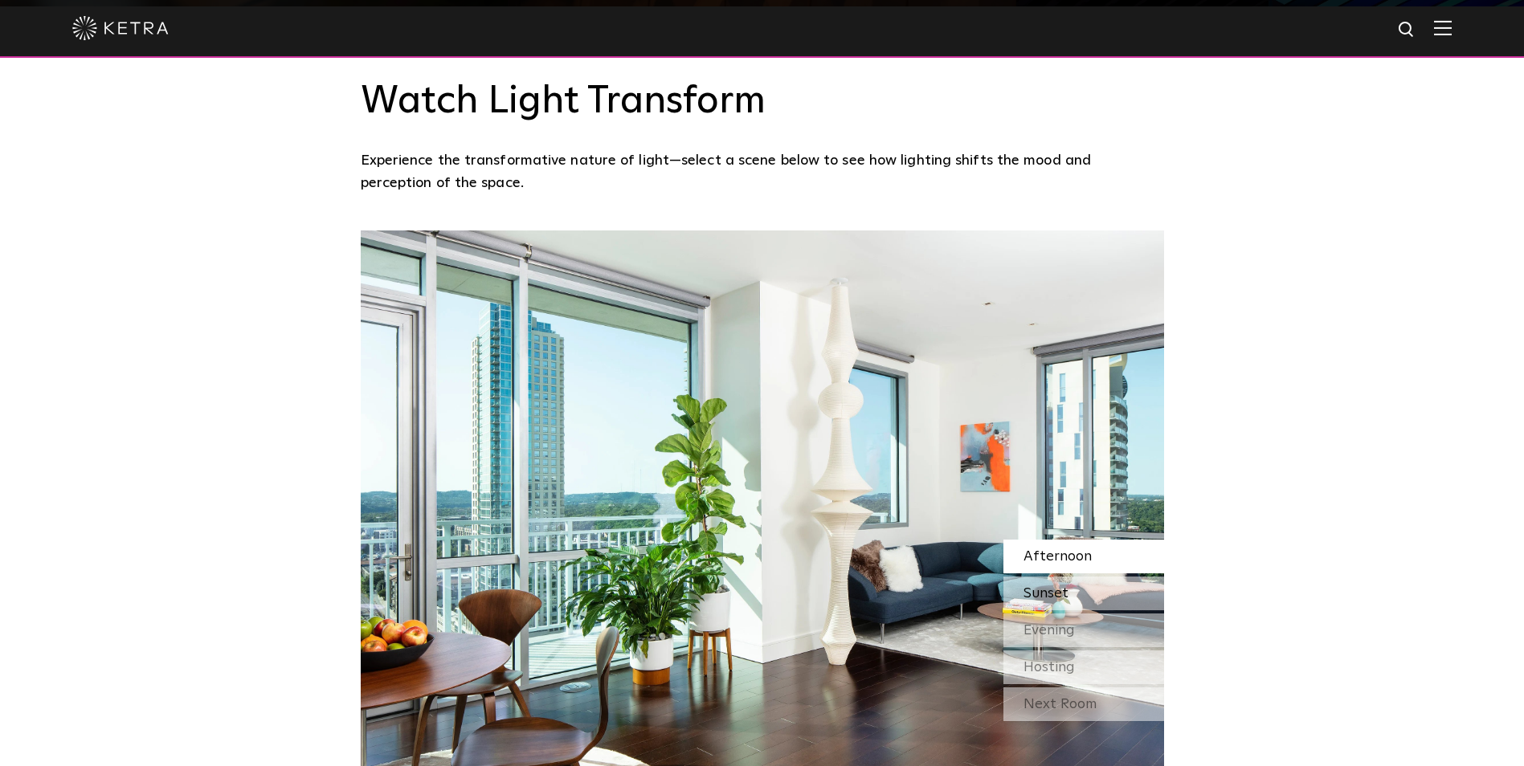
click at [1066, 586] on span "Sunset" at bounding box center [1045, 593] width 45 height 14
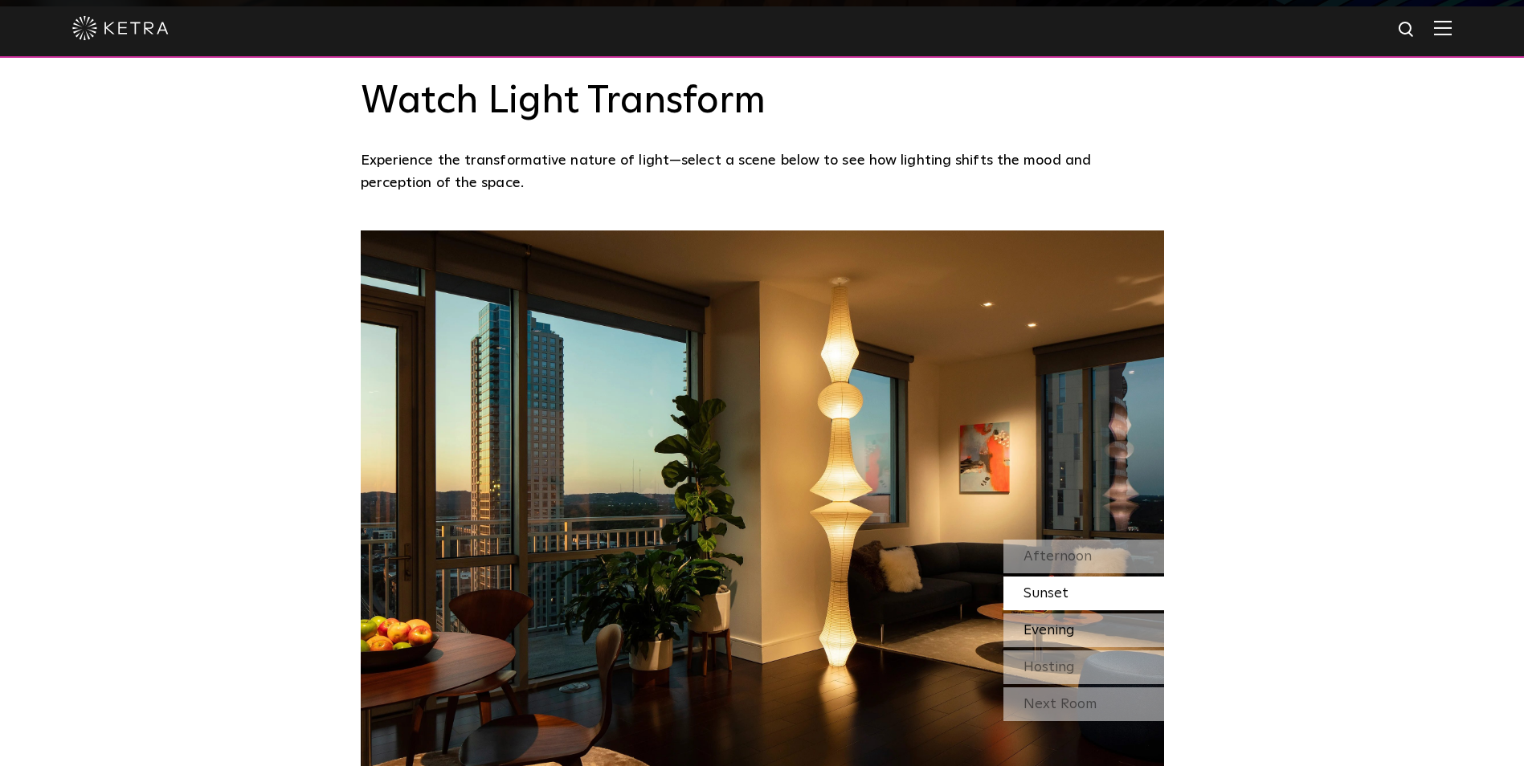
click at [1052, 623] on span "Evening" at bounding box center [1048, 630] width 51 height 14
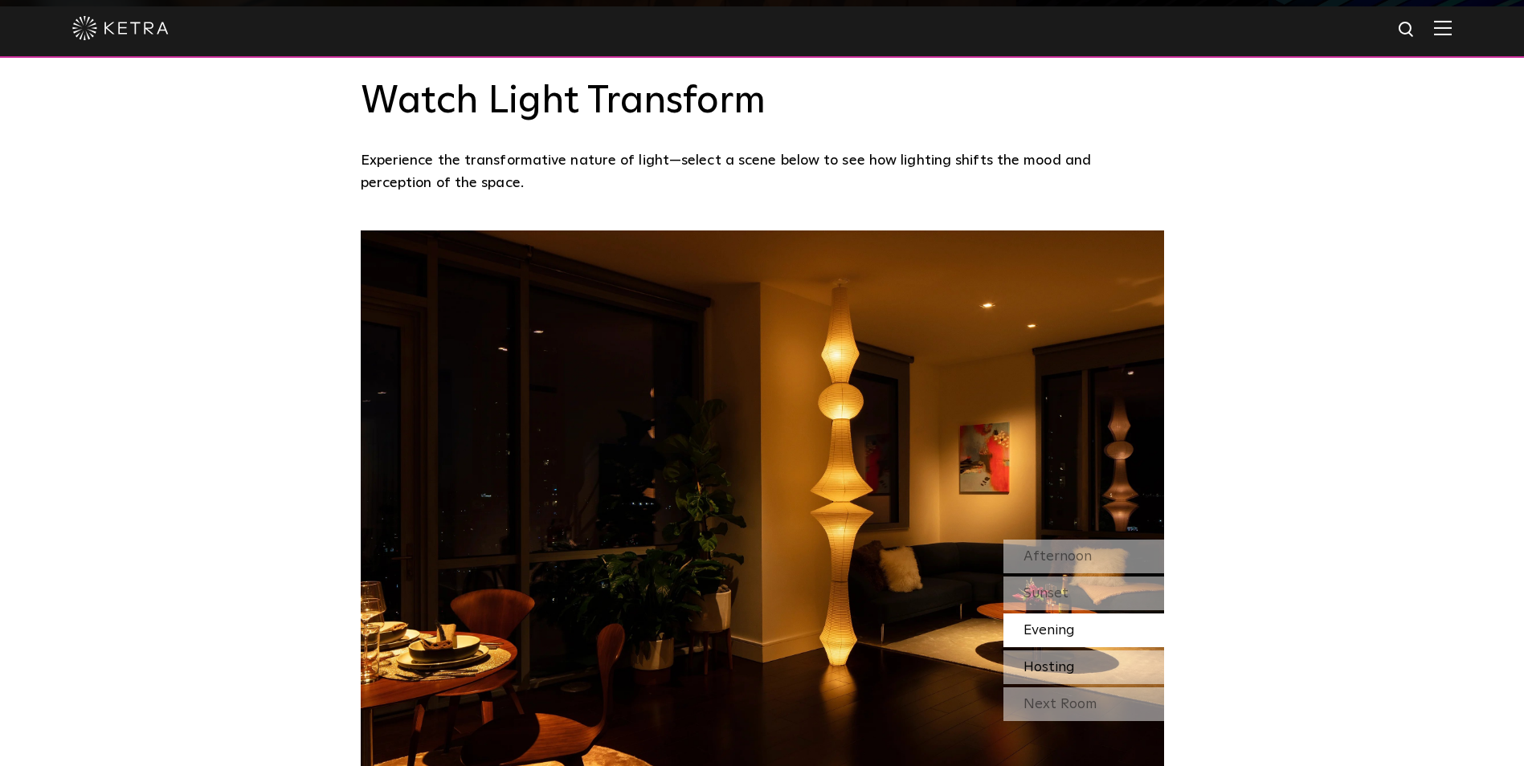
click at [1063, 660] on span "Hosting" at bounding box center [1048, 667] width 51 height 14
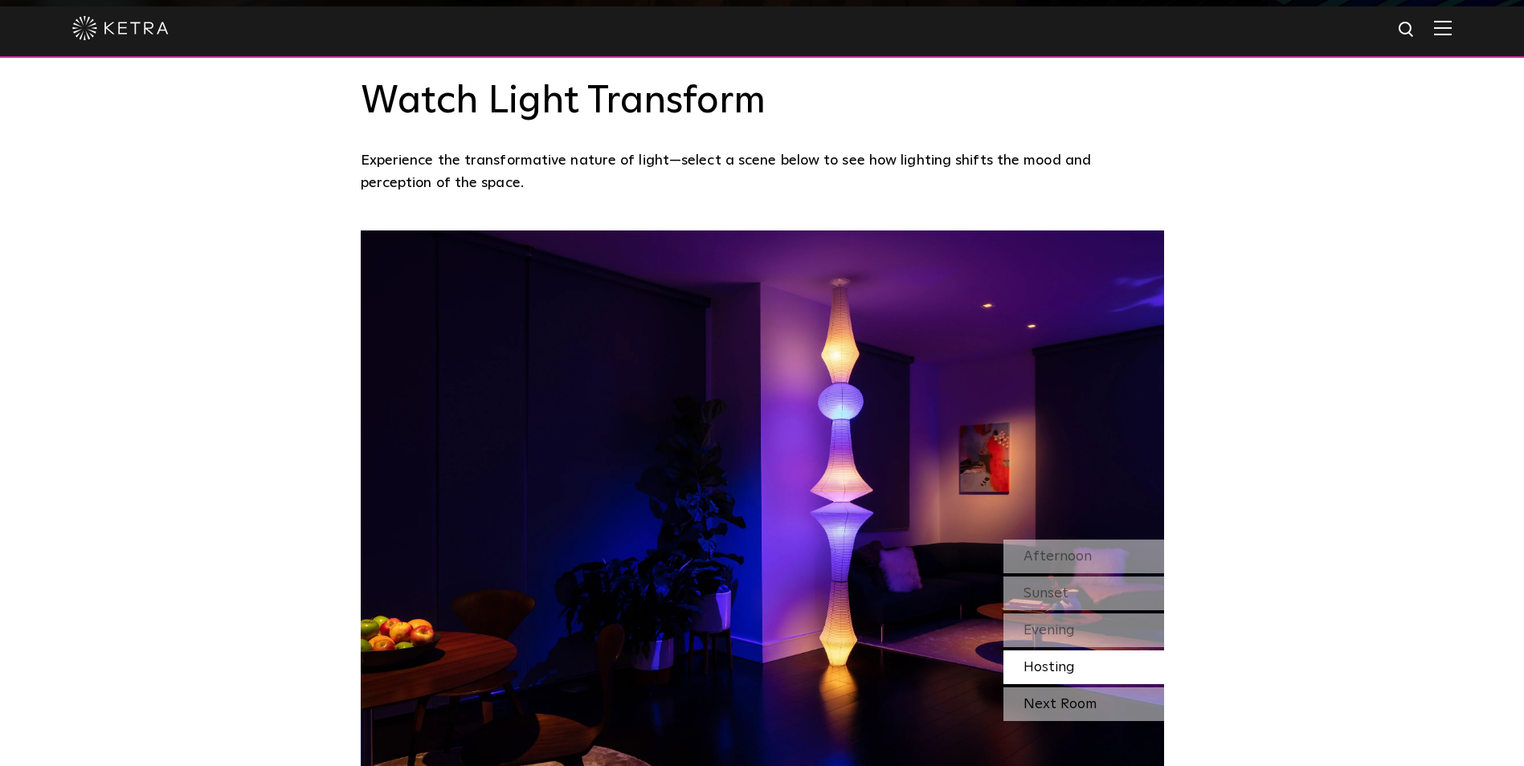
click at [1071, 688] on div "Next Room" at bounding box center [1083, 705] width 161 height 34
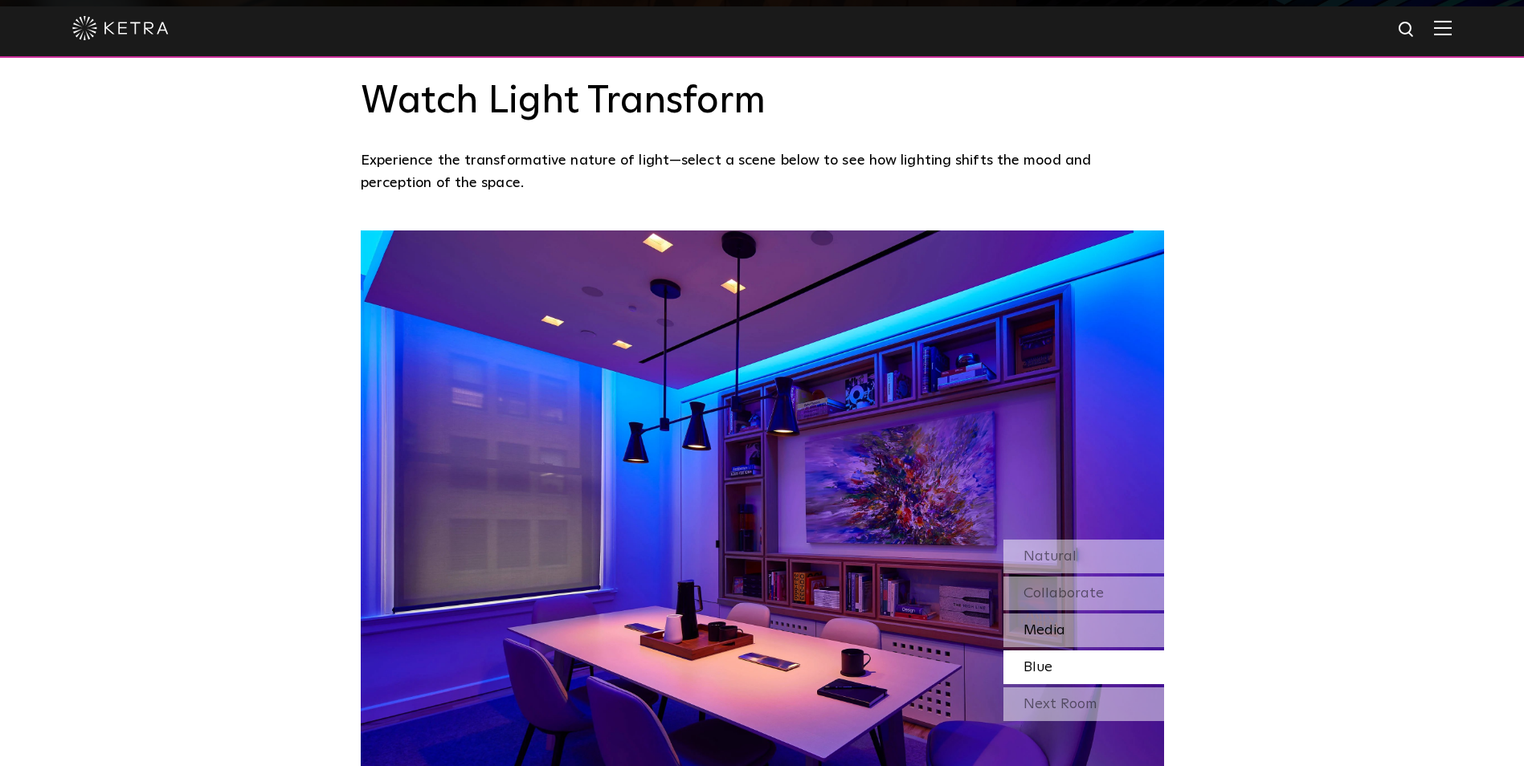
click at [1068, 651] on div "Blue" at bounding box center [1083, 668] width 161 height 34
click at [1072, 614] on div "Media" at bounding box center [1083, 631] width 161 height 34
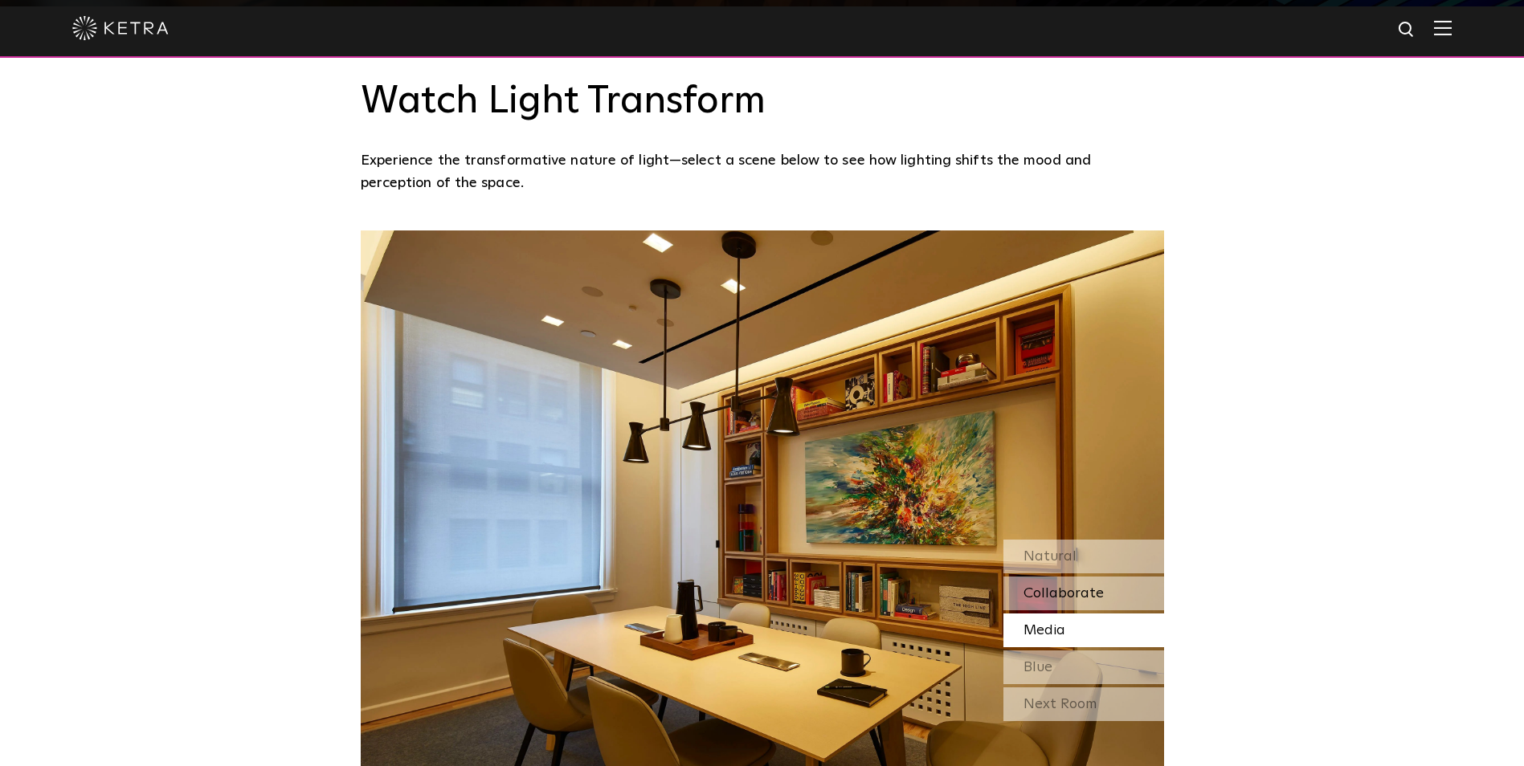
click at [1088, 586] on span "Collaborate" at bounding box center [1063, 593] width 80 height 14
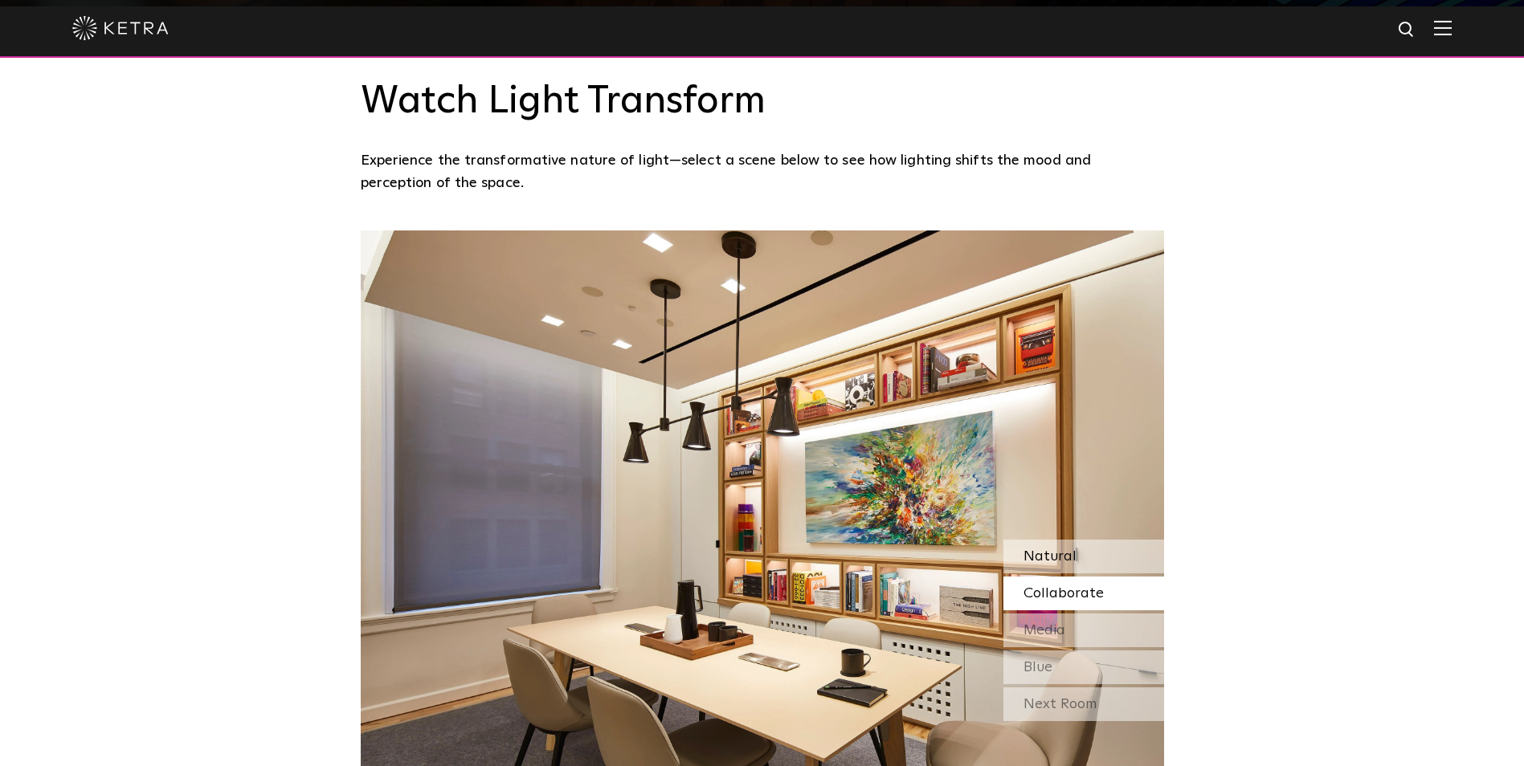
click at [1092, 540] on div "Natural" at bounding box center [1083, 557] width 161 height 34
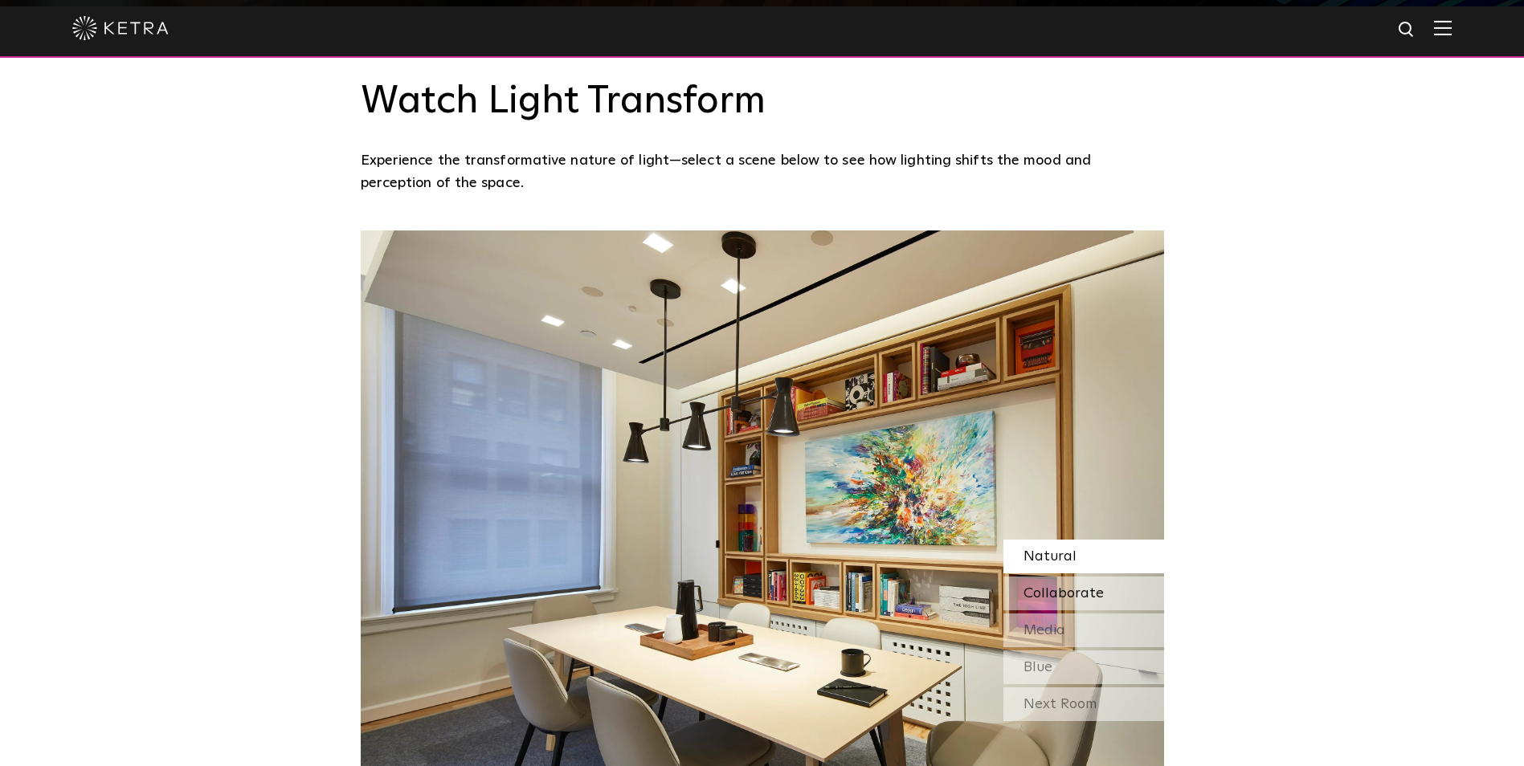
click at [1089, 586] on span "Collaborate" at bounding box center [1063, 593] width 80 height 14
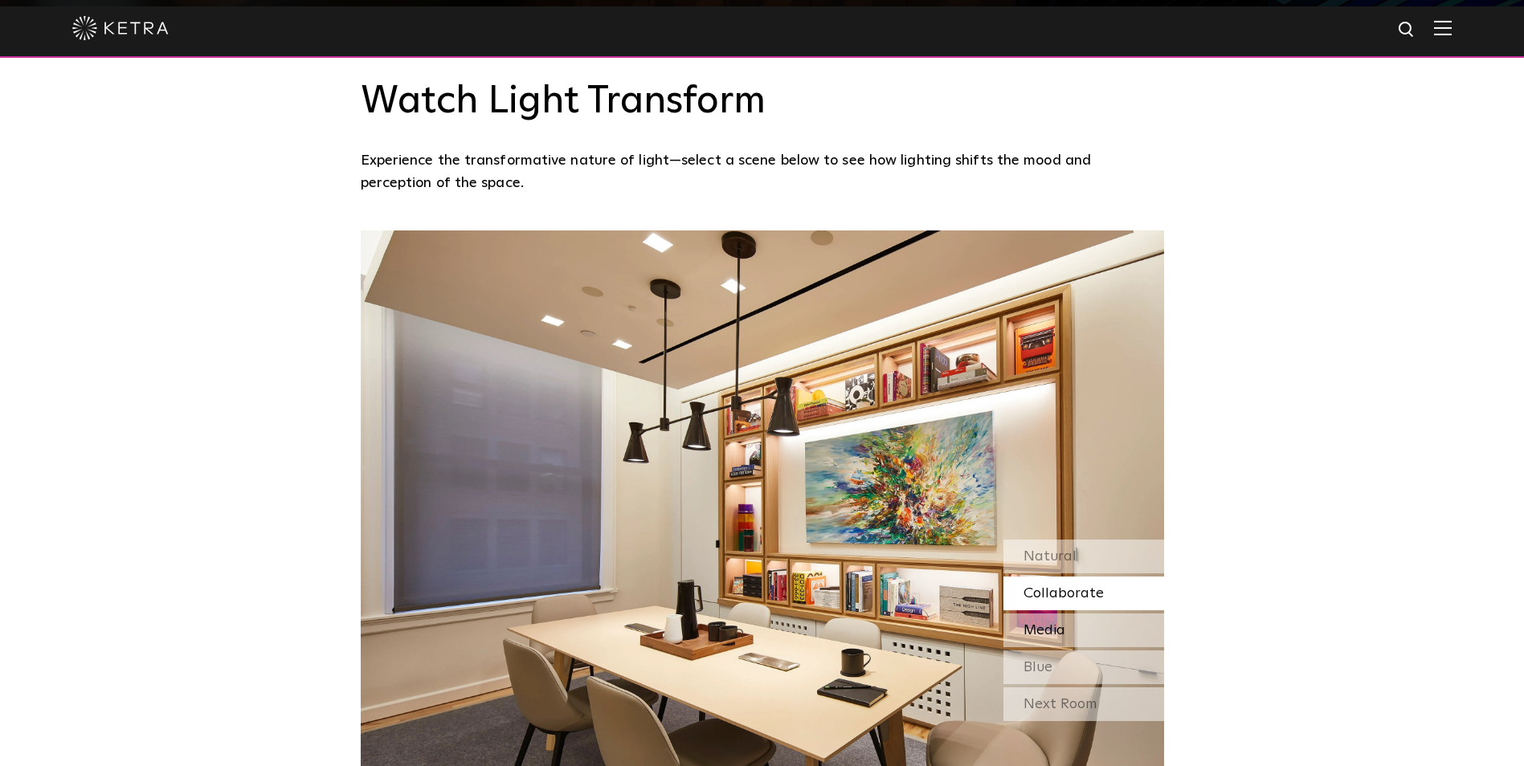
click at [1062, 623] on span "Media" at bounding box center [1044, 630] width 42 height 14
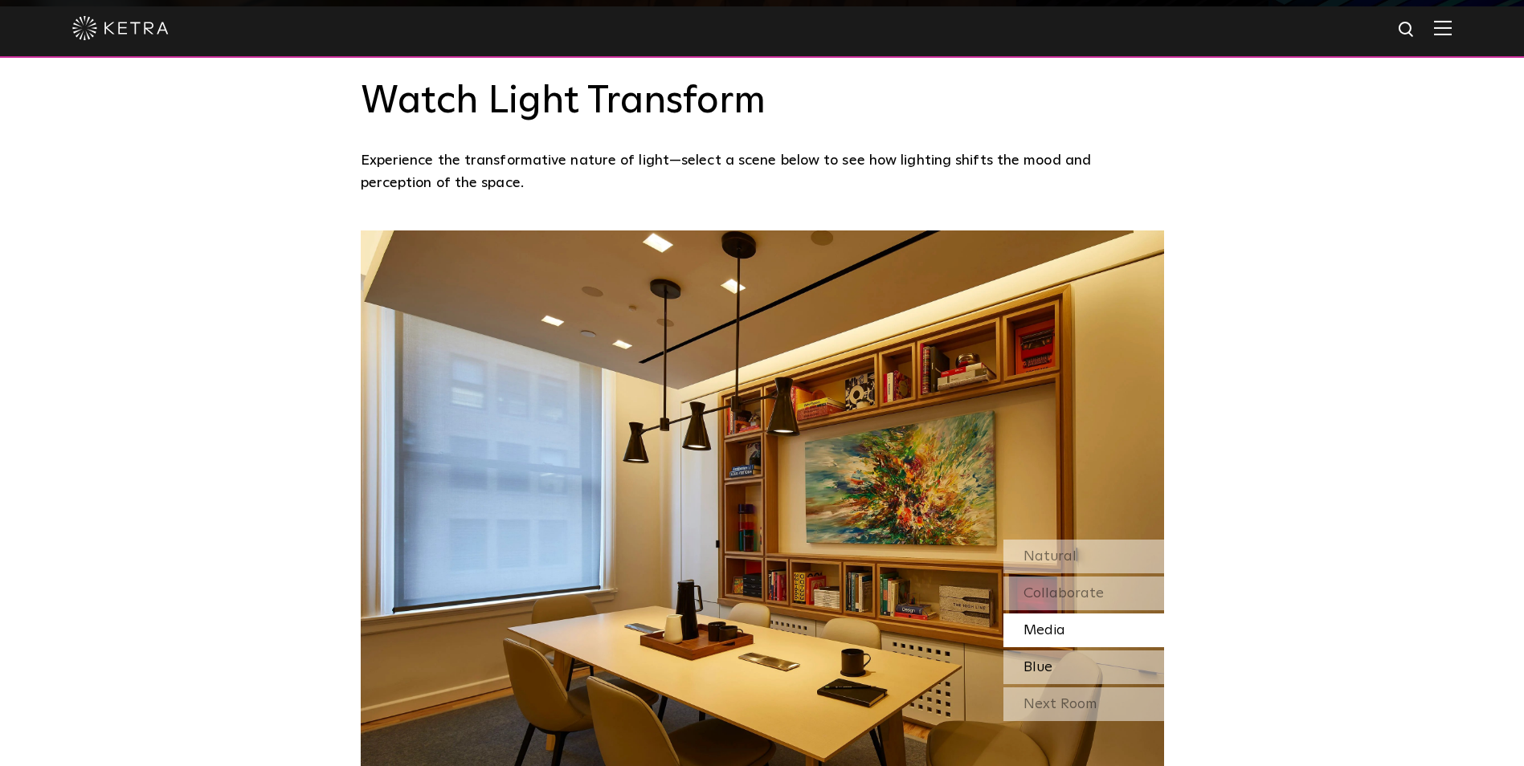
click at [1059, 651] on div "Blue" at bounding box center [1083, 668] width 161 height 34
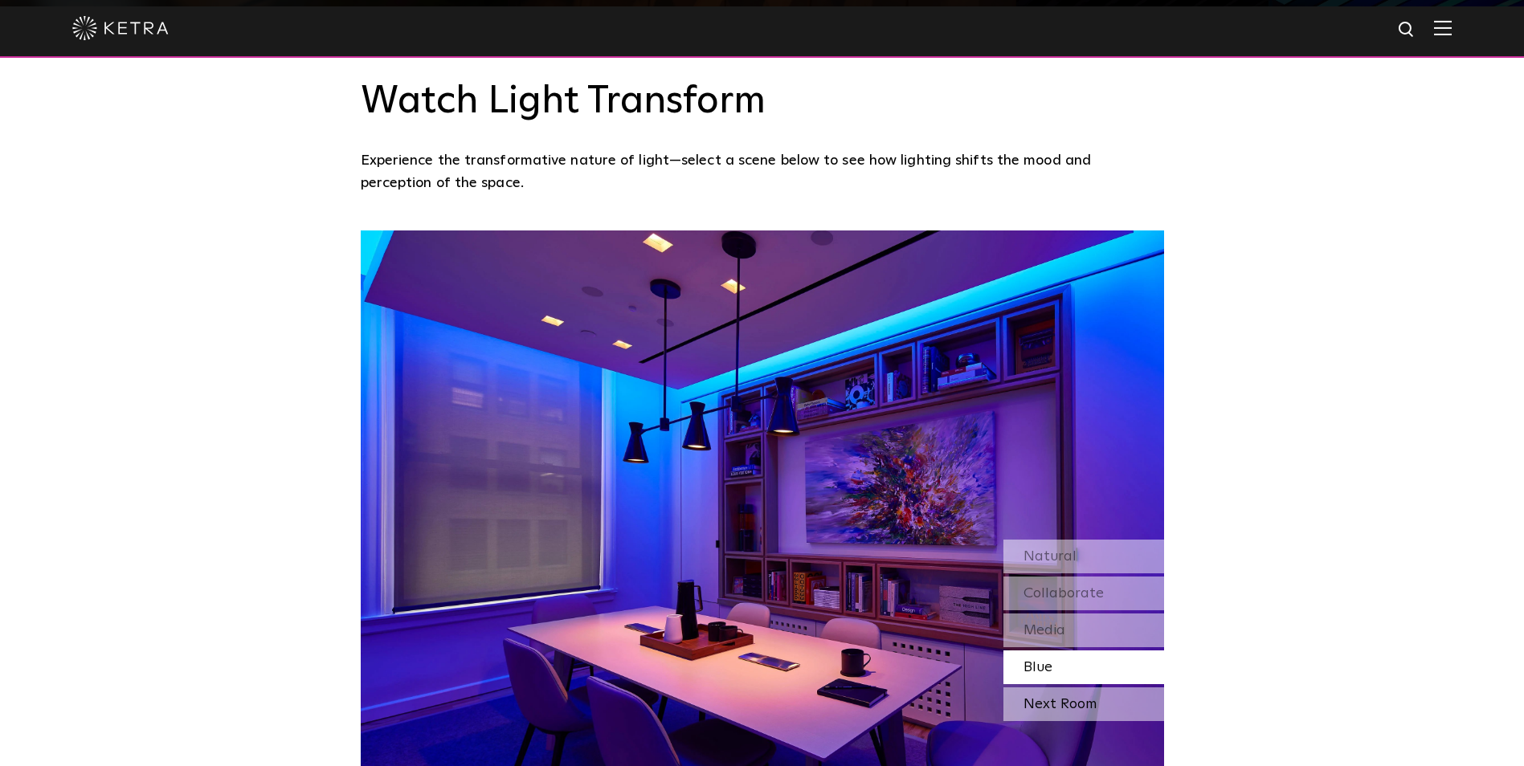
click at [1063, 688] on div "Next Room" at bounding box center [1083, 705] width 161 height 34
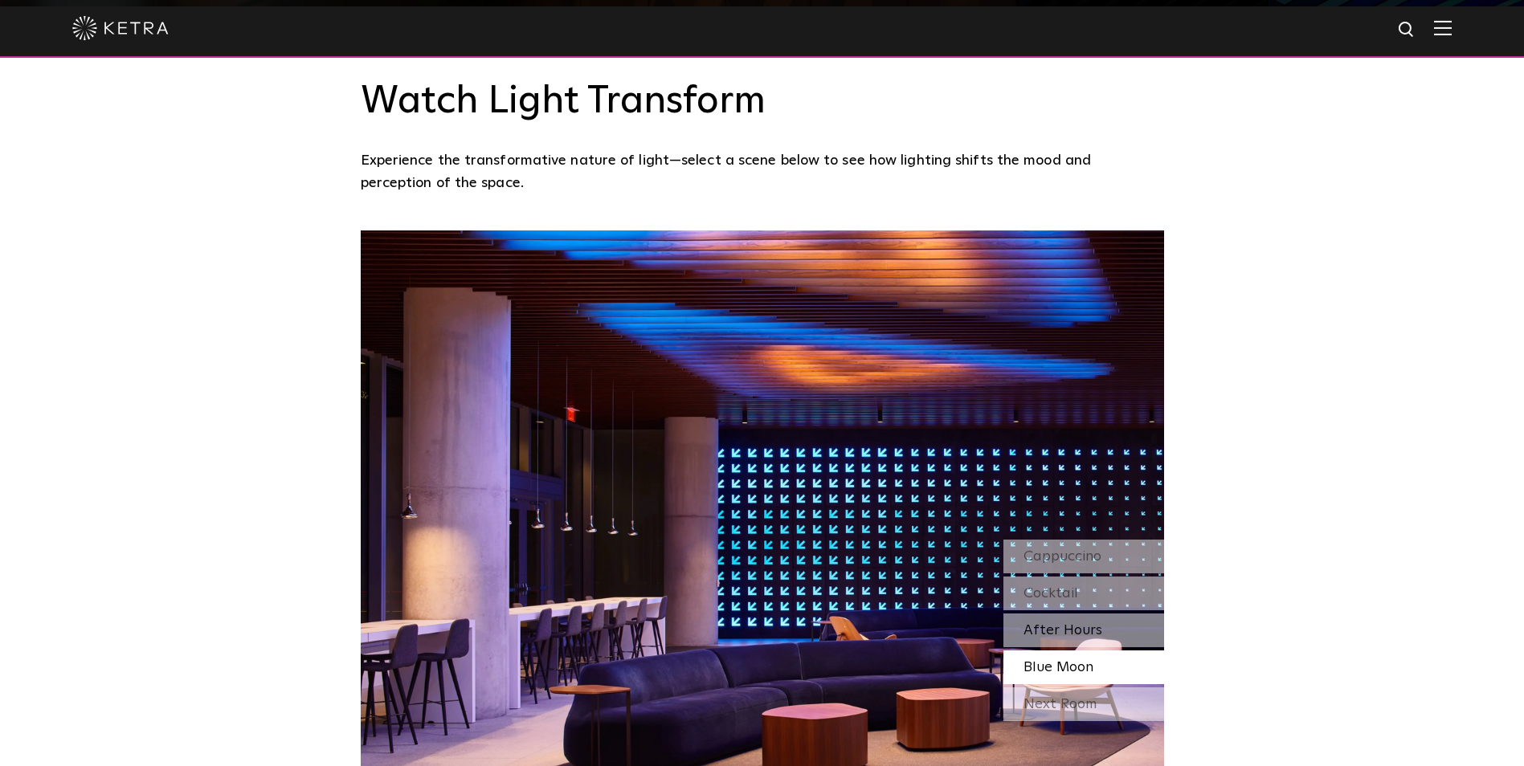
click at [1072, 623] on span "After Hours" at bounding box center [1062, 630] width 79 height 14
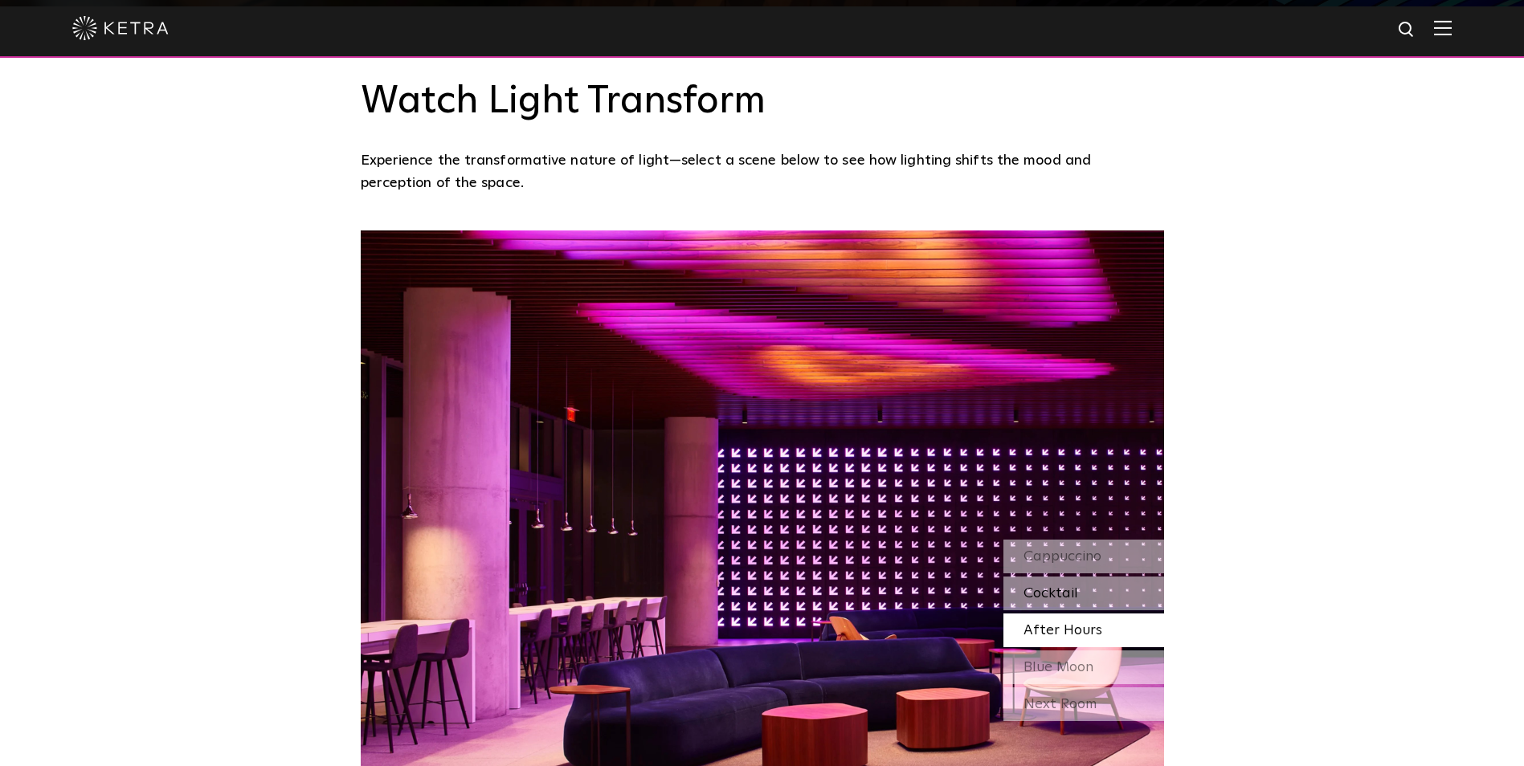
click at [1092, 577] on div "Cocktail" at bounding box center [1083, 594] width 161 height 34
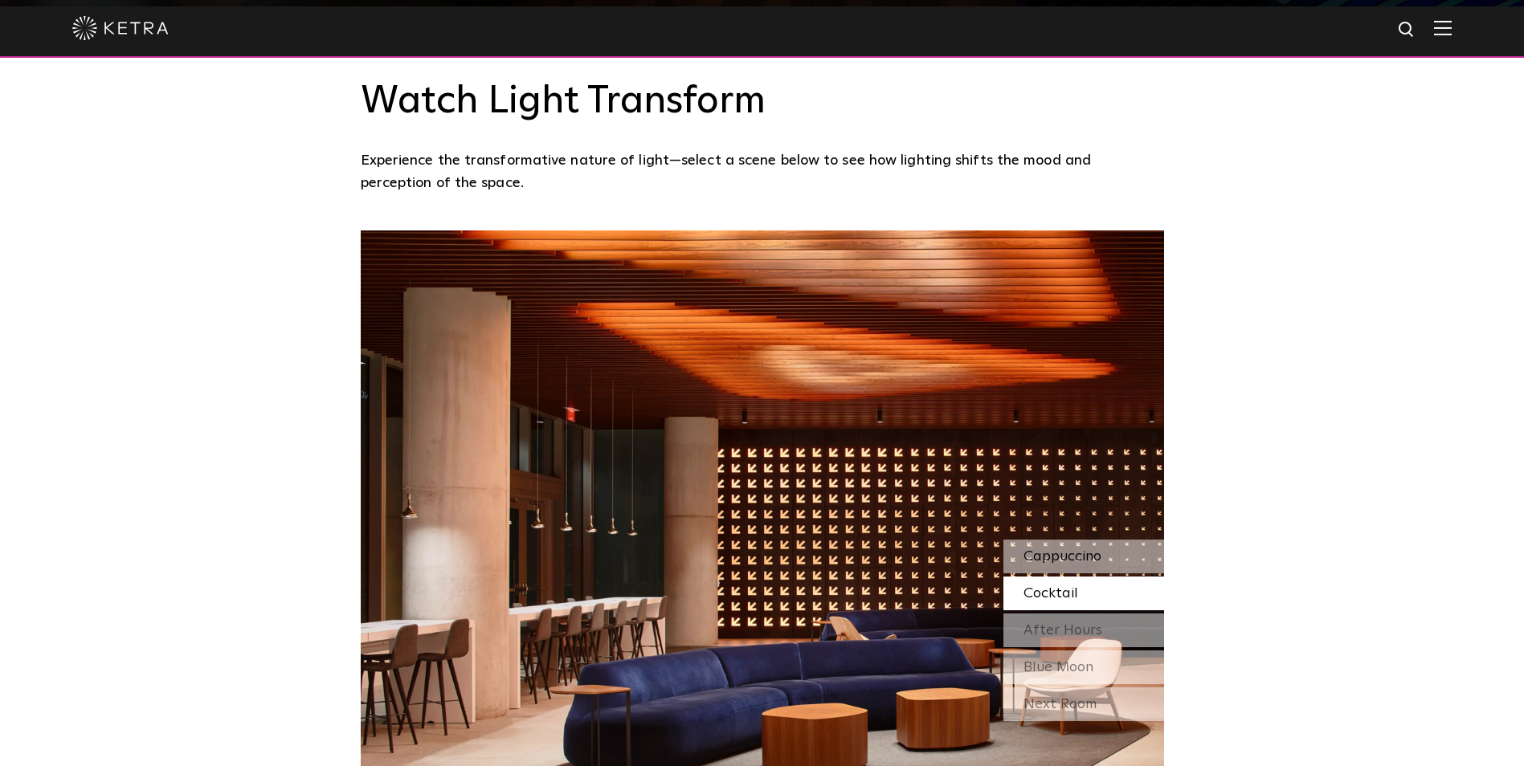
click at [1096, 549] on span "Cappuccino" at bounding box center [1062, 556] width 78 height 14
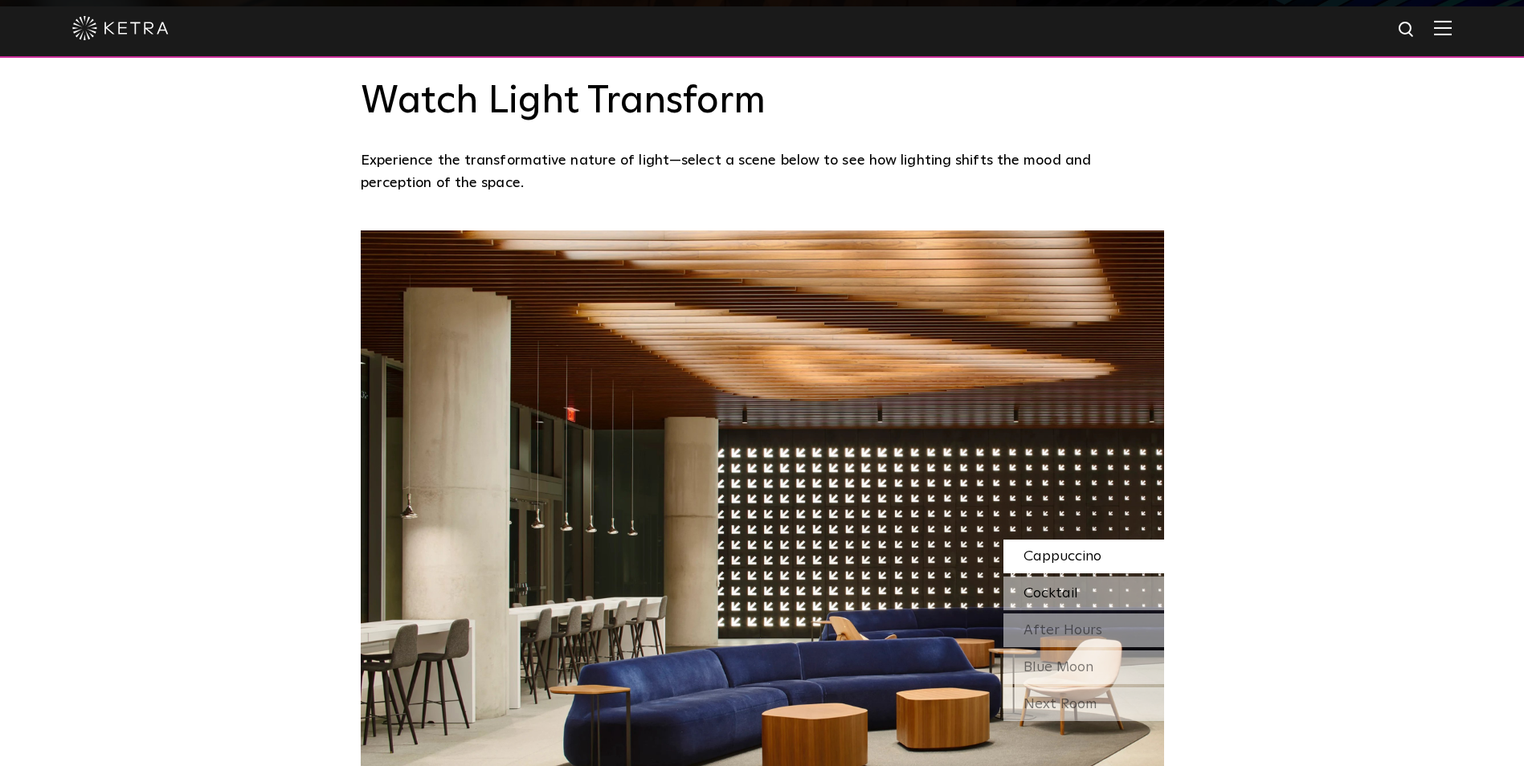
click at [1052, 586] on span "Cocktail" at bounding box center [1050, 593] width 55 height 14
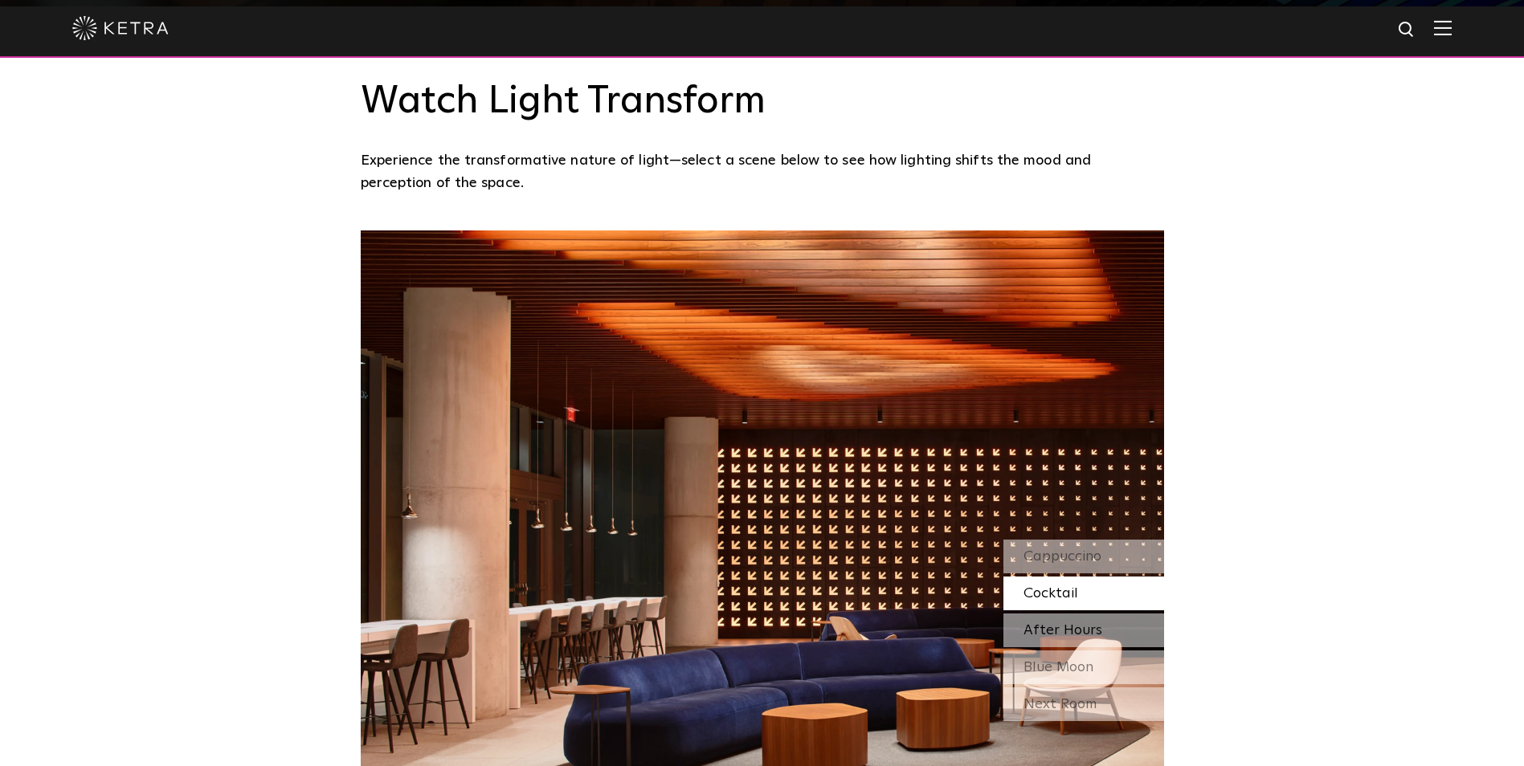
click at [1064, 623] on span "After Hours" at bounding box center [1062, 630] width 79 height 14
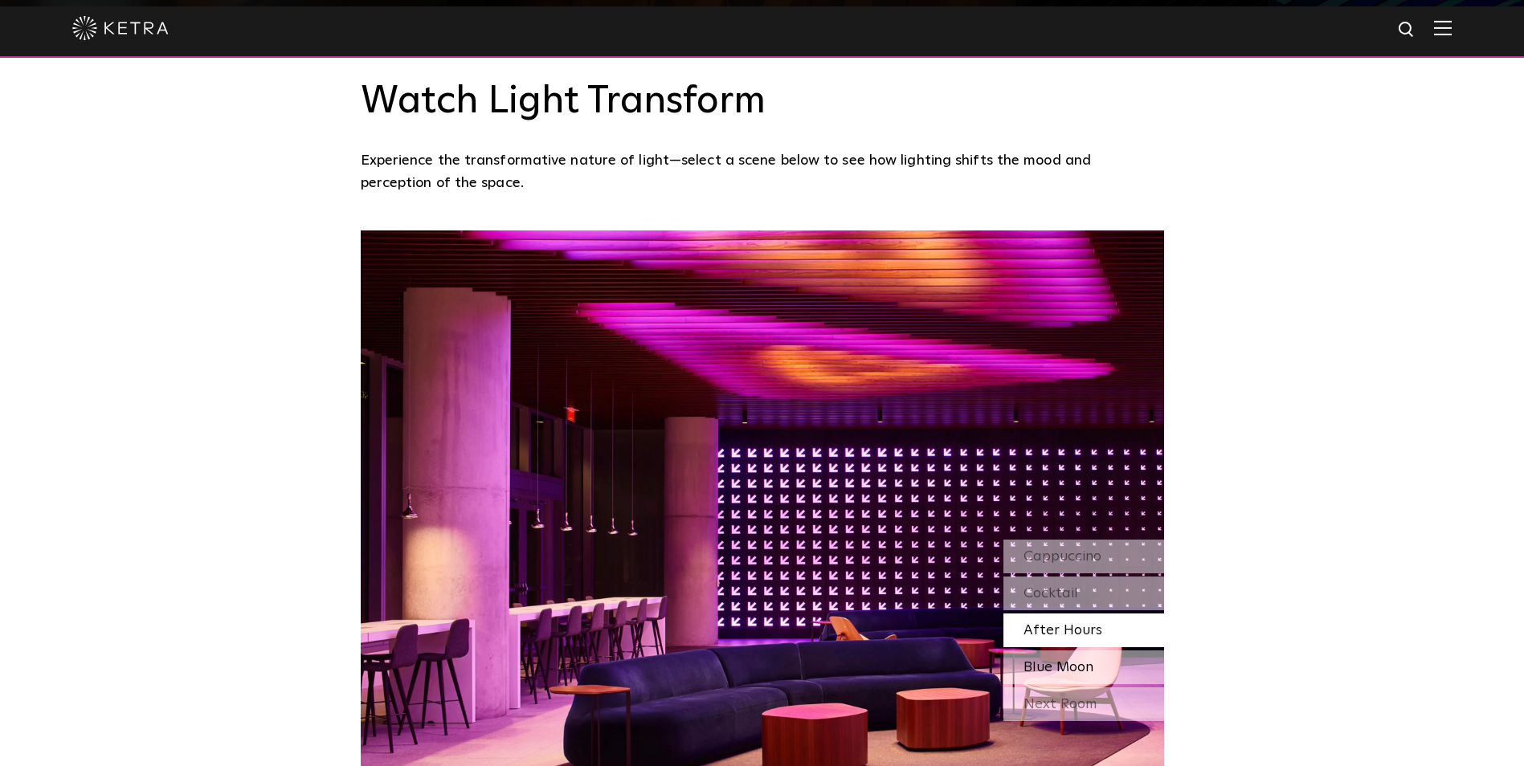
click at [1073, 660] on span "Blue Moon" at bounding box center [1058, 667] width 70 height 14
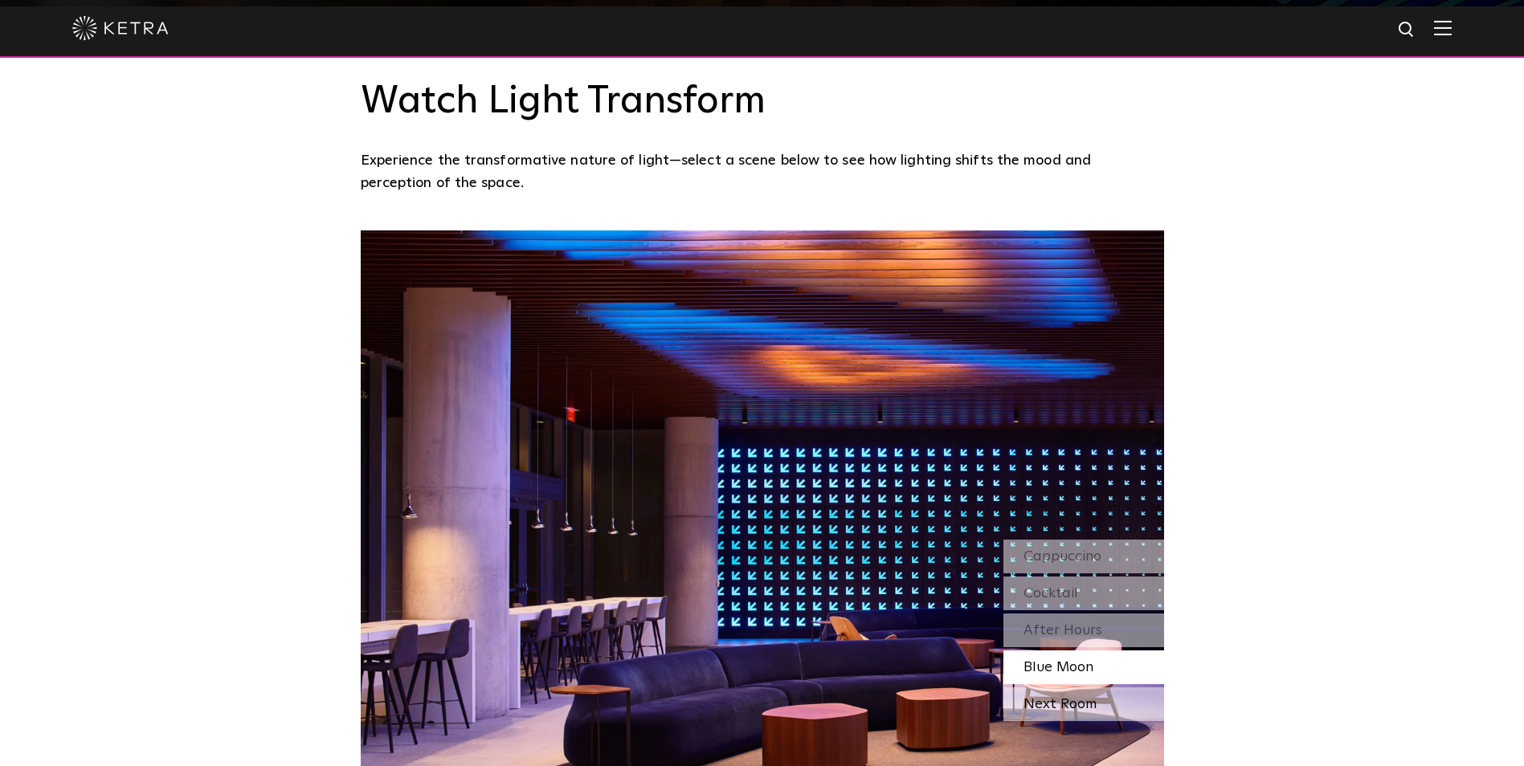
click at [1095, 688] on div "Next Room" at bounding box center [1083, 705] width 161 height 34
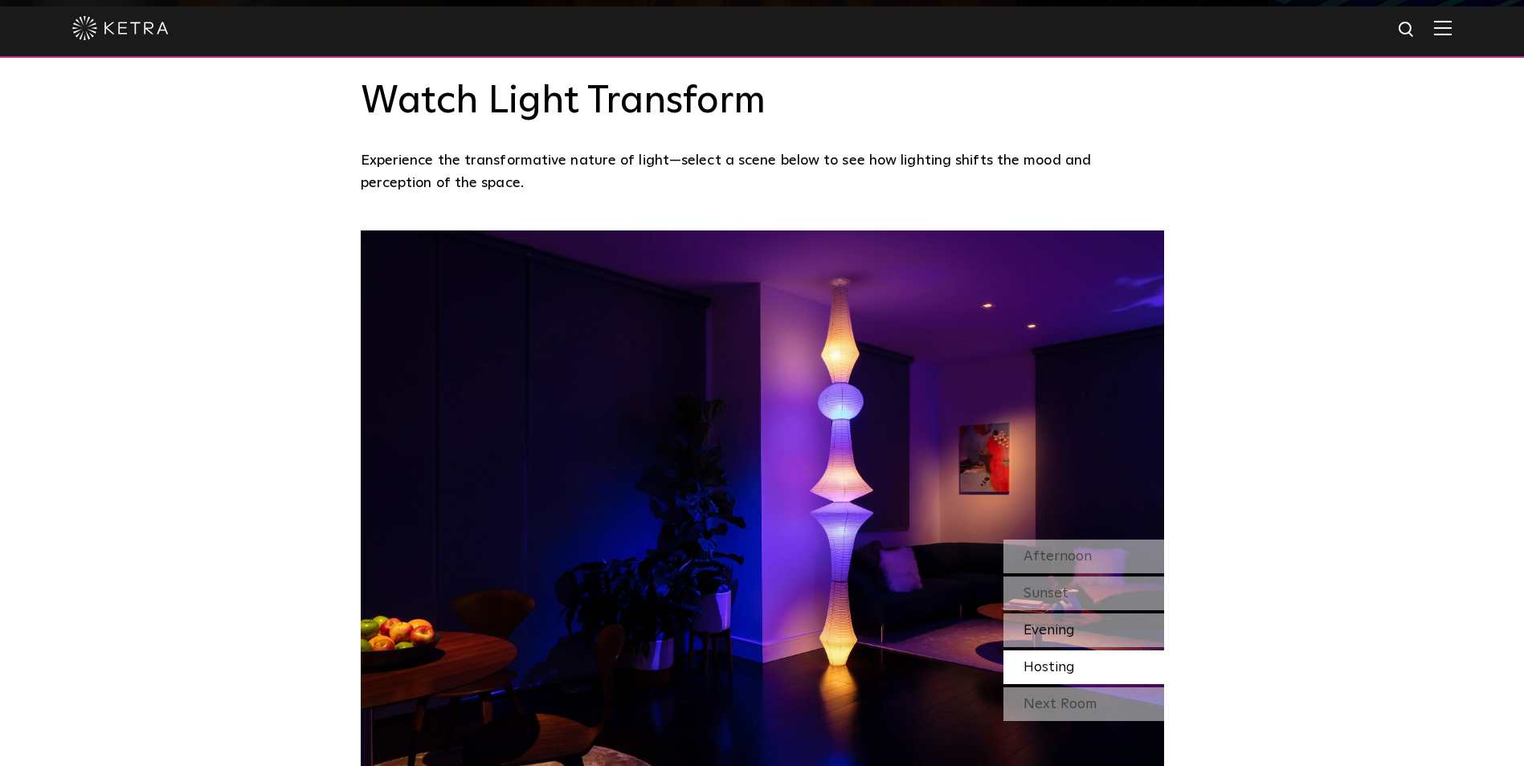
click at [1080, 614] on div "Evening" at bounding box center [1083, 631] width 161 height 34
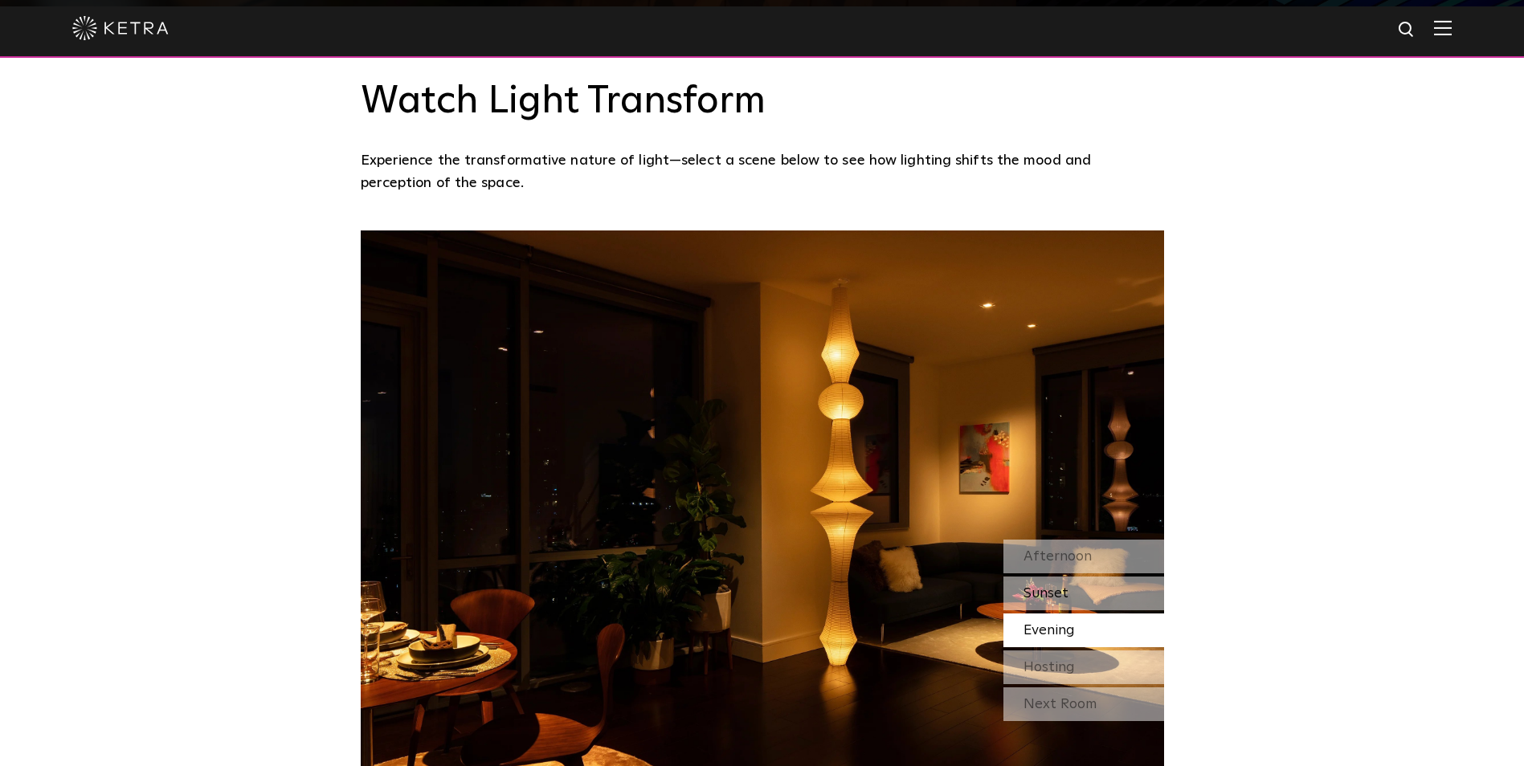
click at [1095, 577] on div "Sunset" at bounding box center [1083, 594] width 161 height 34
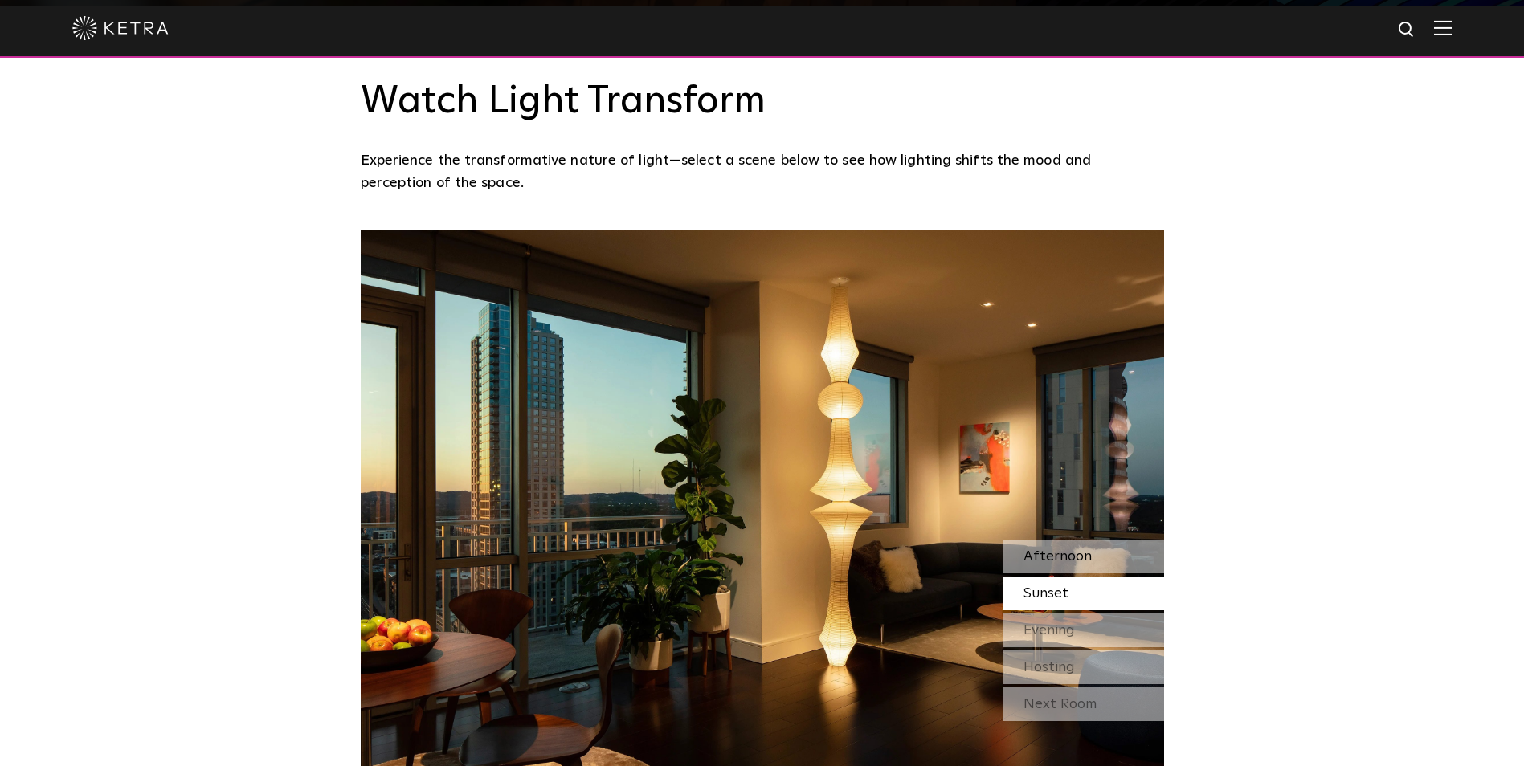
click at [1102, 540] on div "Afternoon" at bounding box center [1083, 557] width 161 height 34
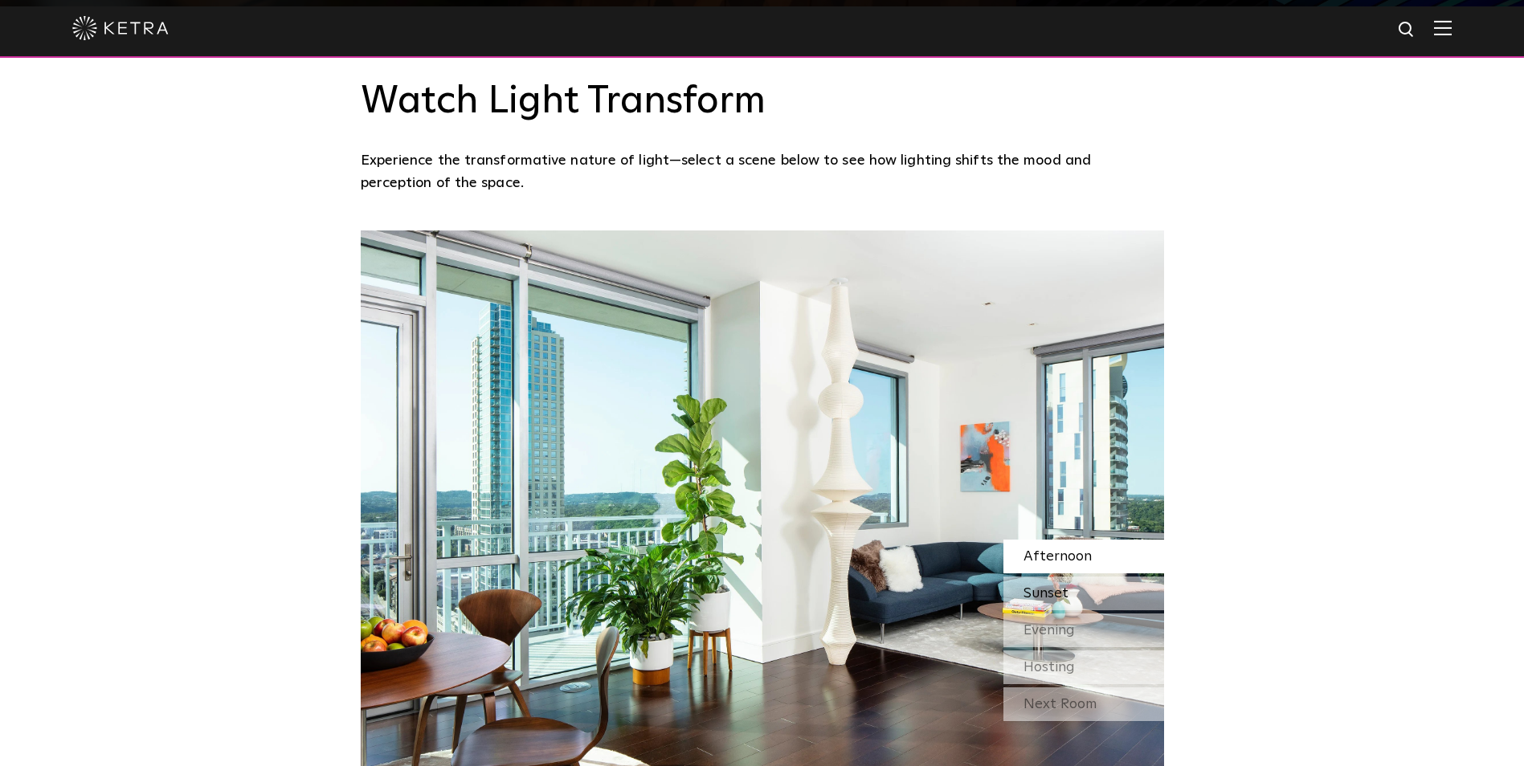
click at [1089, 577] on div "Sunset" at bounding box center [1083, 594] width 161 height 34
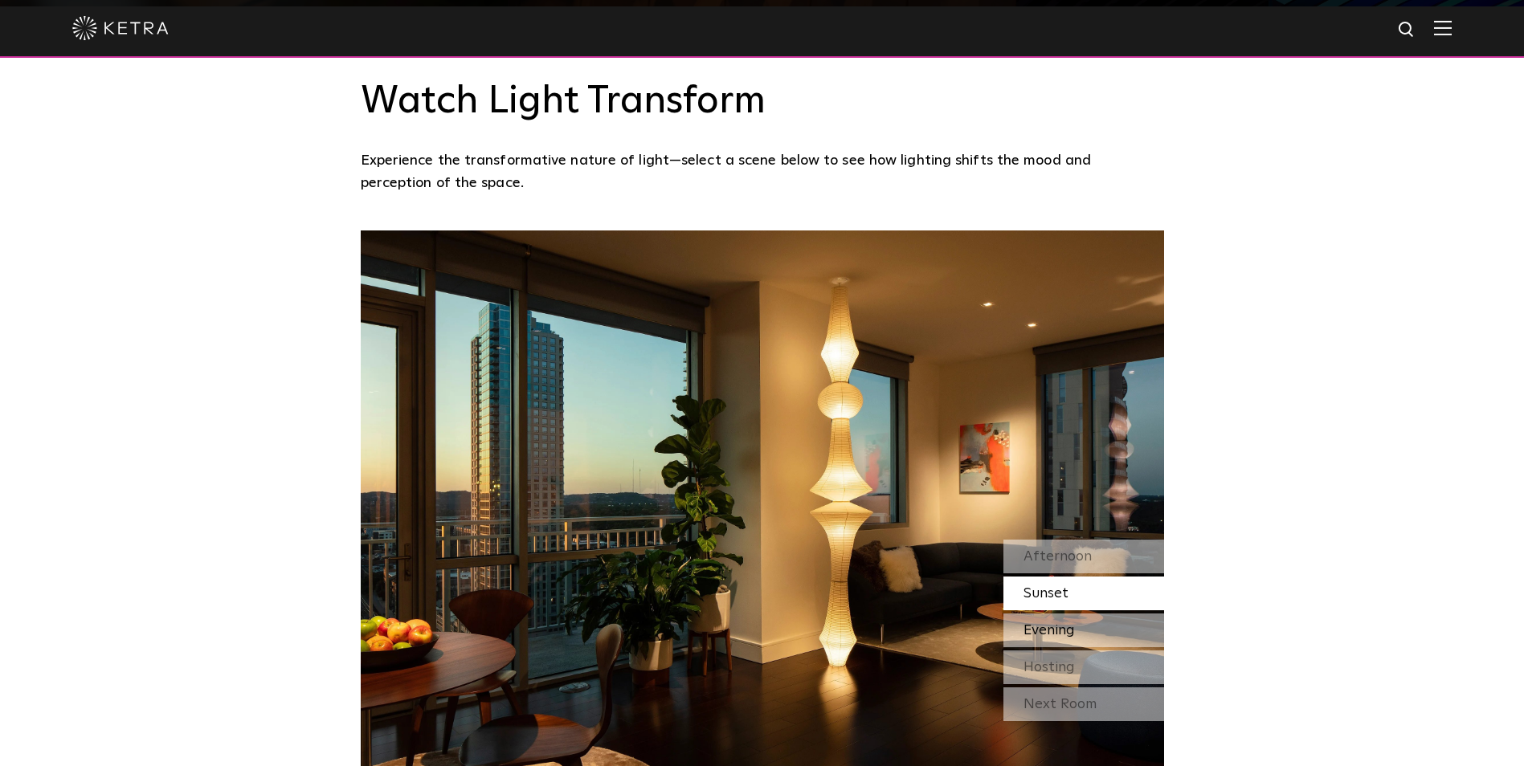
click at [1078, 614] on div "Evening" at bounding box center [1083, 631] width 161 height 34
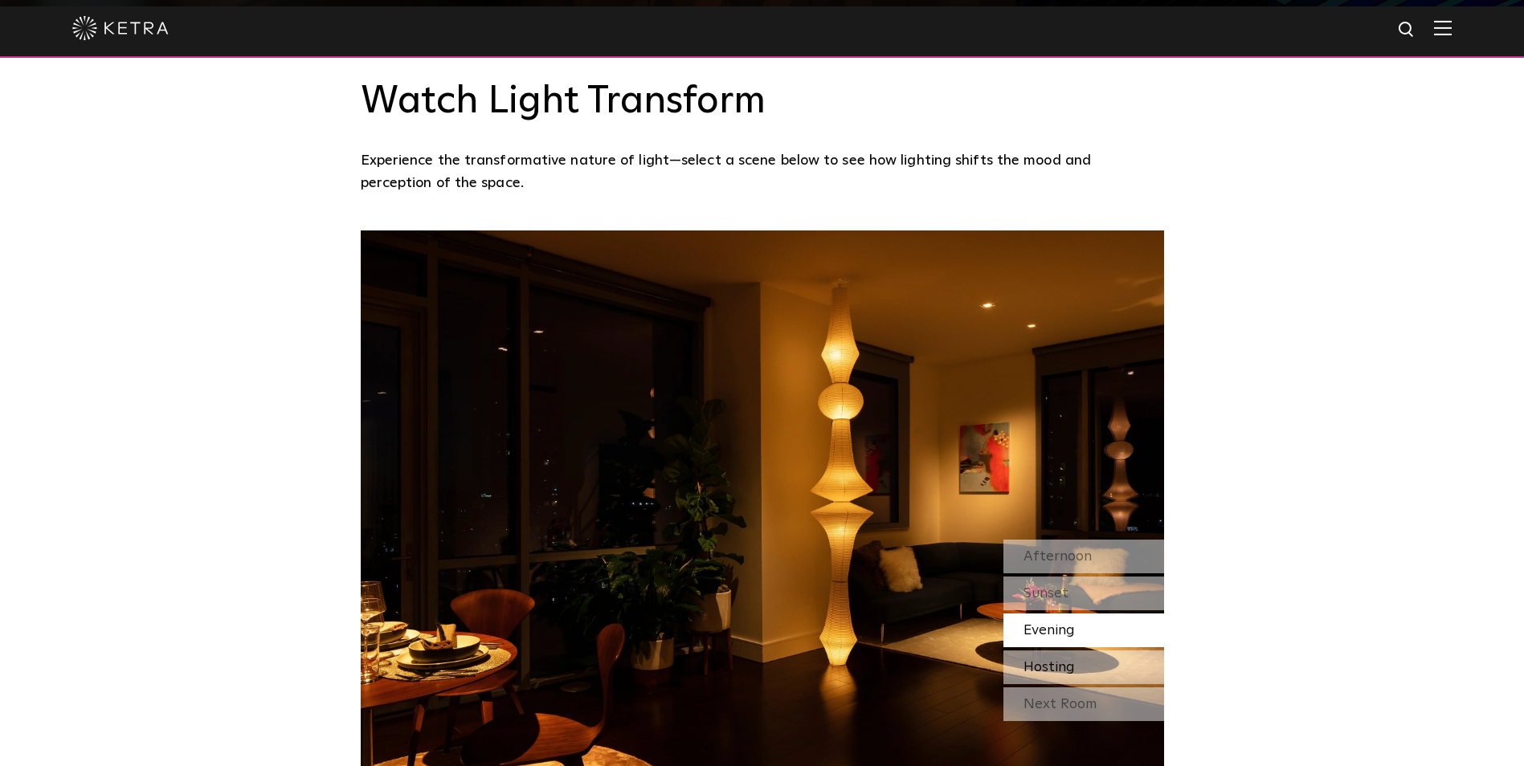
click at [1072, 660] on span "Hosting" at bounding box center [1048, 667] width 51 height 14
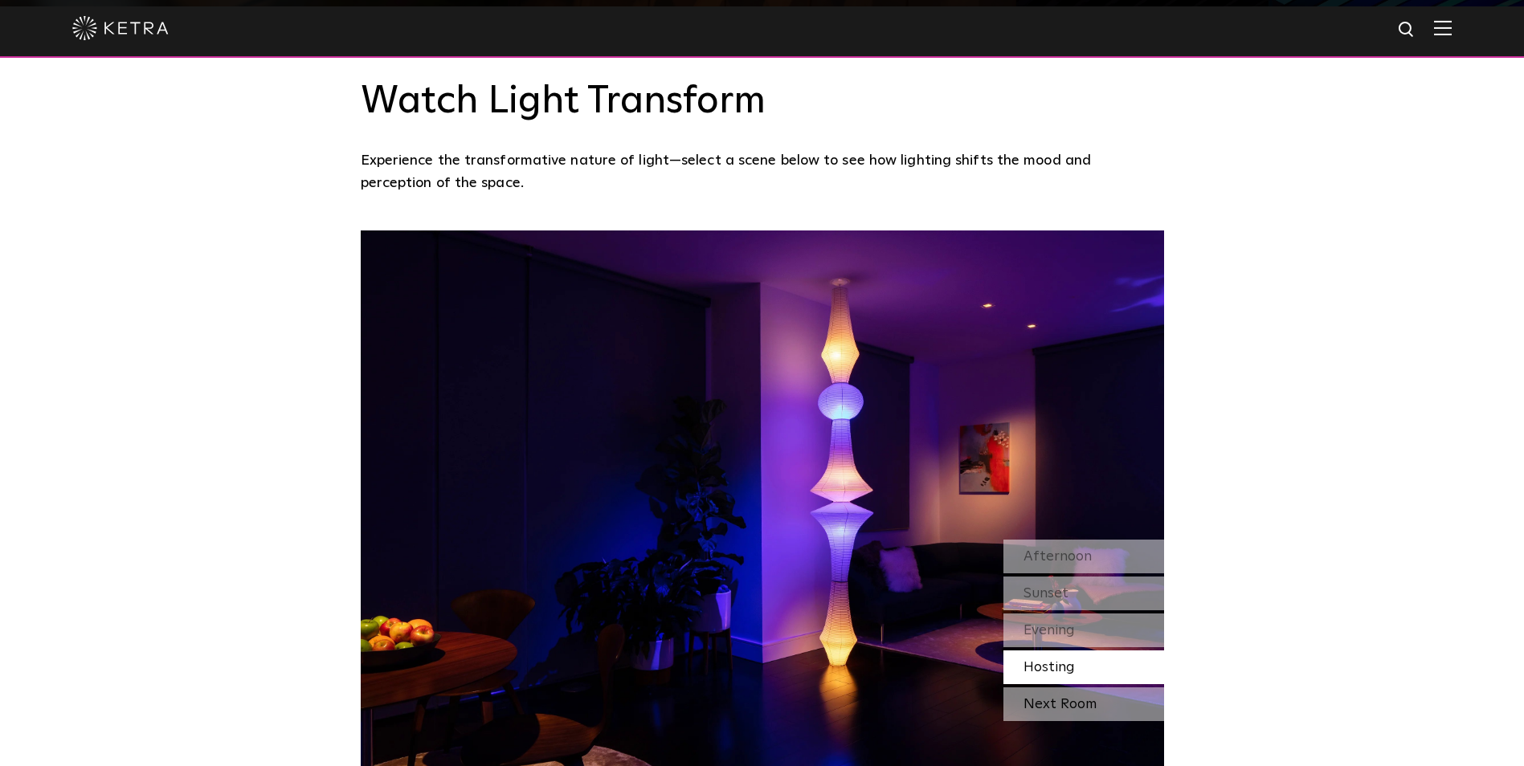
click at [1081, 688] on div "Next Room" at bounding box center [1083, 705] width 161 height 34
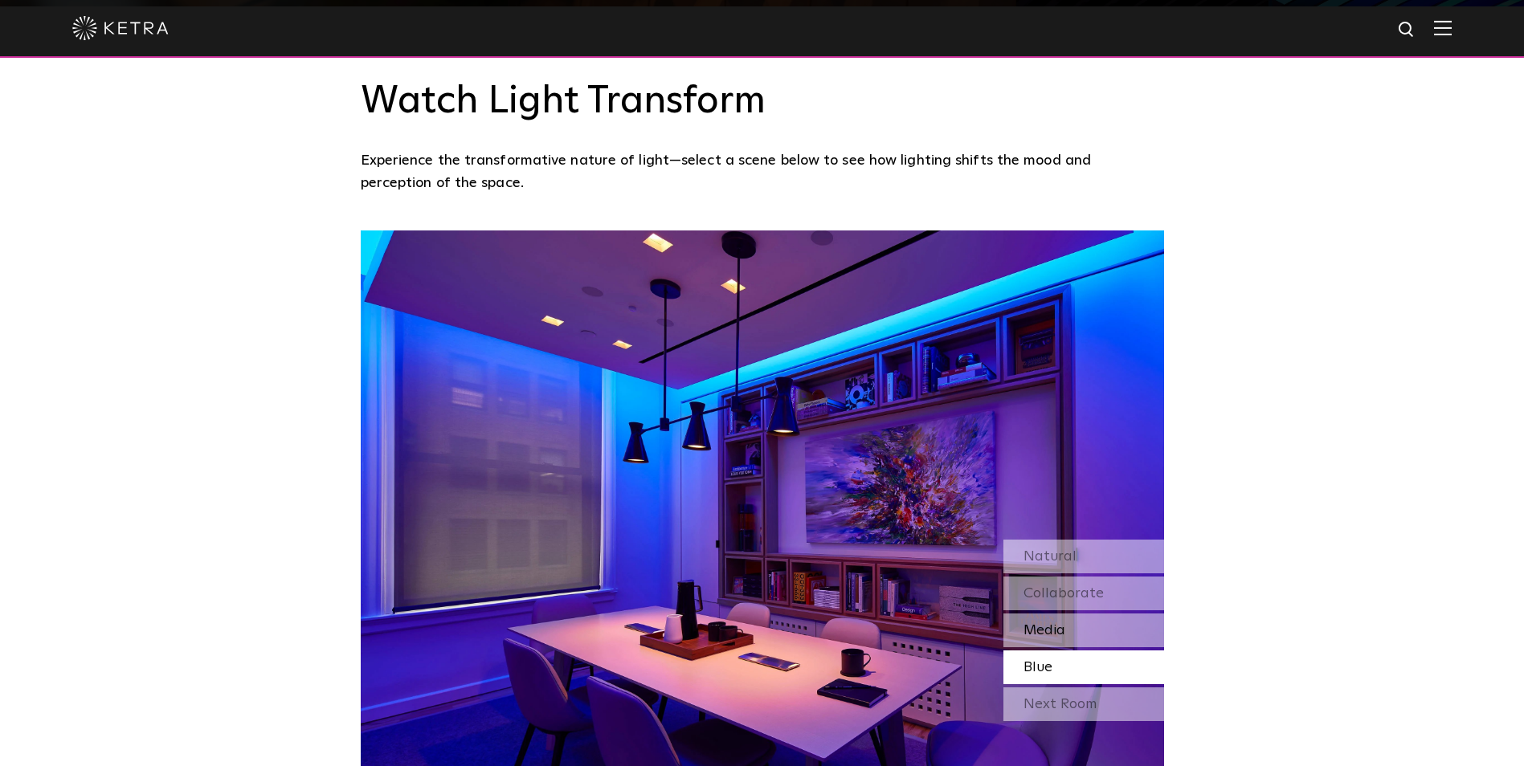
drag, startPoint x: 1089, startPoint y: 518, endPoint x: 1093, endPoint y: 504, distance: 15.0
click at [1089, 614] on div "Media" at bounding box center [1083, 631] width 161 height 34
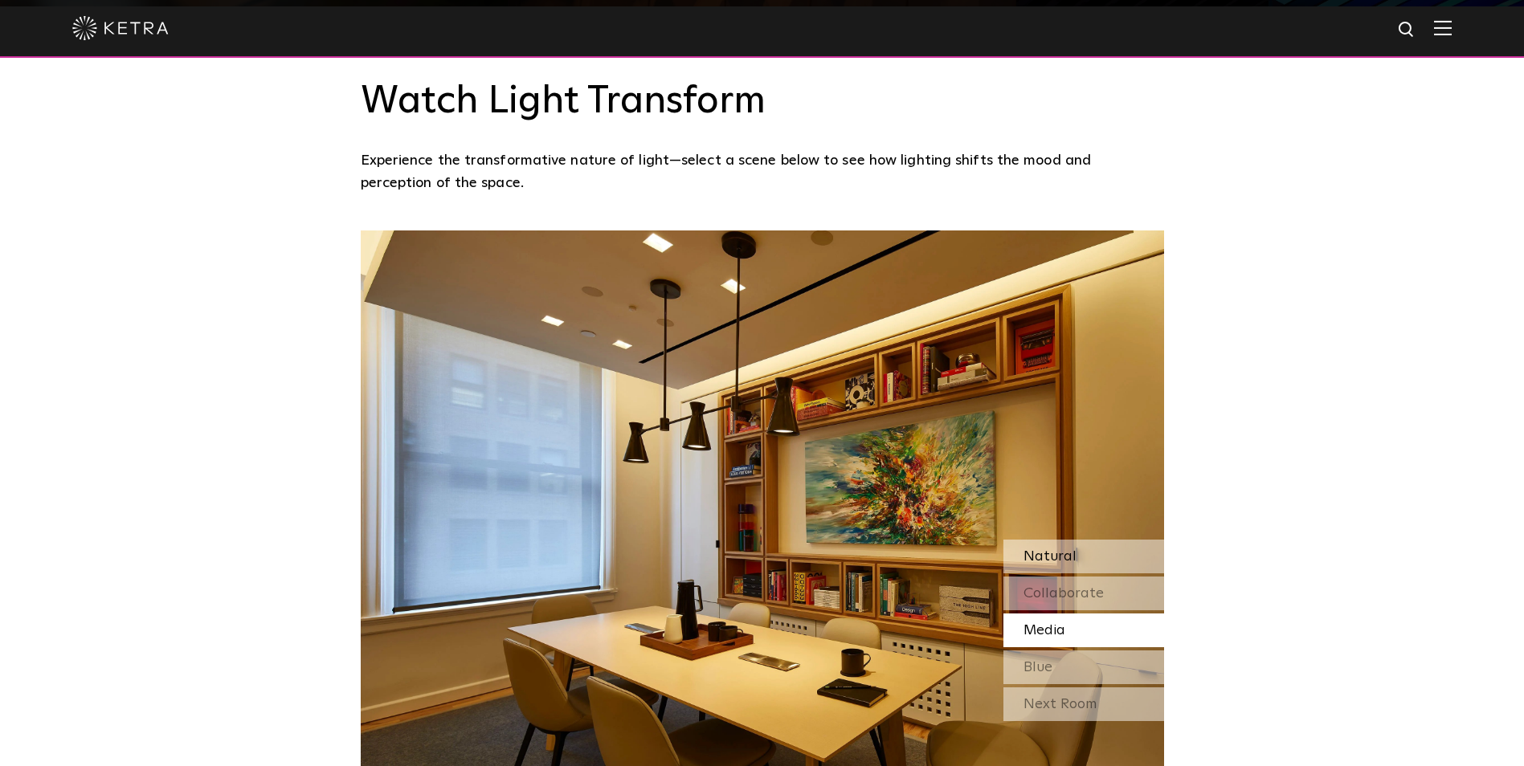
drag, startPoint x: 1101, startPoint y: 472, endPoint x: 1100, endPoint y: 444, distance: 27.3
click at [1101, 577] on div "Collaborate" at bounding box center [1083, 594] width 161 height 34
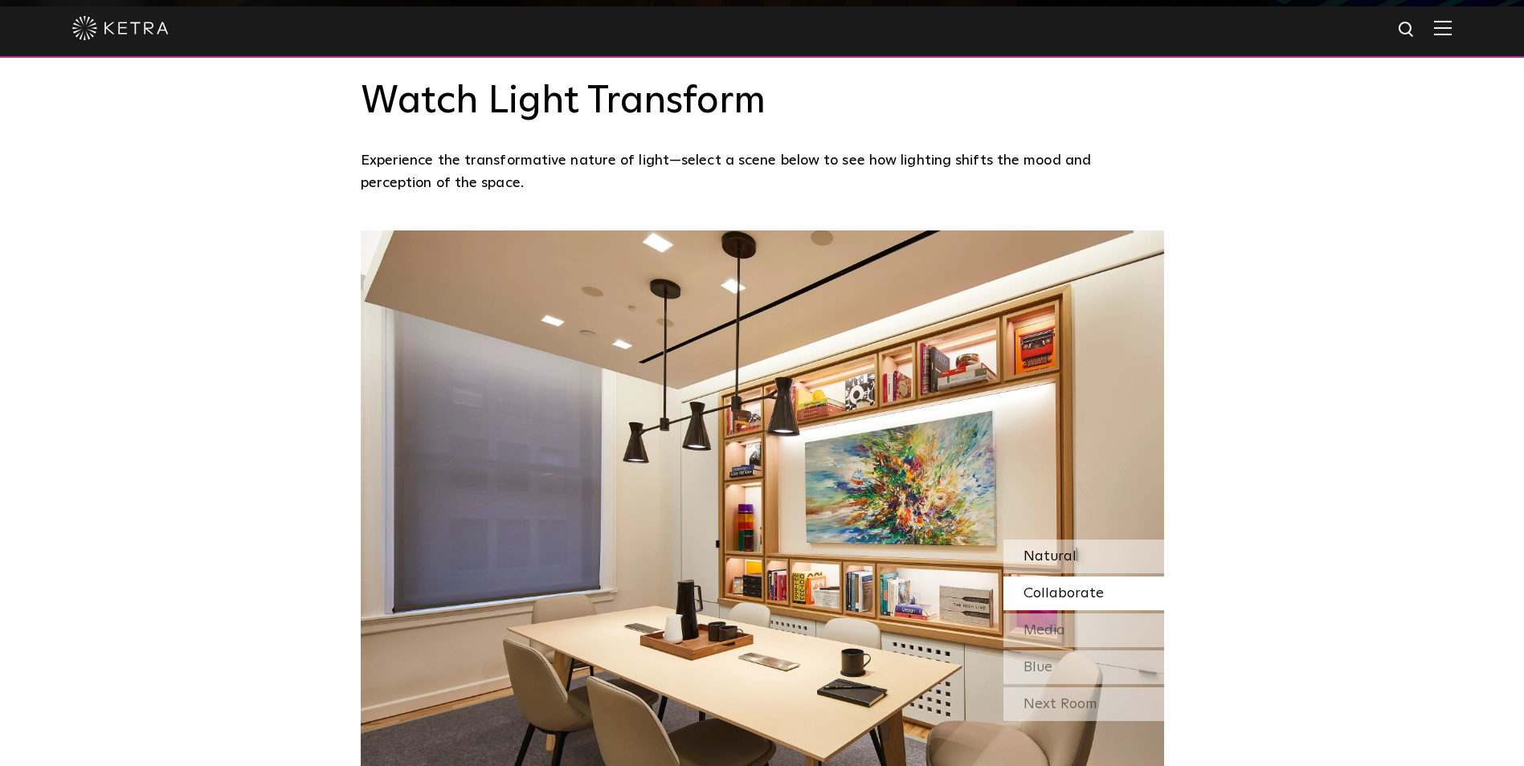
click at [1098, 540] on div "Natural" at bounding box center [1083, 557] width 161 height 34
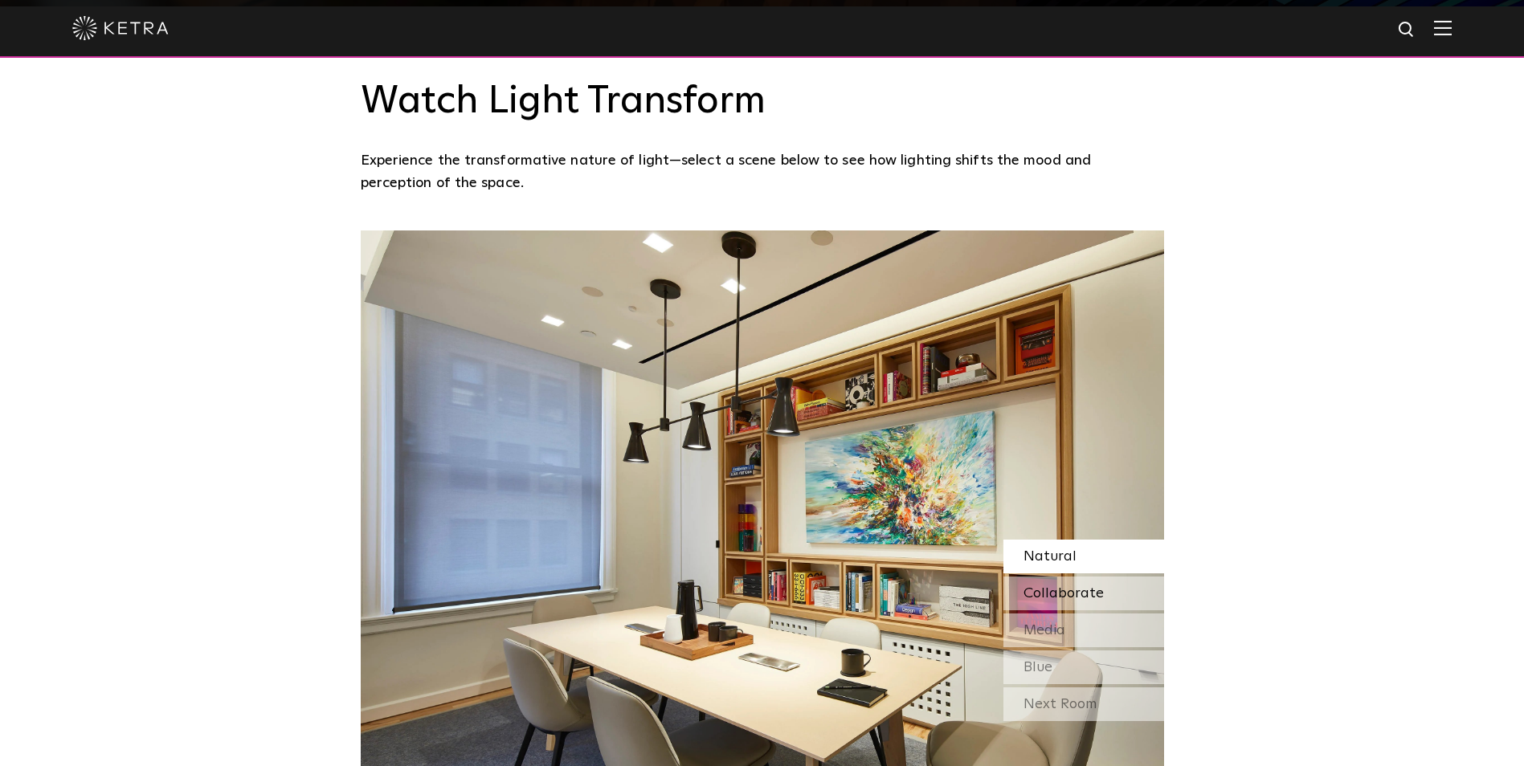
click at [1089, 577] on div "Collaborate" at bounding box center [1083, 594] width 161 height 34
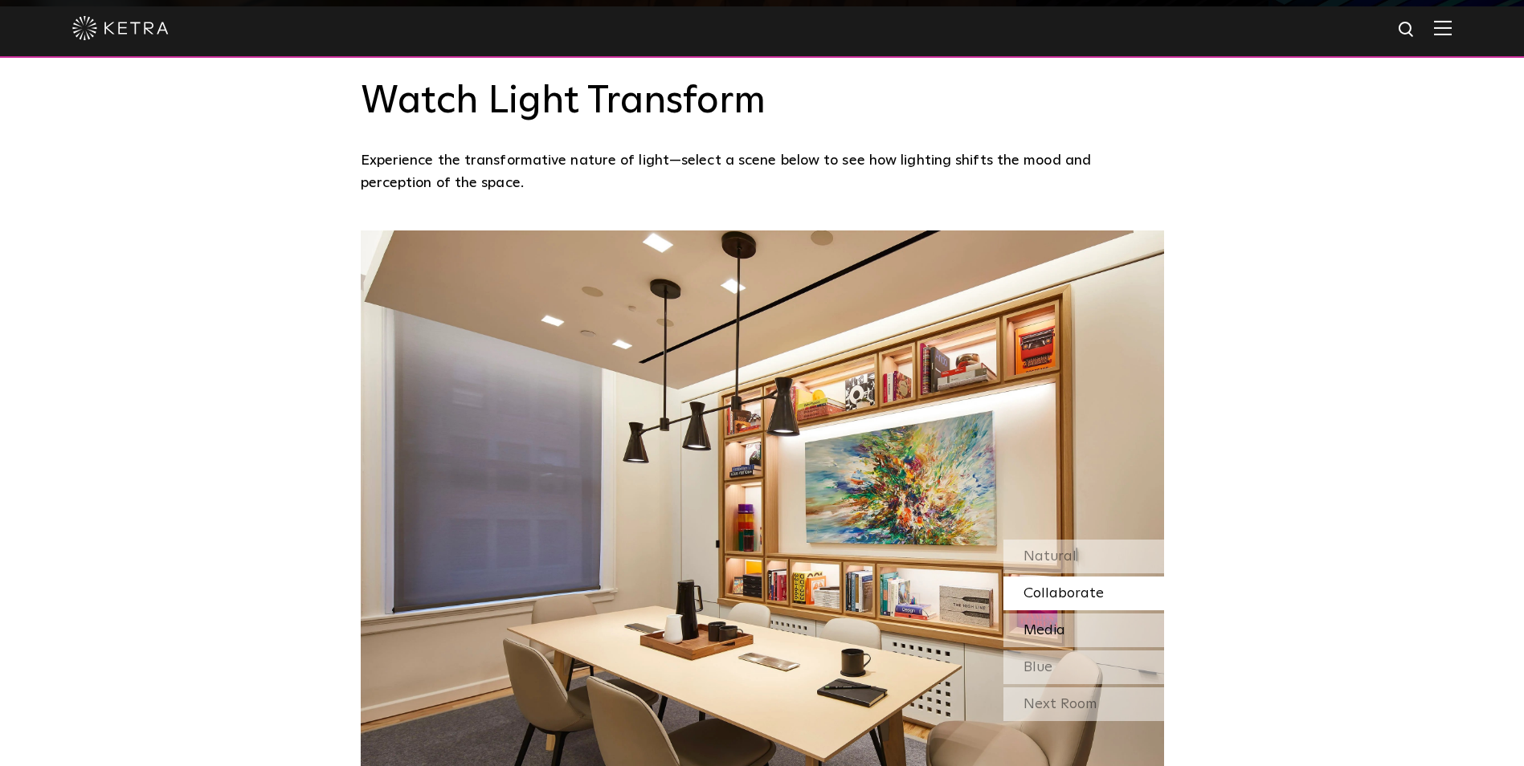
click at [1080, 614] on div "Media" at bounding box center [1083, 631] width 161 height 34
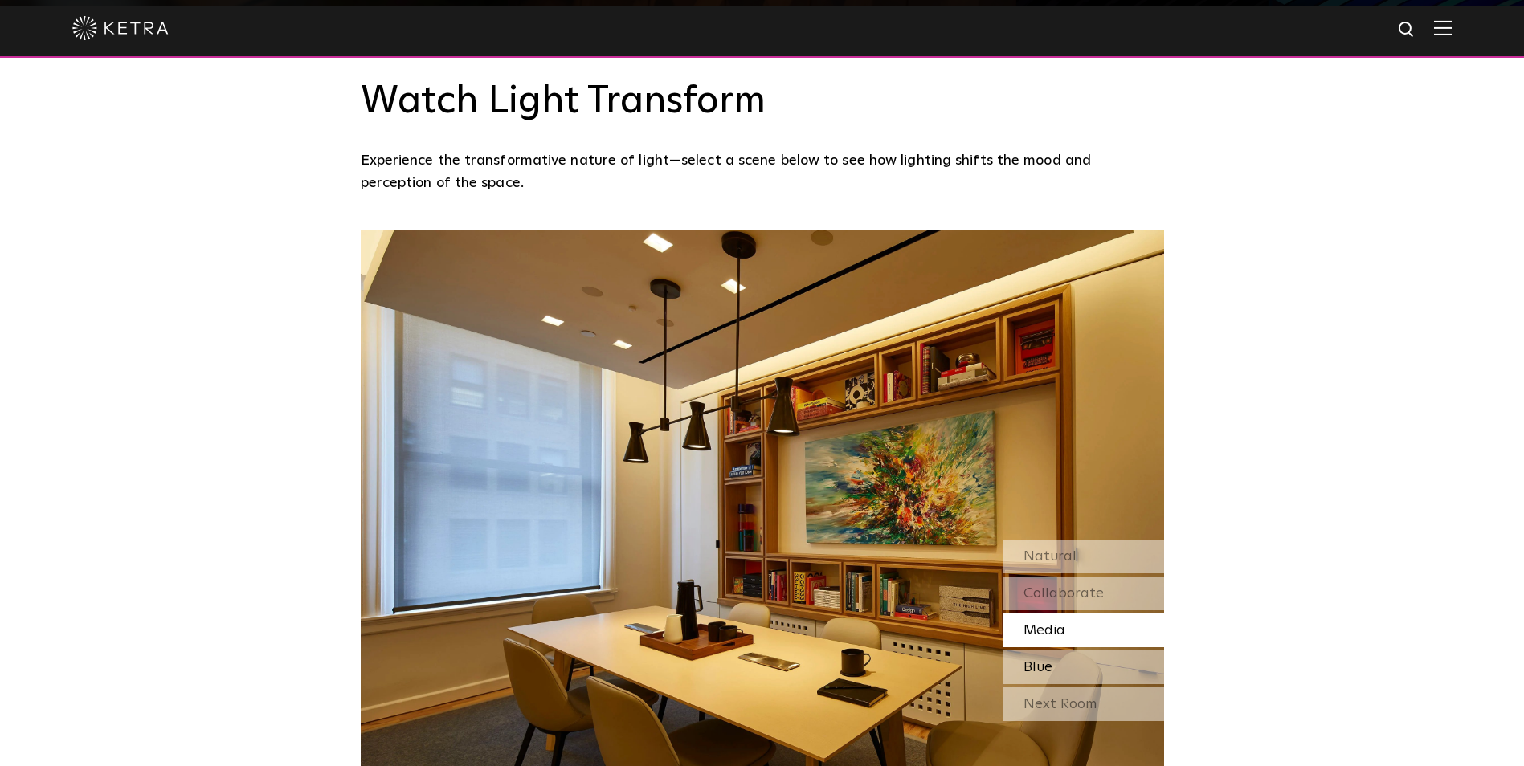
click at [1064, 651] on div "Blue" at bounding box center [1083, 668] width 161 height 34
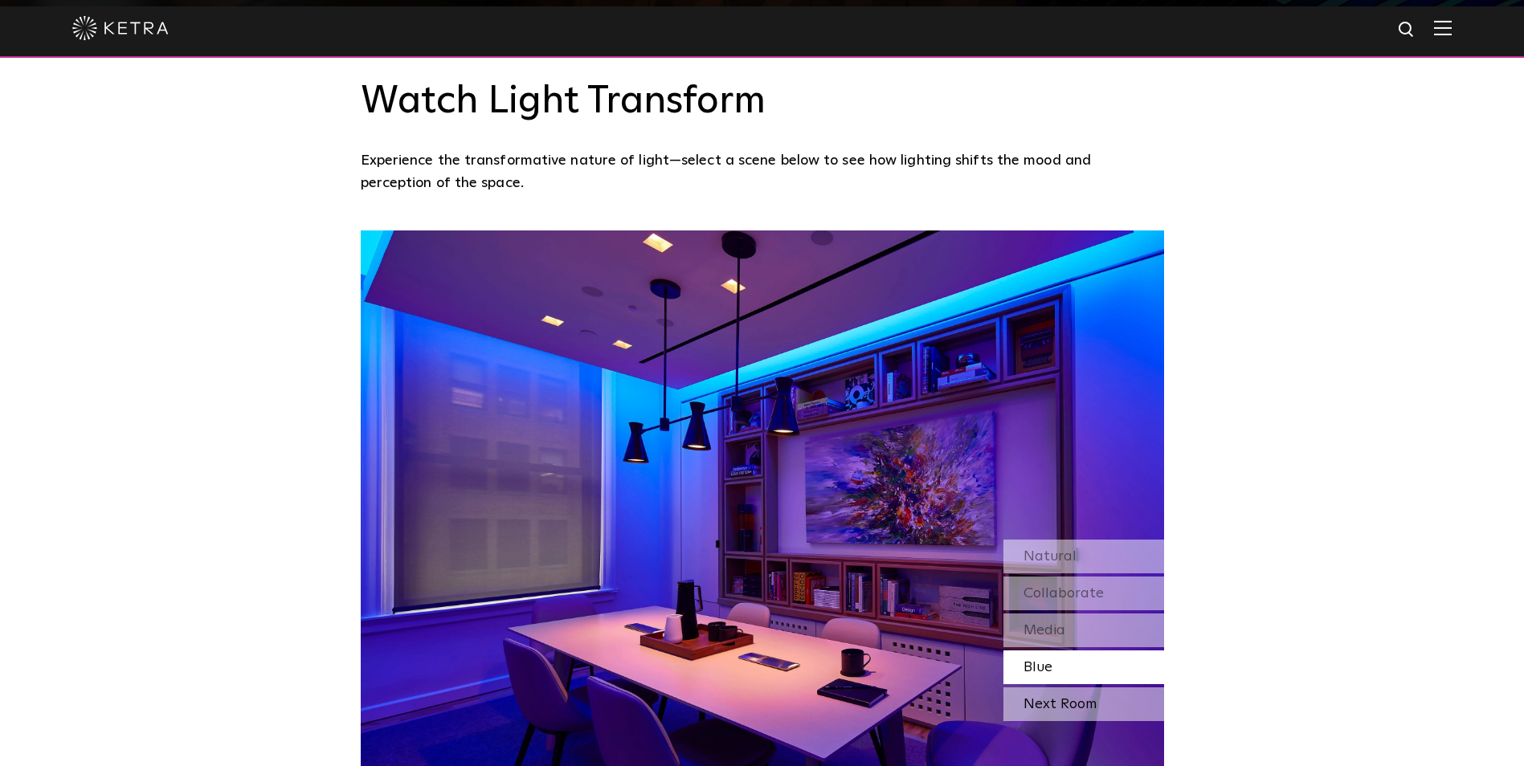
click at [1070, 688] on div "Next Room" at bounding box center [1083, 705] width 161 height 34
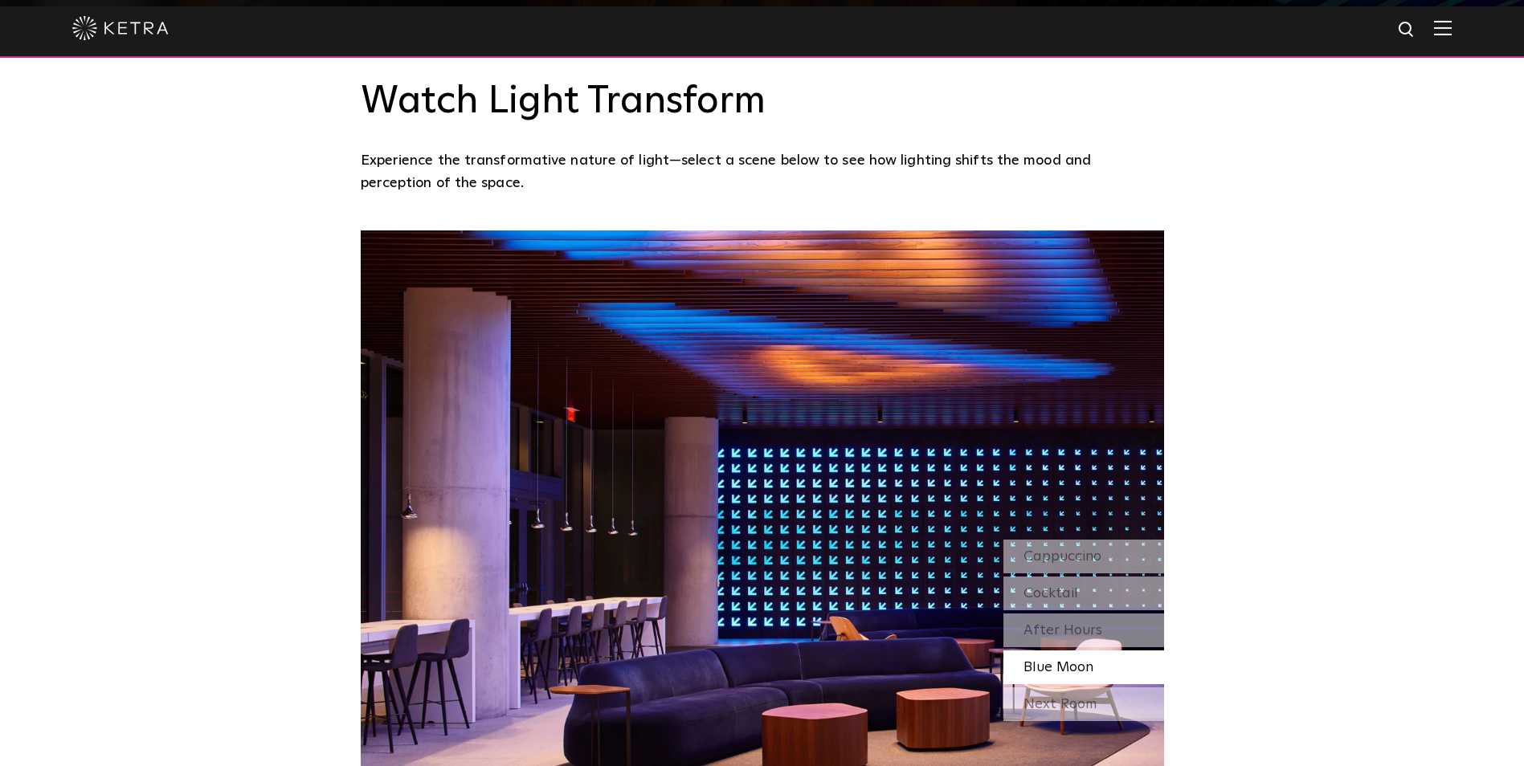
click at [1210, 208] on div "Watch Light Transform Experience the transformative nature of light—select a sc…" at bounding box center [762, 399] width 1524 height 786
click at [1199, 150] on div "Watch Light Transform Experience the transformative nature of light—select a sc…" at bounding box center [762, 399] width 1524 height 786
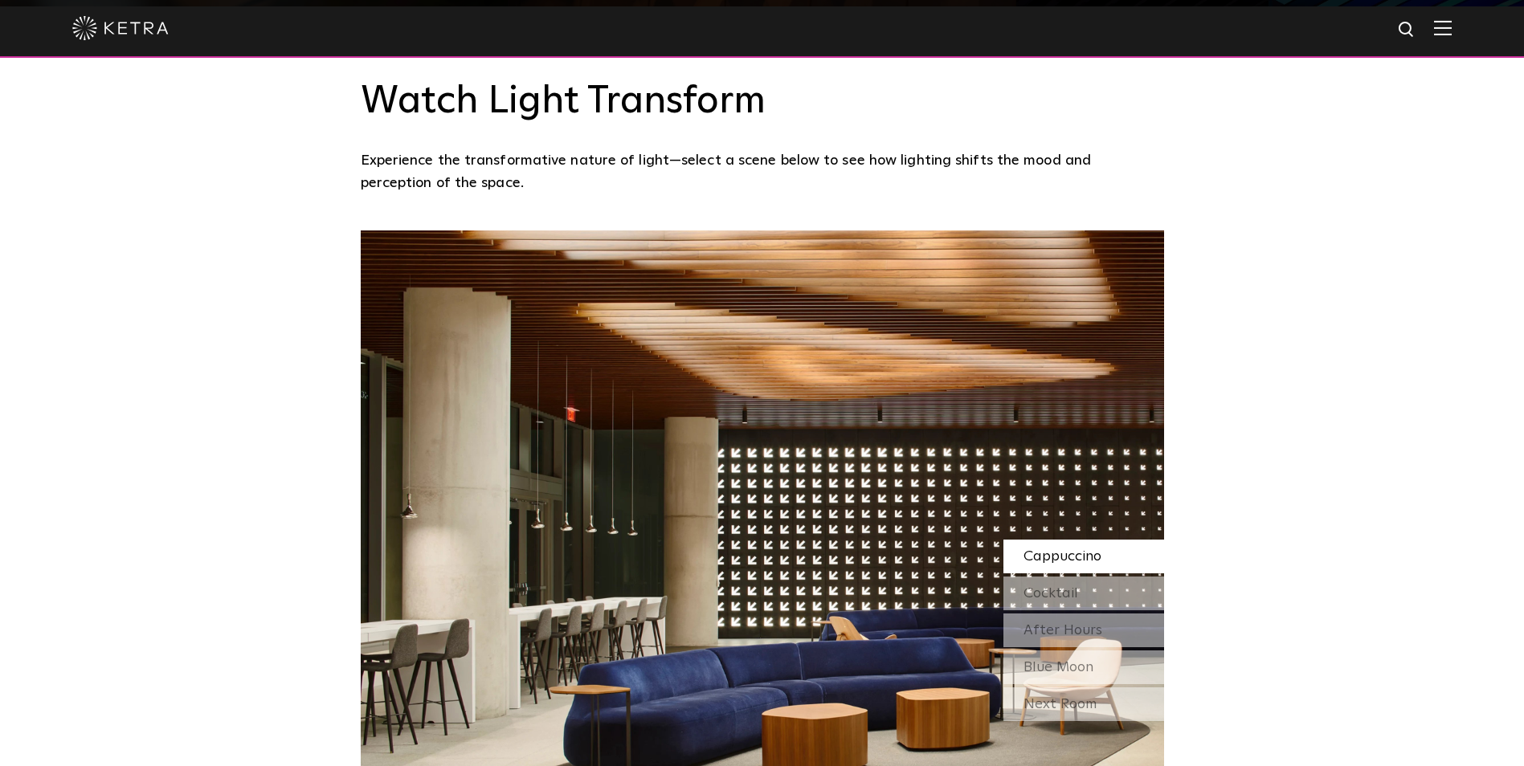
click at [1185, 140] on div "Watch Light Transform Experience the transformative nature of light—select a sc…" at bounding box center [762, 399] width 1524 height 786
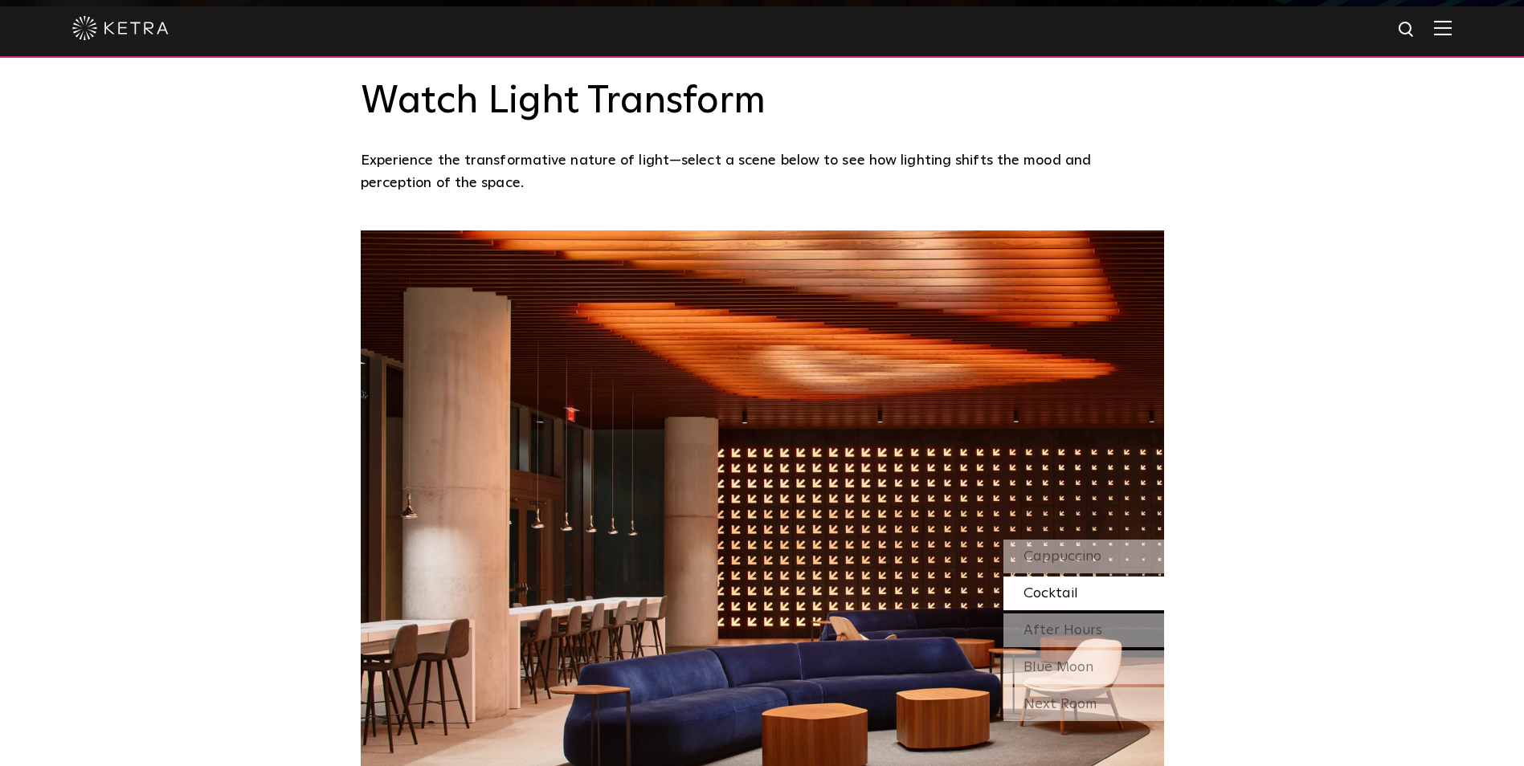
click at [1186, 119] on div "Watch Light Transform Experience the transformative nature of light—select a sc…" at bounding box center [762, 399] width 1524 height 786
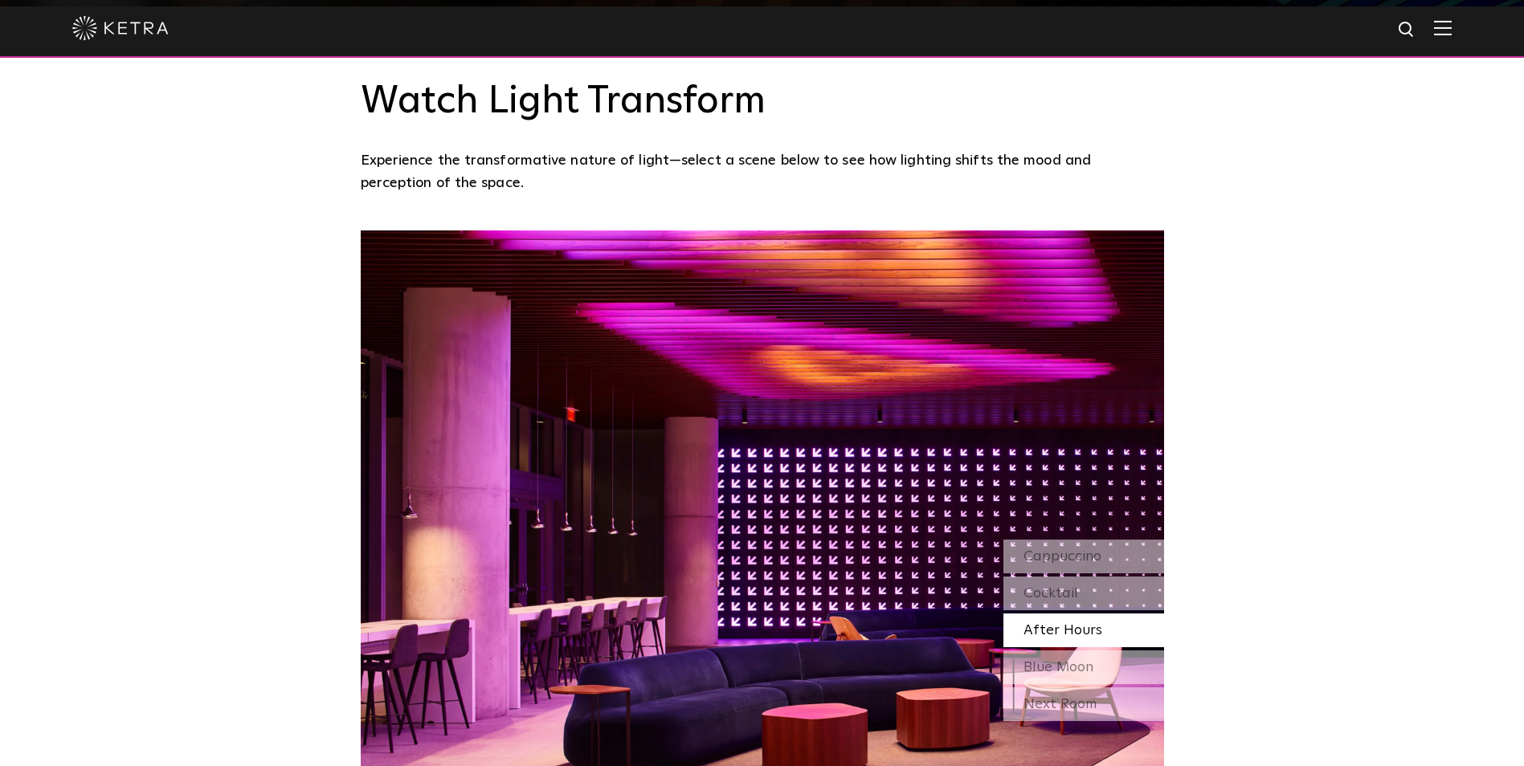
click at [1284, 154] on div "Watch Light Transform Experience the transformative nature of light—select a sc…" at bounding box center [762, 399] width 1524 height 786
